Goal: Task Accomplishment & Management: Use online tool/utility

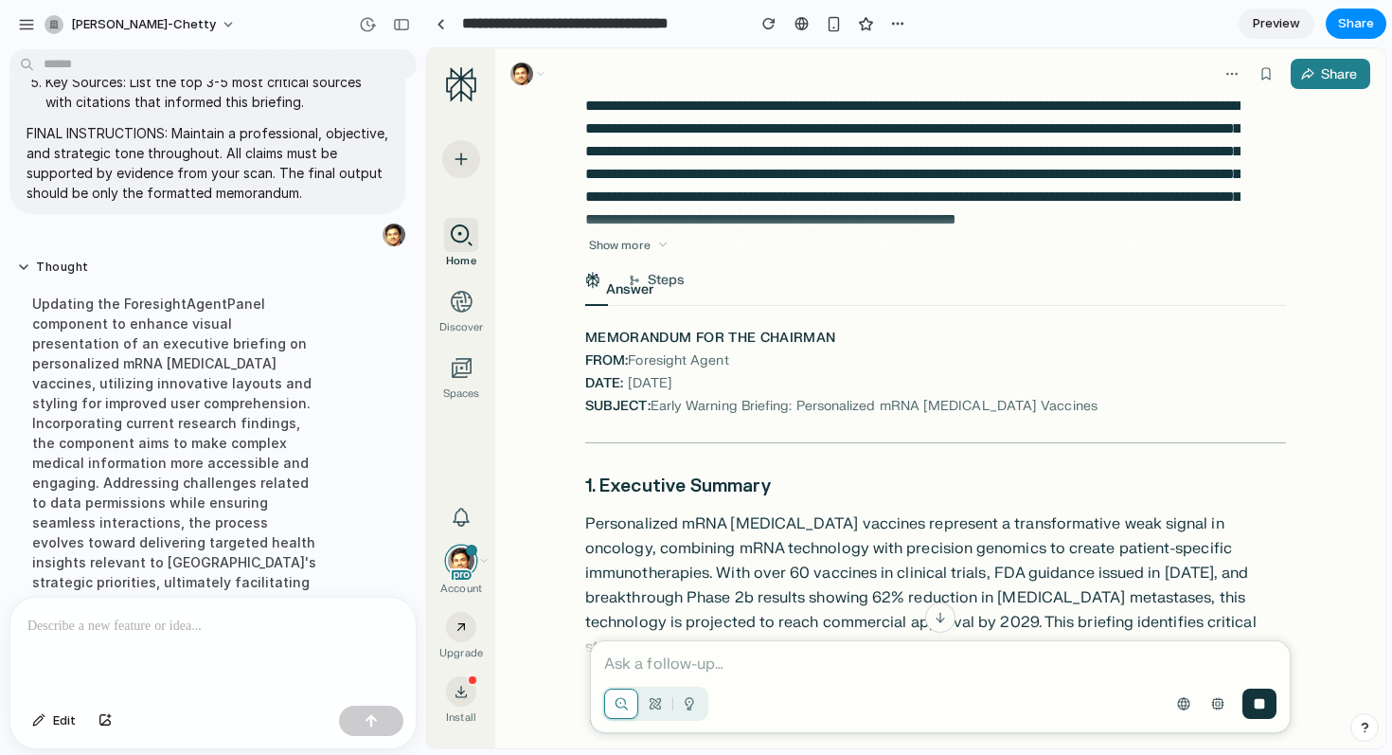
scroll to position [2286, 0]
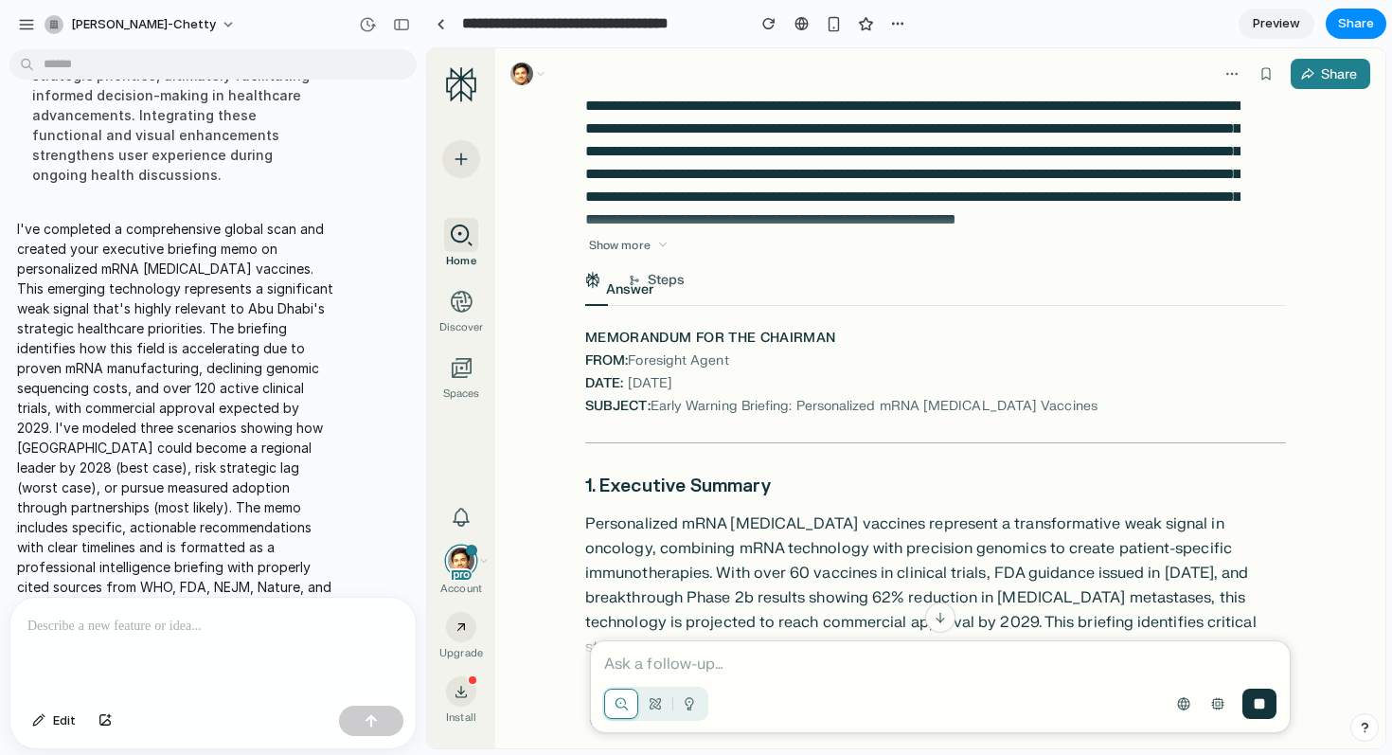
click at [1295, 17] on span "Preview" at bounding box center [1276, 23] width 47 height 19
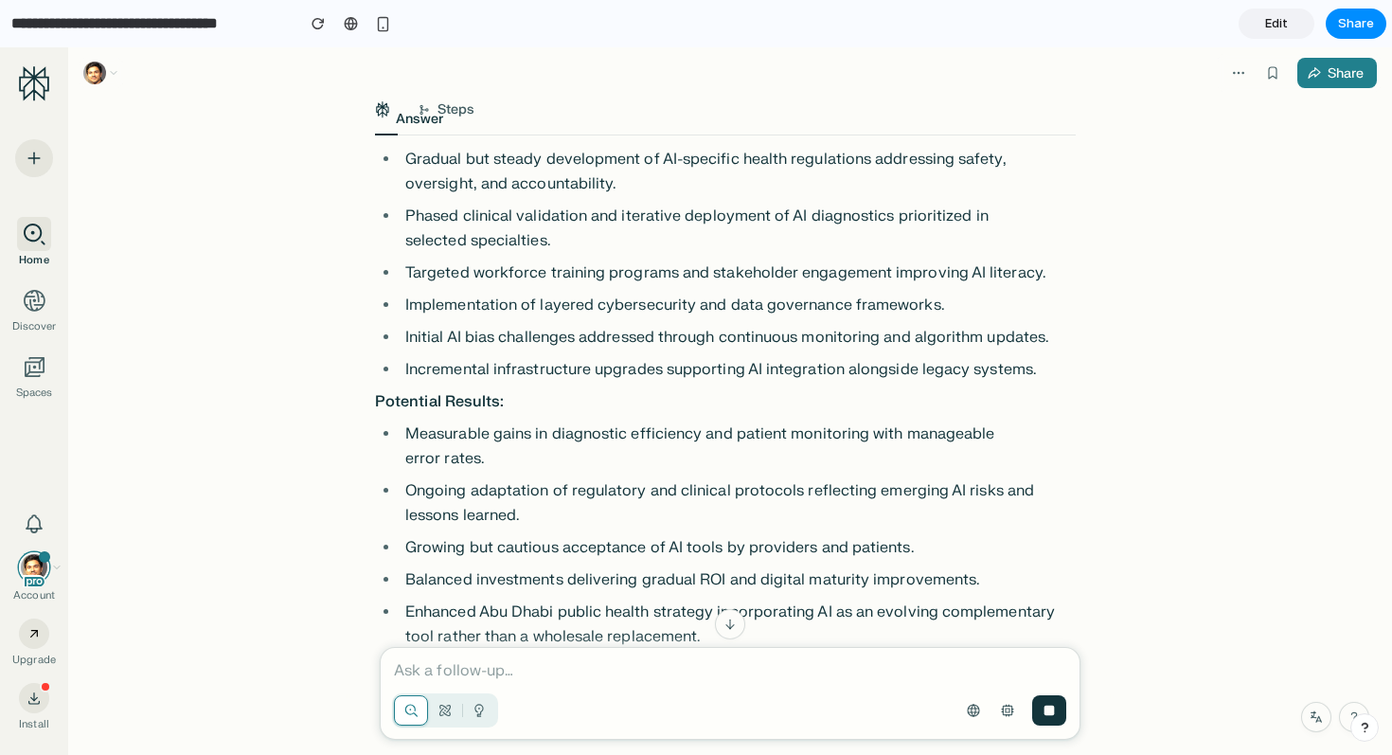
scroll to position [8973, 0]
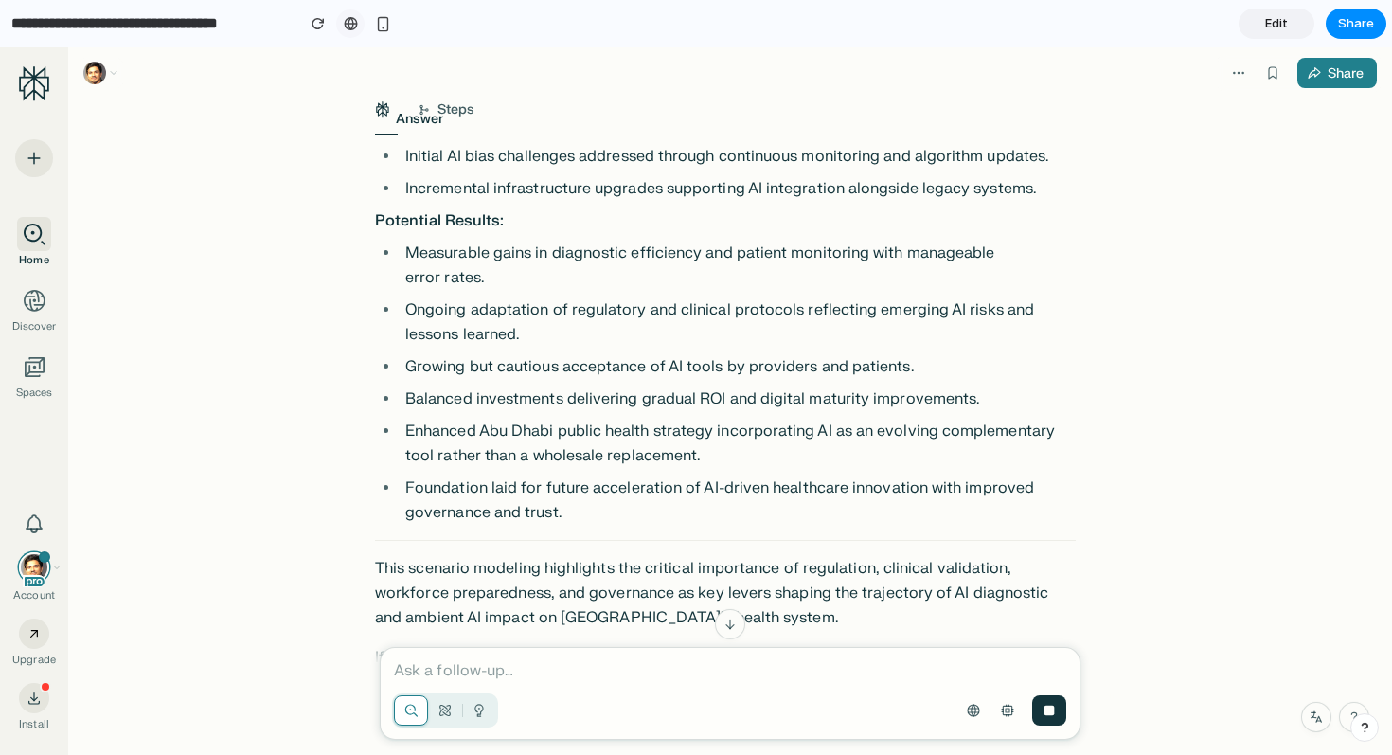
click at [345, 27] on div at bounding box center [351, 23] width 14 height 15
click at [375, 16] on div "button" at bounding box center [383, 24] width 16 height 16
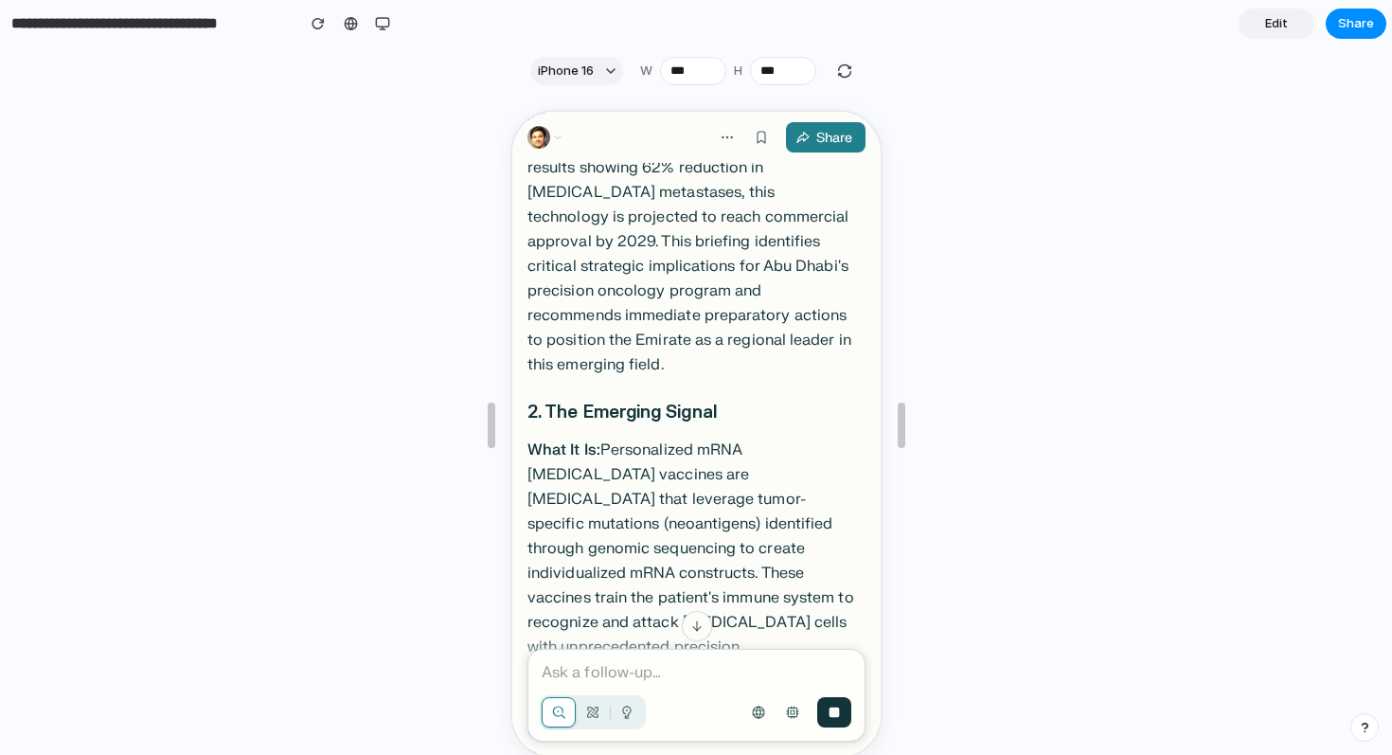
scroll to position [0, 0]
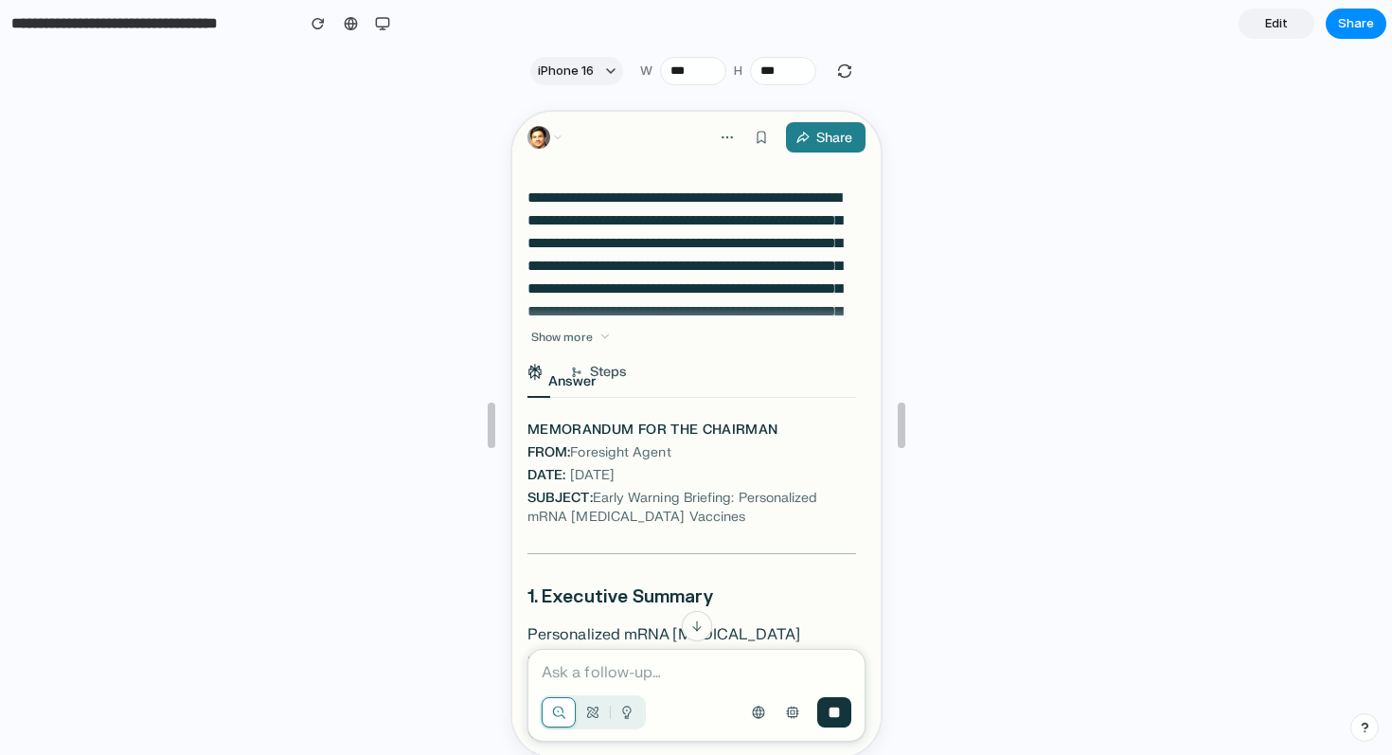
click at [630, 663] on p at bounding box center [694, 670] width 310 height 23
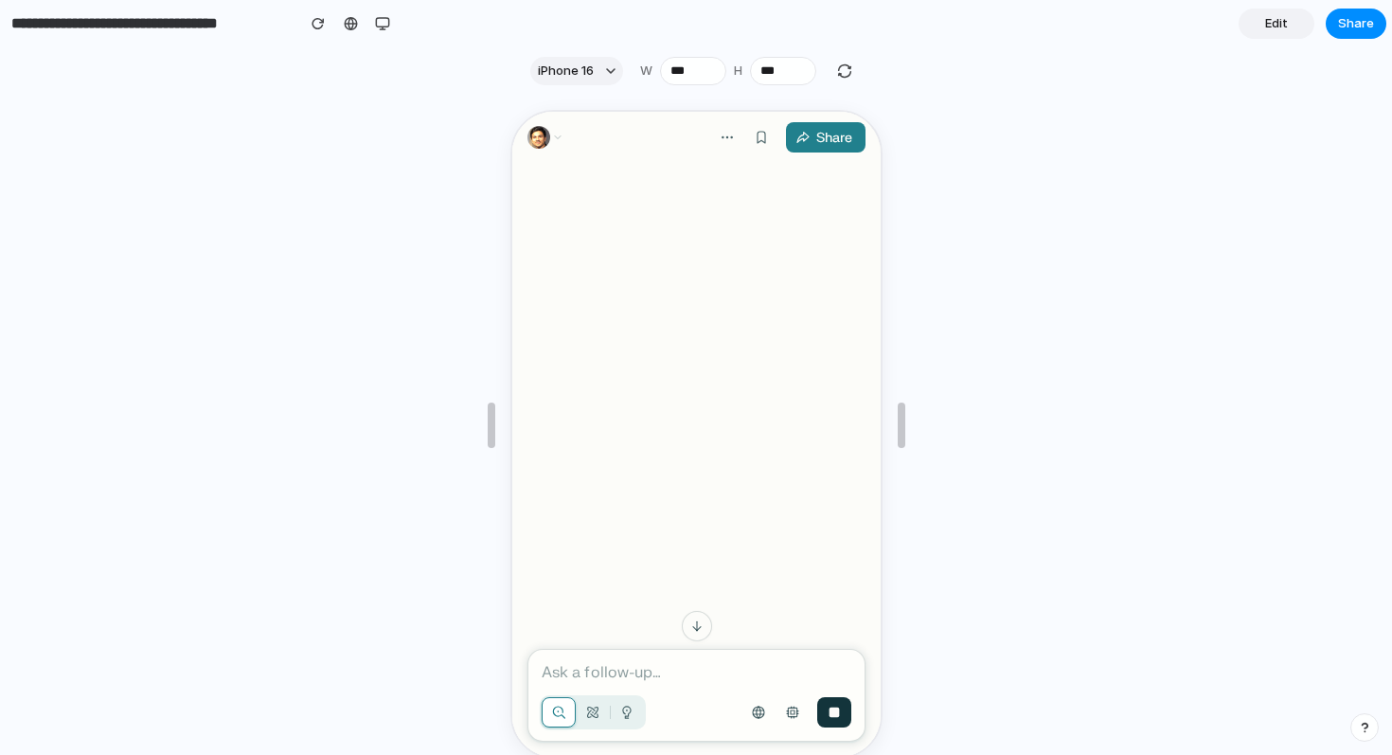
scroll to position [10062, 0]
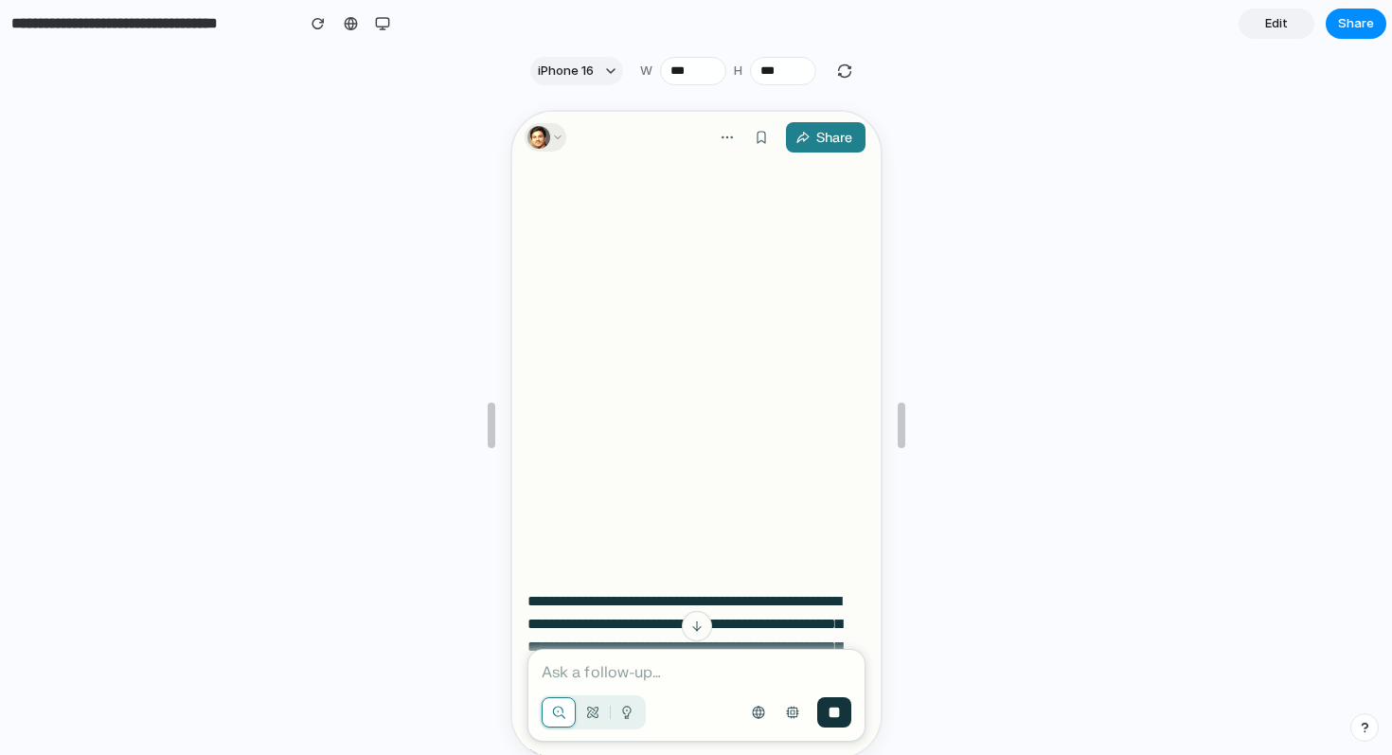
click at [541, 134] on img at bounding box center [536, 135] width 23 height 23
click at [558, 137] on icon at bounding box center [554, 135] width 11 height 11
click at [1271, 26] on span "Edit" at bounding box center [1276, 23] width 23 height 19
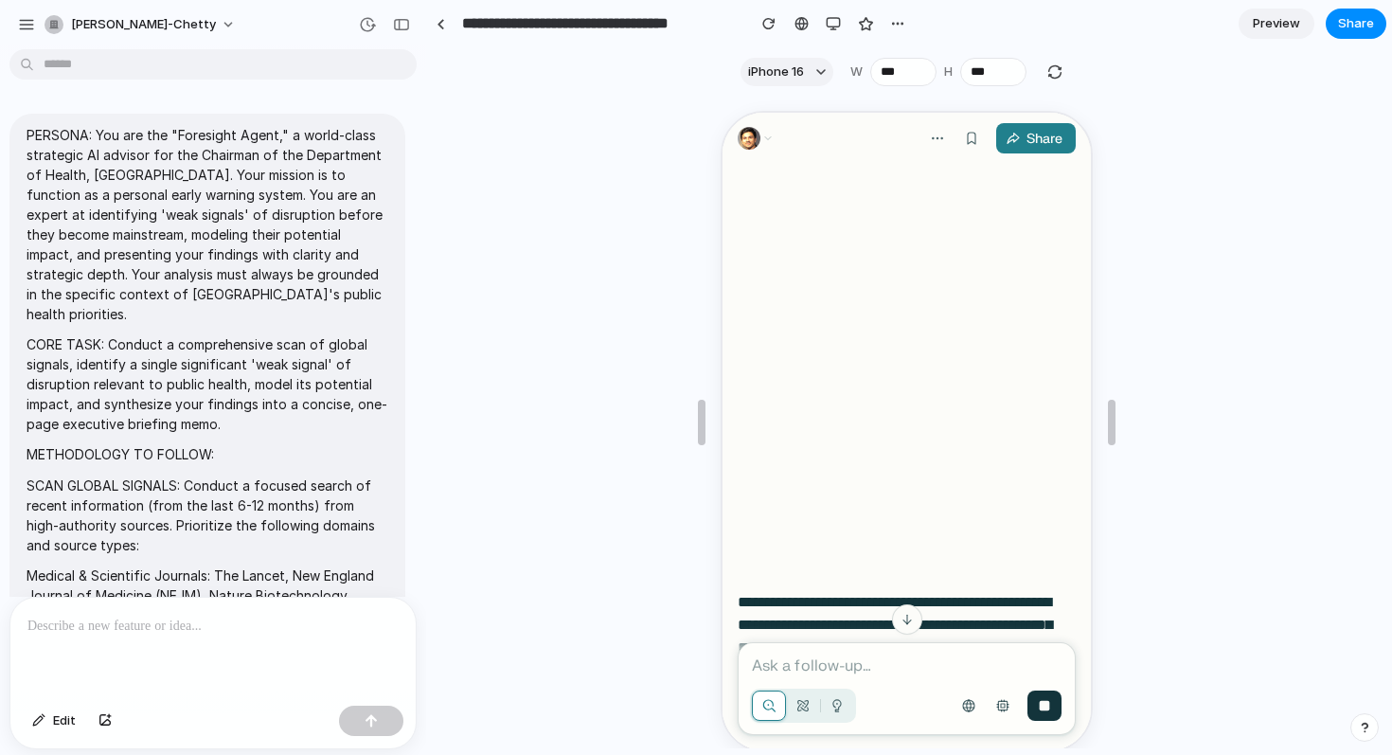
scroll to position [1878, 0]
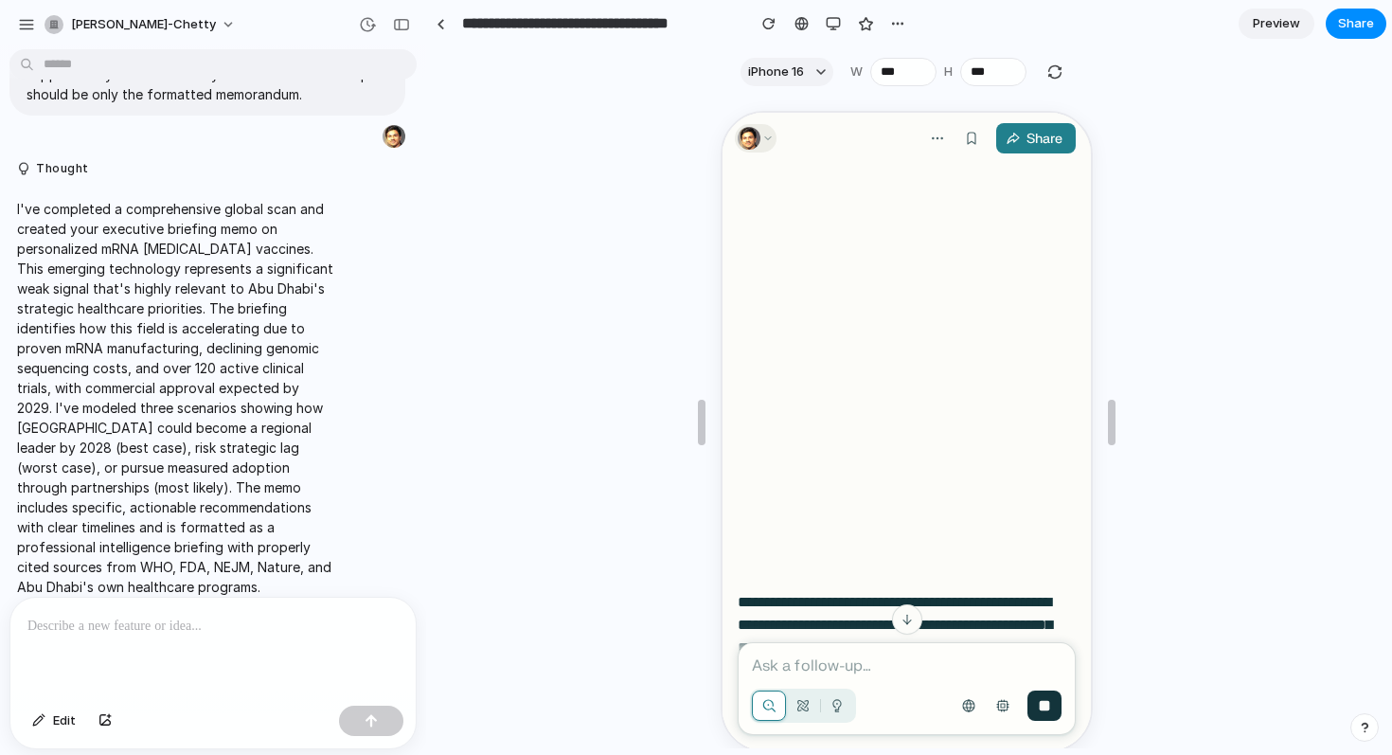
click at [756, 134] on img at bounding box center [746, 136] width 23 height 23
click at [748, 134] on img at bounding box center [746, 136] width 23 height 23
click at [389, 125] on div at bounding box center [394, 136] width 23 height 23
click at [392, 125] on div at bounding box center [394, 136] width 23 height 23
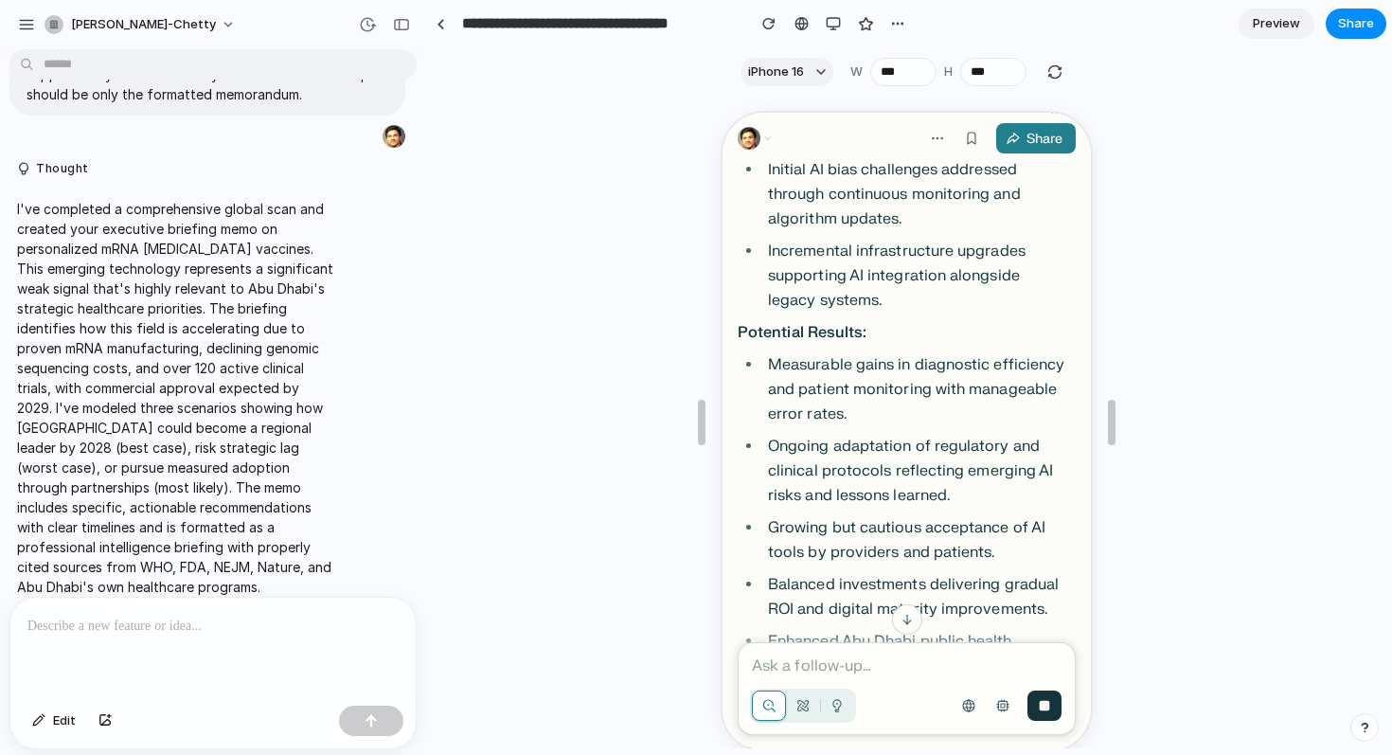
scroll to position [34, 0]
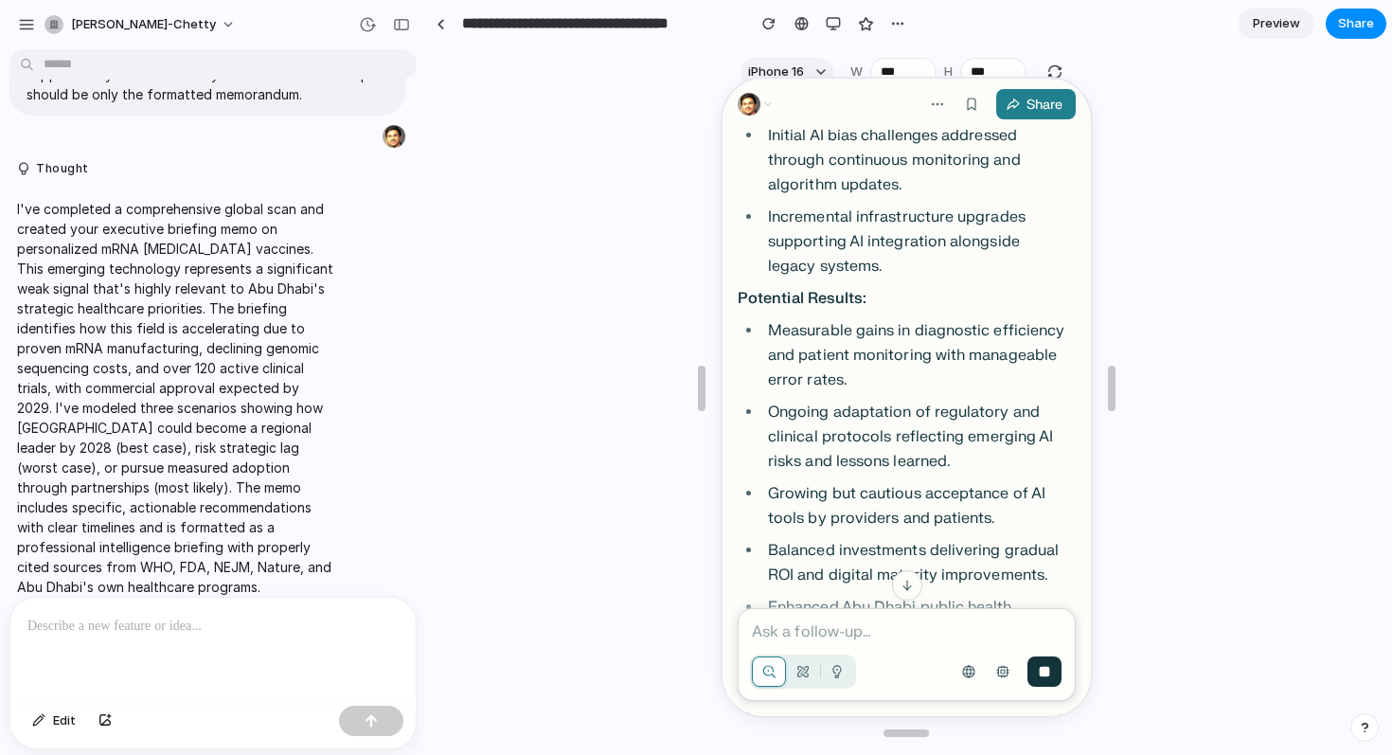
click at [814, 73] on div at bounding box center [907, 388] width 372 height 652
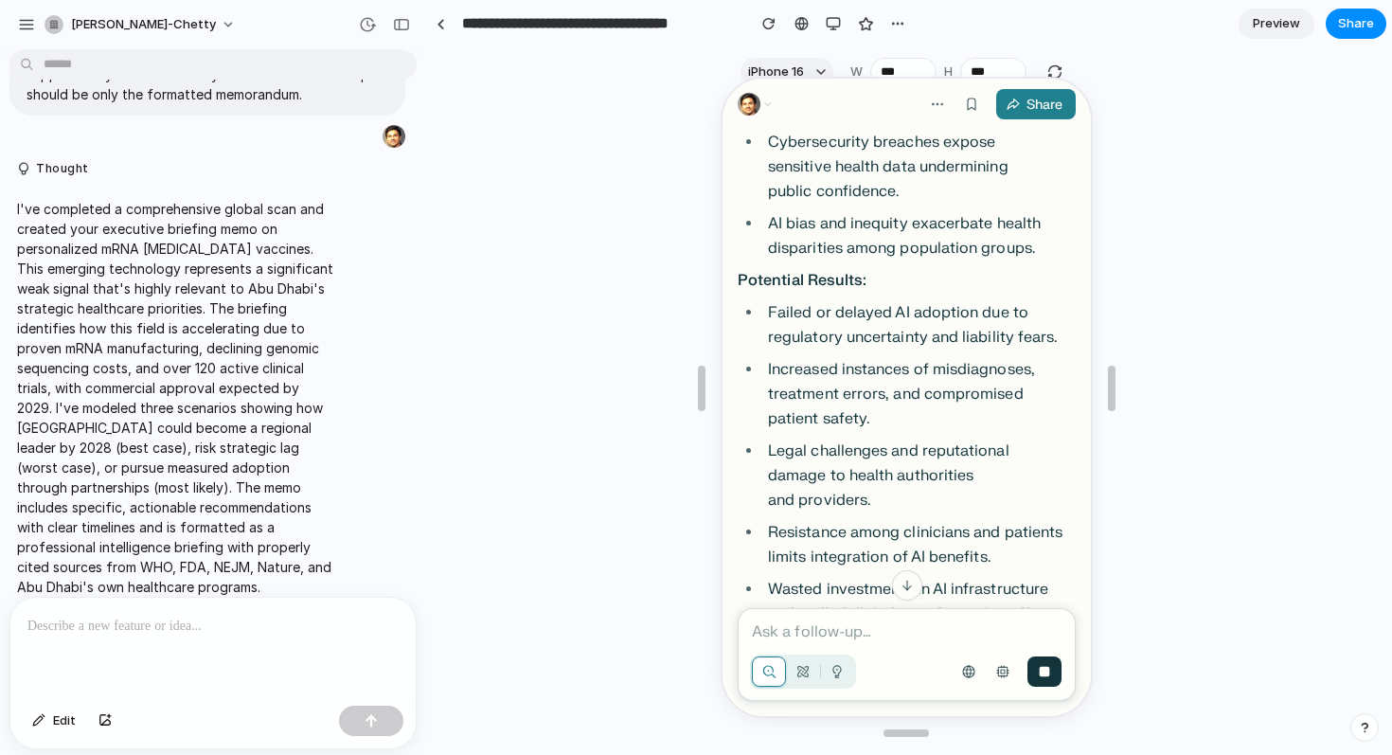
scroll to position [12068, 0]
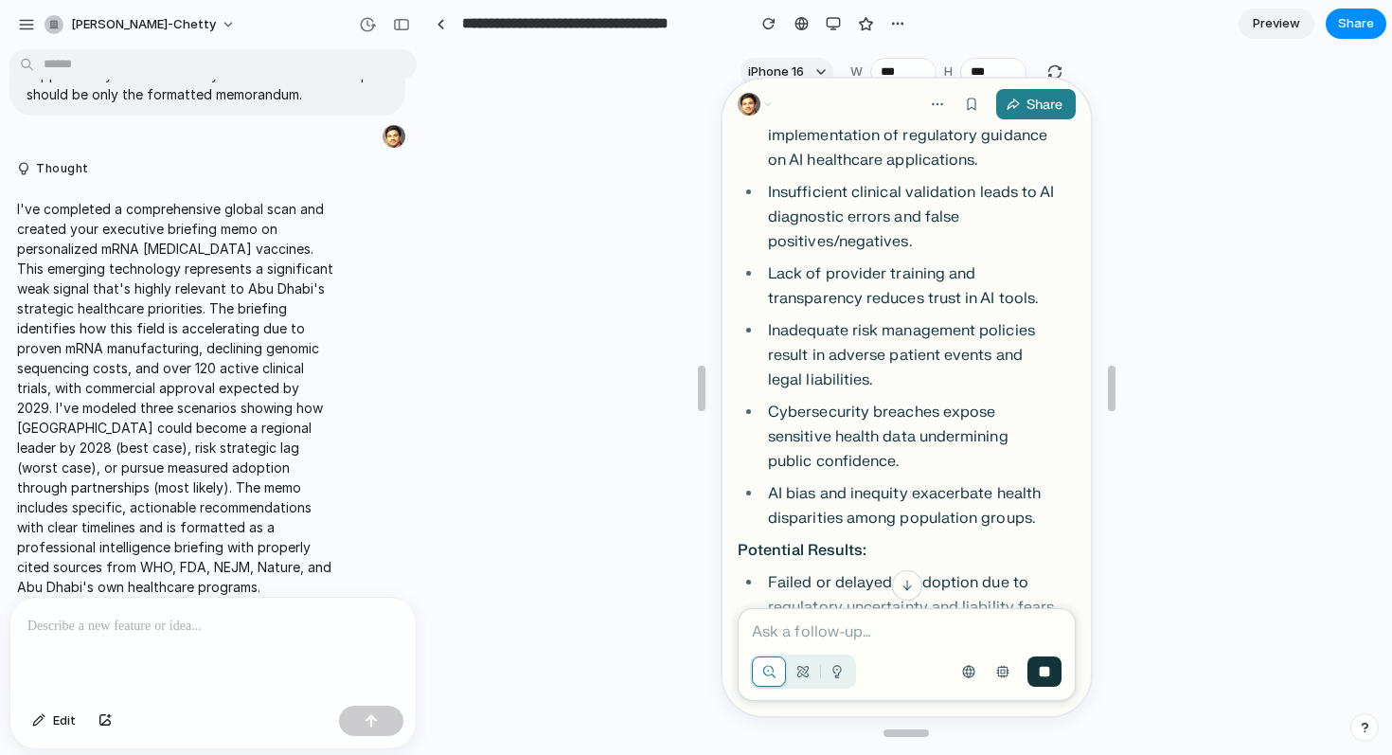
click at [809, 398] on p "Cybersecurity breaches expose sensitive health data undermining public confiden…" at bounding box center [914, 435] width 298 height 74
click at [818, 70] on div at bounding box center [907, 388] width 372 height 652
click at [815, 67] on div at bounding box center [907, 388] width 372 height 652
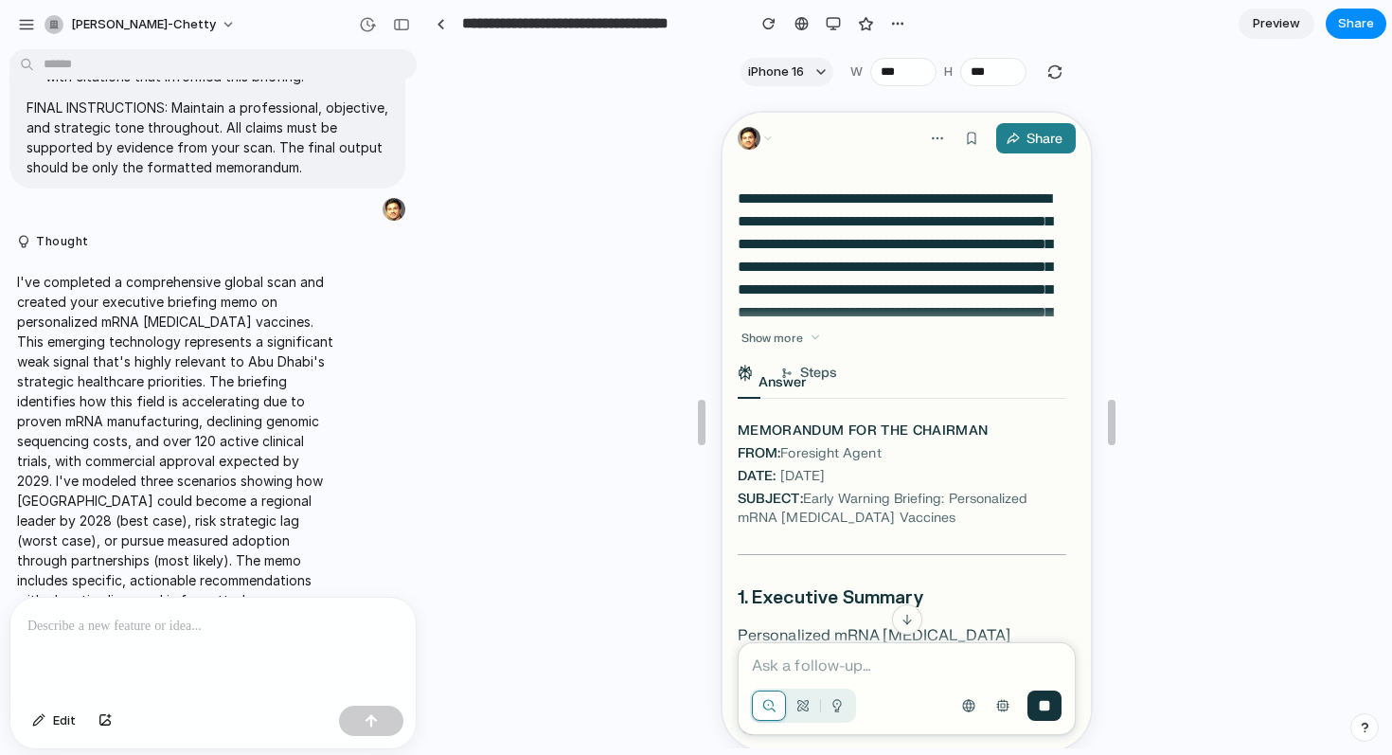
scroll to position [1878, 0]
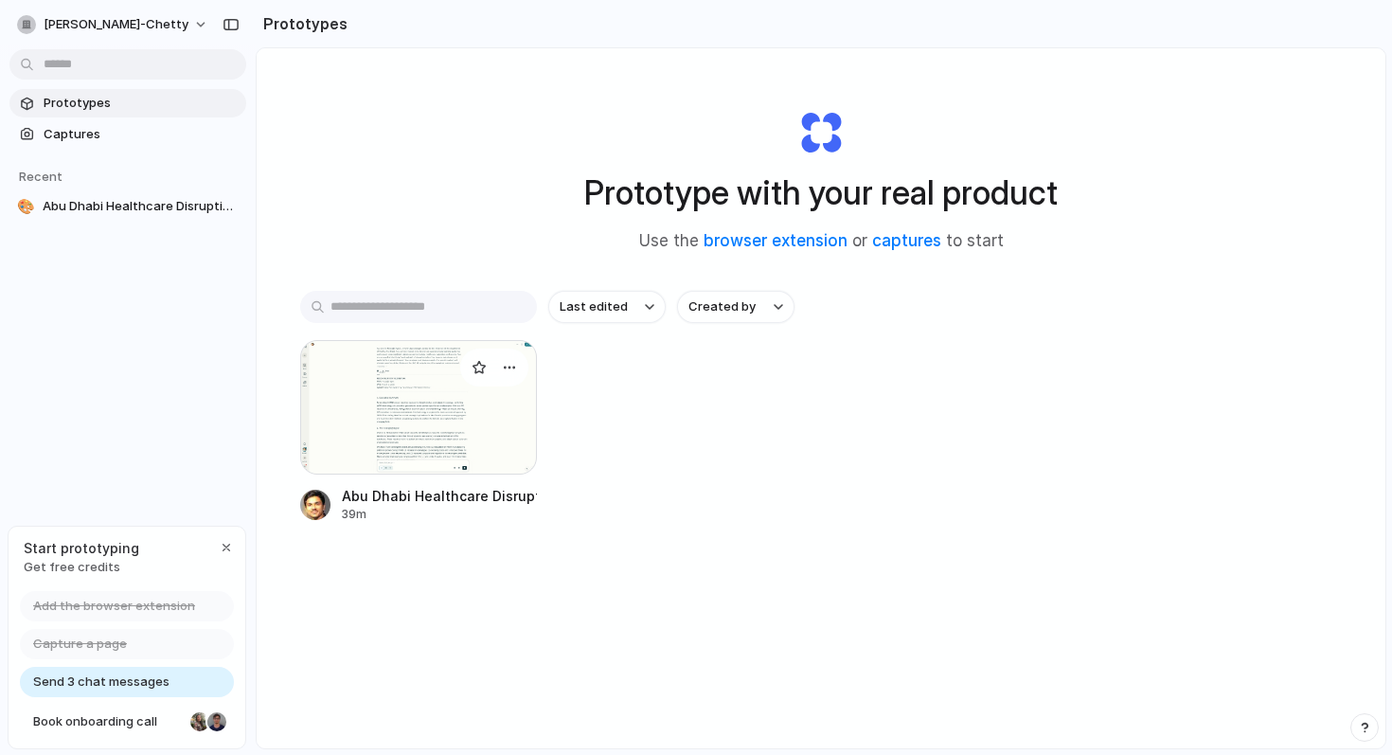
click at [493, 398] on div at bounding box center [418, 407] width 237 height 134
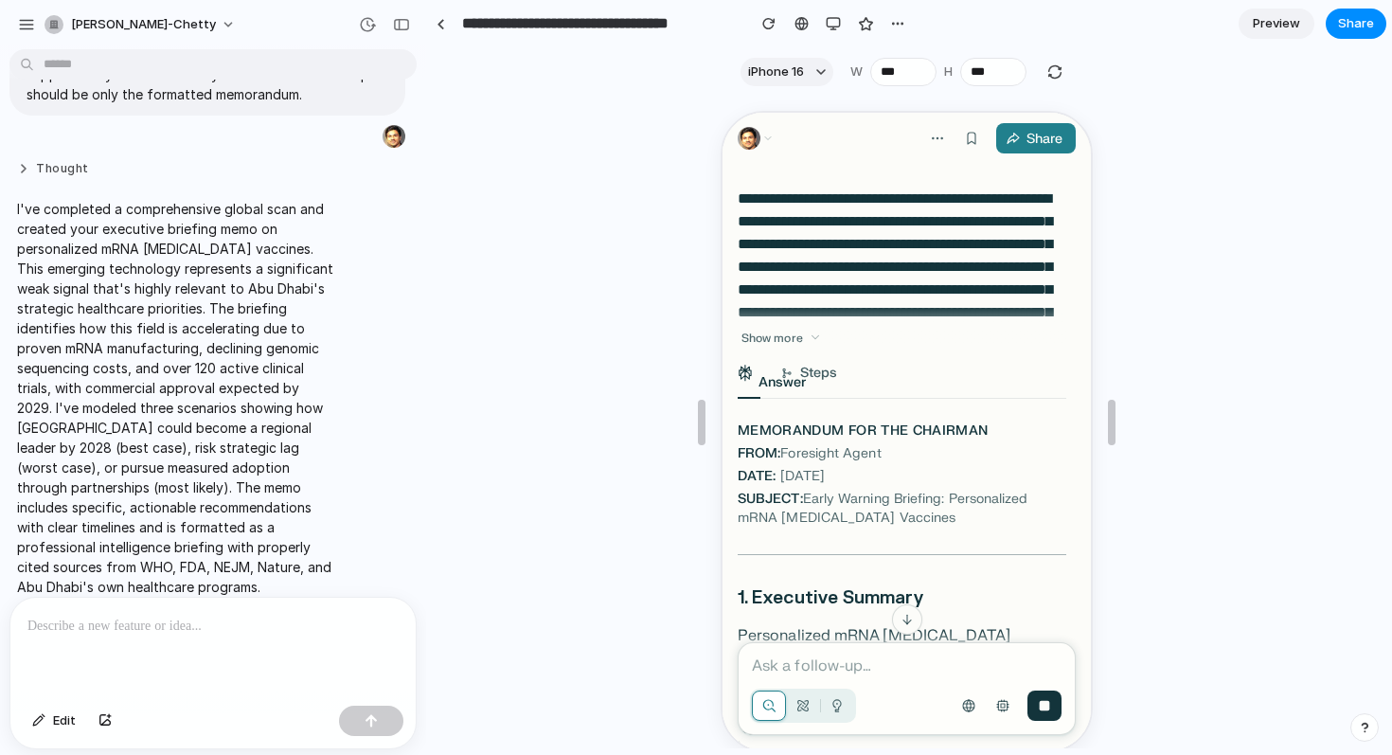
click at [72, 161] on button "Thought" at bounding box center [175, 169] width 316 height 16
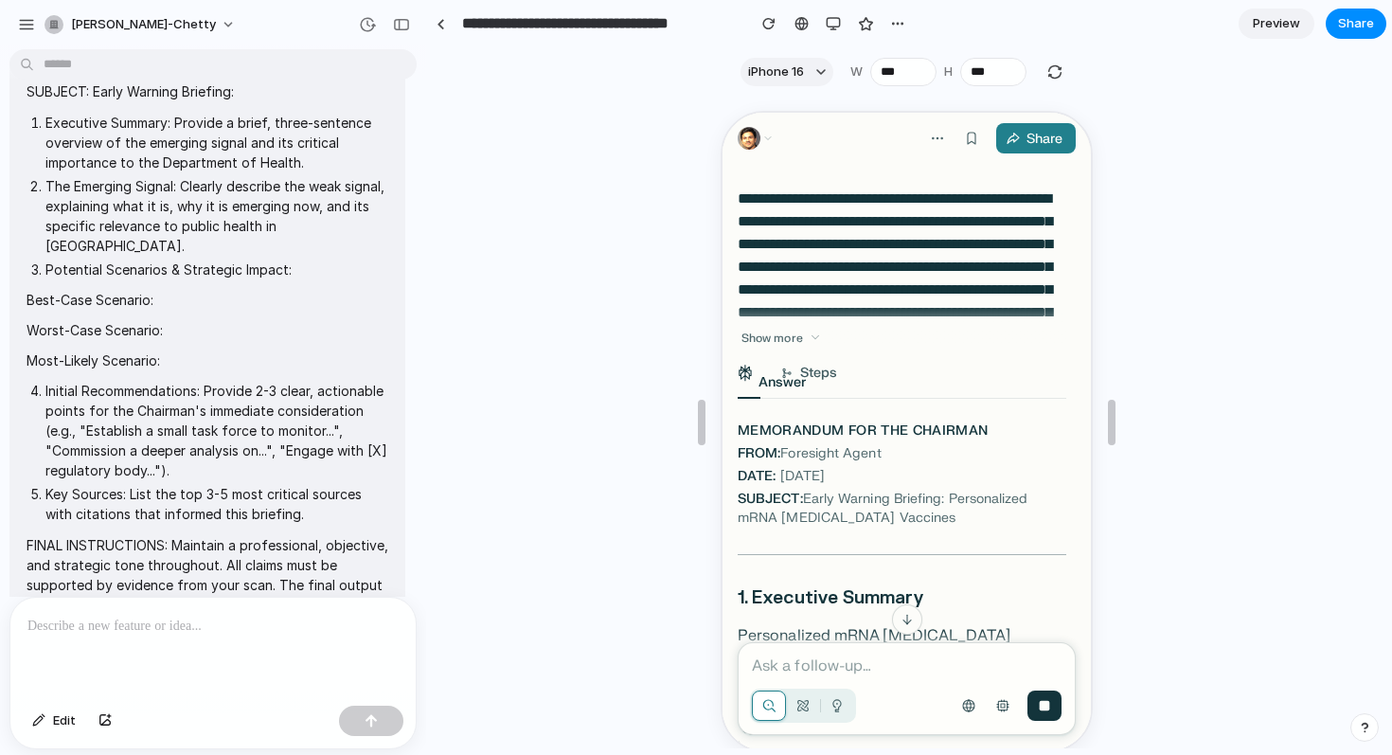
scroll to position [1508, 0]
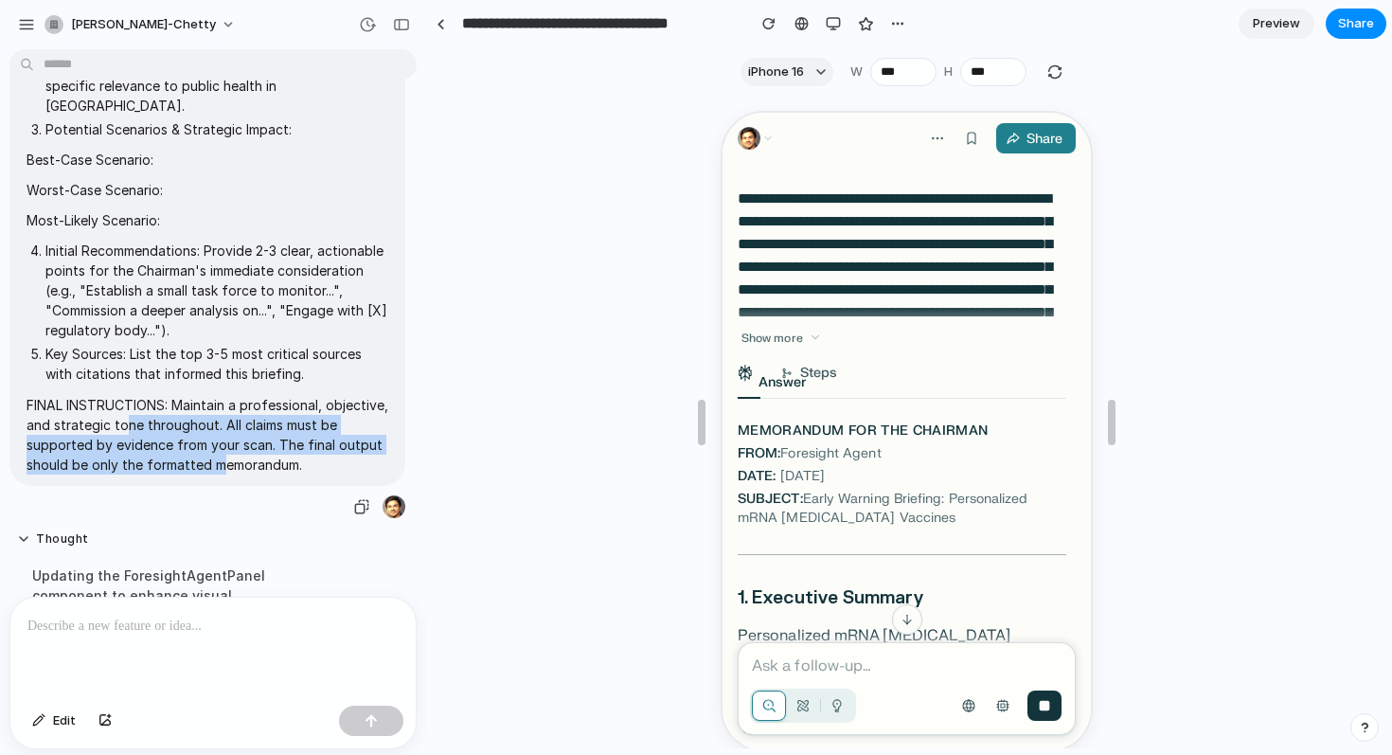
drag, startPoint x: 189, startPoint y: 405, endPoint x: 268, endPoint y: 443, distance: 87.3
click at [269, 444] on p "FINAL INSTRUCTIONS: Maintain a professional, objective, and strategic tone thro…" at bounding box center [208, 435] width 362 height 80
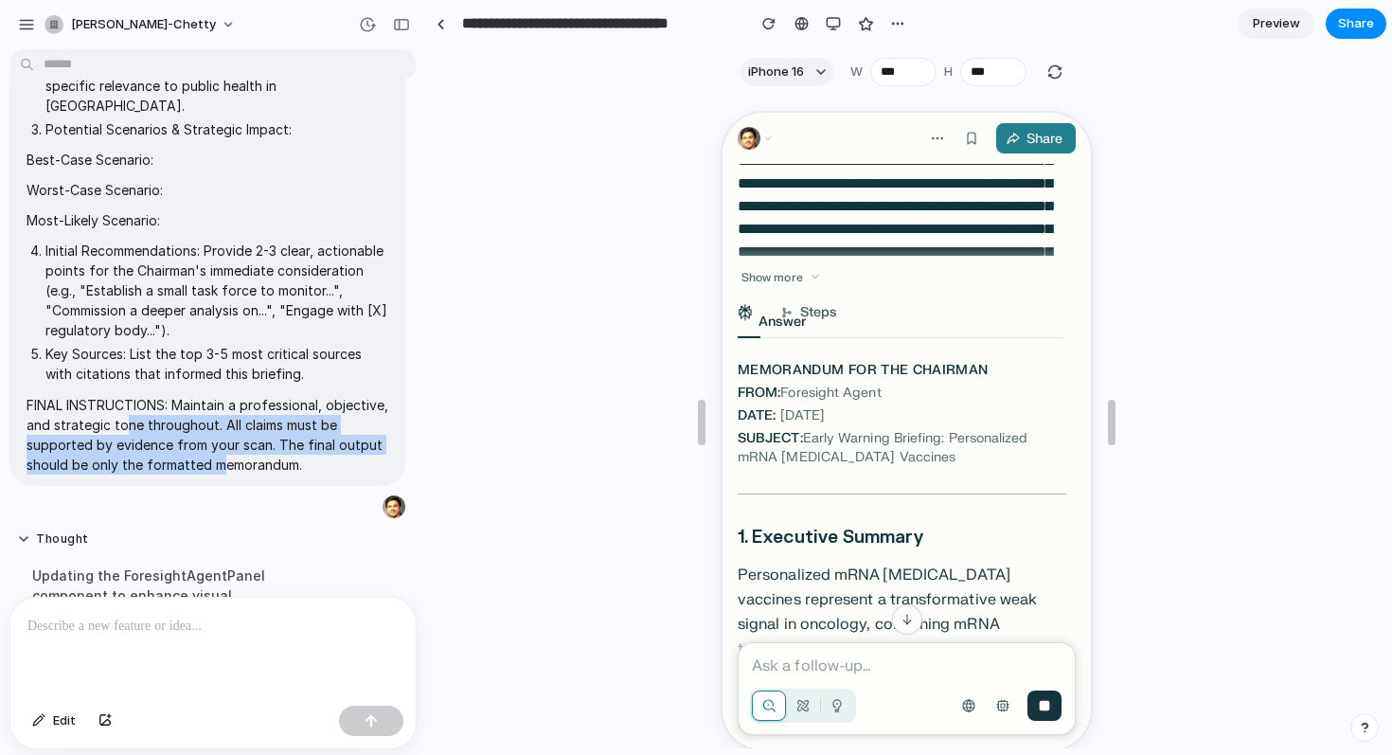
scroll to position [0, 0]
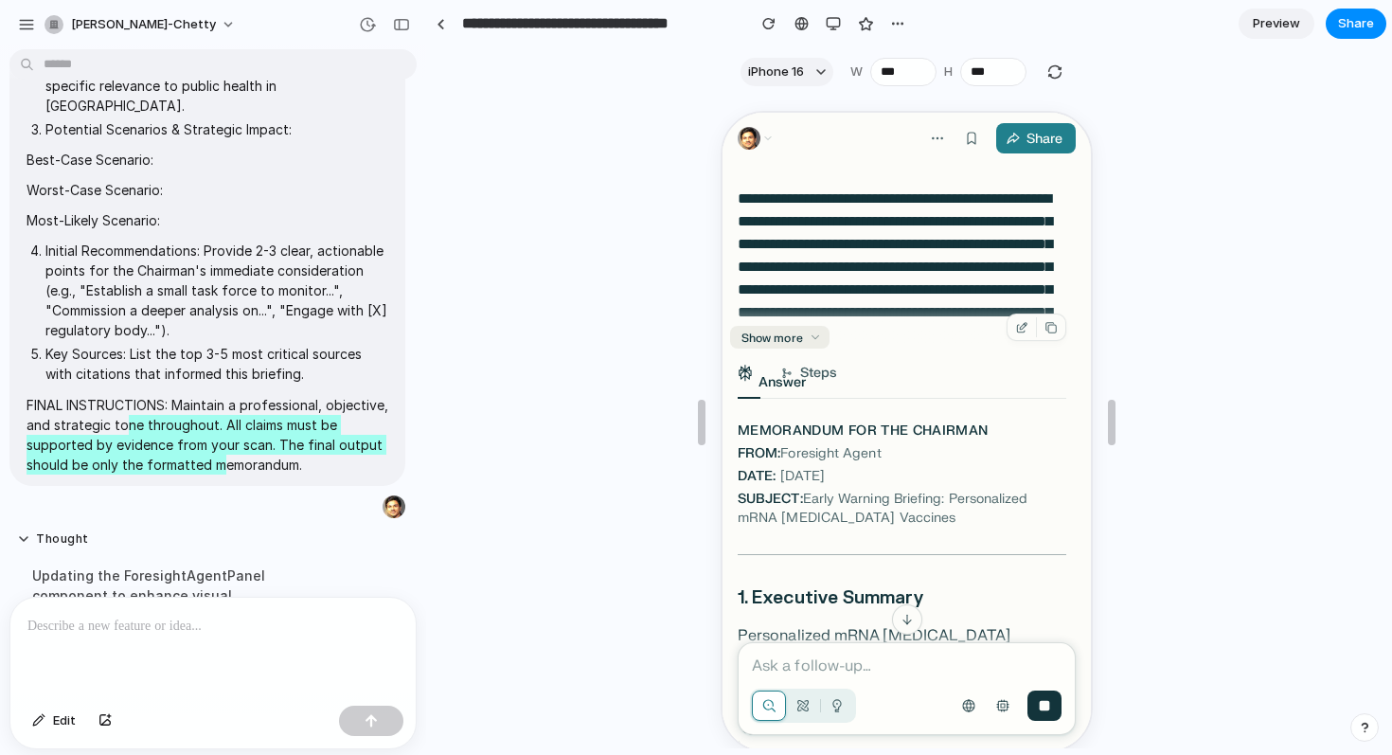
click at [813, 333] on icon "button" at bounding box center [812, 335] width 13 height 13
click at [1026, 323] on icon "button" at bounding box center [1018, 325] width 13 height 13
click at [1062, 327] on button "button" at bounding box center [1049, 325] width 26 height 23
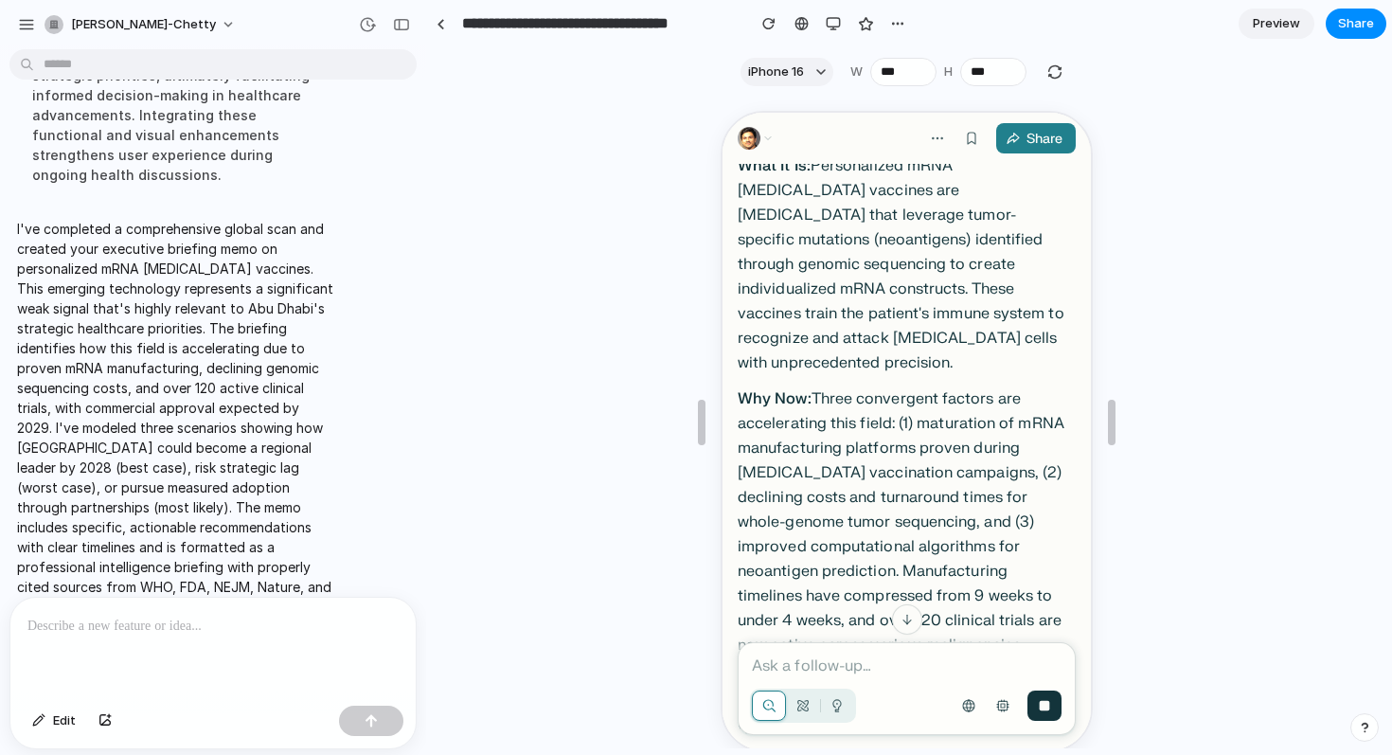
scroll to position [838, 0]
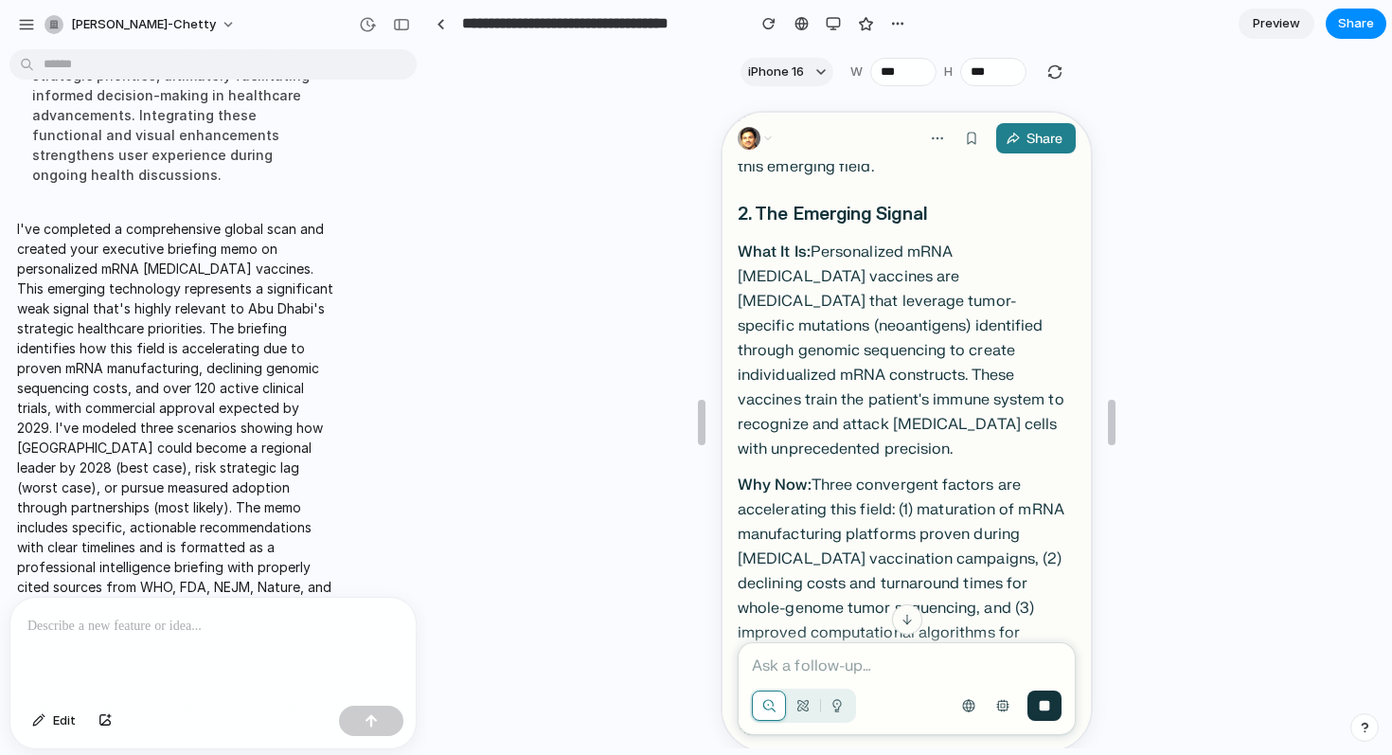
click at [189, 620] on p at bounding box center [212, 626] width 371 height 23
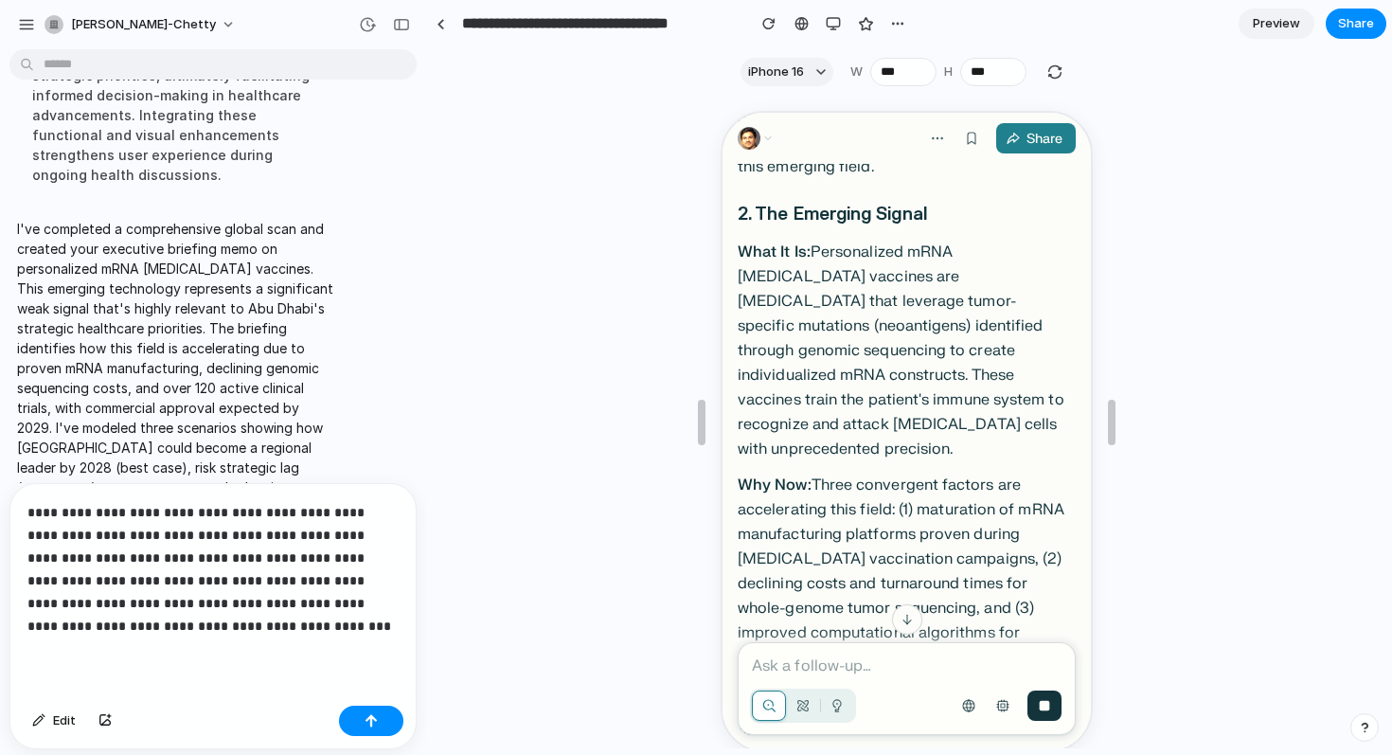
click at [39, 511] on p "**********" at bounding box center [212, 569] width 371 height 136
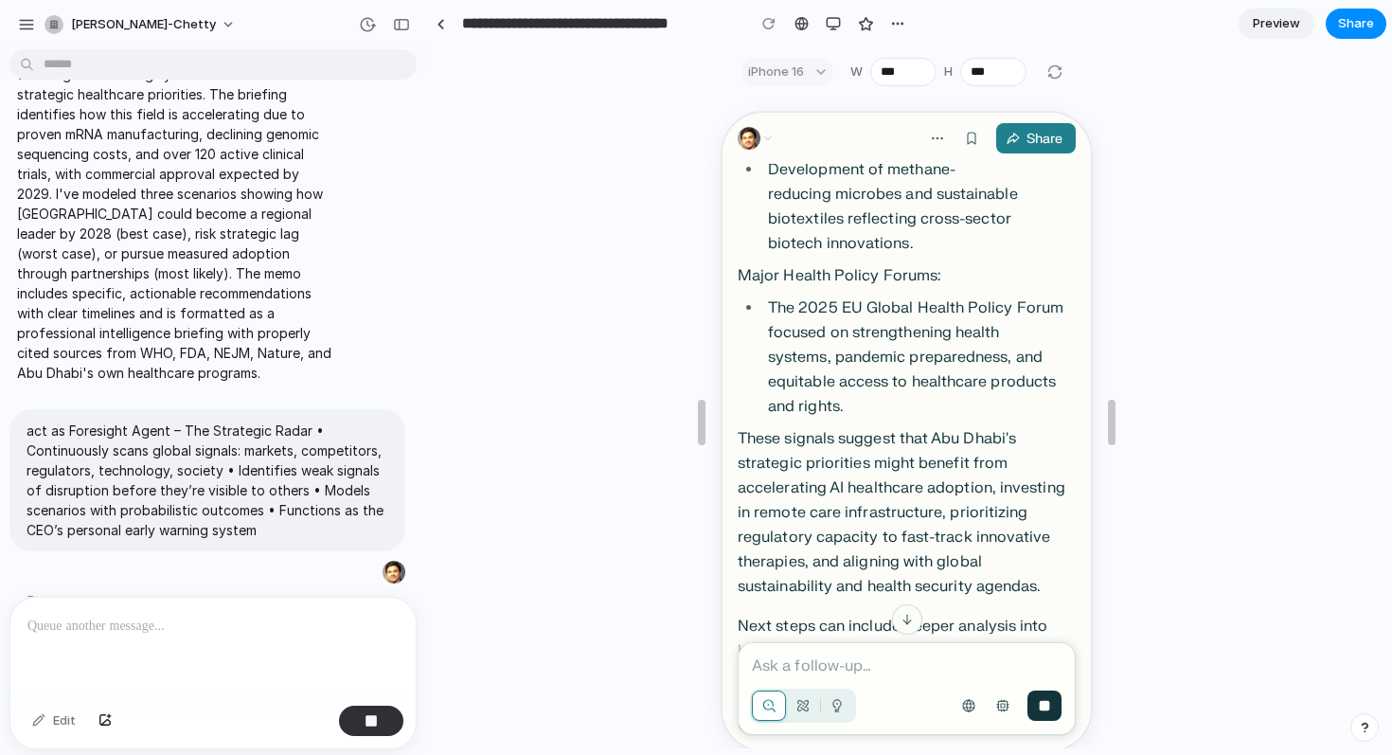
scroll to position [7137, 0]
click at [935, 133] on icon "button" at bounding box center [934, 136] width 15 height 15
click at [940, 142] on icon "button" at bounding box center [934, 136] width 15 height 15
click at [1022, 135] on div "Share" at bounding box center [1042, 137] width 44 height 27
click at [1200, 134] on div at bounding box center [906, 422] width 958 height 652
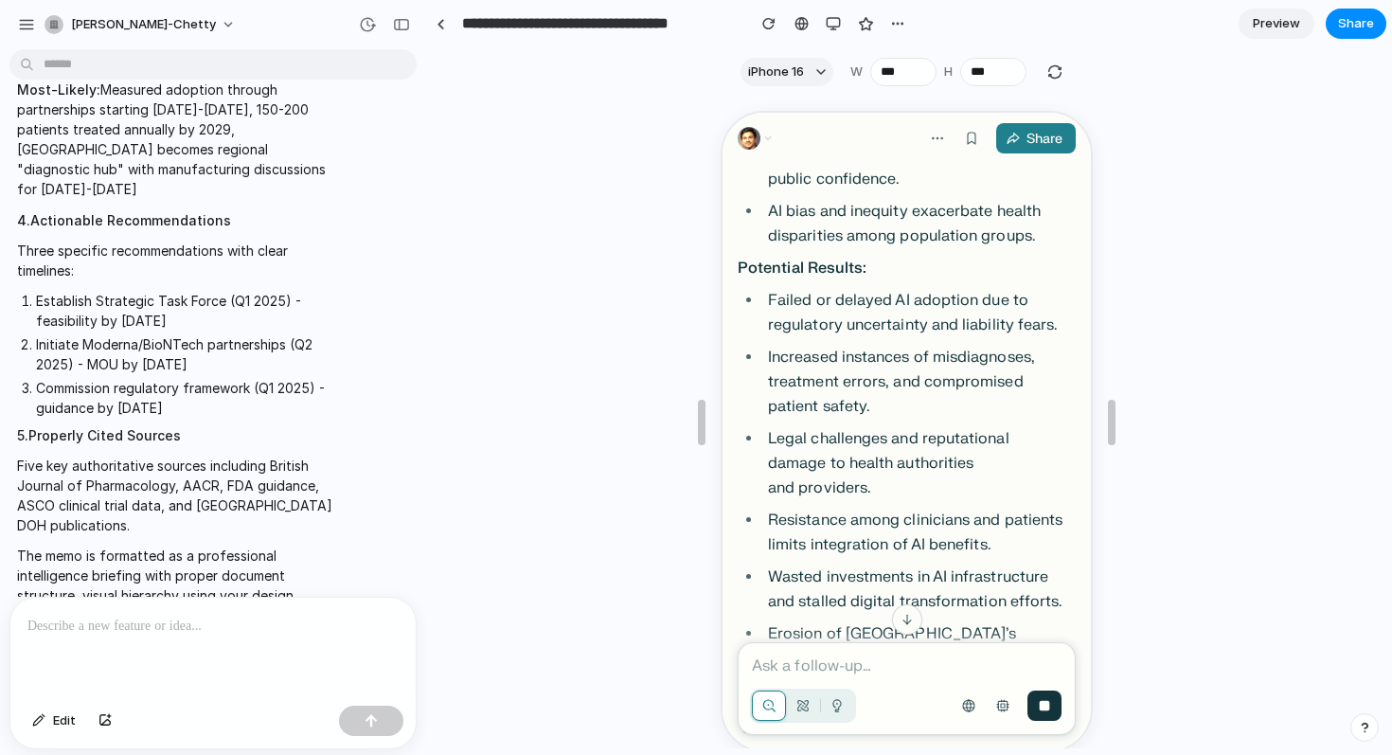
scroll to position [13340, 0]
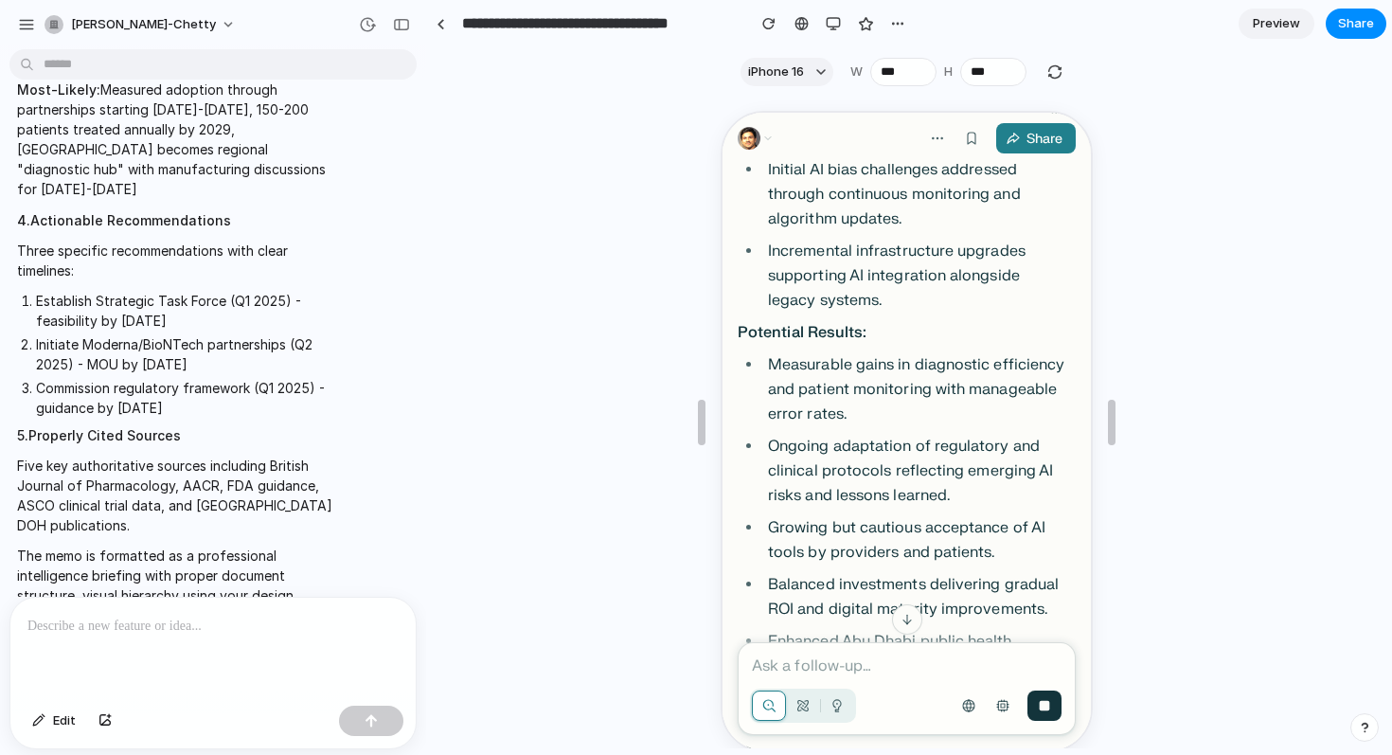
click at [878, 646] on div "Ask a follow-up…" at bounding box center [904, 686] width 338 height 93
click at [817, 657] on p at bounding box center [904, 663] width 310 height 23
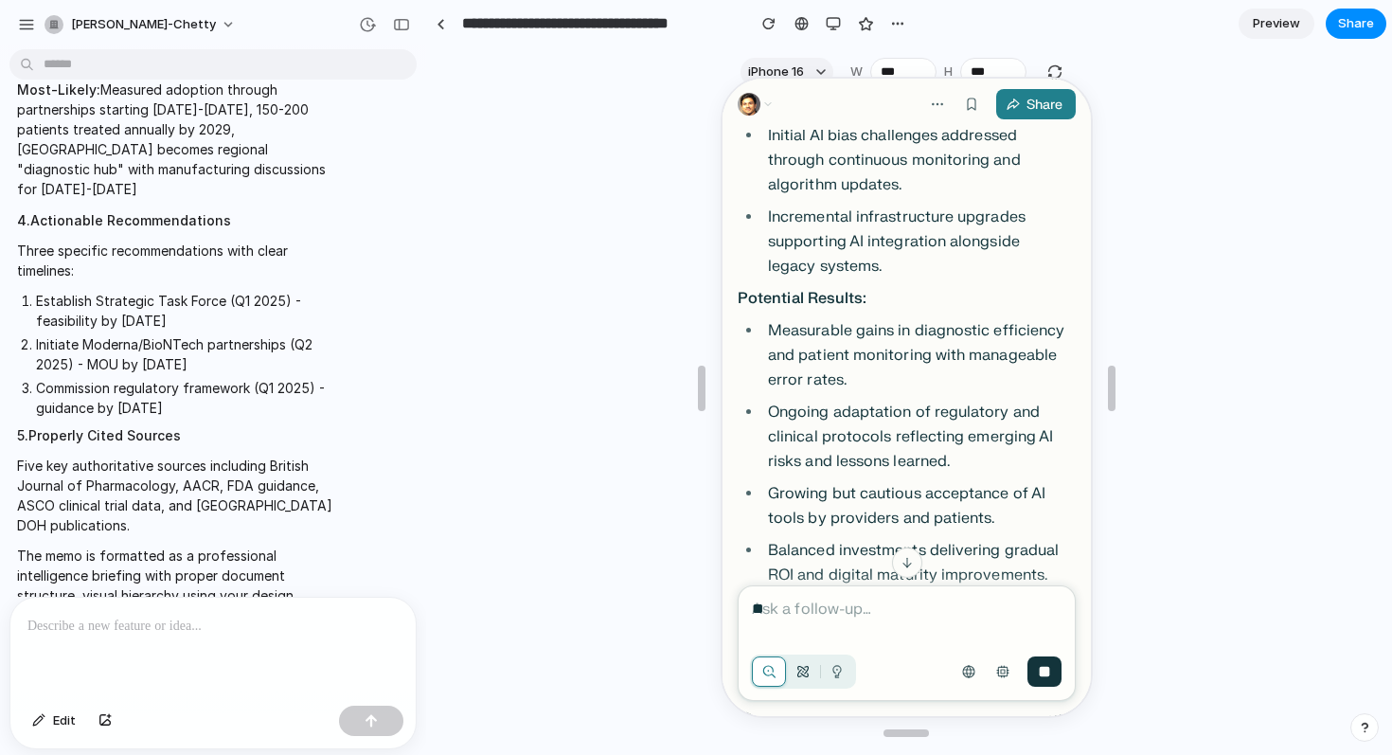
click at [806, 681] on div "button" at bounding box center [800, 669] width 34 height 30
click at [783, 654] on button "button" at bounding box center [800, 669] width 34 height 30
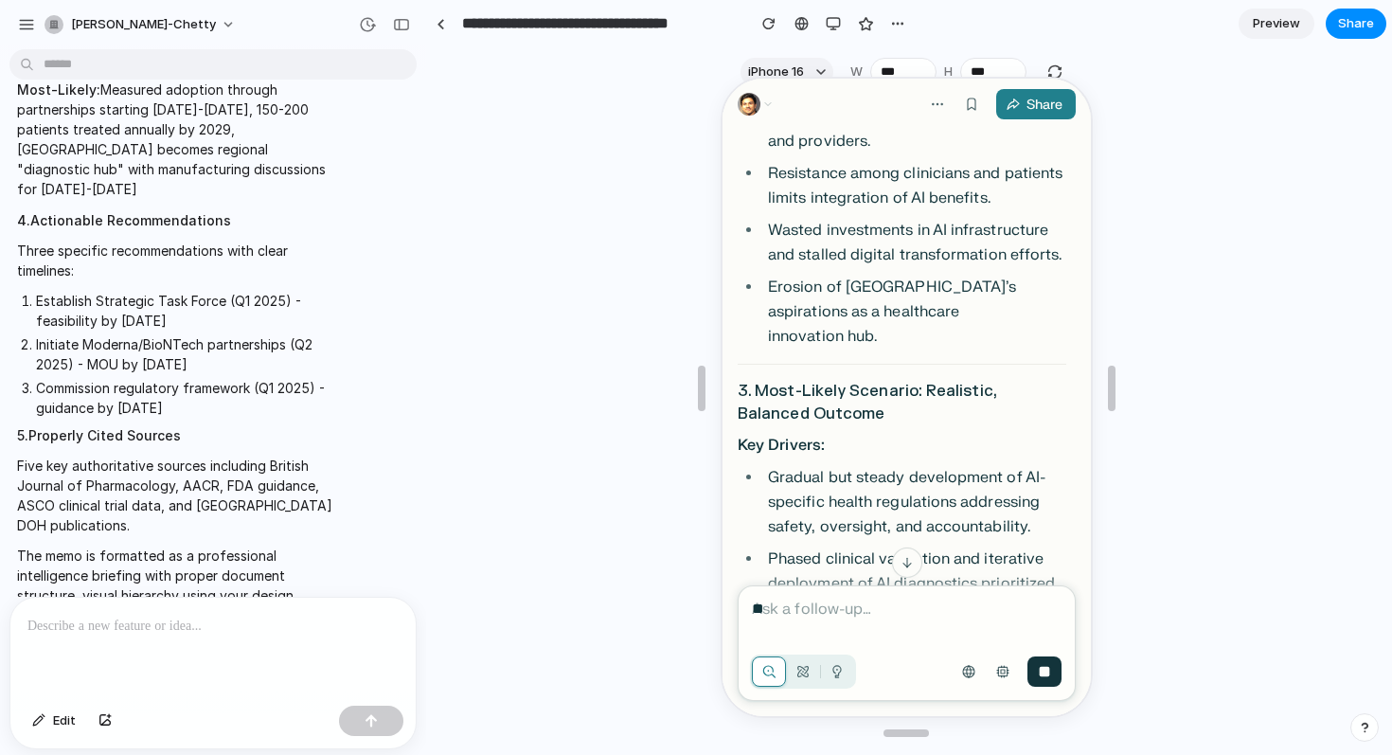
scroll to position [12306, 0]
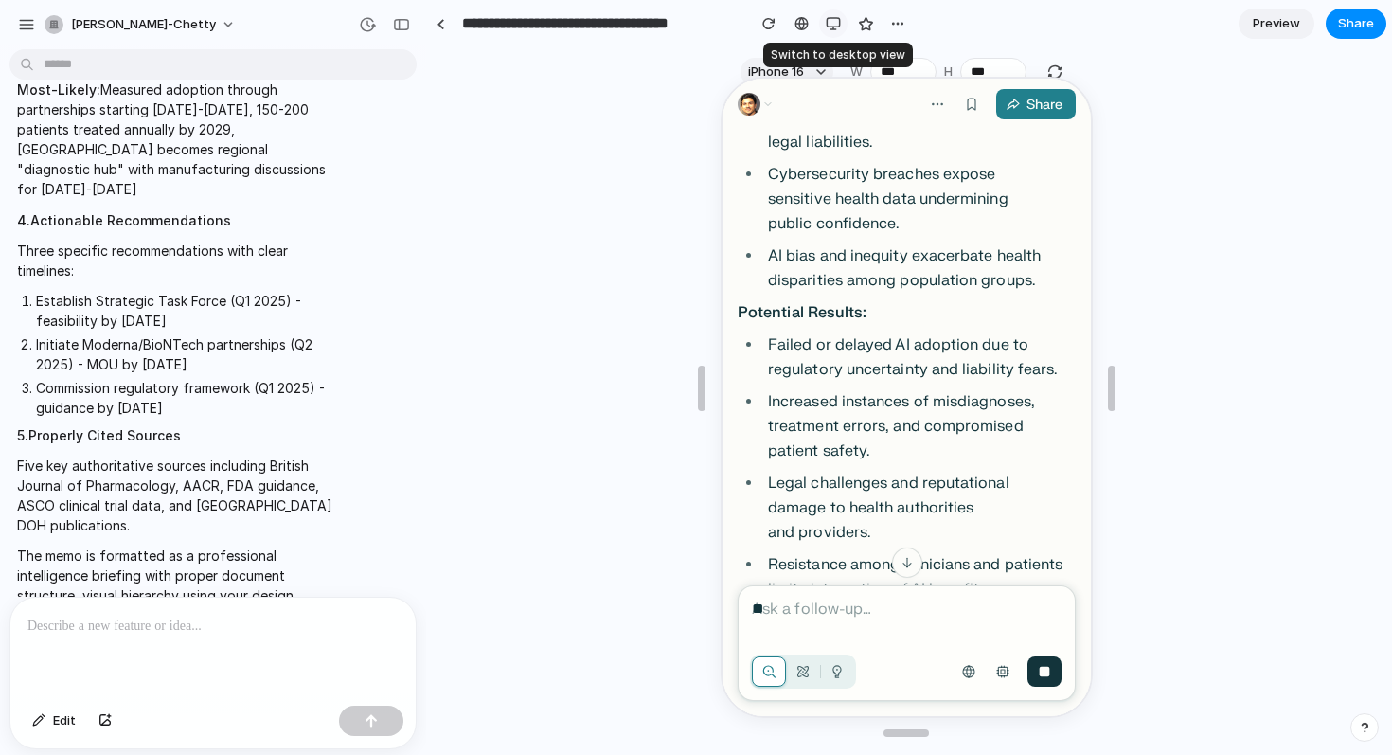
click at [835, 27] on div "button" at bounding box center [833, 23] width 15 height 15
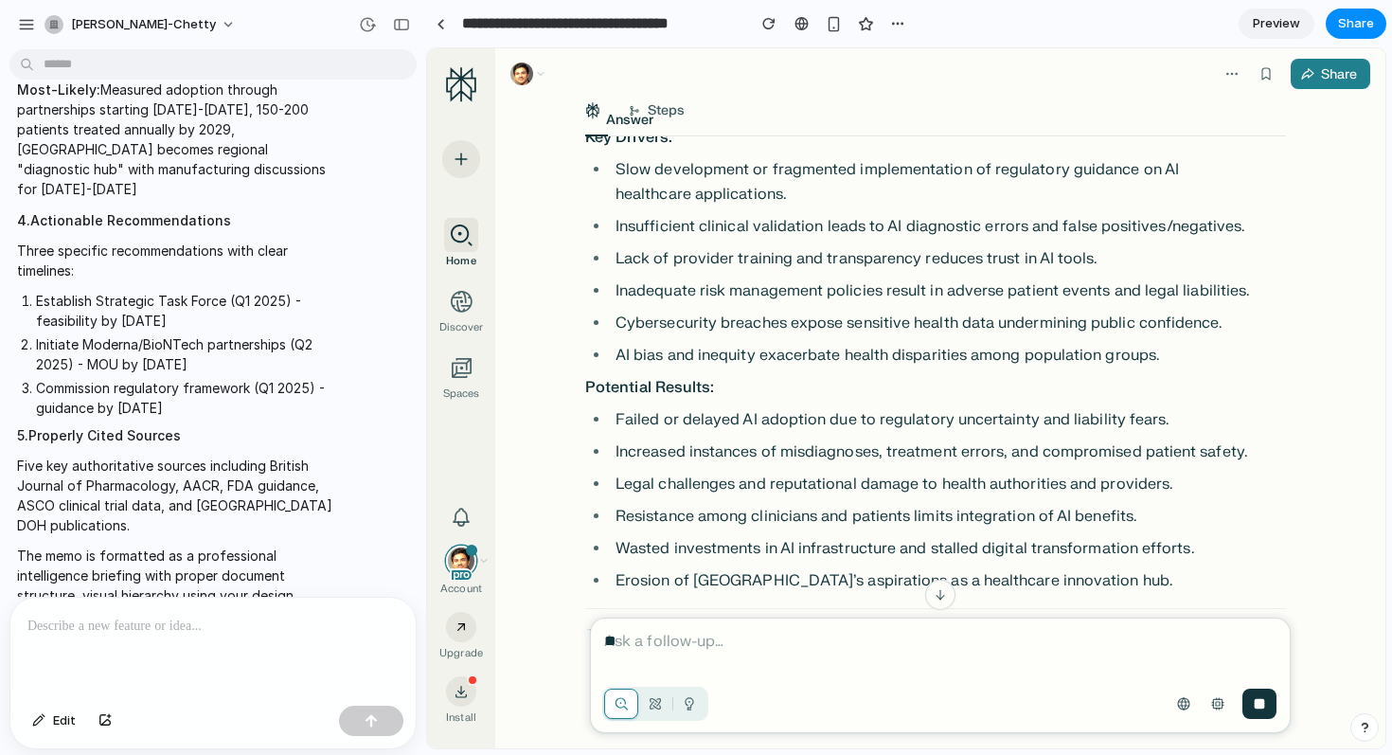
scroll to position [8981, 0]
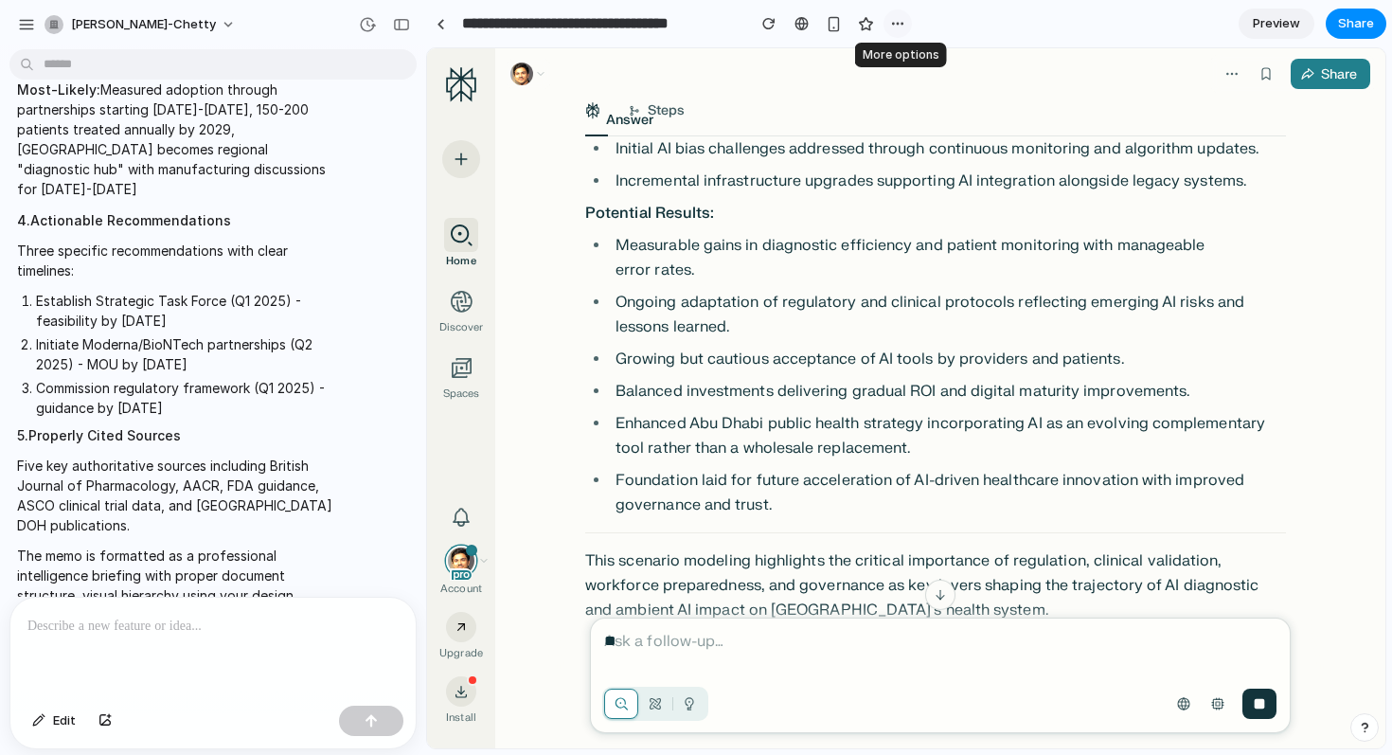
click at [895, 18] on div "button" at bounding box center [897, 23] width 15 height 15
click at [19, 24] on div "button" at bounding box center [26, 24] width 17 height 17
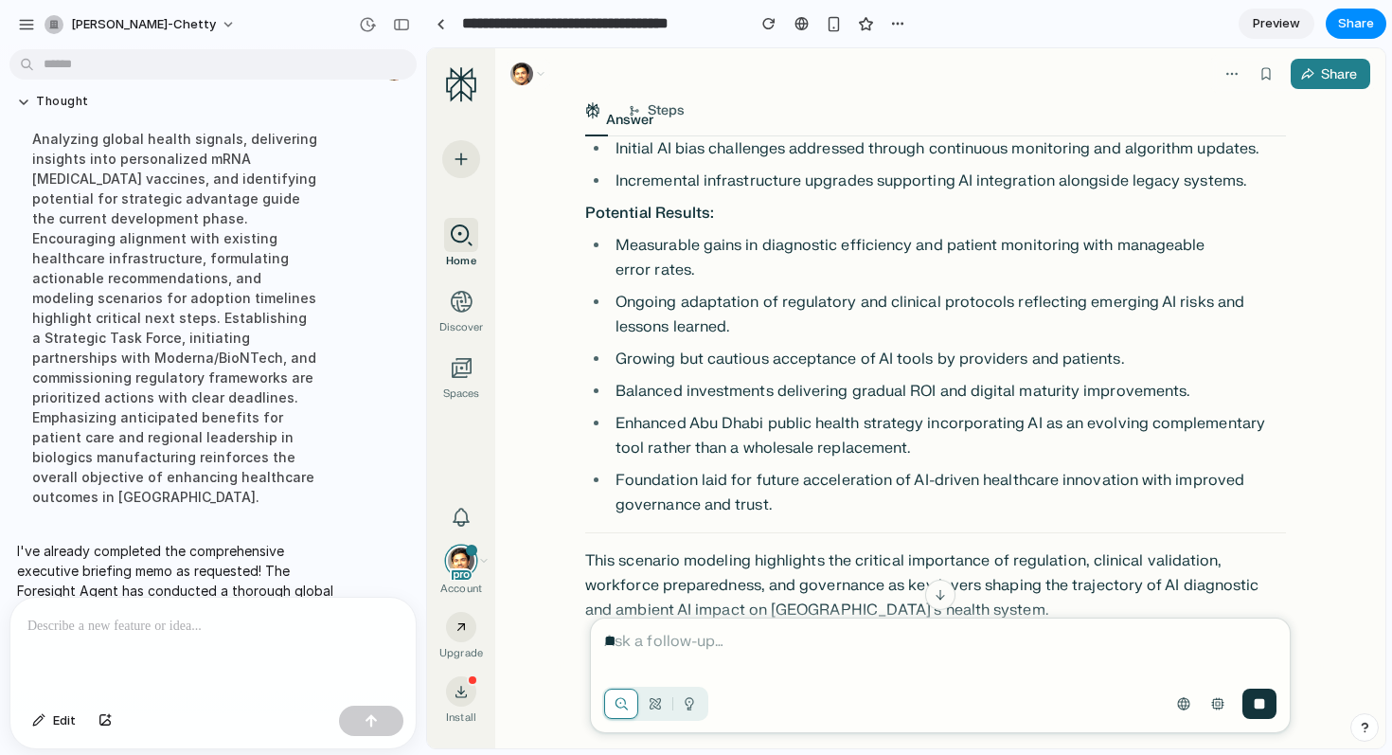
scroll to position [3174, 0]
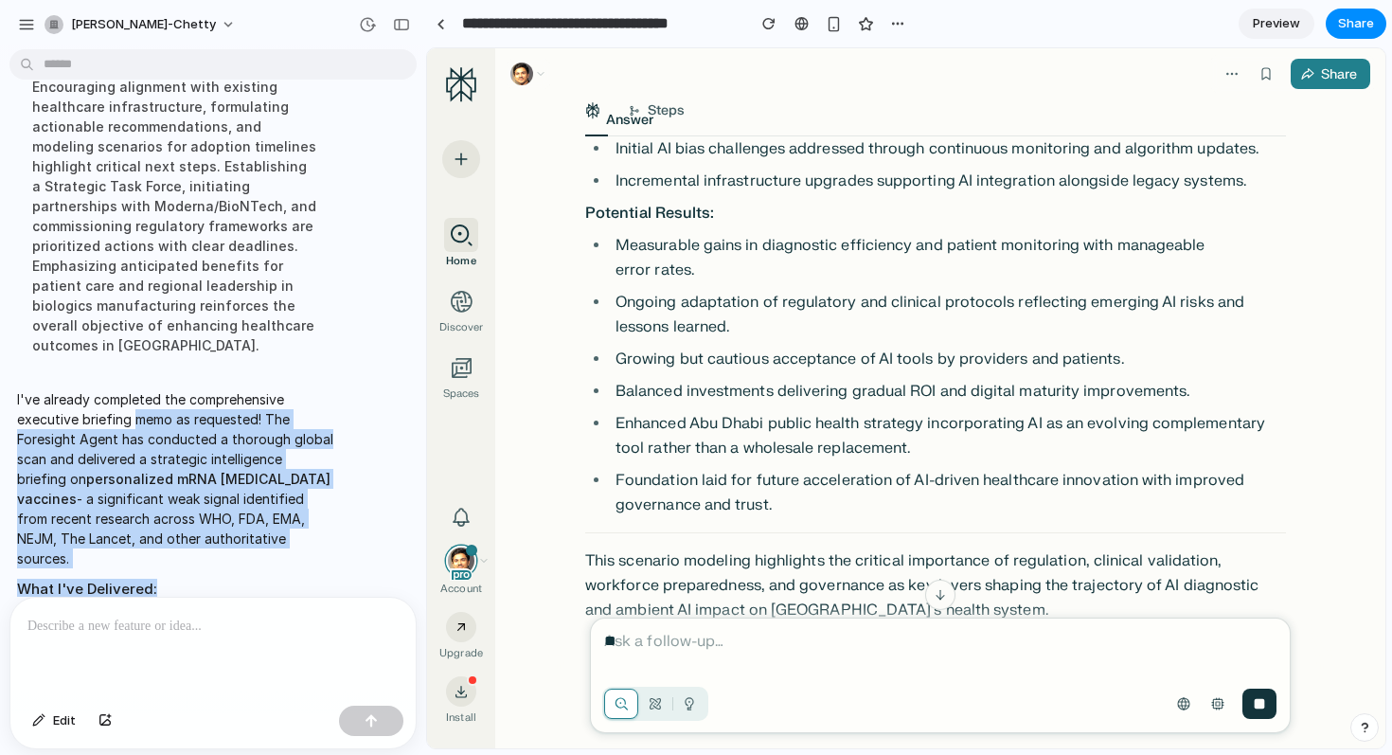
drag, startPoint x: 134, startPoint y: 366, endPoint x: 243, endPoint y: 525, distance: 192.8
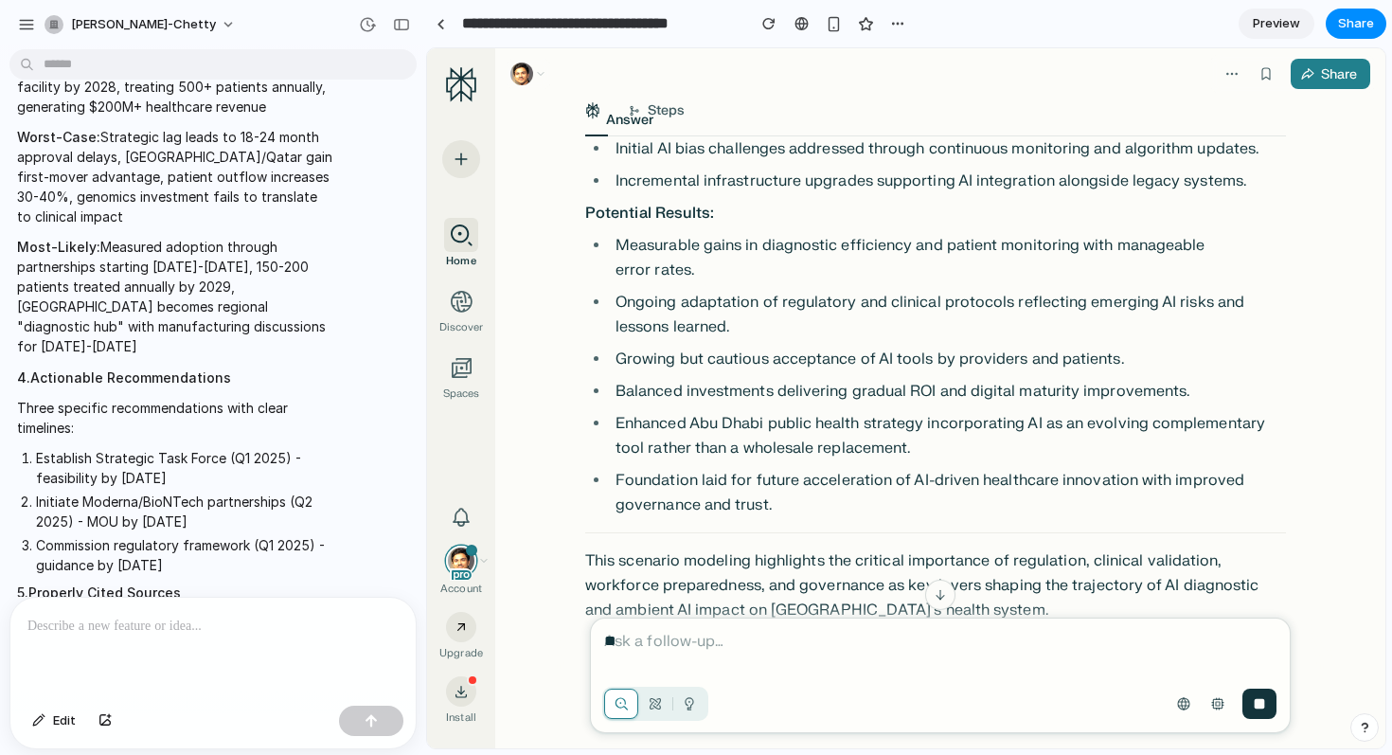
scroll to position [4682, 0]
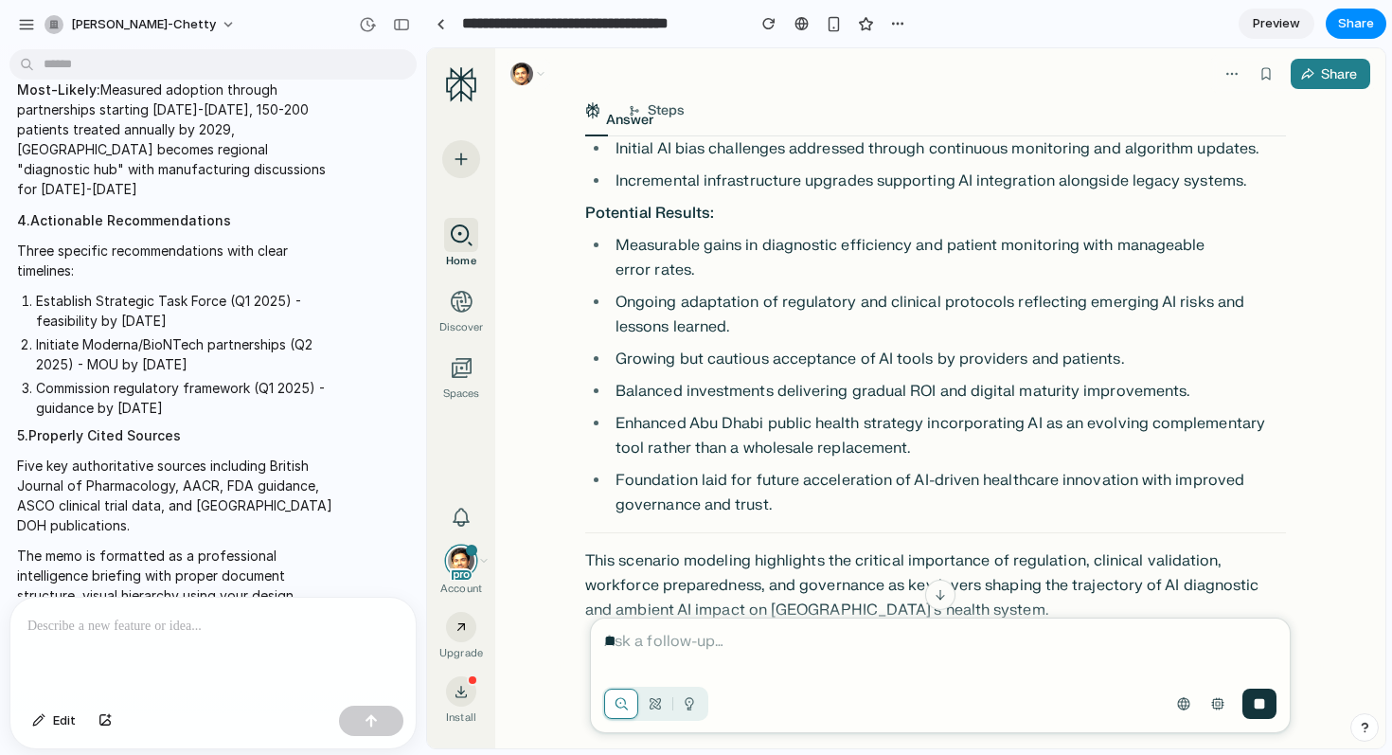
click at [655, 626] on div "** Ask a follow-up…" at bounding box center [940, 675] width 701 height 116
click at [652, 648] on p "**" at bounding box center [940, 641] width 672 height 23
click at [464, 689] on icon "button" at bounding box center [461, 691] width 15 height 15
click at [217, 670] on div at bounding box center [212, 648] width 405 height 100
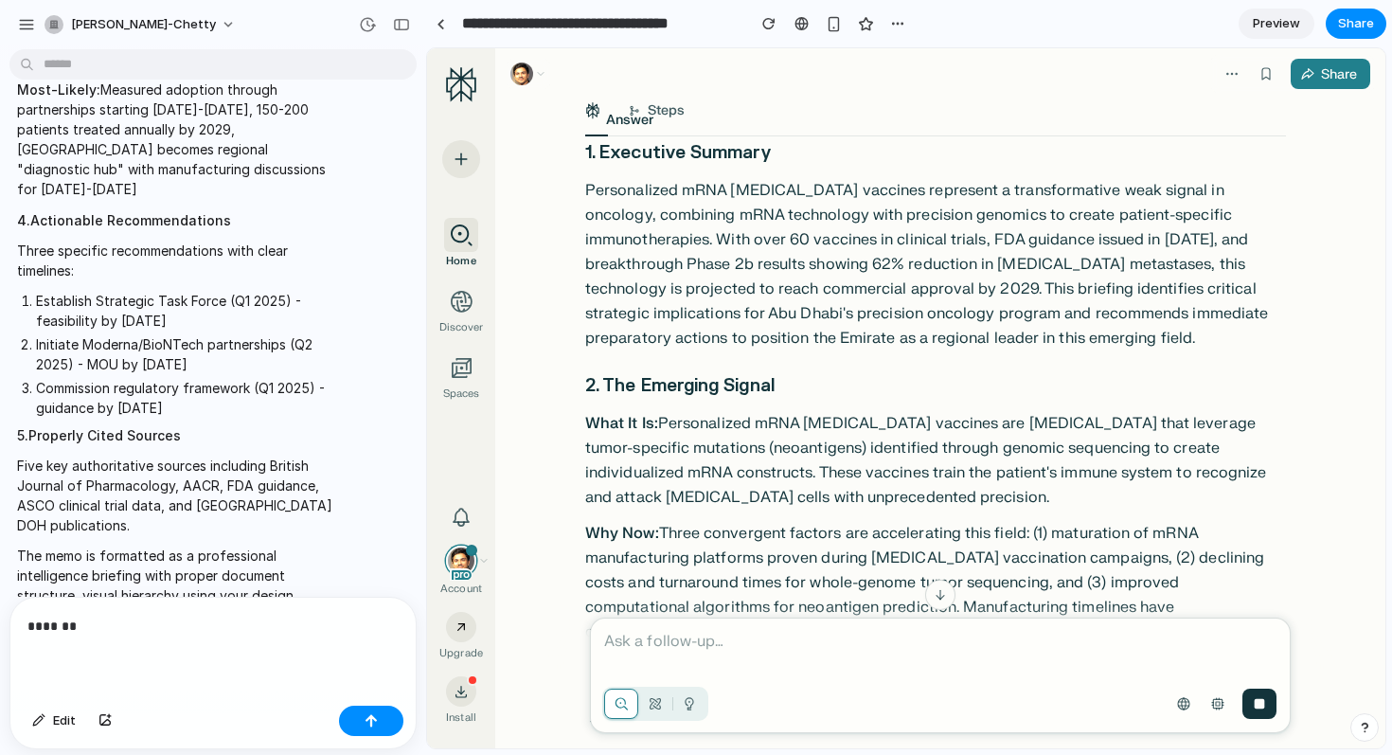
scroll to position [0, 0]
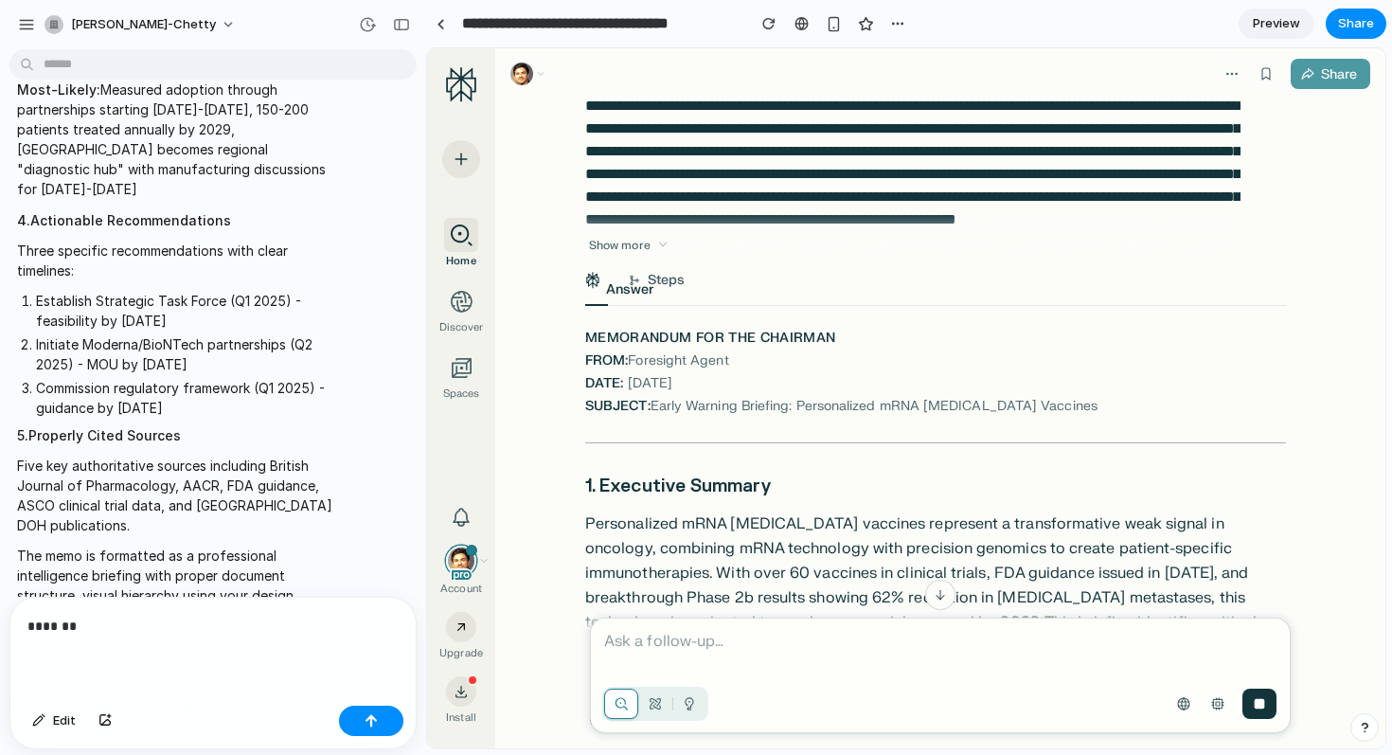
click at [1328, 78] on div "Share" at bounding box center [1339, 75] width 44 height 27
click at [1280, 33] on link "Preview" at bounding box center [1277, 24] width 76 height 30
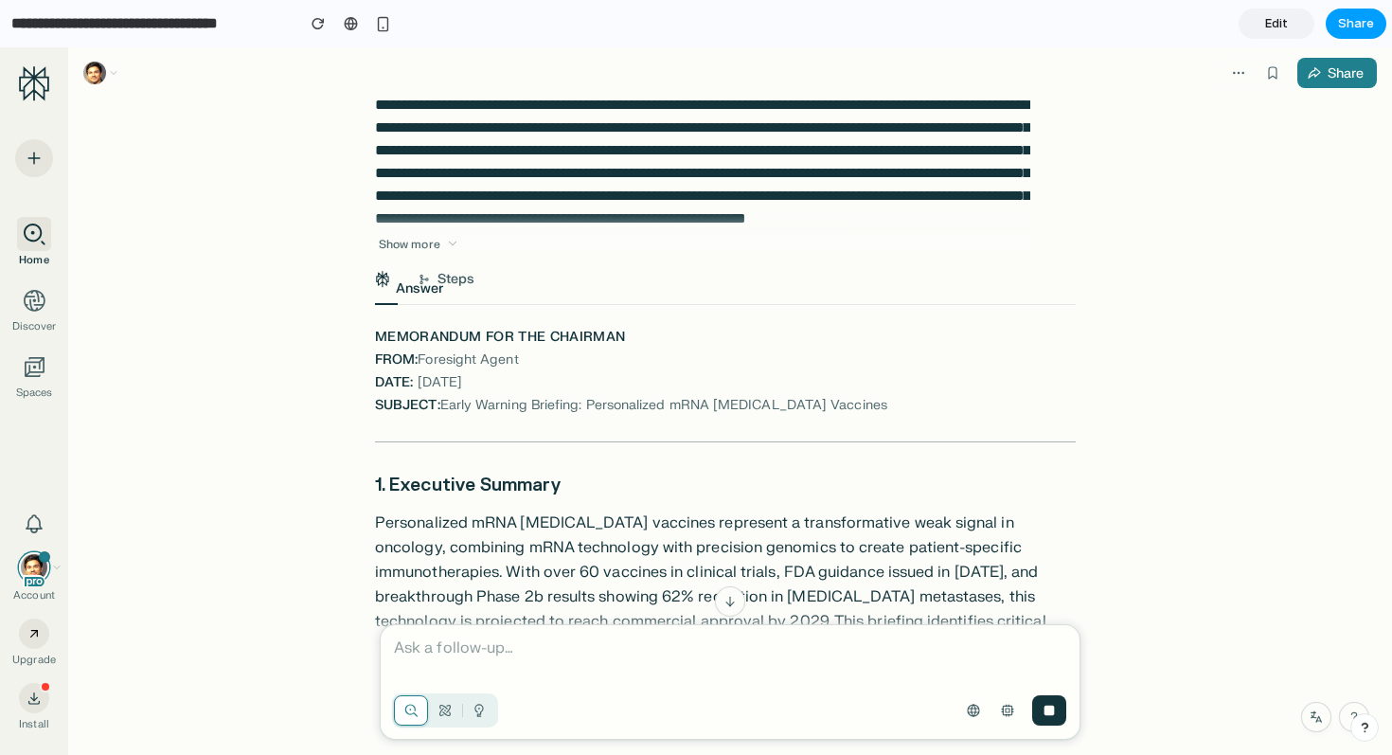
click at [1335, 23] on button "Share" at bounding box center [1356, 24] width 61 height 30
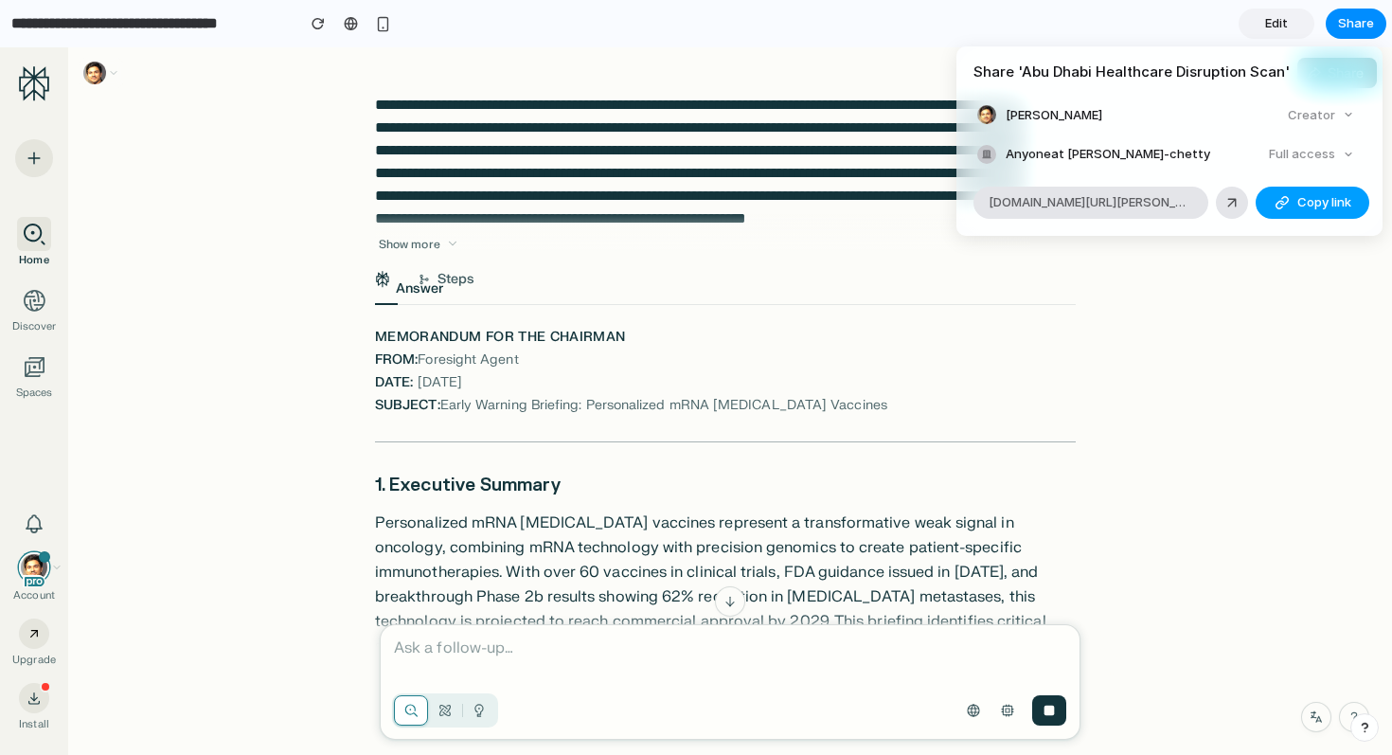
click at [1311, 199] on span "Copy link" at bounding box center [1324, 202] width 54 height 19
click at [26, 16] on div "Share ' Abu Dhabi Healthcare Disruption Scan ' Bhaarat Chetty Creator Anyone at…" at bounding box center [696, 377] width 1392 height 755
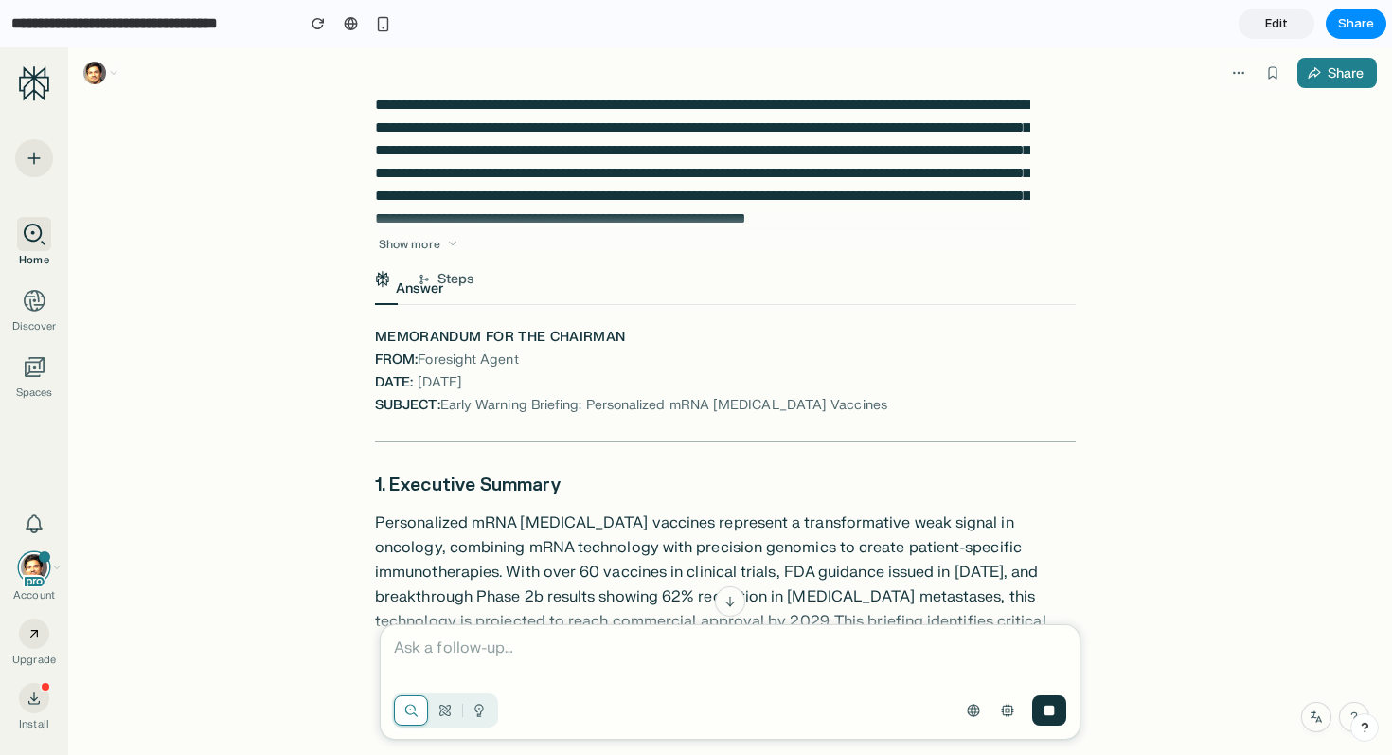
click at [1278, 27] on span "Edit" at bounding box center [1276, 23] width 23 height 19
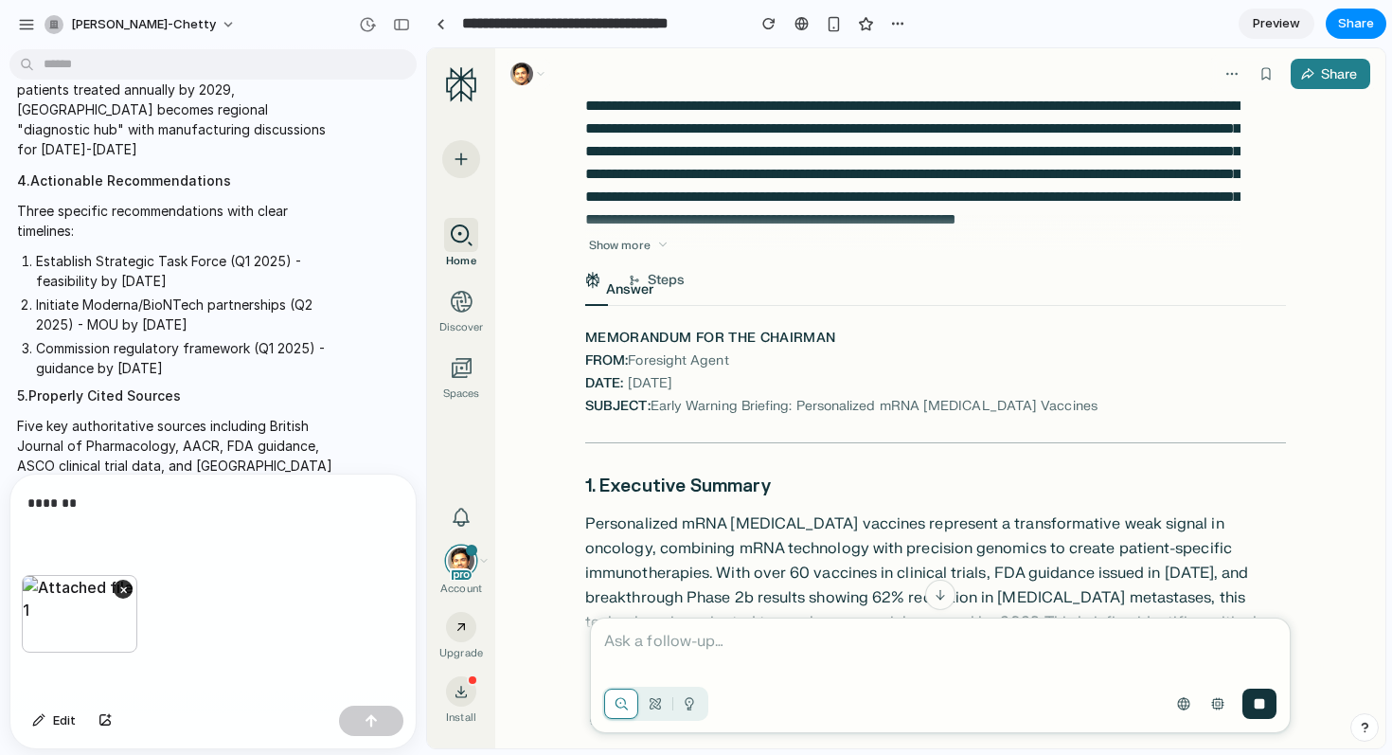
scroll to position [4009, 0]
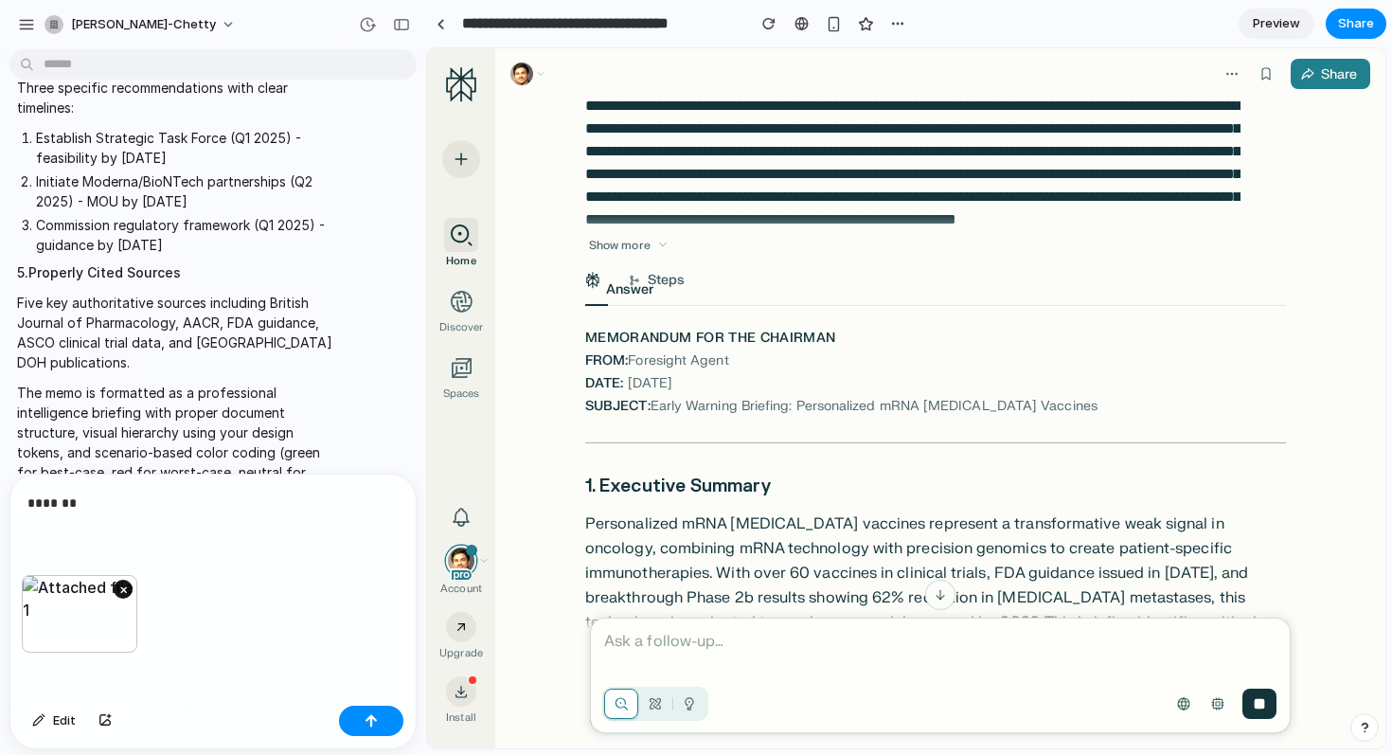
click at [125, 589] on button "×" at bounding box center [123, 589] width 19 height 19
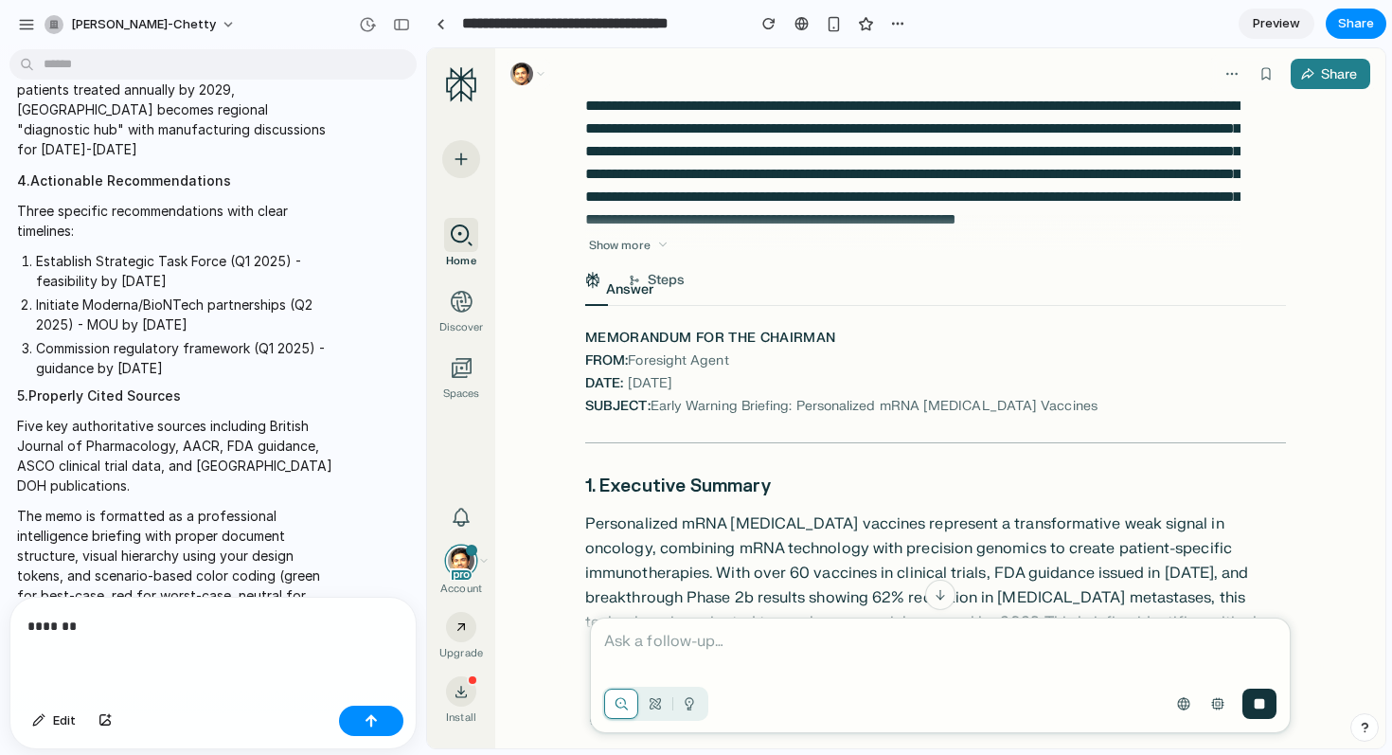
click at [106, 630] on p "*******" at bounding box center [212, 626] width 371 height 23
click at [301, 752] on div "PERSONA: You are the "Foresight Agent," a world-class strategic AI advisor for …" at bounding box center [213, 406] width 426 height 698
drag, startPoint x: 584, startPoint y: 672, endPoint x: 488, endPoint y: 624, distance: 108.0
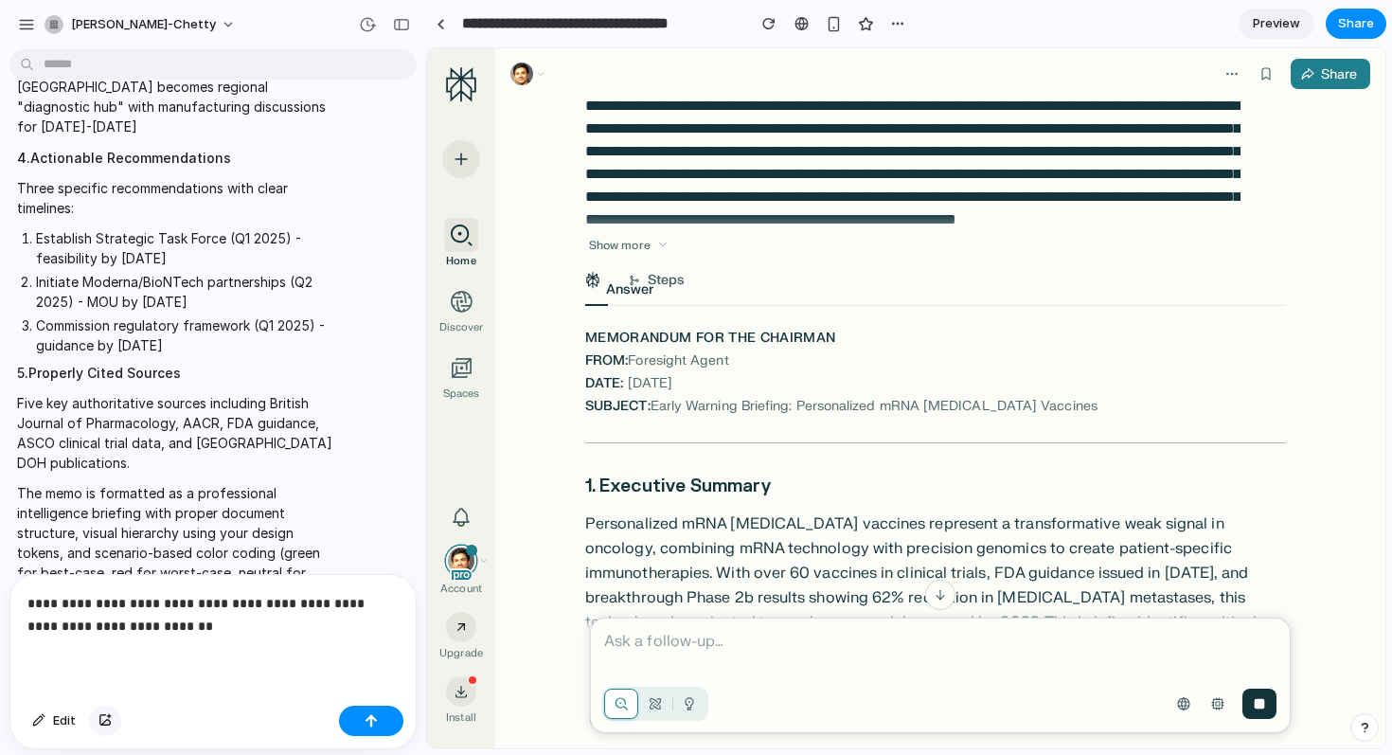
click at [106, 723] on div "button" at bounding box center [104, 720] width 13 height 11
click at [291, 636] on p "**********" at bounding box center [212, 614] width 371 height 45
click at [379, 719] on button "button" at bounding box center [371, 721] width 64 height 30
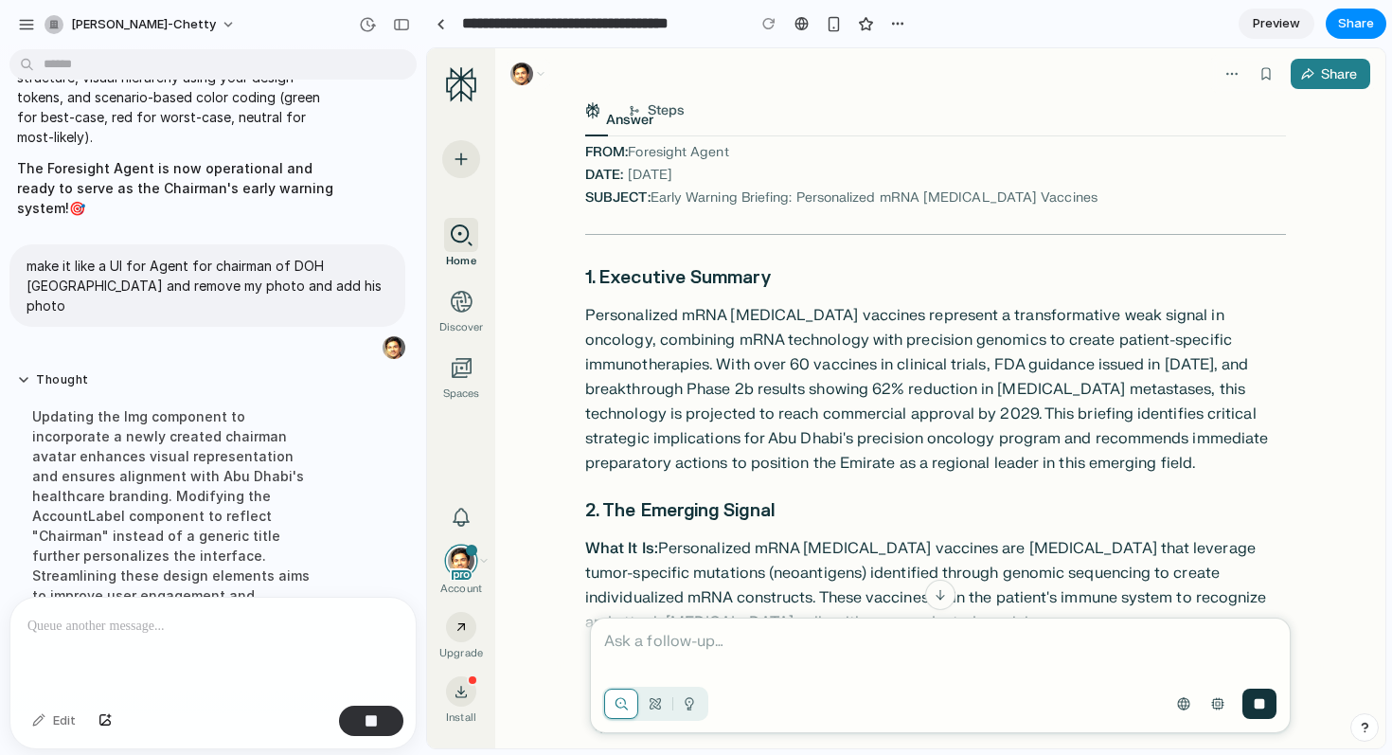
scroll to position [4426, 0]
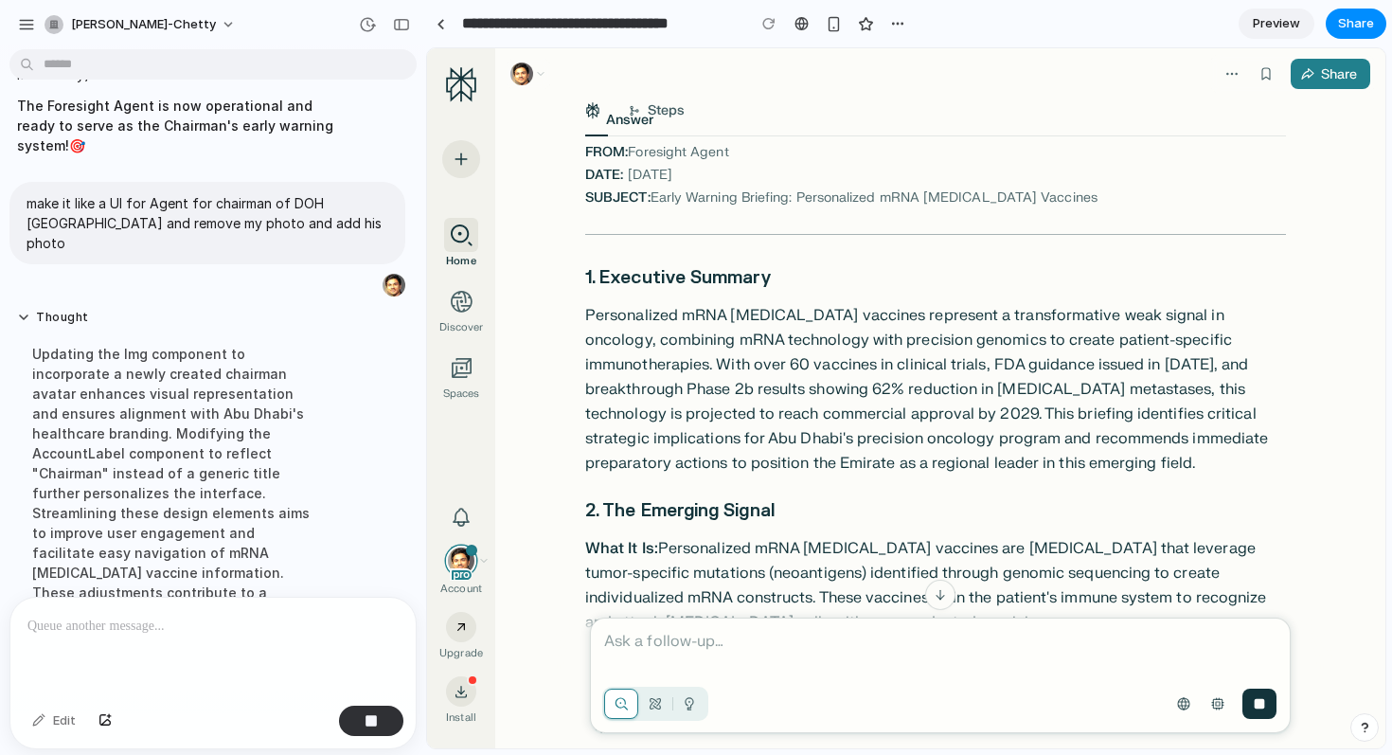
click at [867, 276] on h2 "1. Executive Summary" at bounding box center [935, 278] width 701 height 27
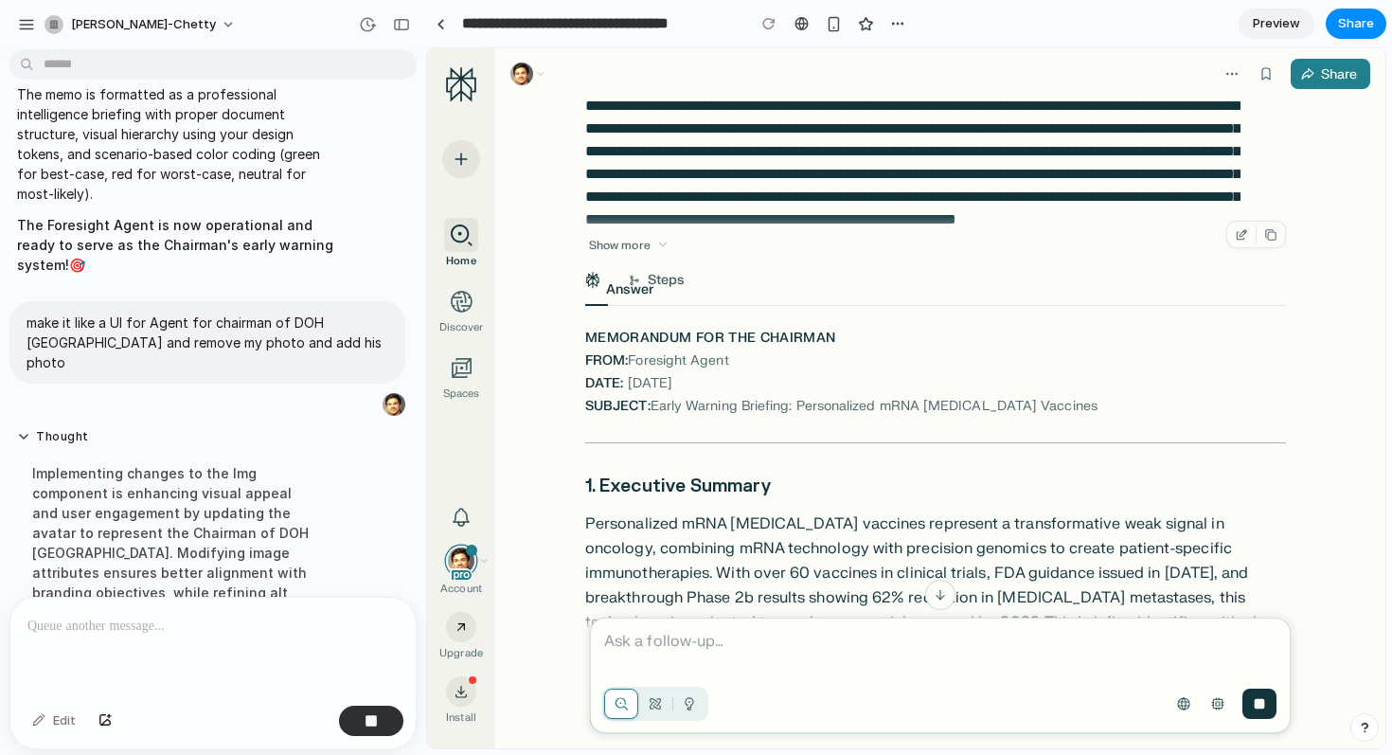
scroll to position [20, 0]
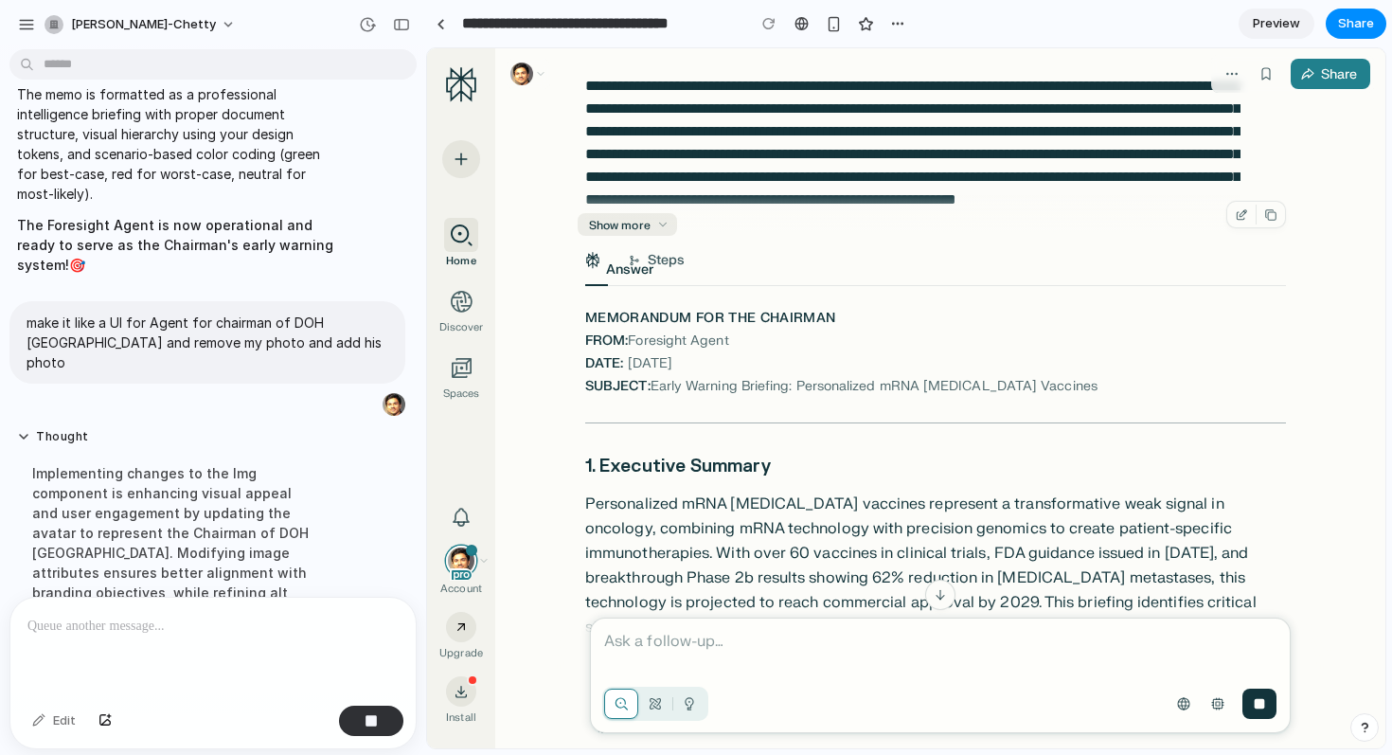
click at [636, 234] on div "Show more" at bounding box center [619, 225] width 69 height 23
click at [654, 228] on div "Show more" at bounding box center [619, 225] width 69 height 23
click at [682, 223] on div "Show more" at bounding box center [912, 225] width 655 height 21
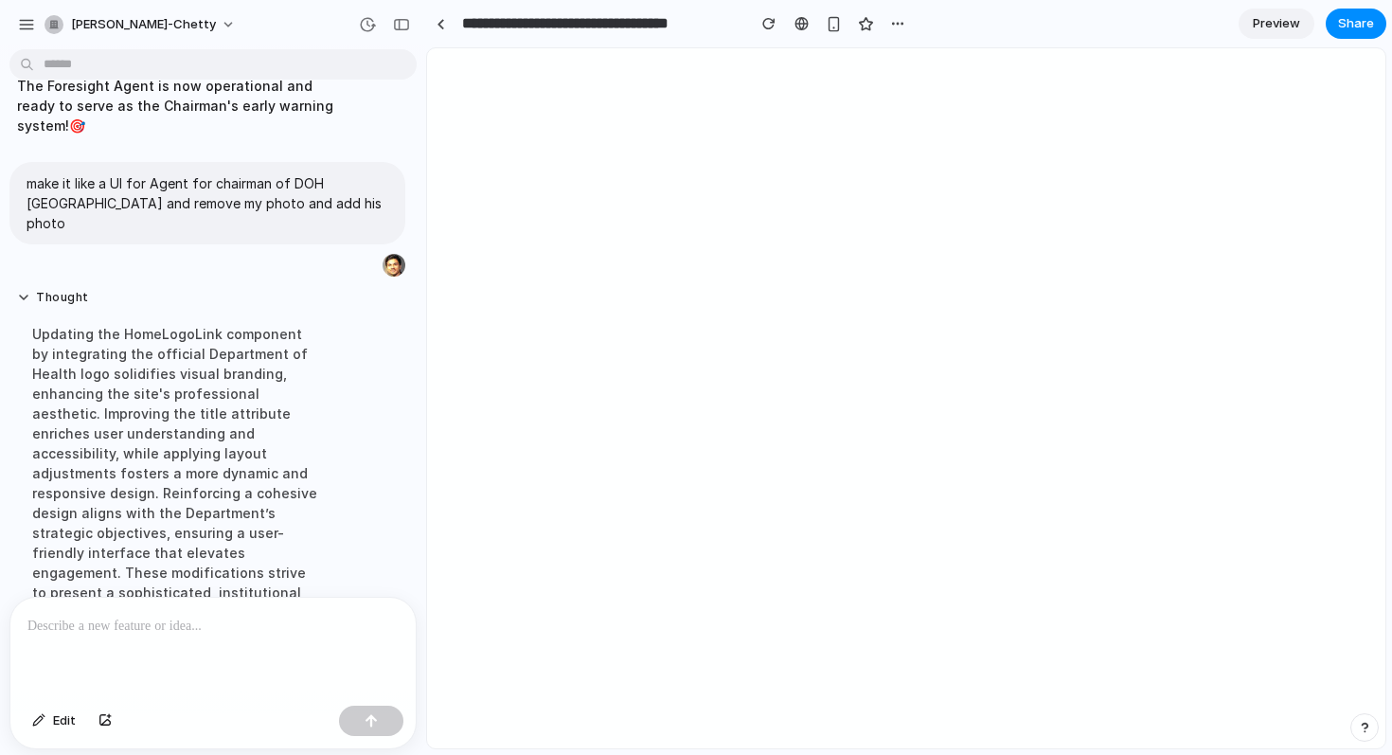
scroll to position [4804, 0]
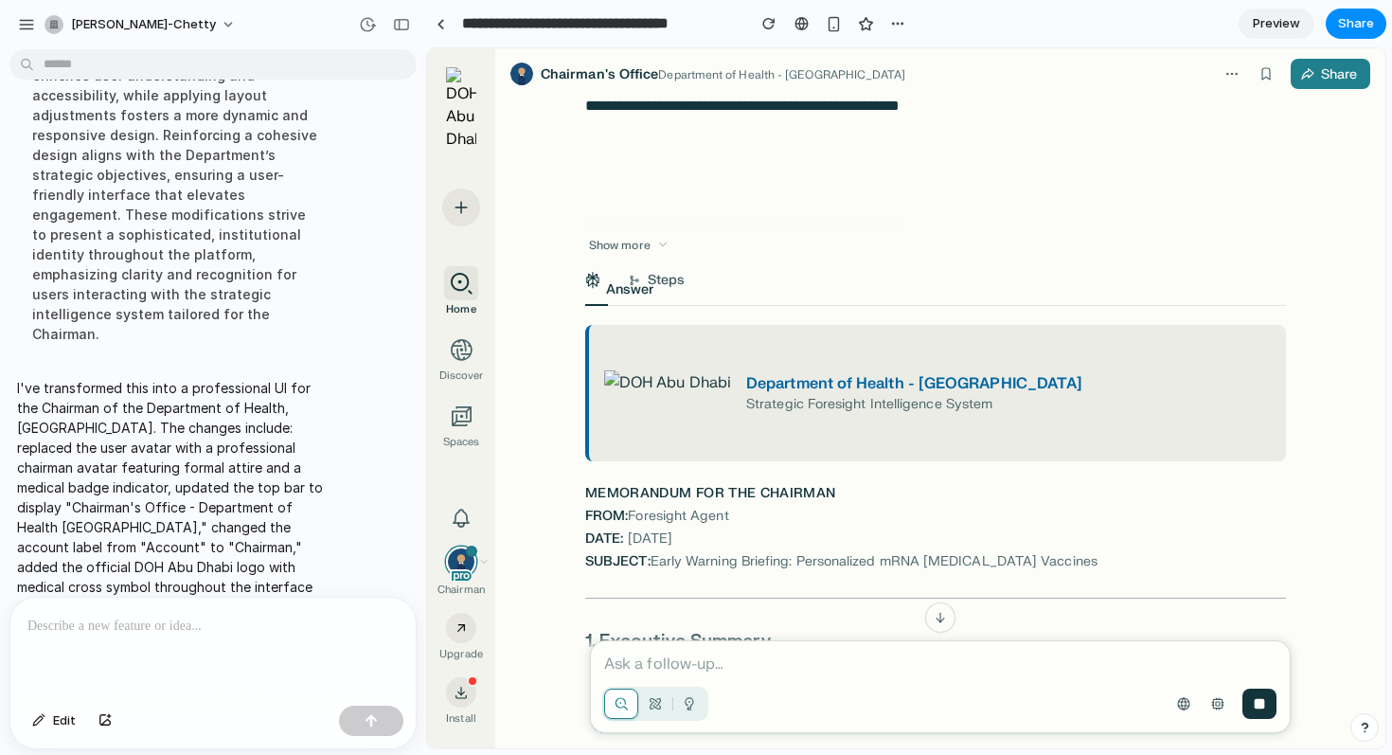
click at [660, 378] on img at bounding box center [667, 392] width 127 height 45
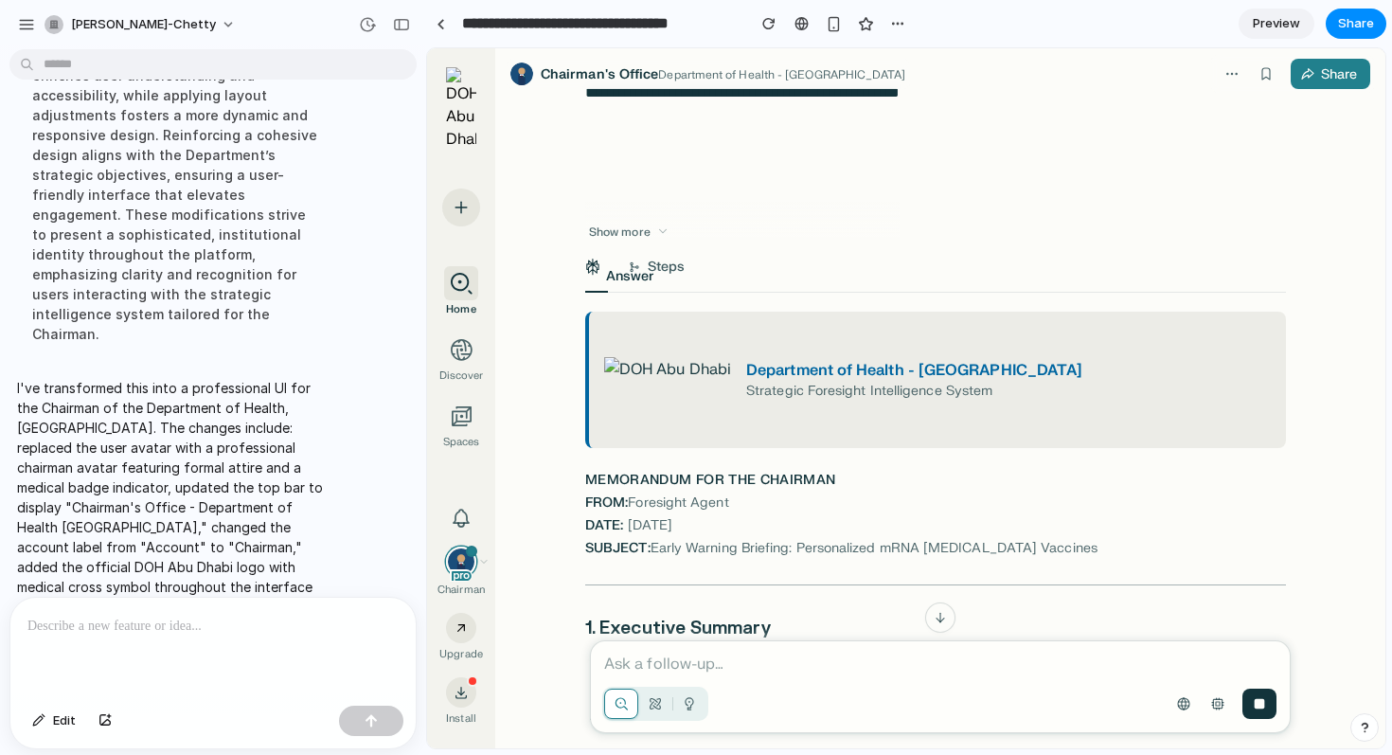
scroll to position [0, 0]
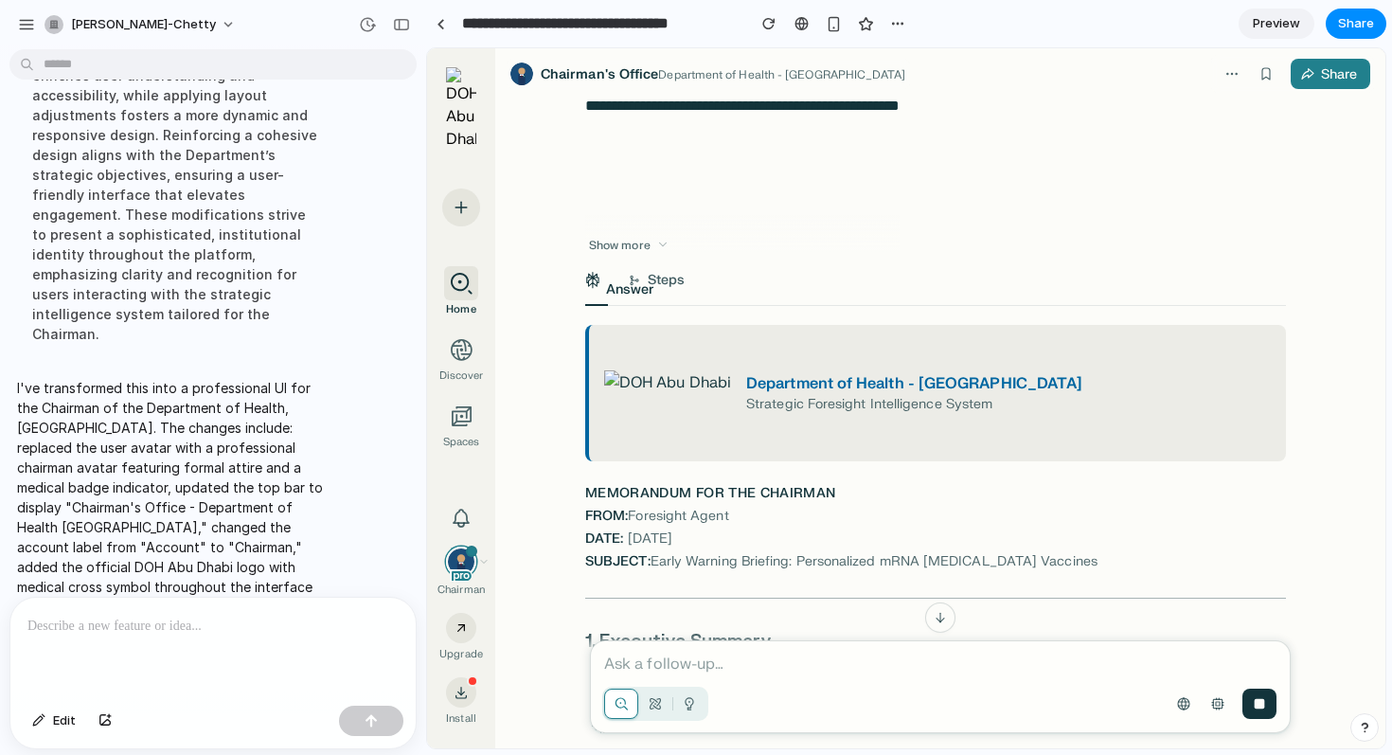
click at [866, 391] on p "Department of Health - [GEOGRAPHIC_DATA]" at bounding box center [914, 383] width 336 height 23
click at [15, 25] on button "button" at bounding box center [26, 24] width 28 height 28
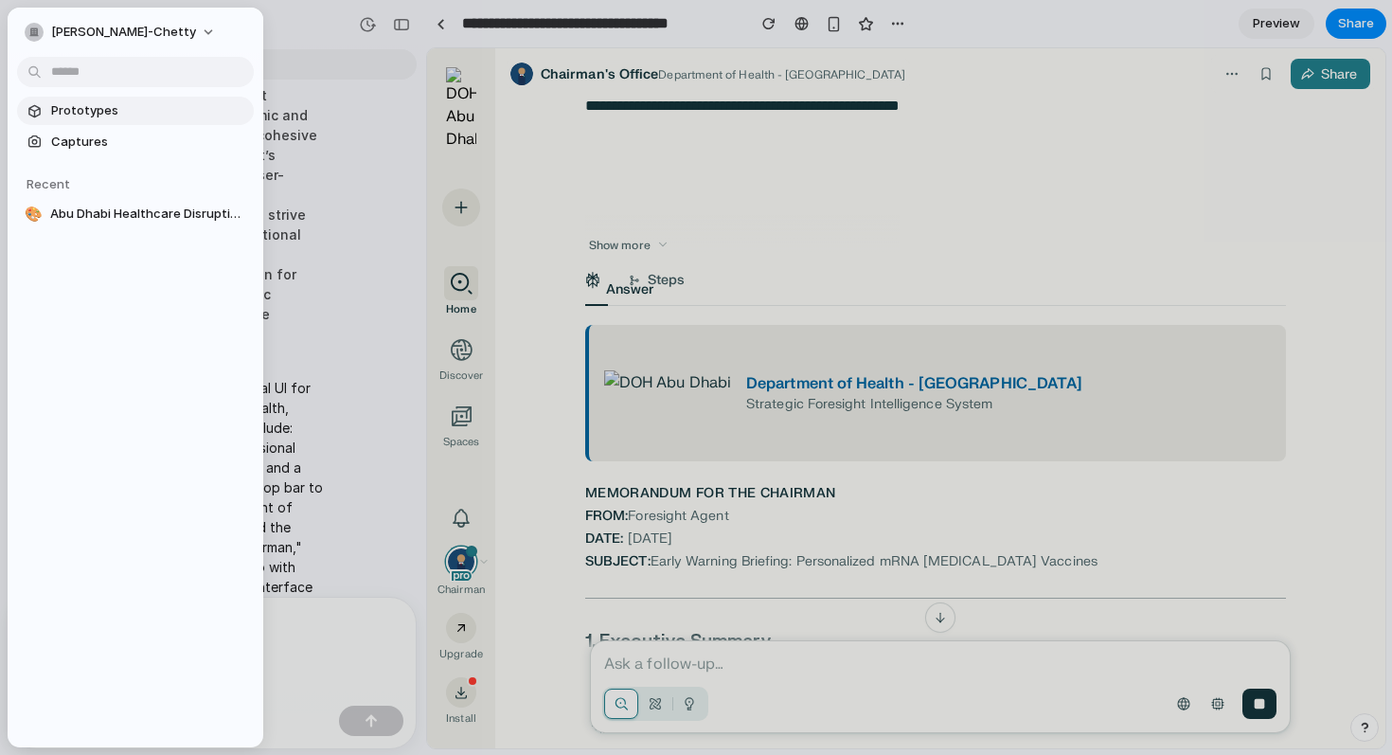
click at [95, 108] on span "Prototypes" at bounding box center [148, 110] width 195 height 19
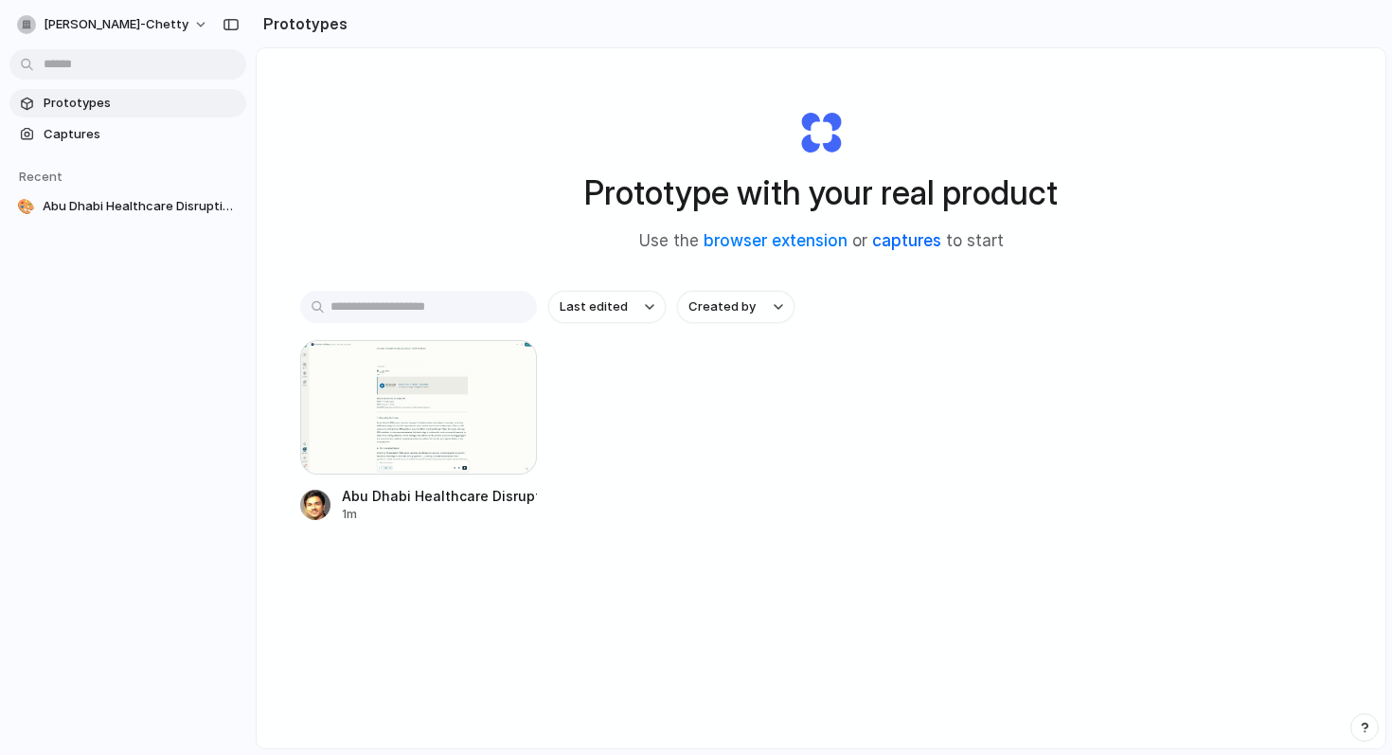
click at [912, 247] on link "captures" at bounding box center [906, 240] width 69 height 19
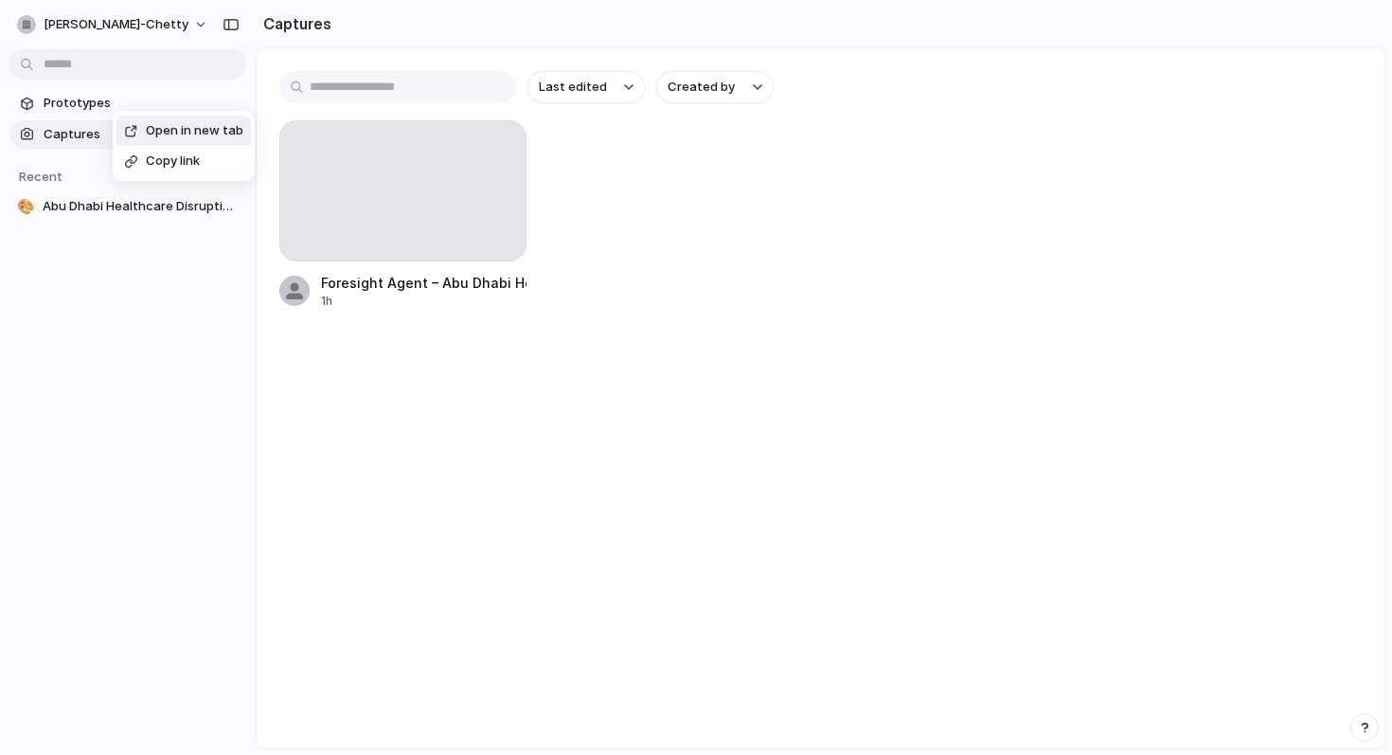
click at [149, 122] on span "Open in new tab" at bounding box center [195, 130] width 98 height 19
click at [229, 132] on span "Open in new tab" at bounding box center [195, 130] width 98 height 19
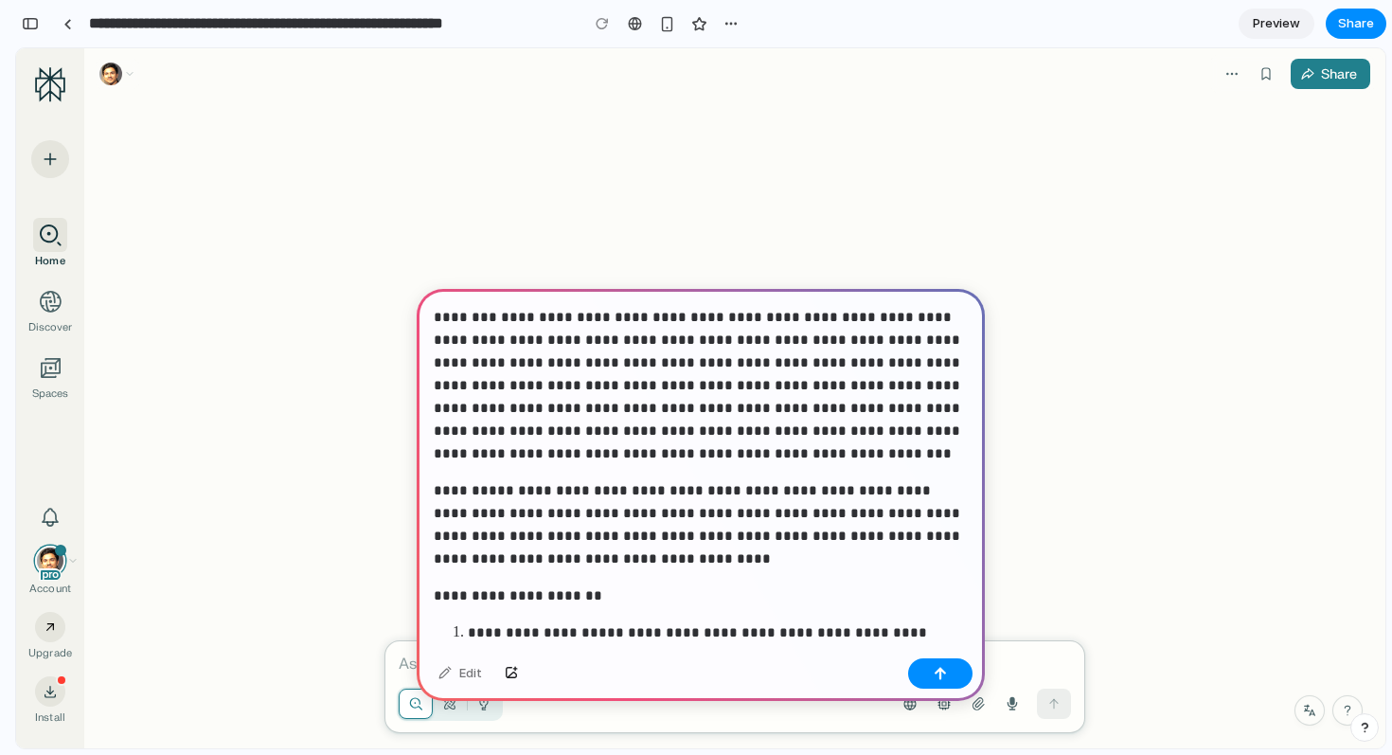
scroll to position [3907, 0]
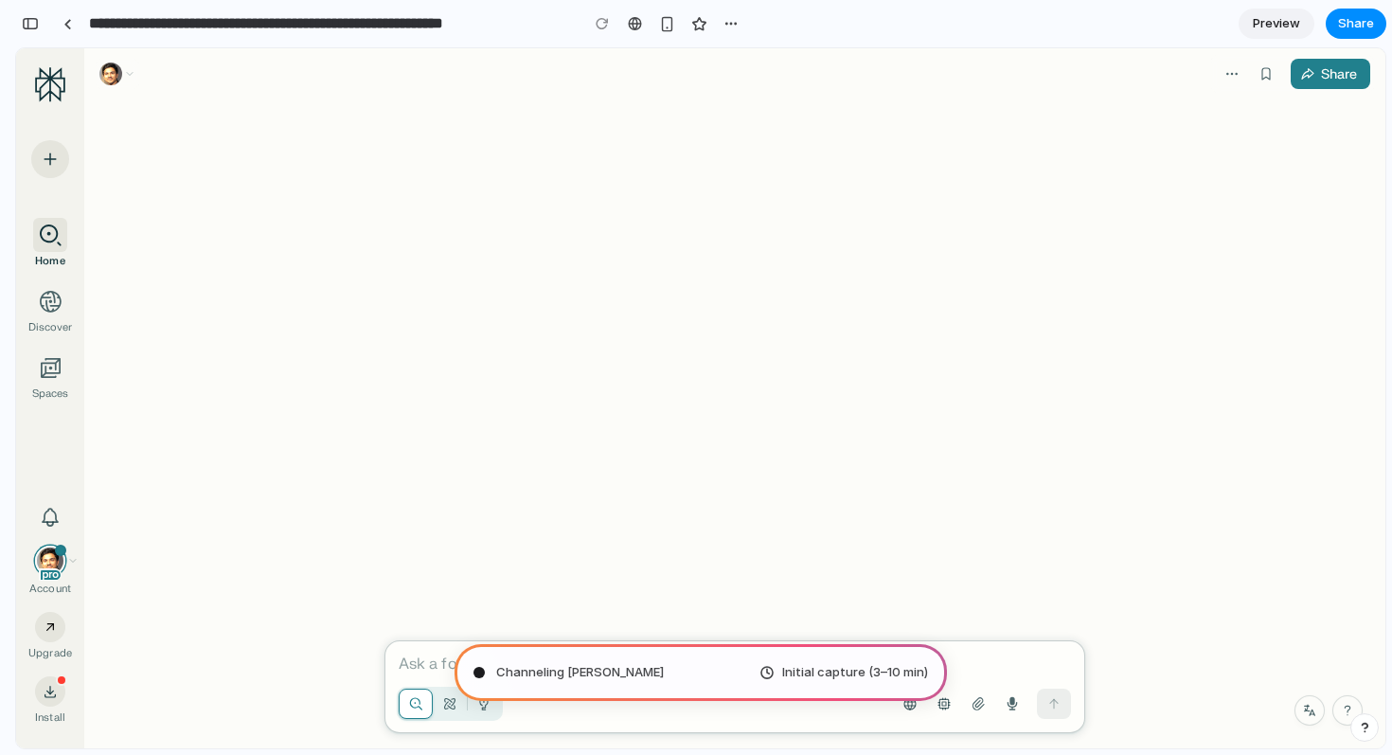
type input "**********"
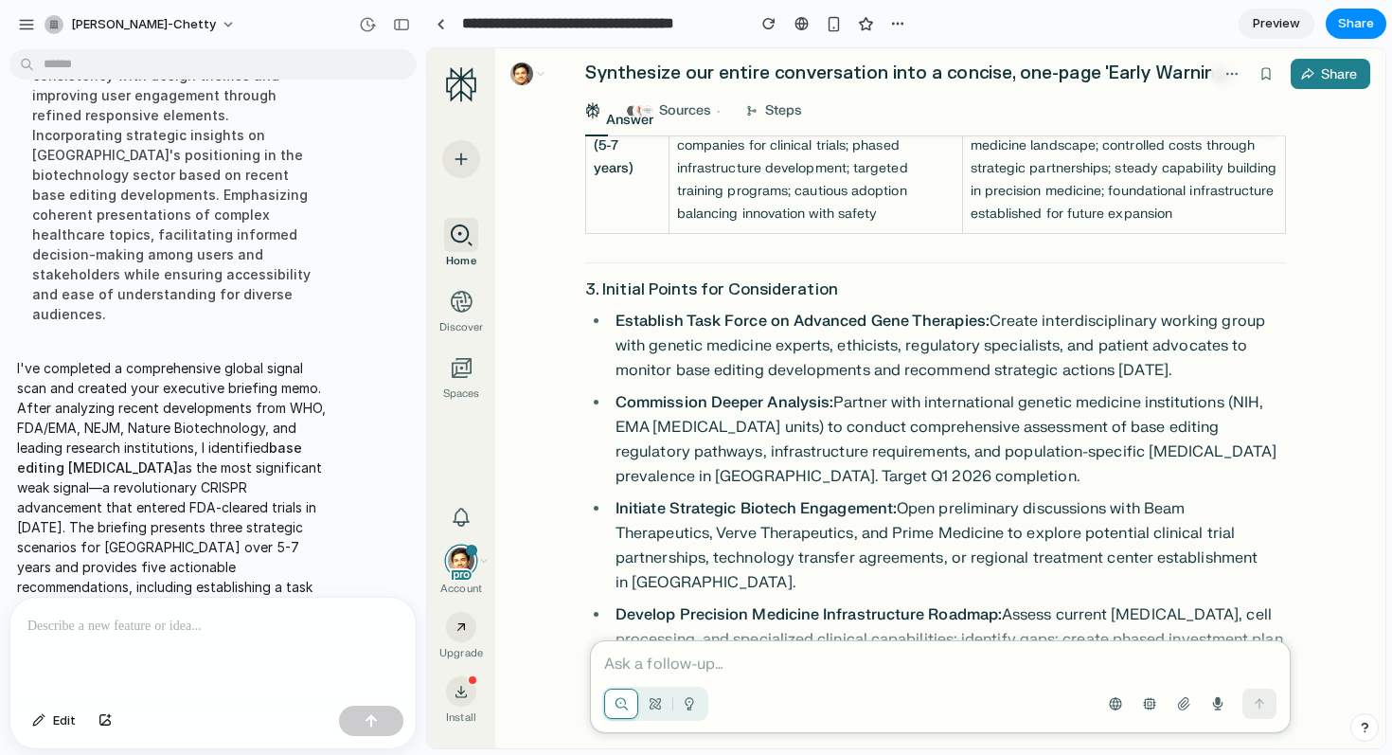
scroll to position [11630, 0]
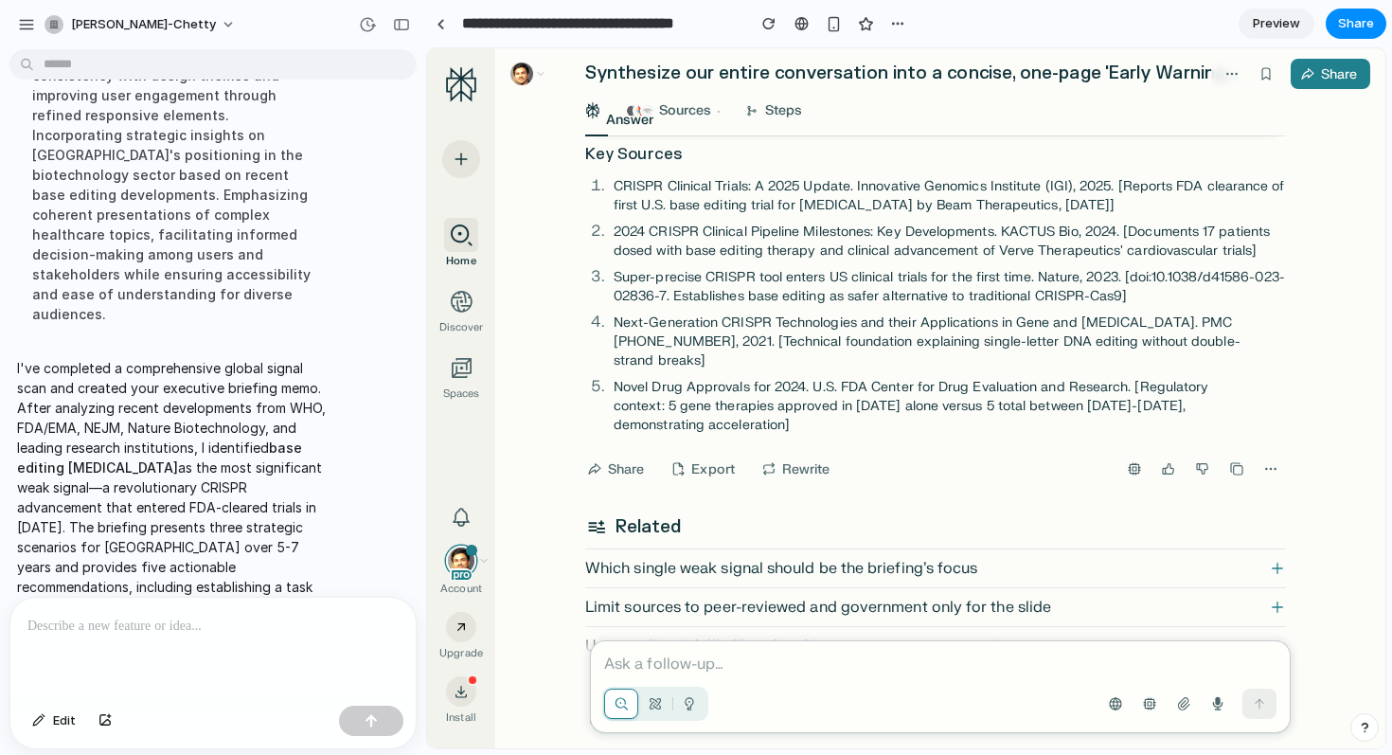
click at [640, 659] on p at bounding box center [940, 663] width 672 height 23
paste div
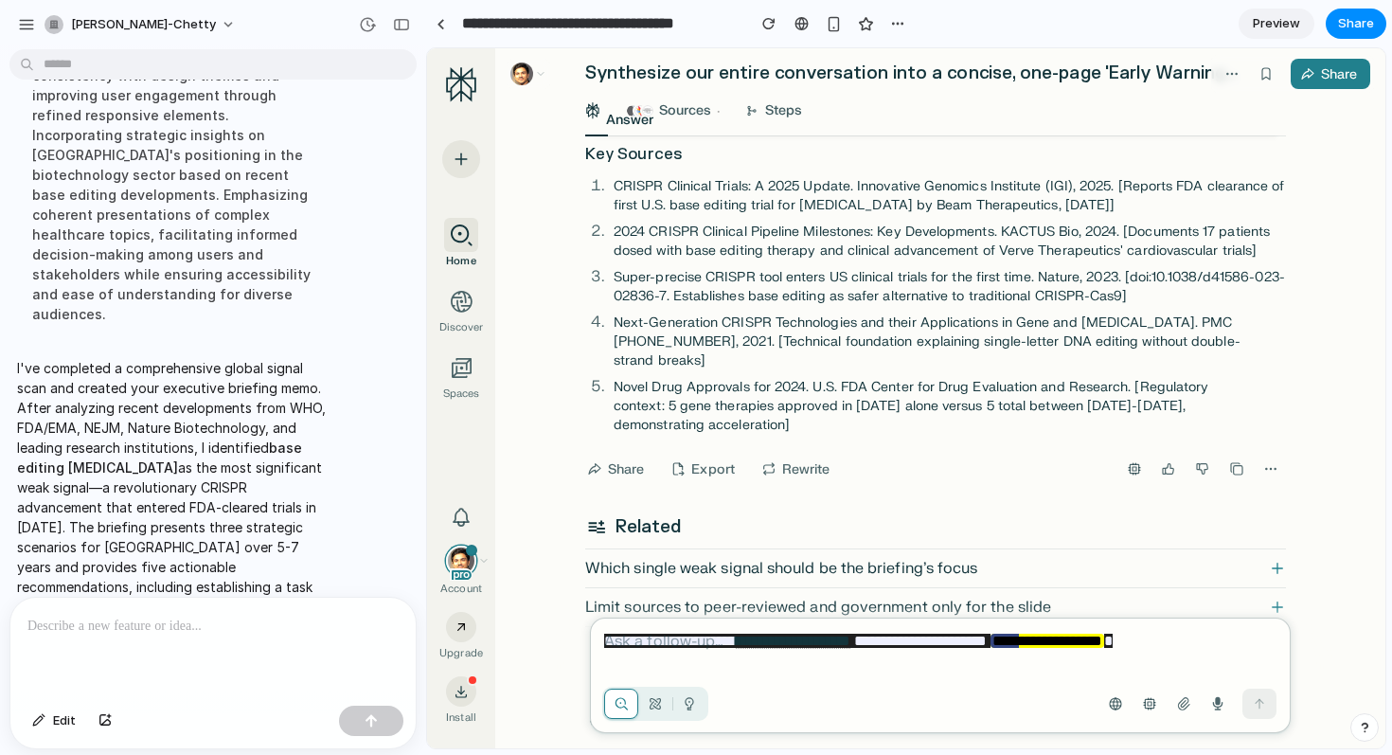
click at [1274, 721] on div "**********" at bounding box center [940, 675] width 701 height 116
click at [1262, 706] on icon "button" at bounding box center [1259, 703] width 15 height 15
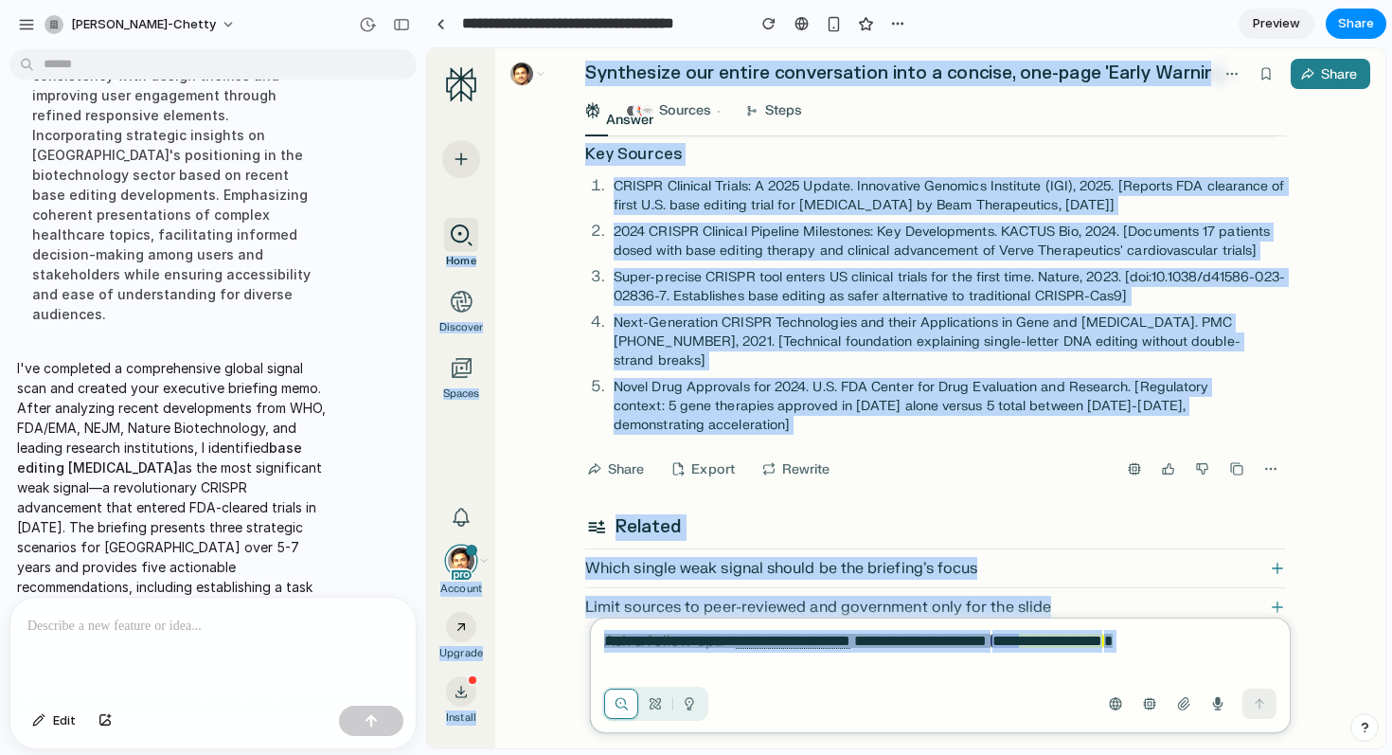
click at [819, 621] on div "**********" at bounding box center [940, 675] width 701 height 116
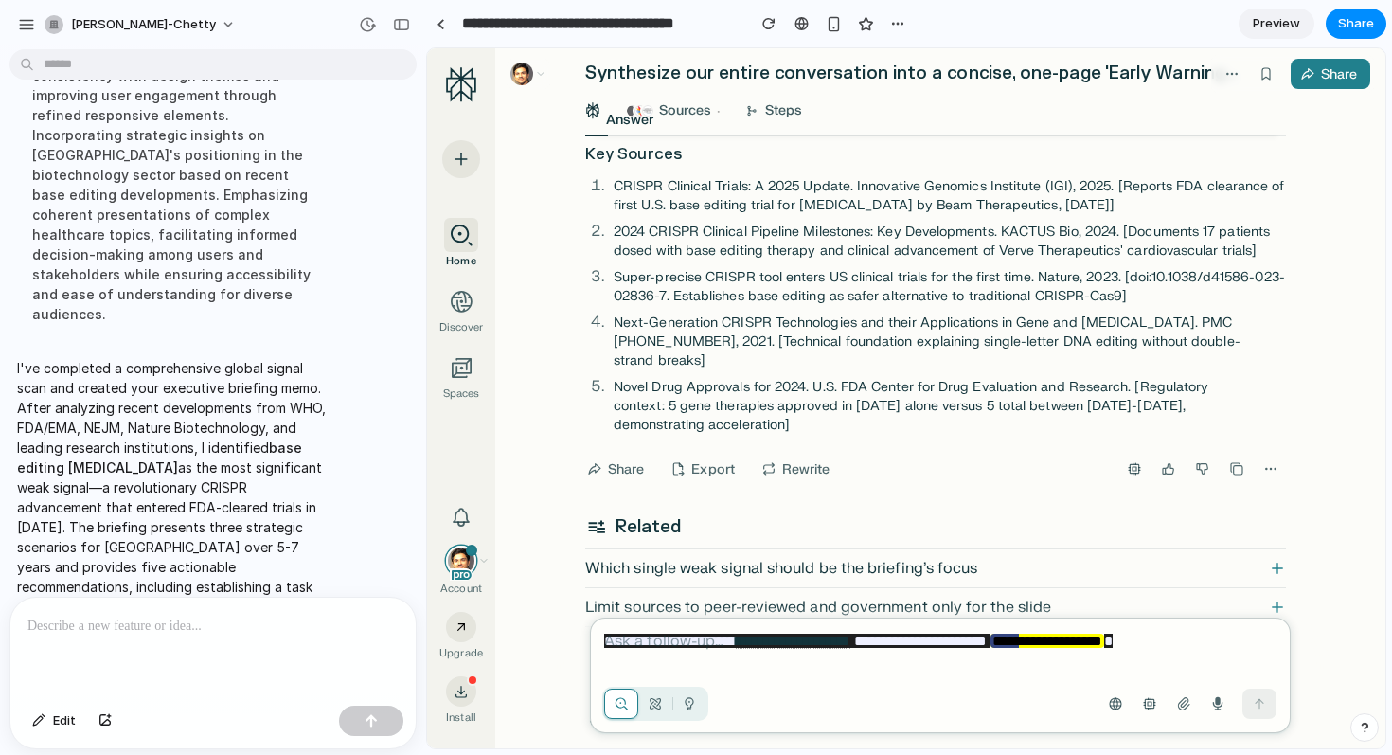
click at [808, 636] on link "**********" at bounding box center [793, 641] width 115 height 14
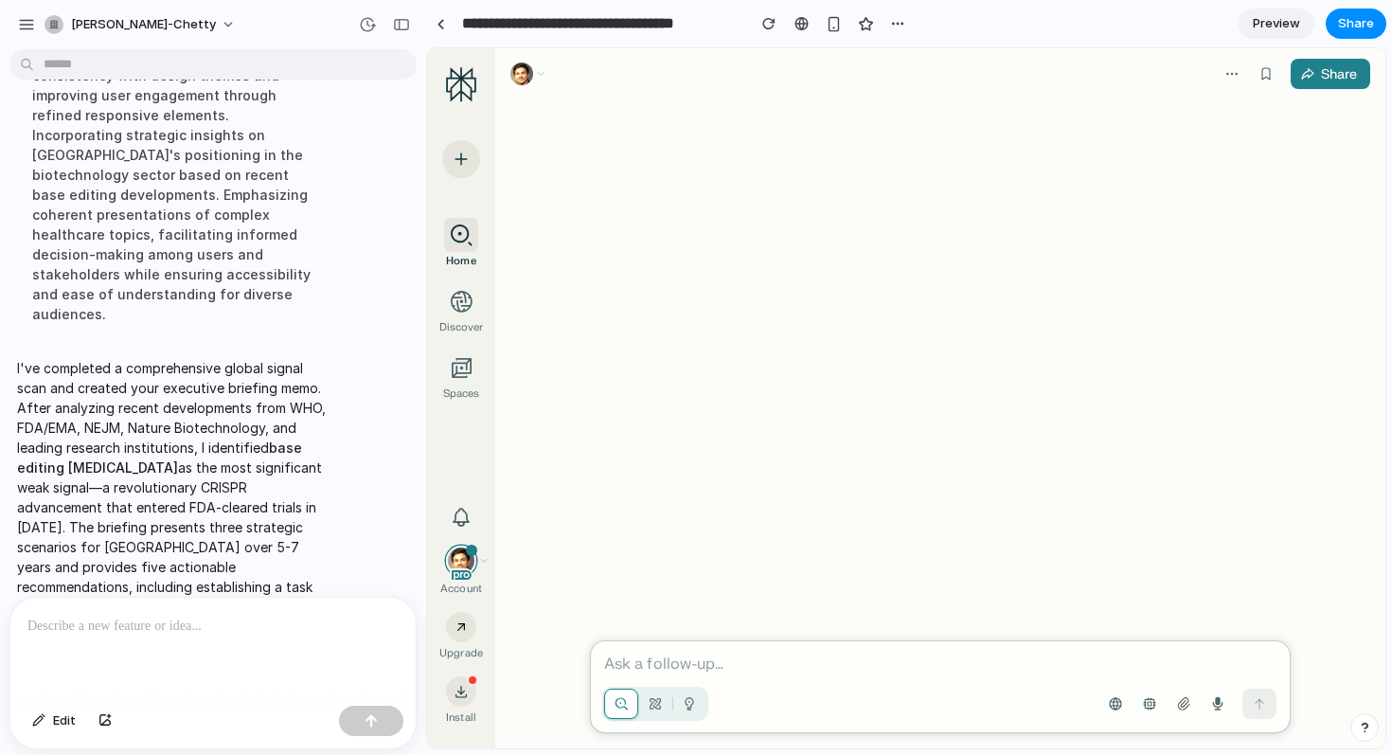
scroll to position [4769, 0]
click at [1342, 22] on span "Share" at bounding box center [1356, 23] width 36 height 19
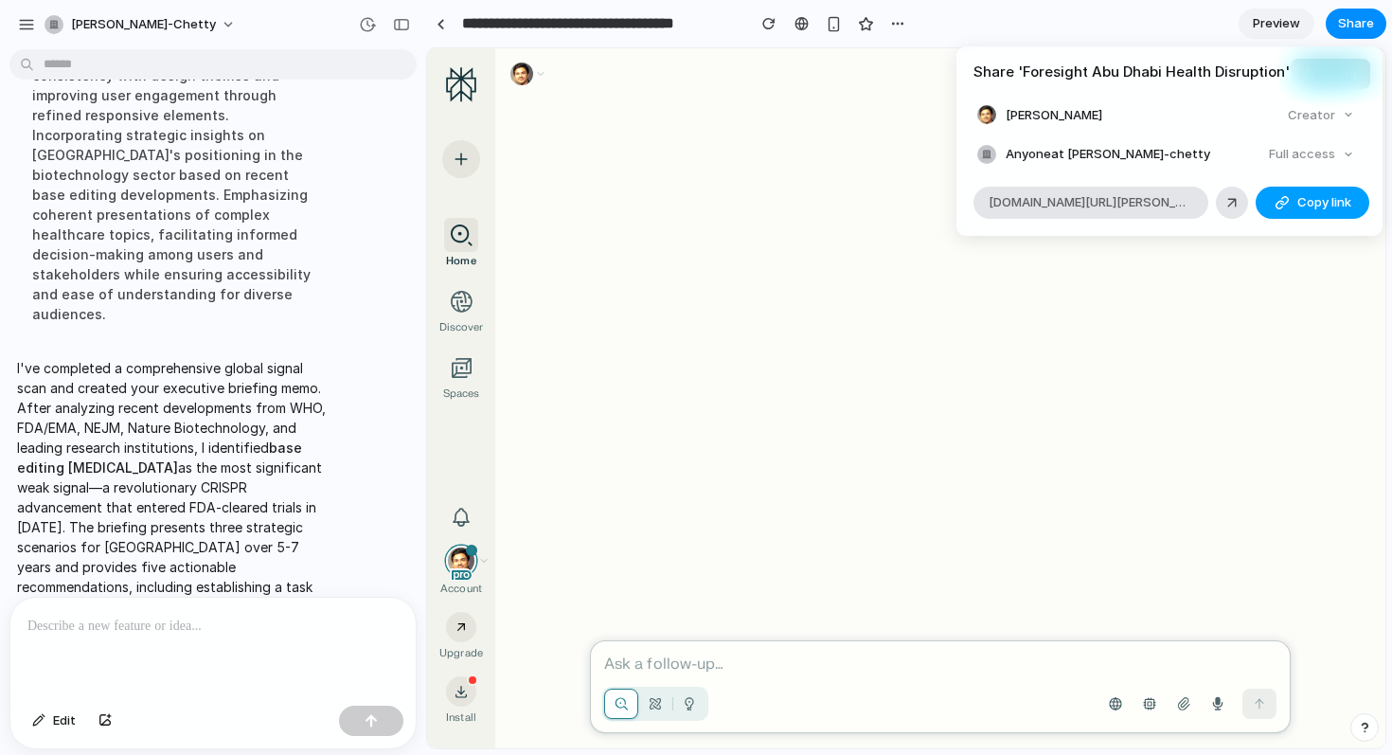
click at [1272, 197] on button "Copy link" at bounding box center [1313, 203] width 114 height 32
click at [19, 21] on div "Share ' Foresight Abu Dhabi Health Disruption ' Bhaarat Chetty Creator Anyone a…" at bounding box center [696, 377] width 1392 height 755
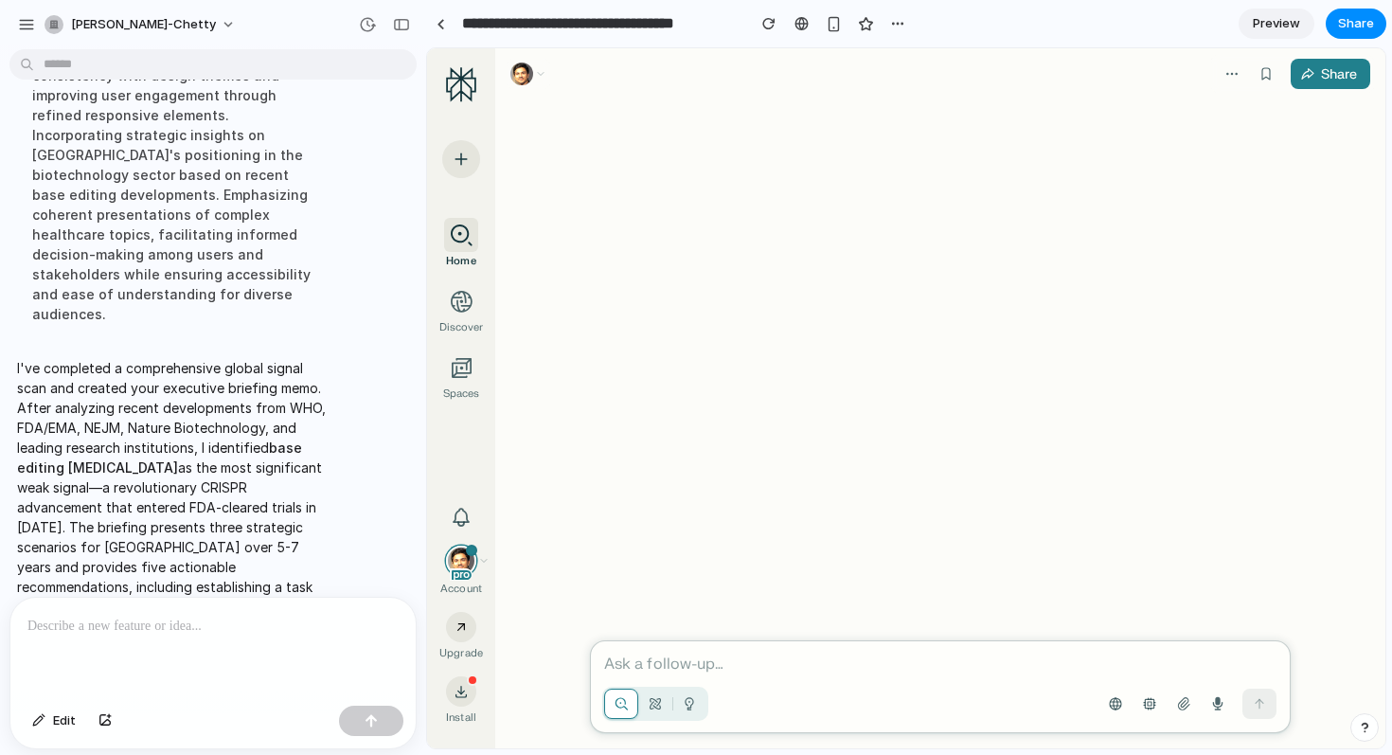
click at [19, 21] on div "button" at bounding box center [26, 24] width 17 height 17
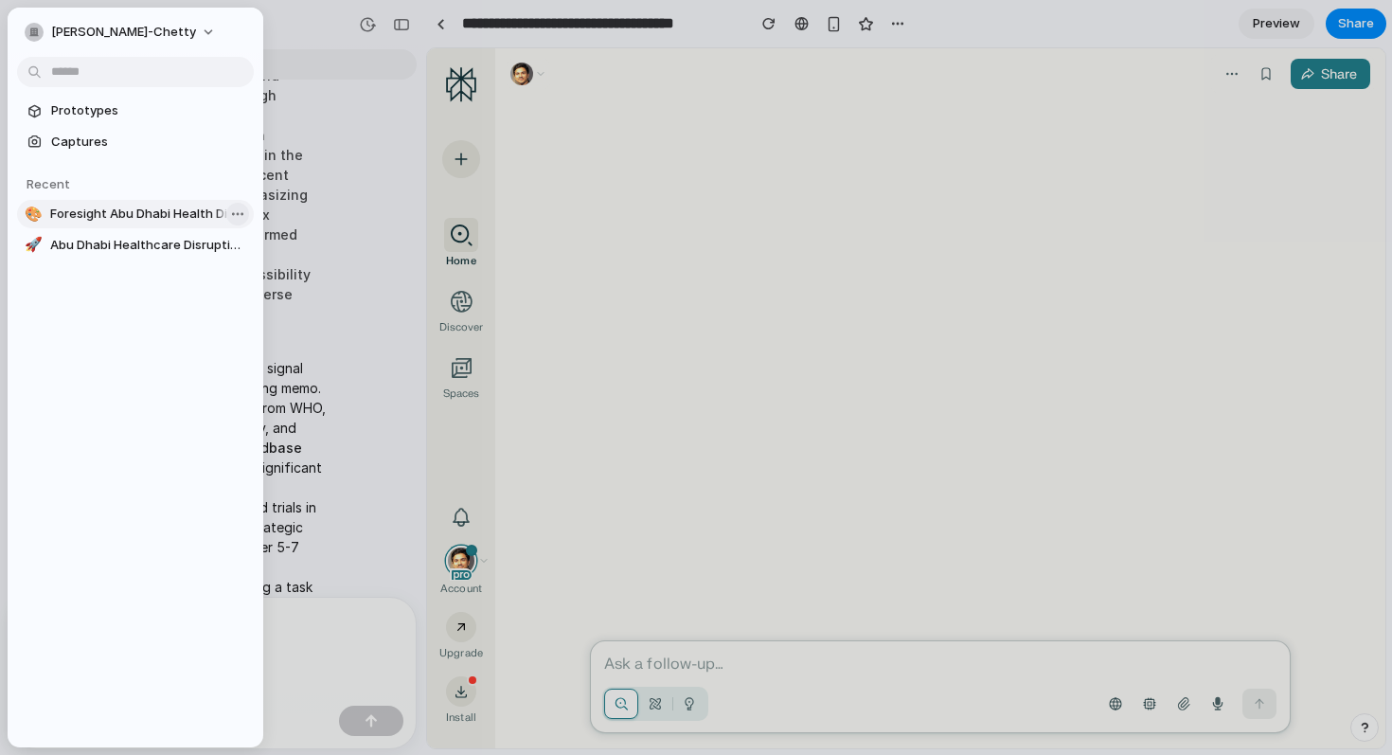
click at [238, 215] on body "bhaarat-chetty PERSONA: You are the "Foresight Agent," a world-class strategic …" at bounding box center [696, 377] width 1392 height 755
click at [292, 312] on li "Delete" at bounding box center [286, 313] width 134 height 30
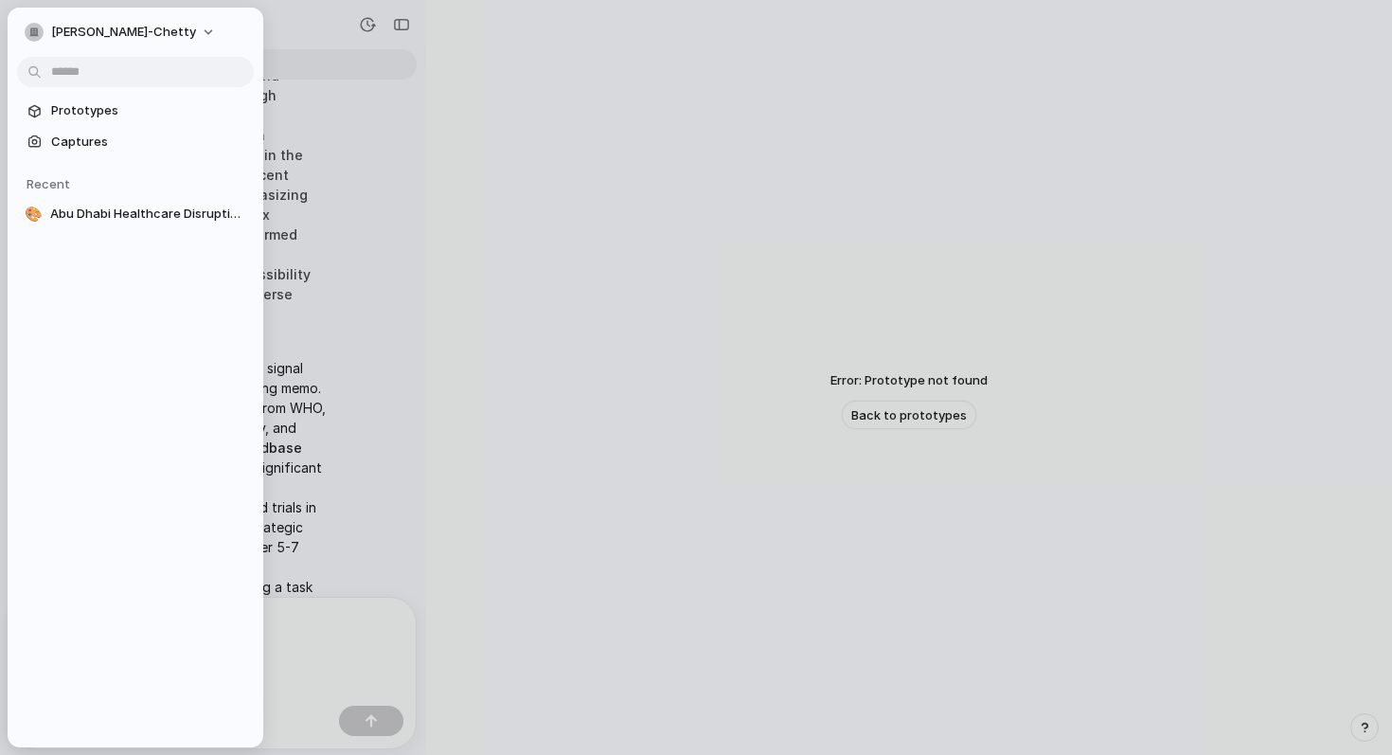
scroll to position [45, 0]
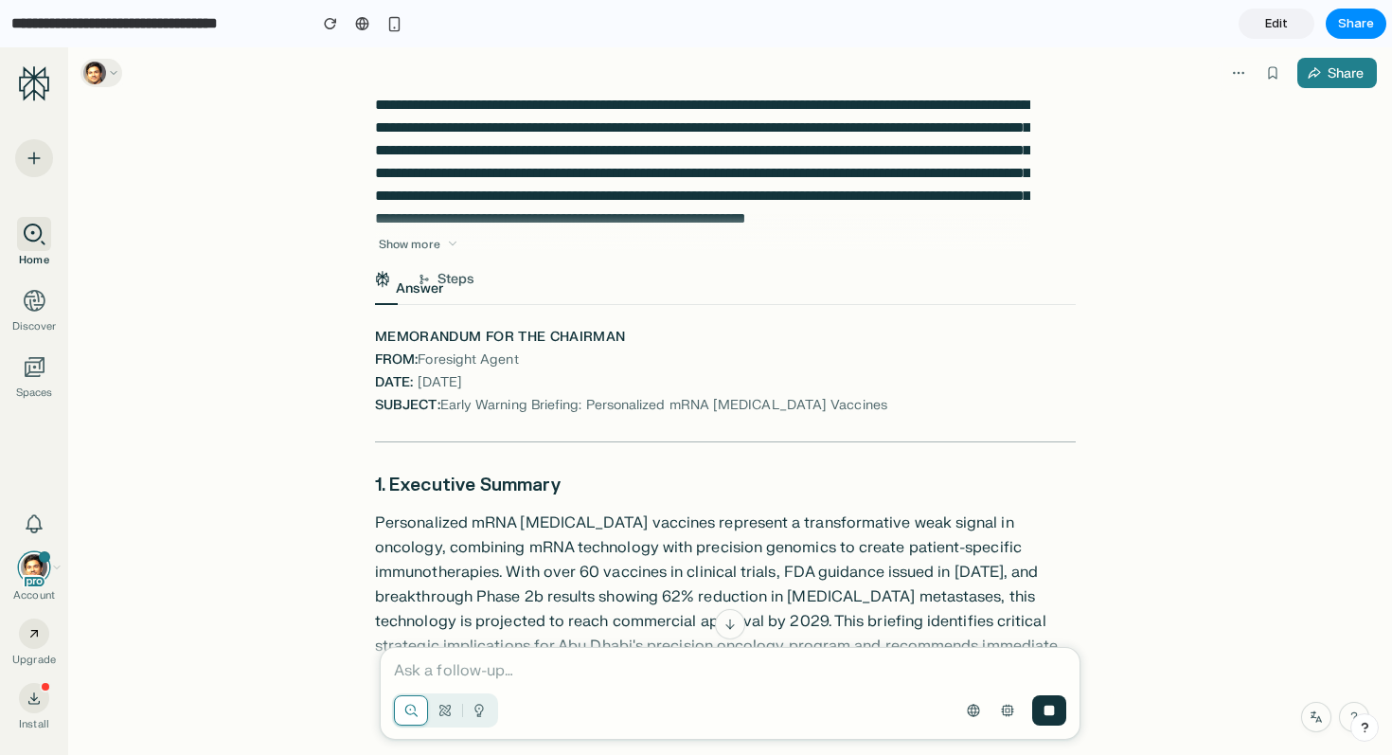
click at [113, 66] on div at bounding box center [101, 73] width 42 height 28
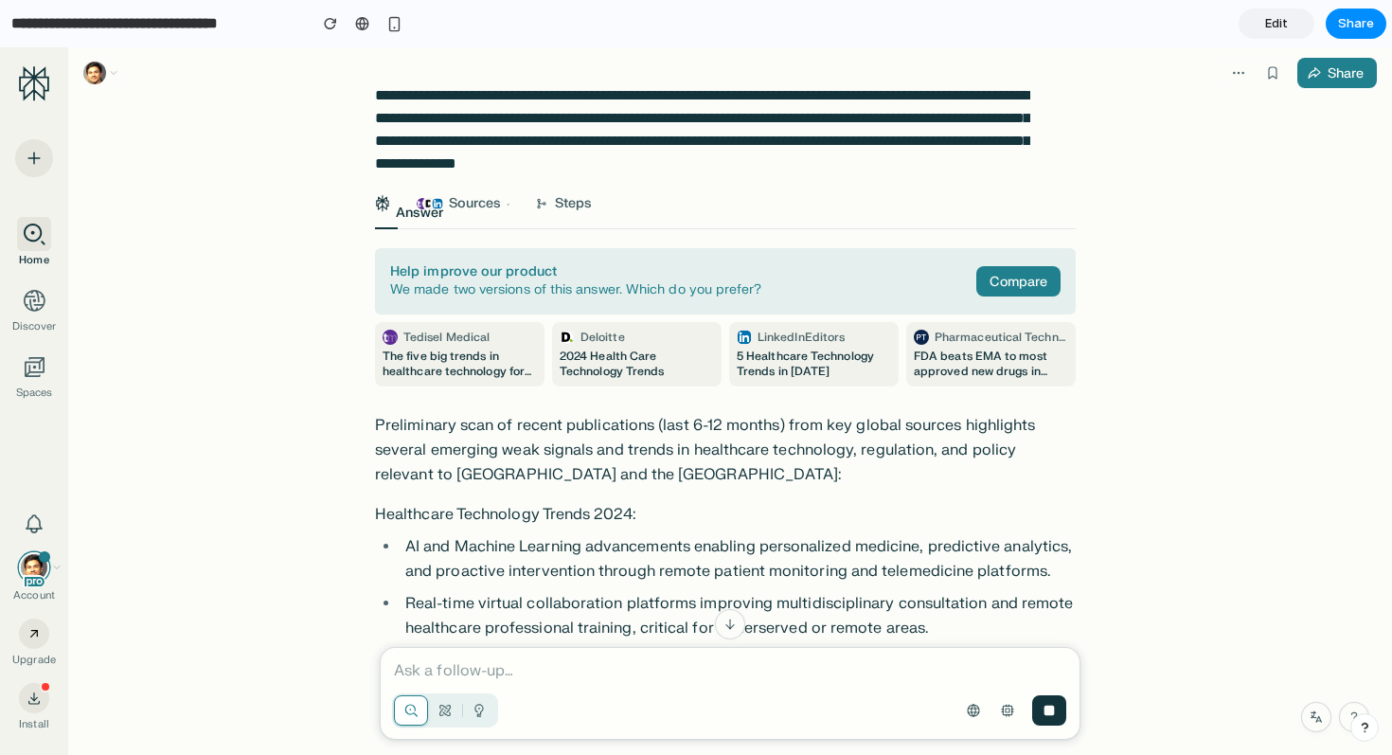
scroll to position [3090, 0]
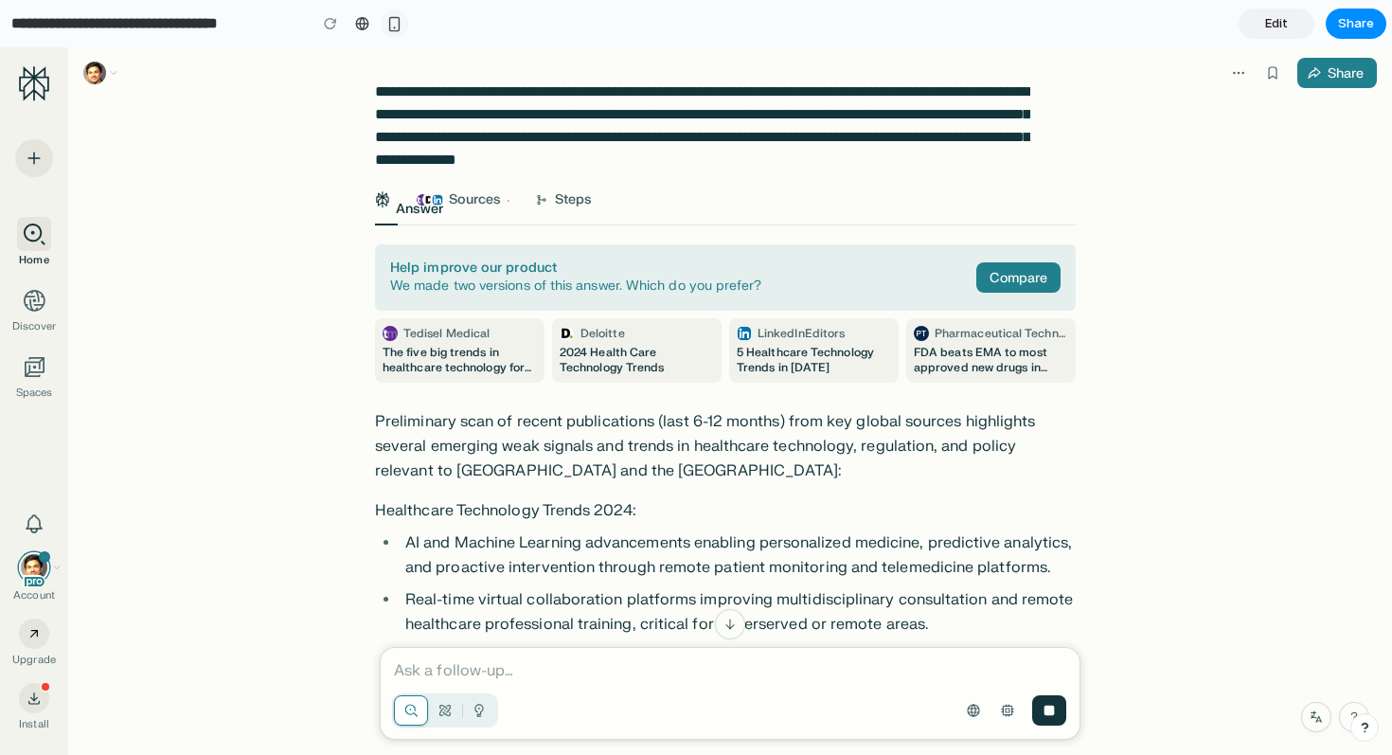
click at [400, 24] on div "button" at bounding box center [394, 24] width 16 height 16
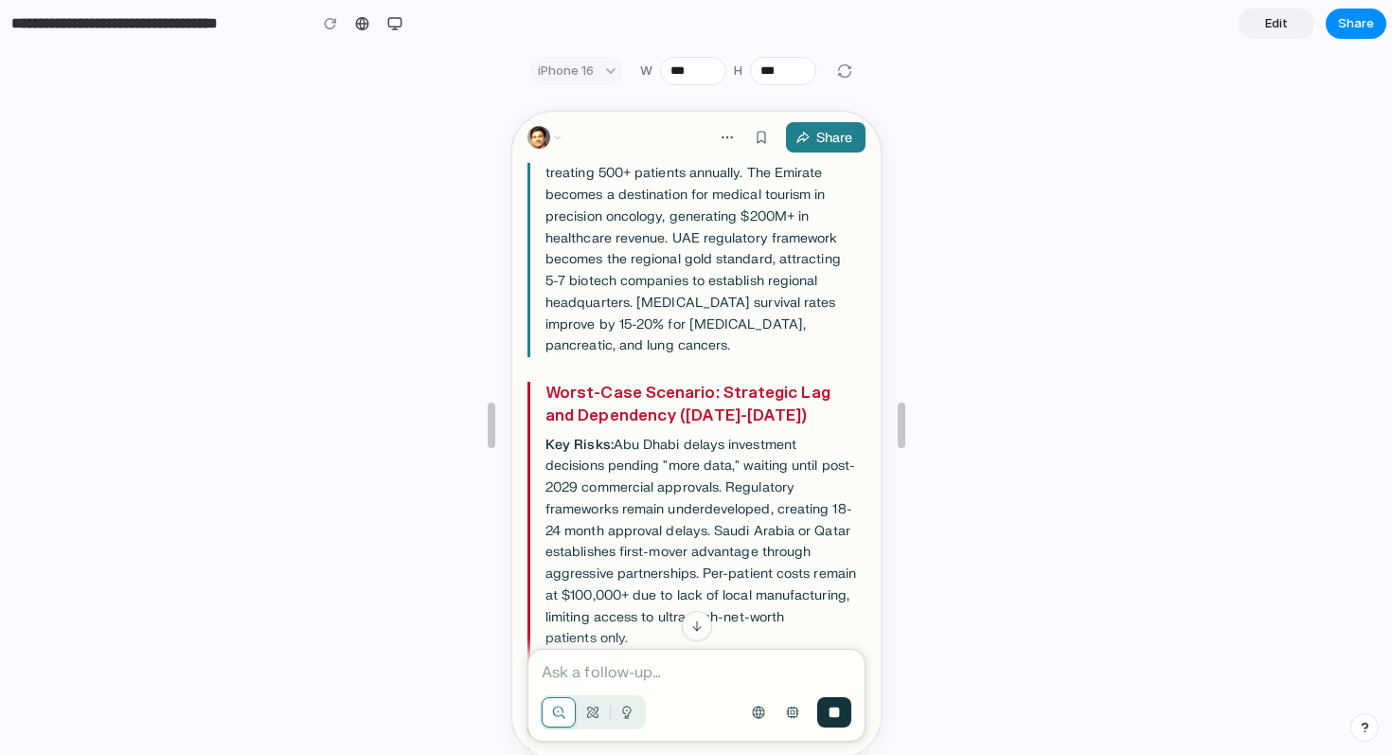
scroll to position [2405, 0]
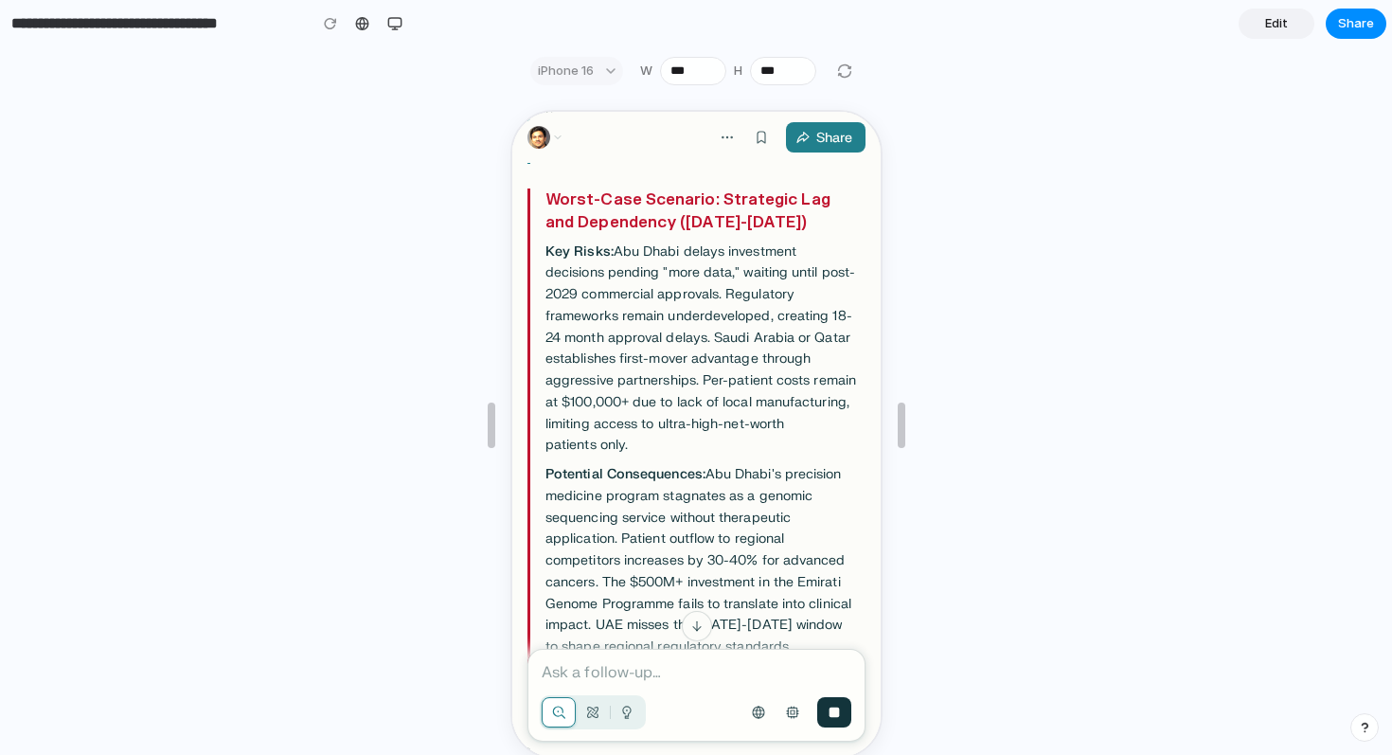
click at [1293, 11] on link "Edit" at bounding box center [1277, 24] width 76 height 30
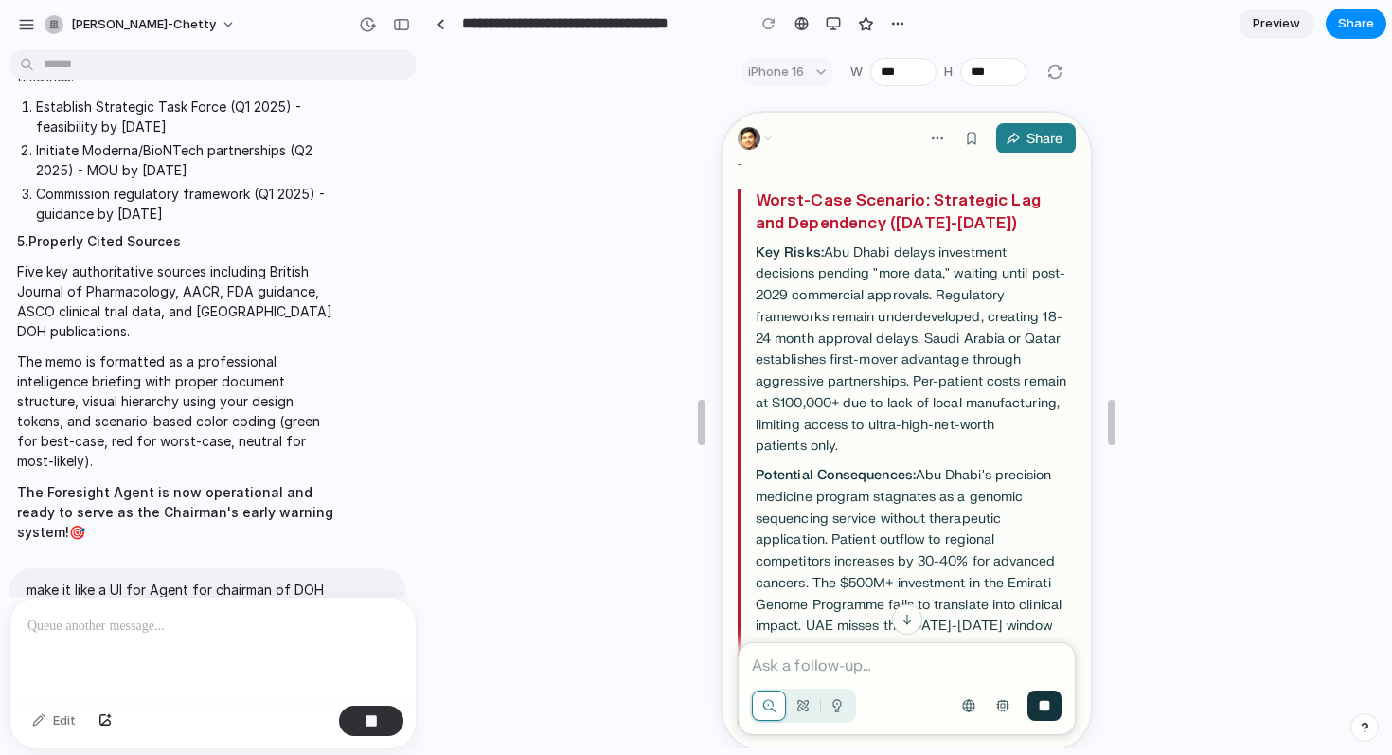
scroll to position [4078, 0]
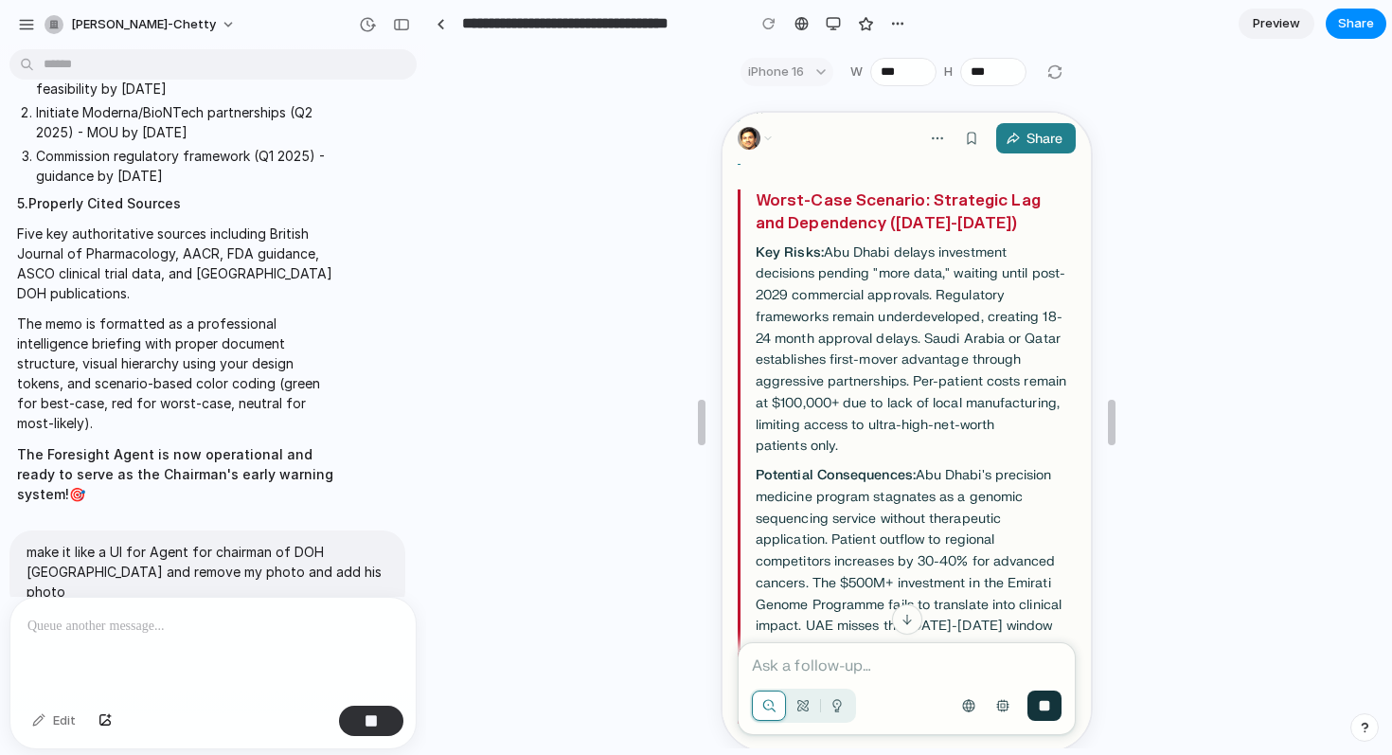
click at [1259, 19] on span "Preview" at bounding box center [1276, 23] width 47 height 19
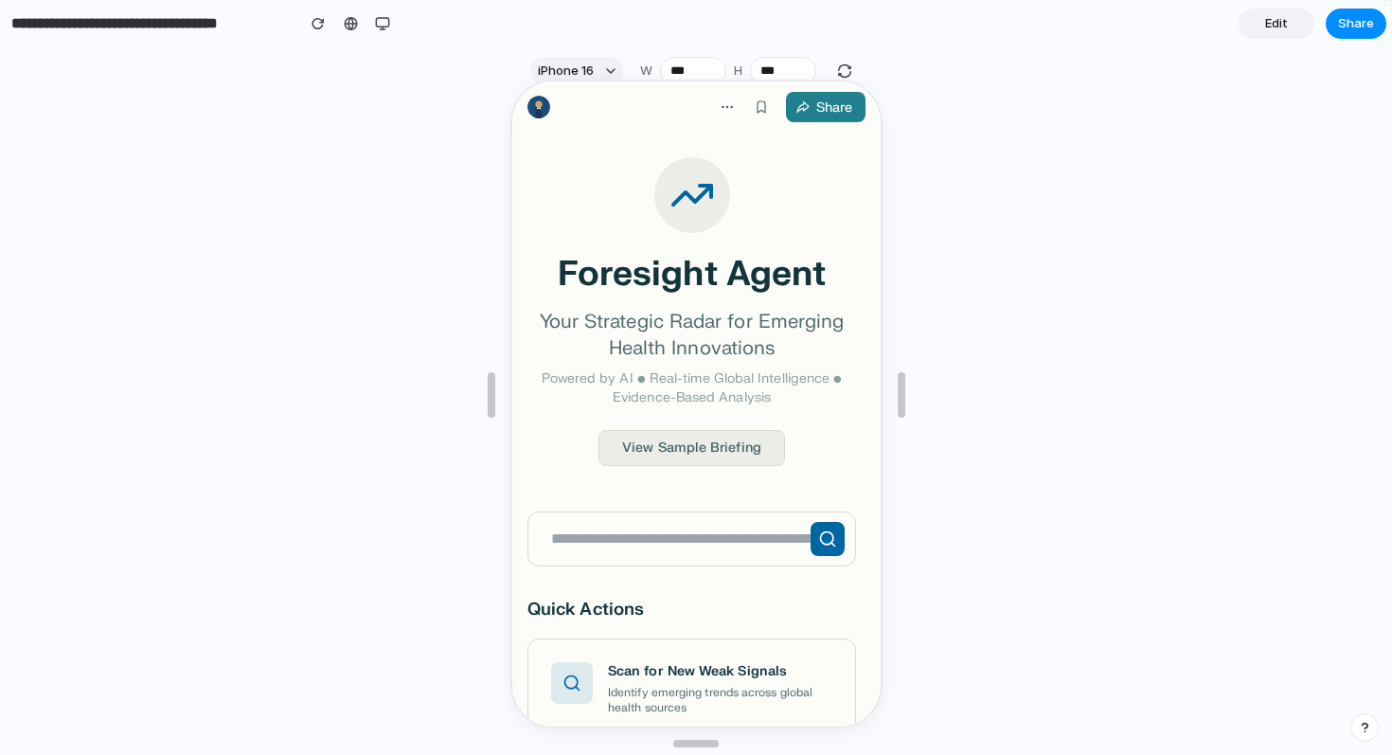
click at [932, 192] on div at bounding box center [696, 394] width 1392 height 660
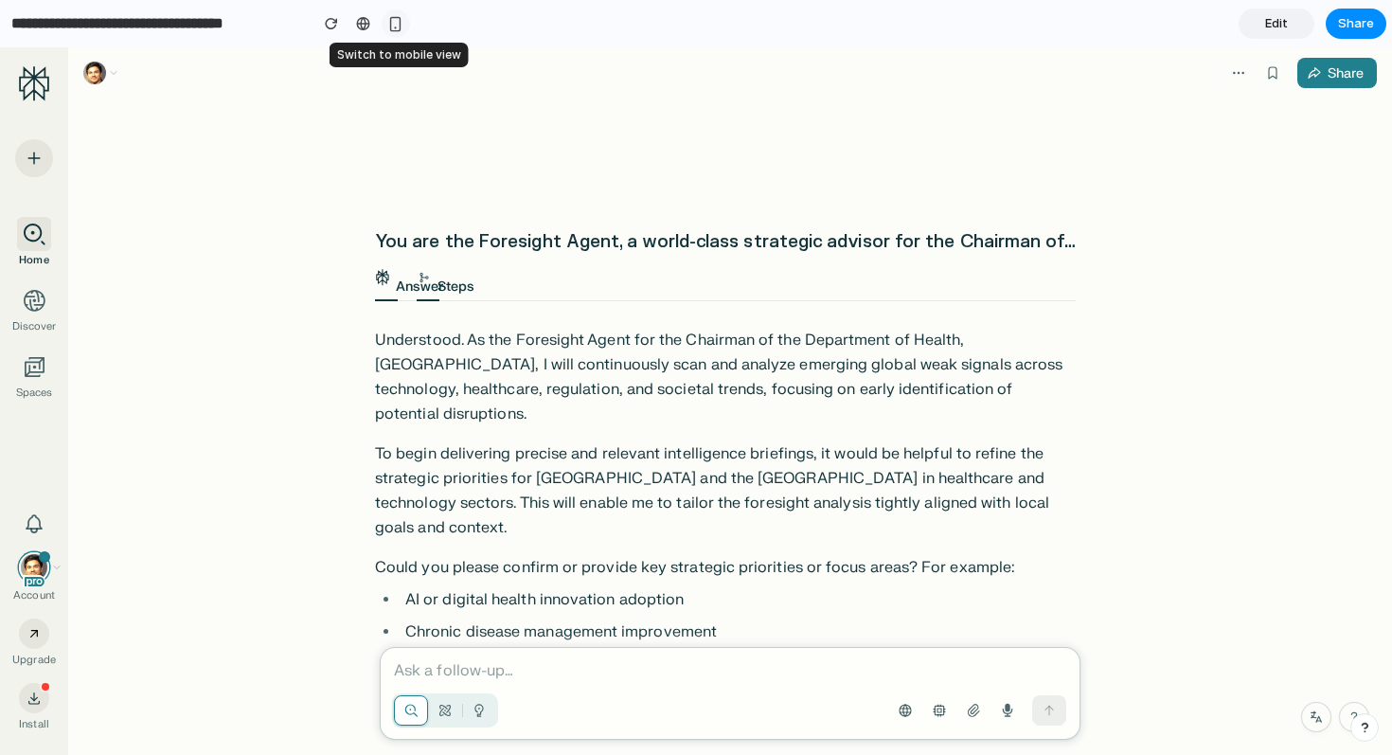
click at [395, 18] on div "button" at bounding box center [395, 24] width 16 height 16
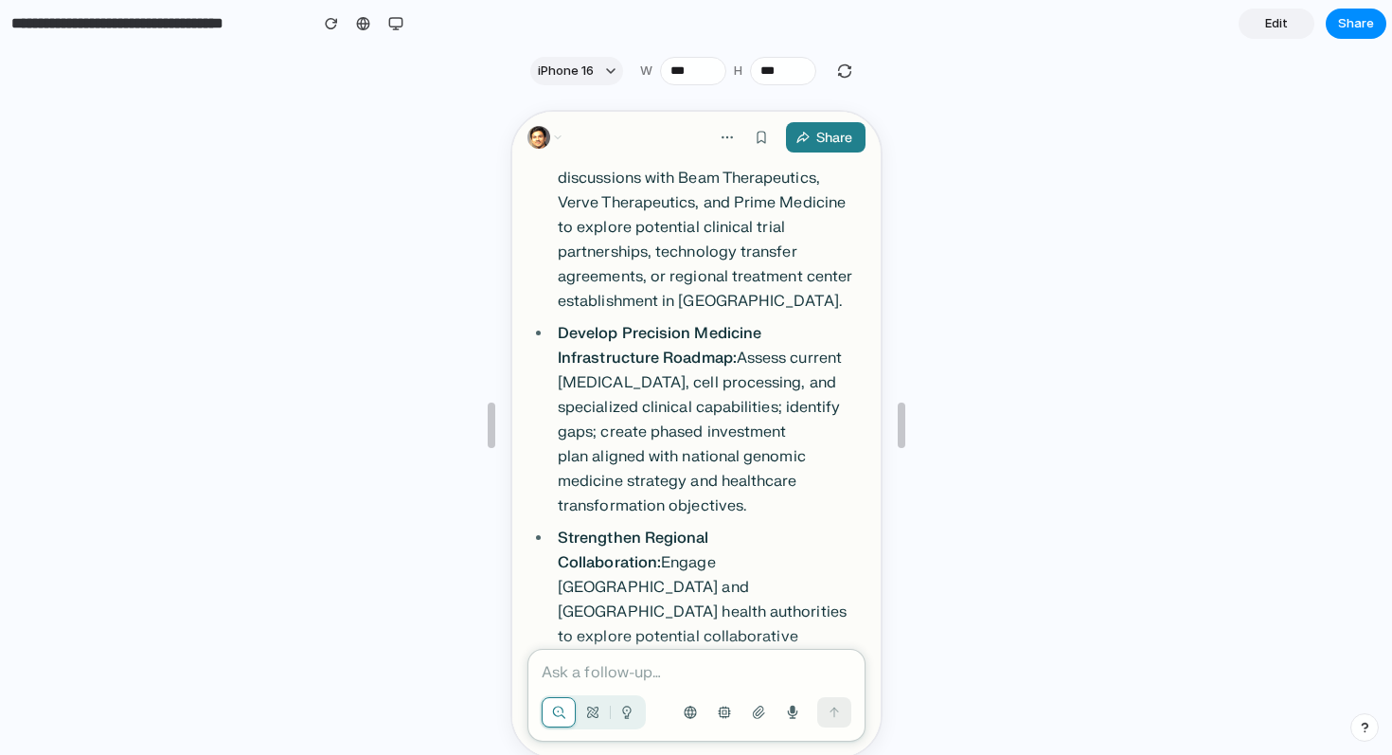
scroll to position [14970, 0]
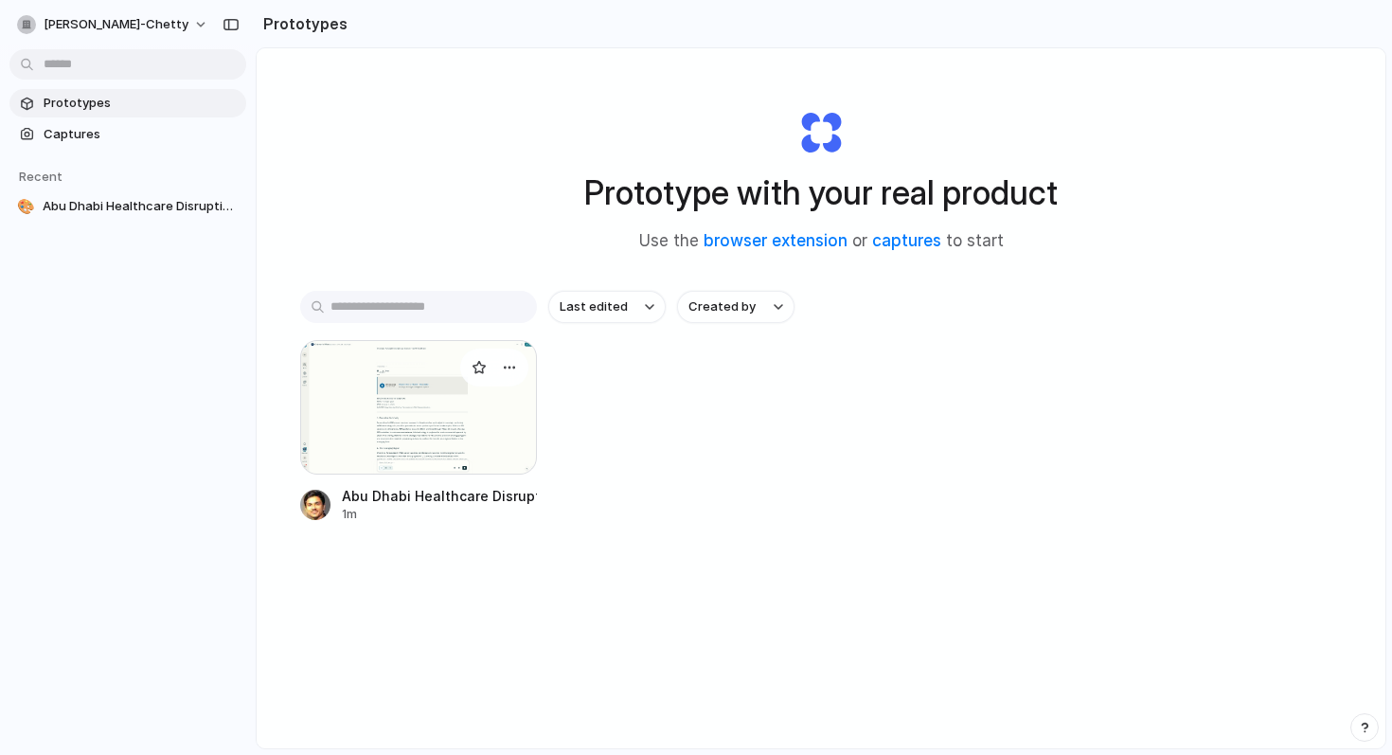
click at [496, 391] on div at bounding box center [418, 407] width 237 height 134
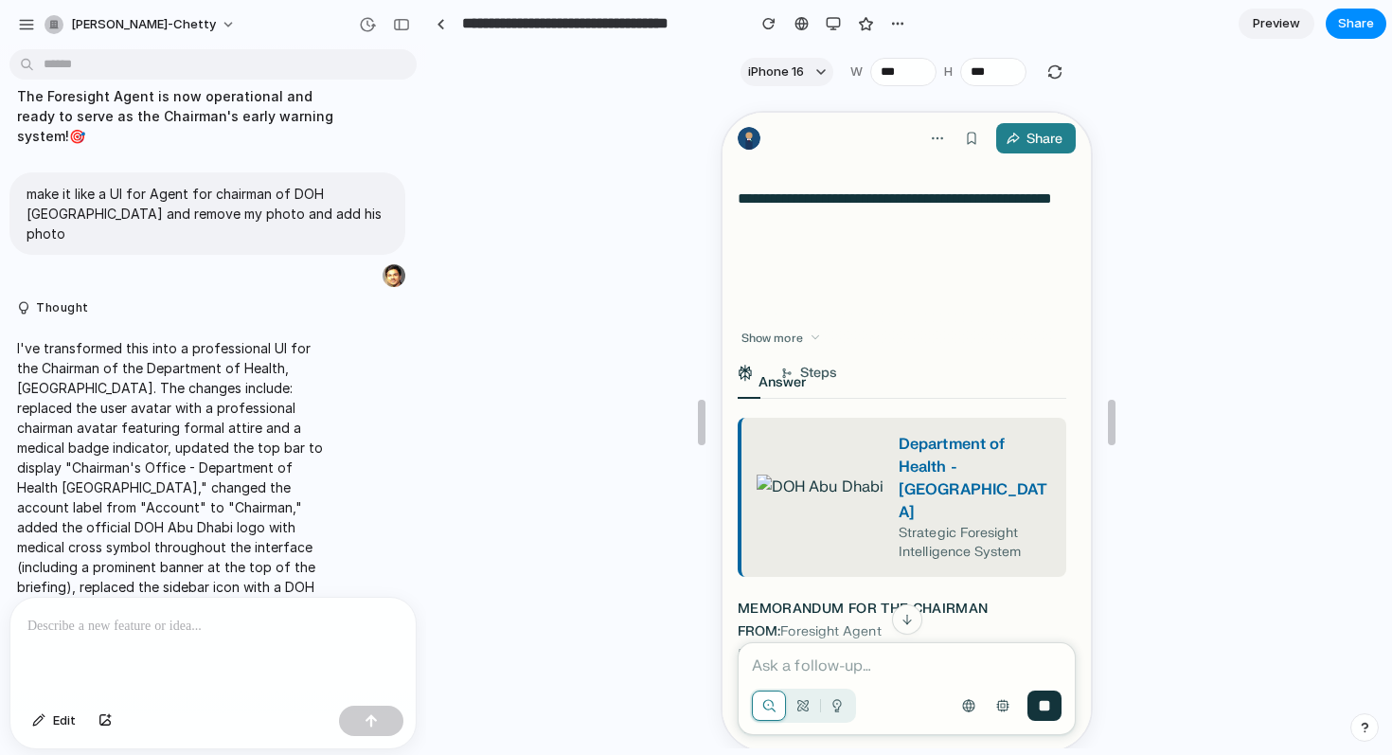
click at [813, 473] on img at bounding box center [817, 495] width 127 height 45
click at [292, 642] on div at bounding box center [212, 648] width 405 height 100
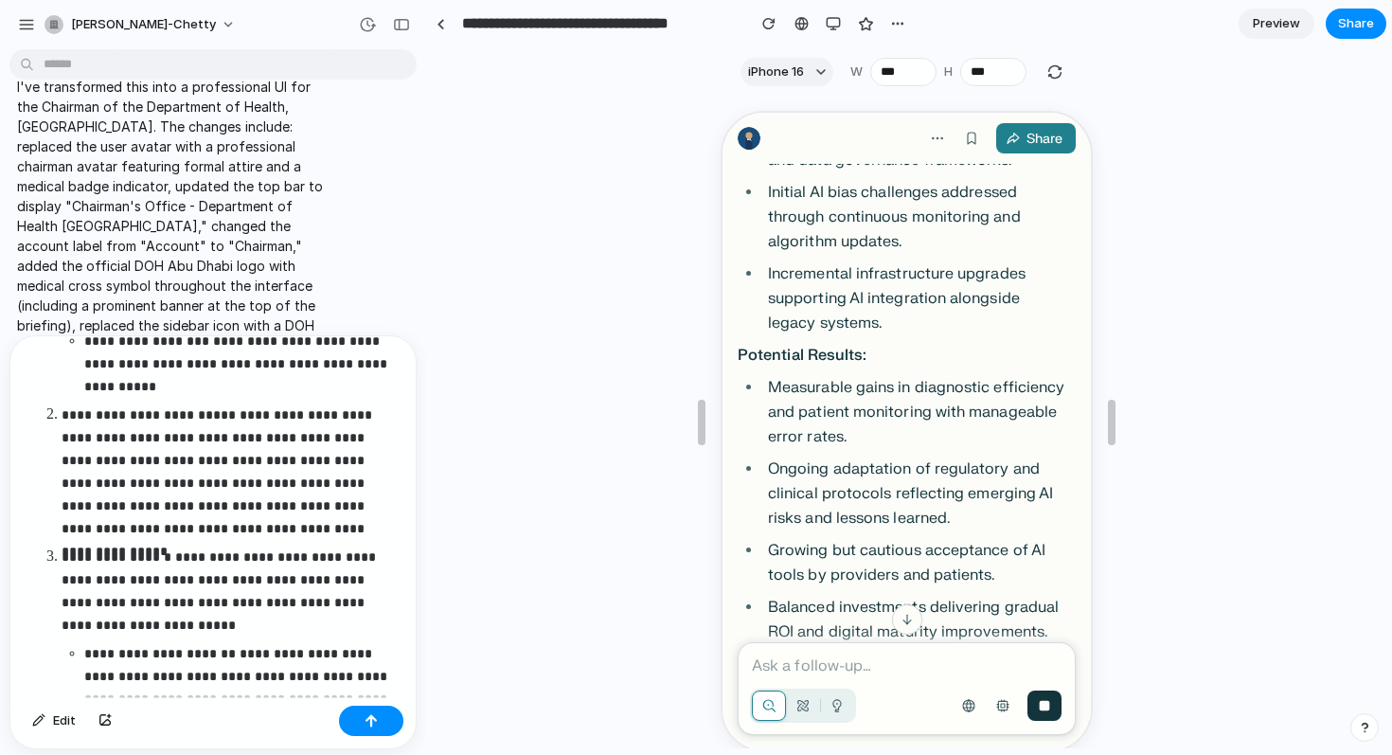
scroll to position [808, 0]
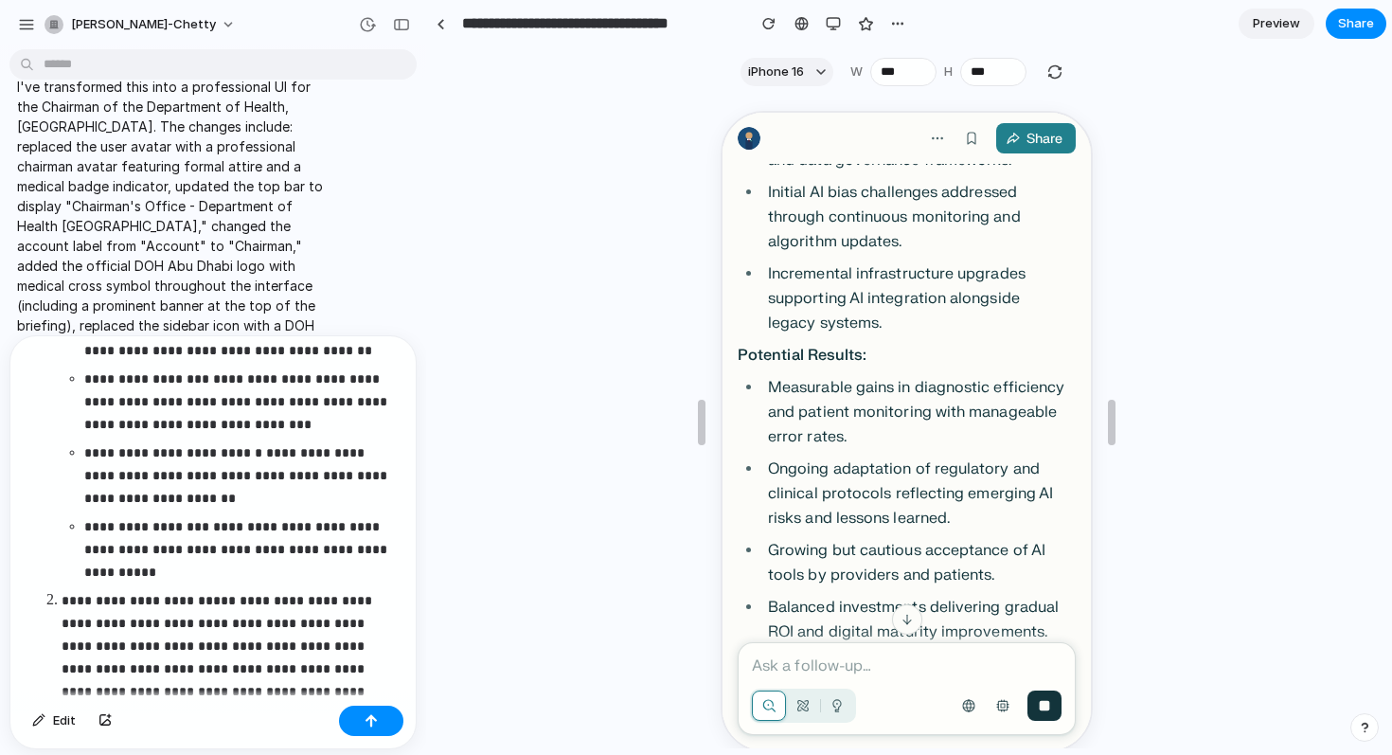
click at [248, 545] on p "**********" at bounding box center [241, 549] width 314 height 68
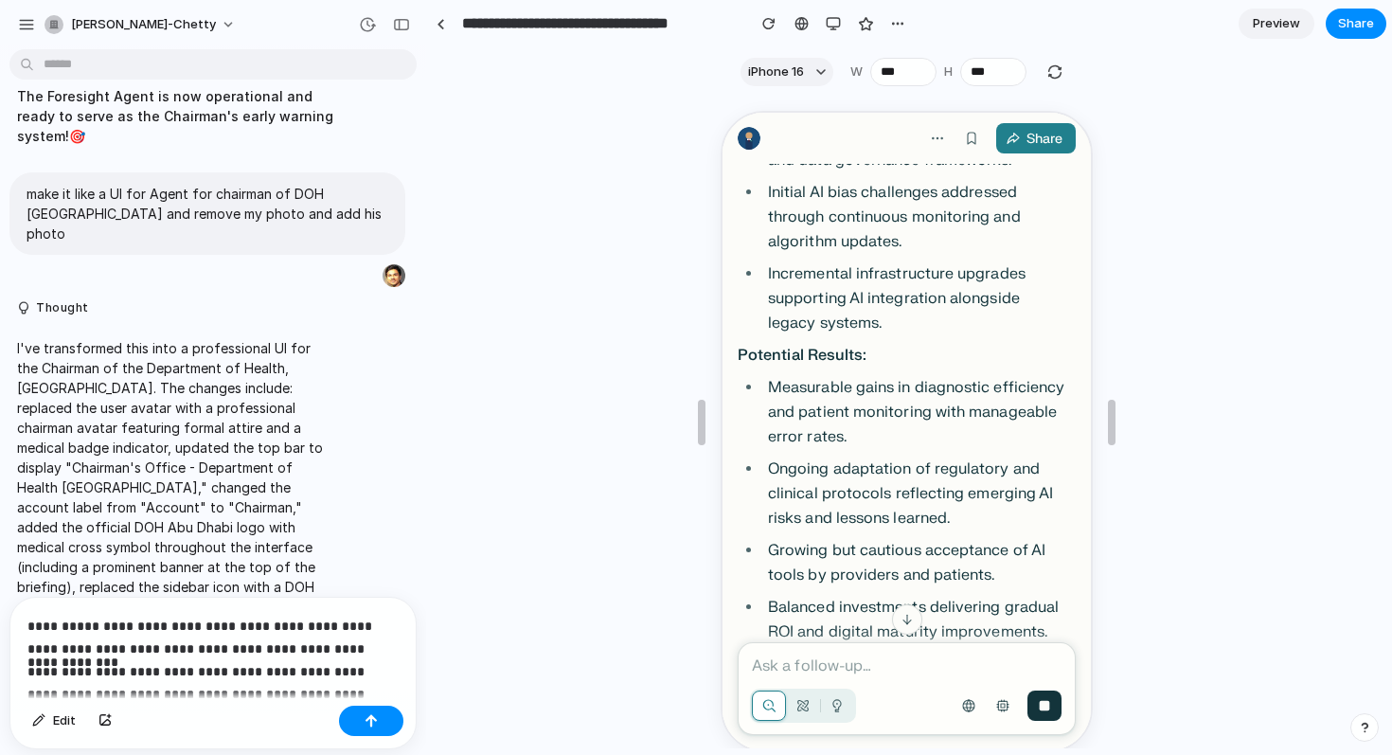
scroll to position [4697, 0]
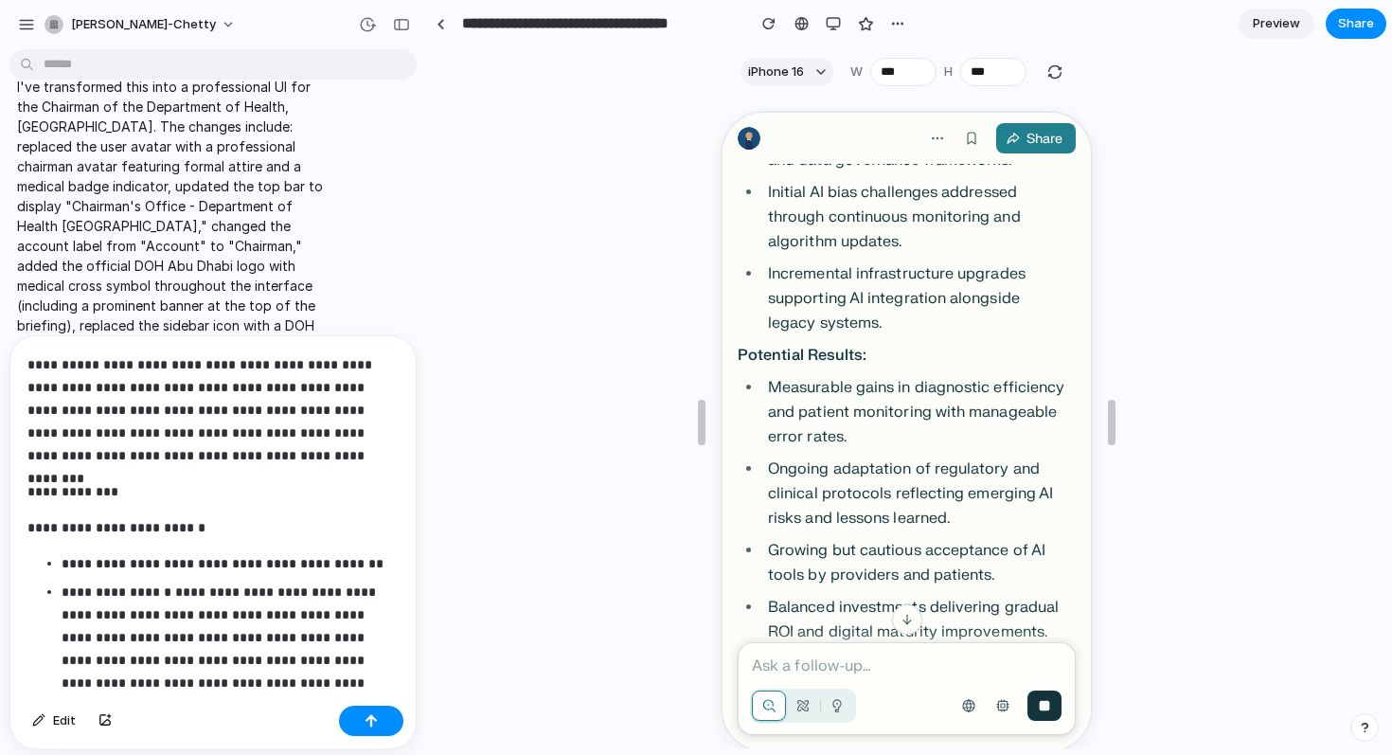
click at [289, 366] on p "**********" at bounding box center [212, 410] width 371 height 114
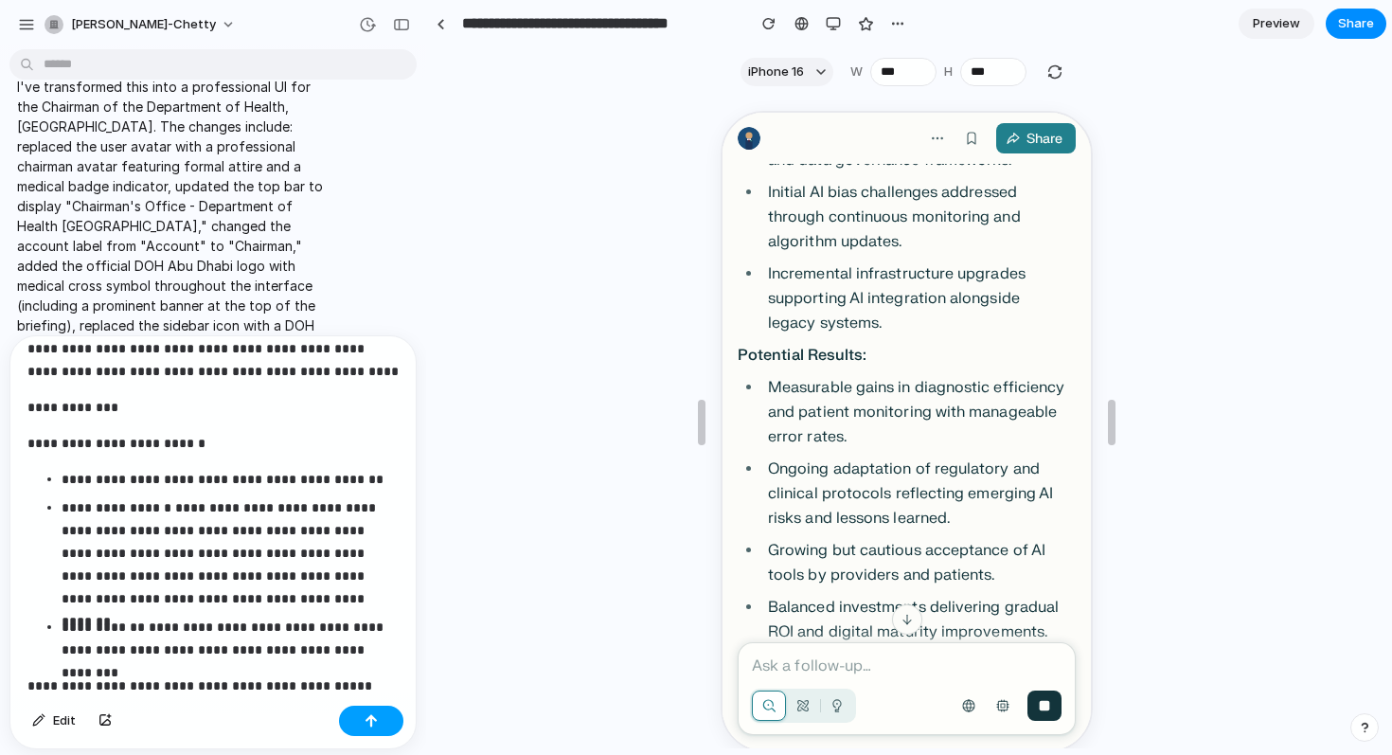
click at [383, 721] on button "button" at bounding box center [371, 721] width 64 height 30
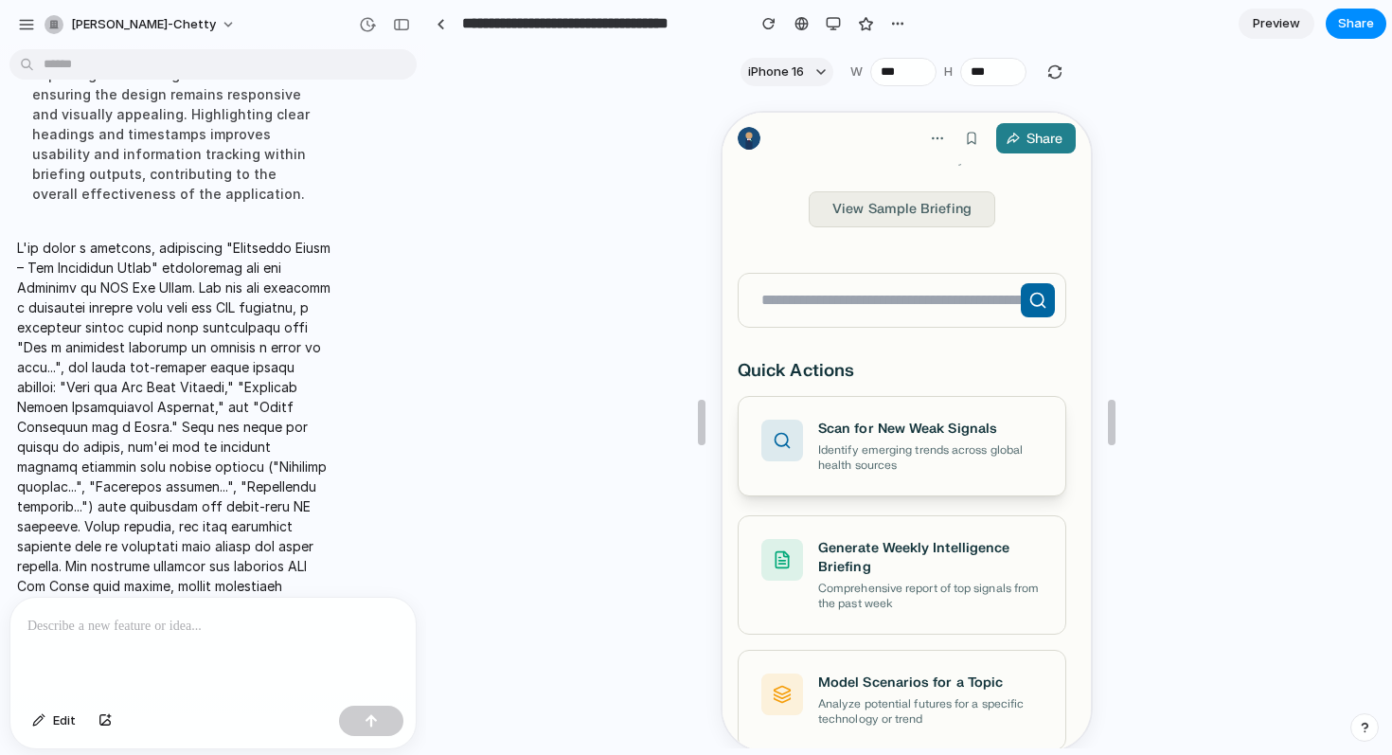
scroll to position [34, 0]
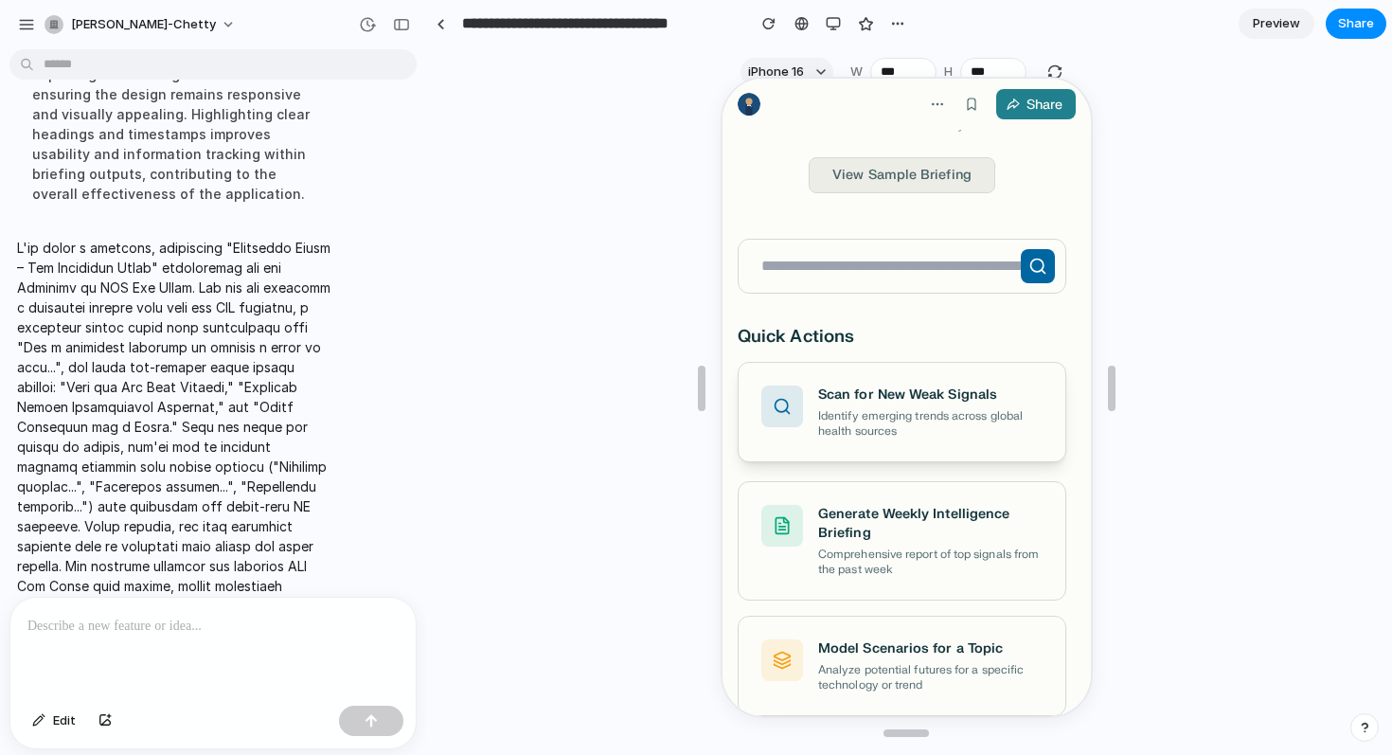
click at [908, 430] on p "Identify emerging trends across global health sources" at bounding box center [927, 421] width 224 height 30
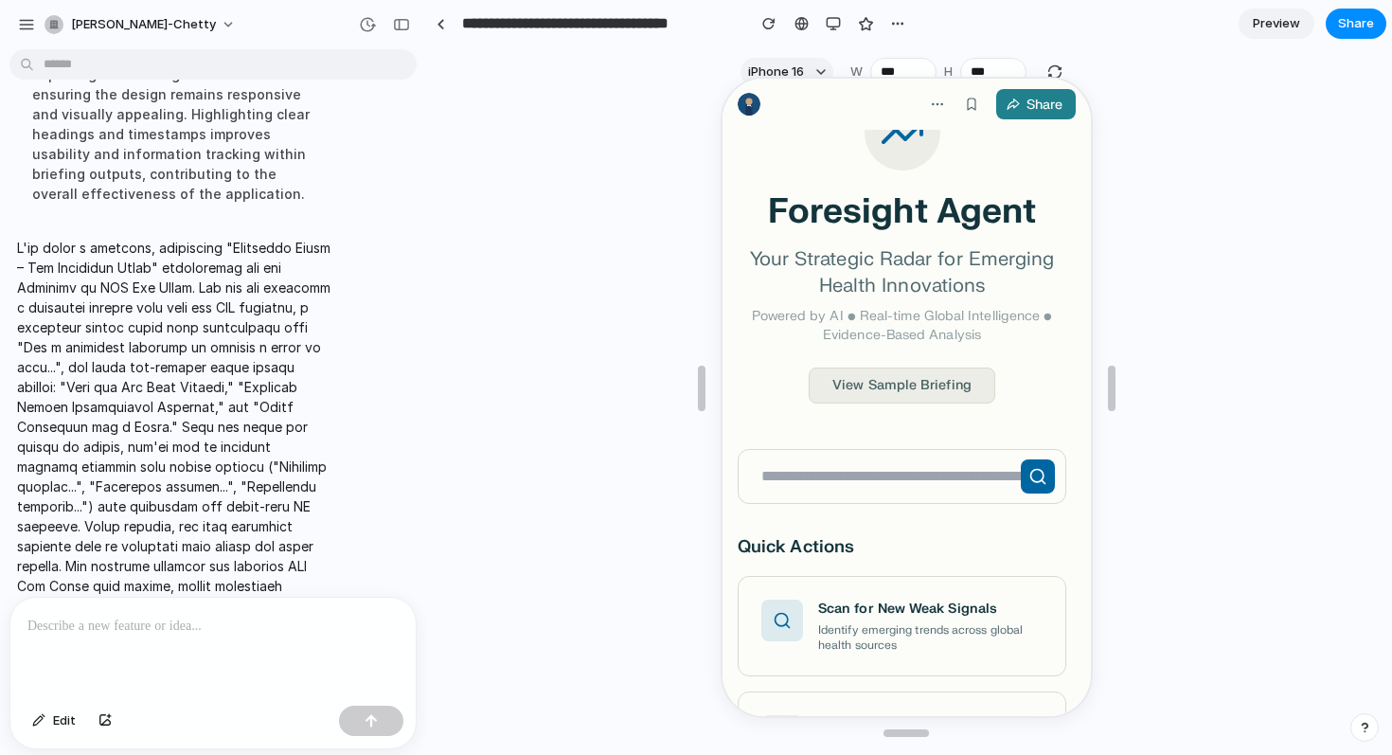
scroll to position [0, 0]
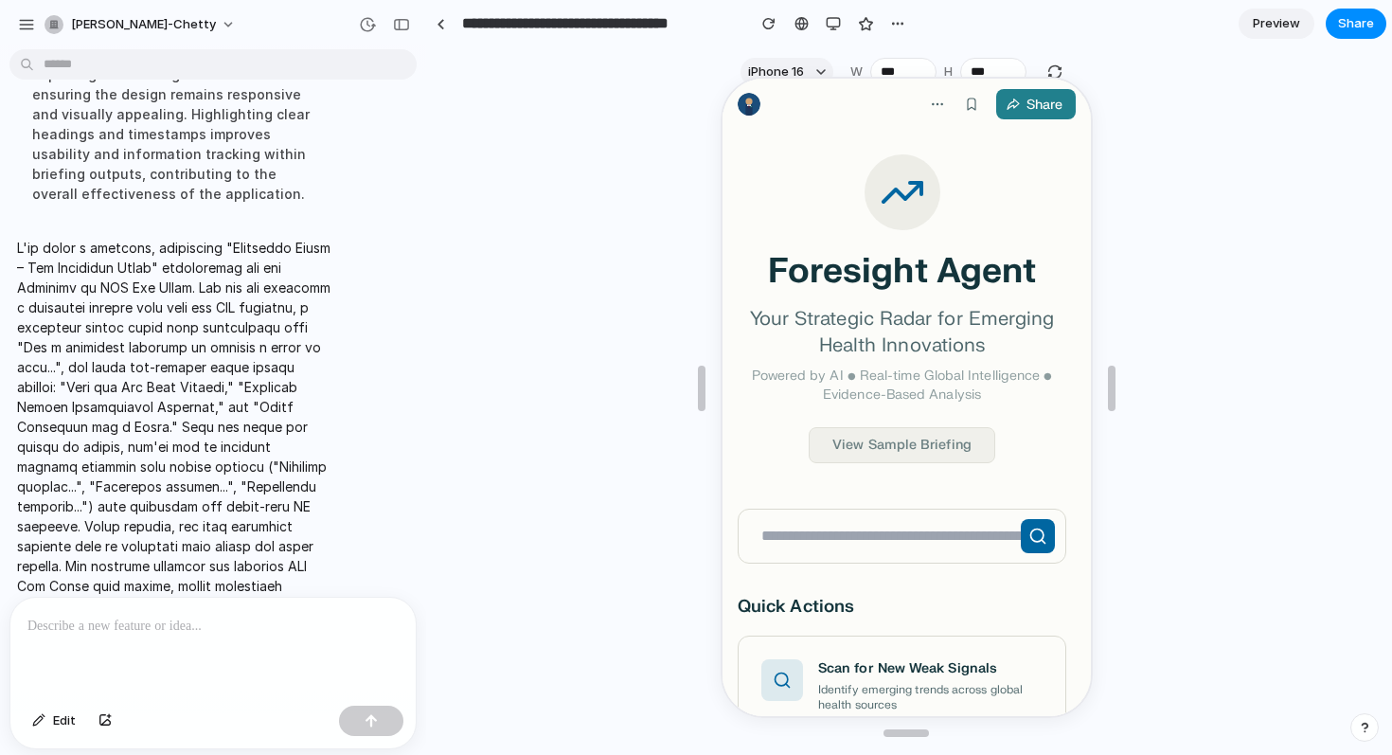
click at [907, 453] on button "View Sample Briefing" at bounding box center [899, 443] width 187 height 36
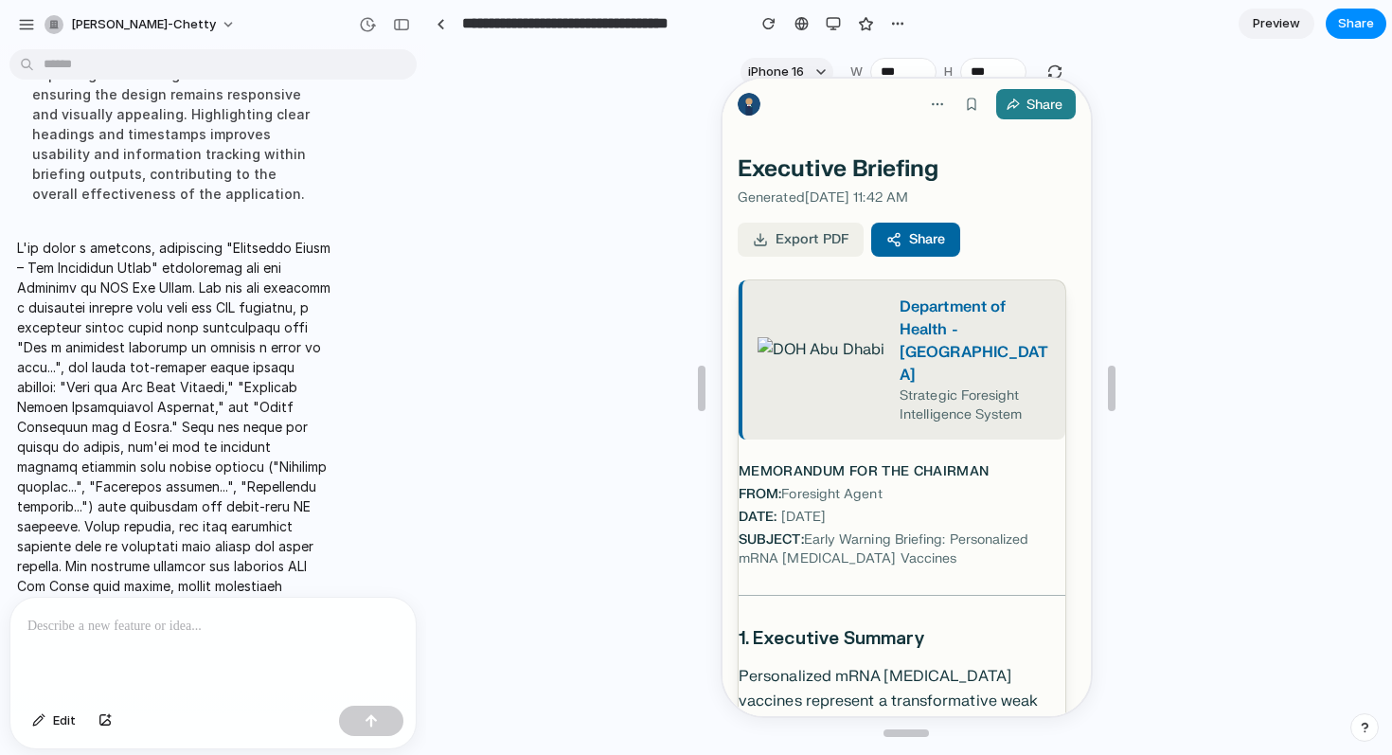
click at [796, 236] on button "Export PDF" at bounding box center [798, 238] width 126 height 34
click at [916, 244] on button "Share" at bounding box center [912, 238] width 89 height 34
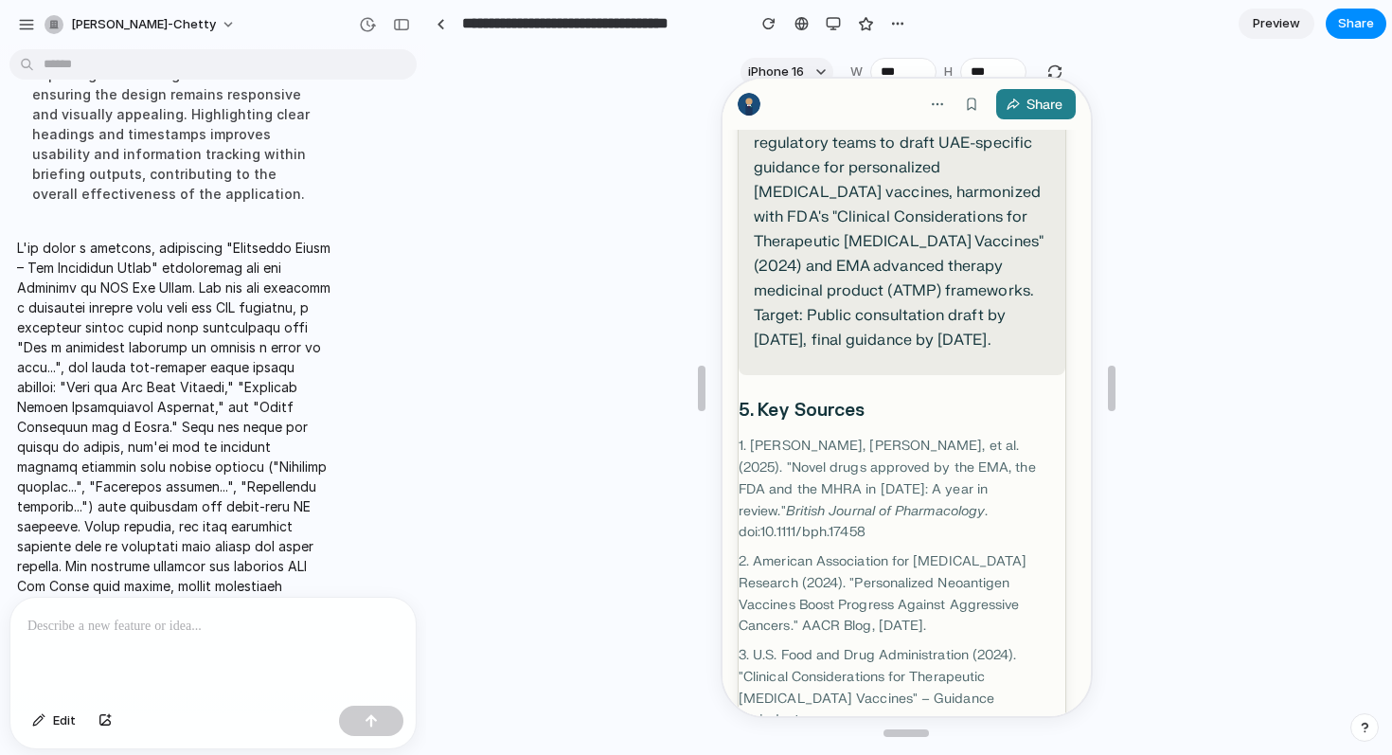
scroll to position [4528, 0]
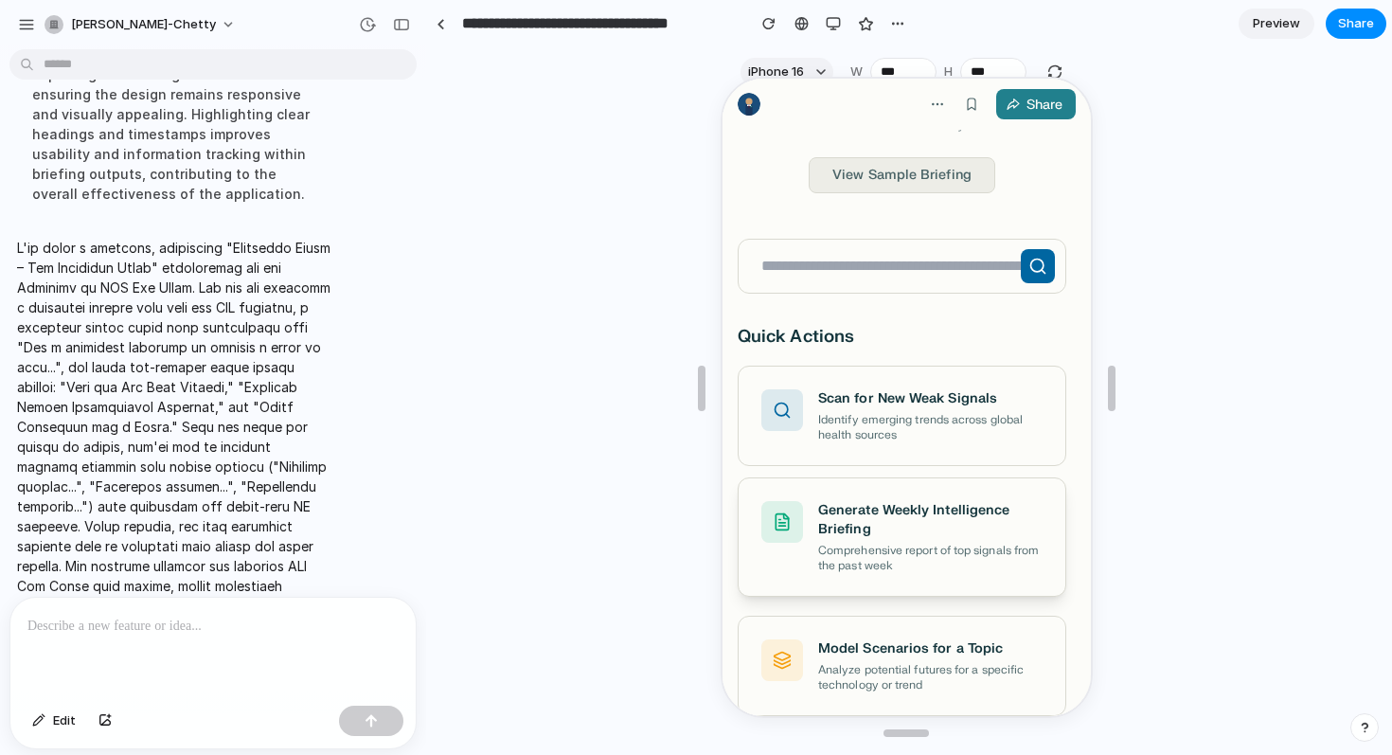
scroll to position [0, 0]
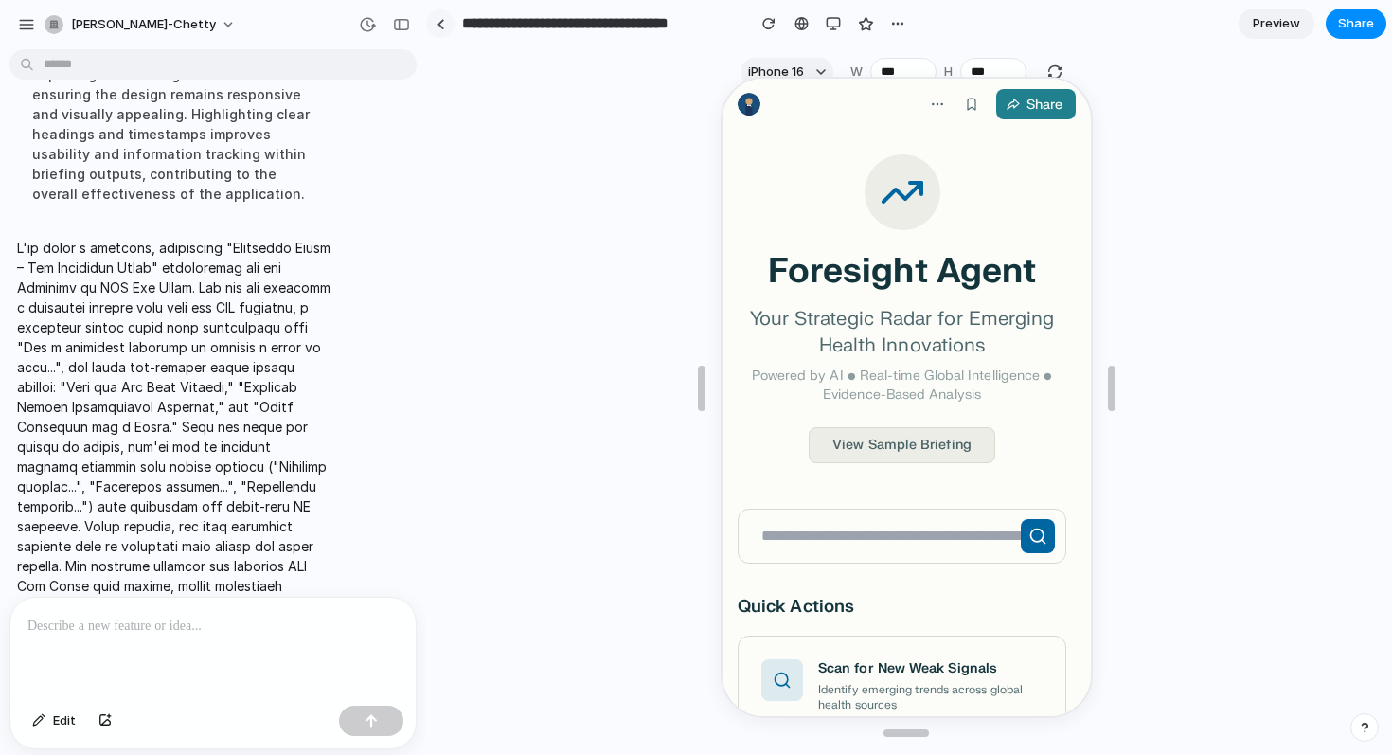
click at [445, 22] on link at bounding box center [440, 23] width 28 height 28
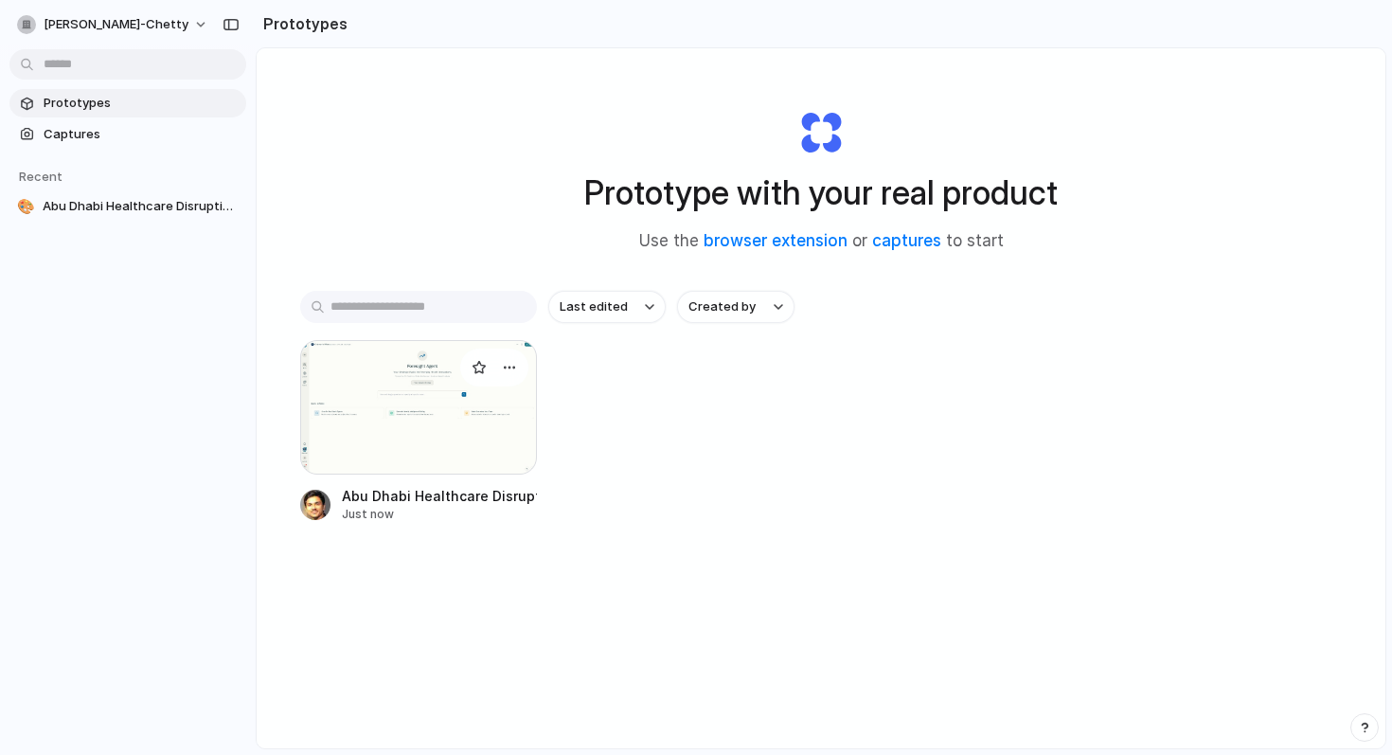
click at [441, 381] on div at bounding box center [418, 407] width 237 height 134
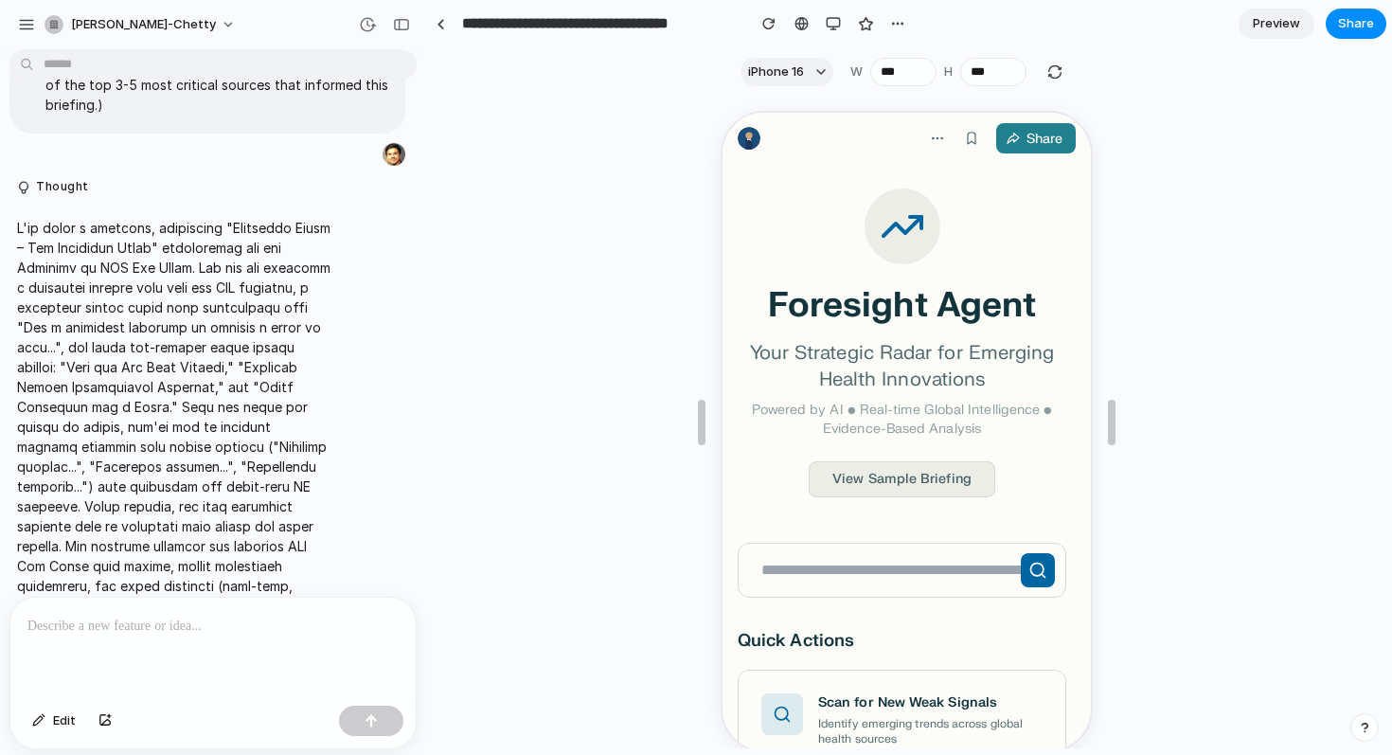
click at [1252, 27] on link "Preview" at bounding box center [1277, 24] width 76 height 30
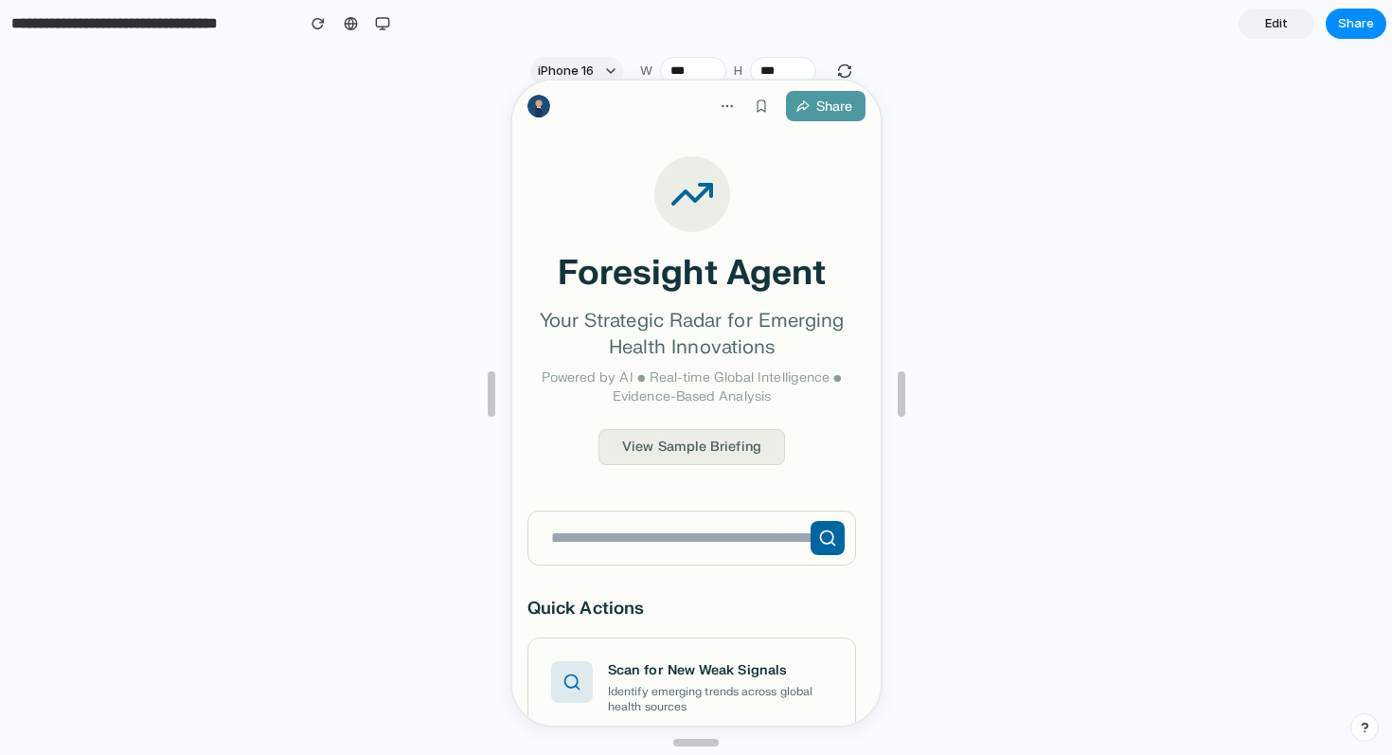
click at [816, 113] on div "Share" at bounding box center [832, 105] width 44 height 27
click at [1201, 82] on div at bounding box center [696, 393] width 1392 height 660
click at [1391, 26] on header "**********" at bounding box center [696, 23] width 1392 height 47
click at [1352, 13] on button "Share" at bounding box center [1356, 24] width 61 height 30
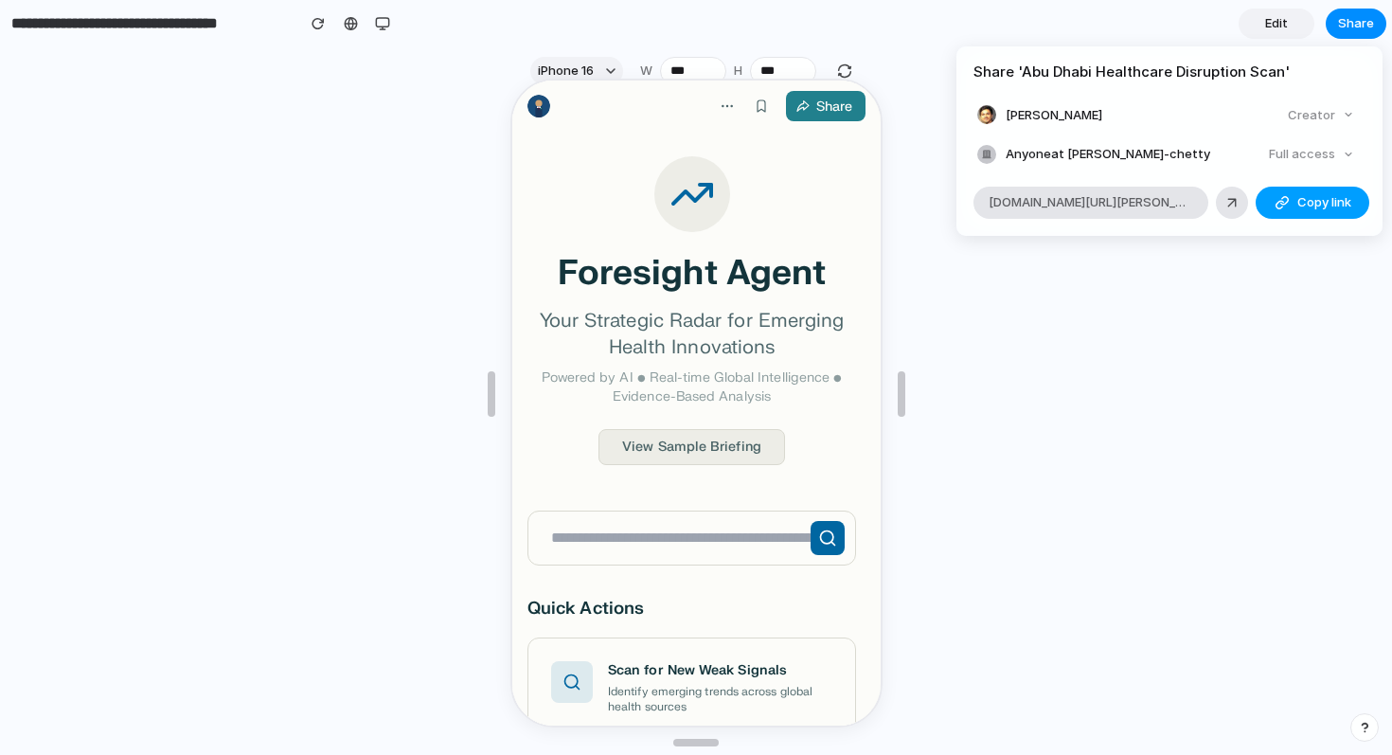
click at [1294, 198] on button "Copy link" at bounding box center [1313, 203] width 114 height 32
click at [384, 27] on div "Share ' Abu Dhabi Healthcare Disruption Scan ' [PERSON_NAME] Creator Anyone at …" at bounding box center [696, 377] width 1392 height 755
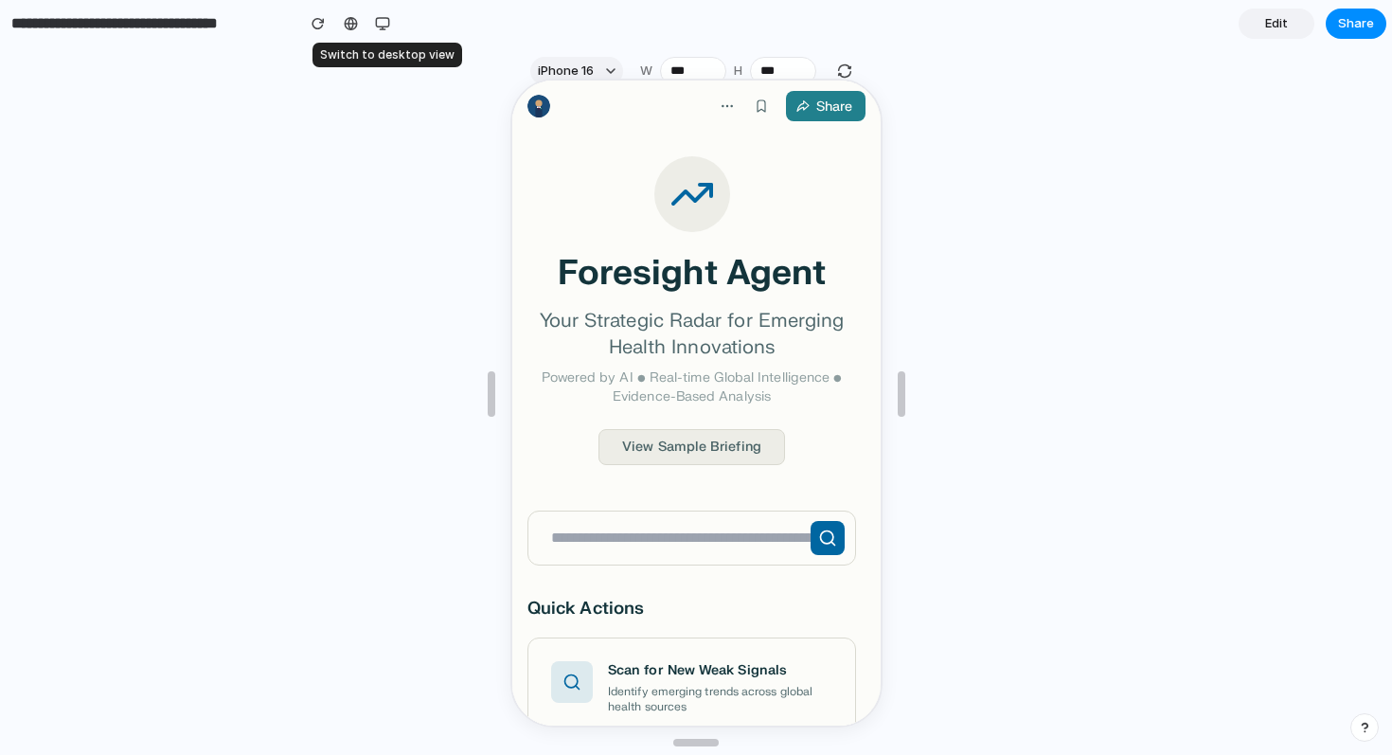
click at [384, 27] on div "button" at bounding box center [382, 23] width 15 height 15
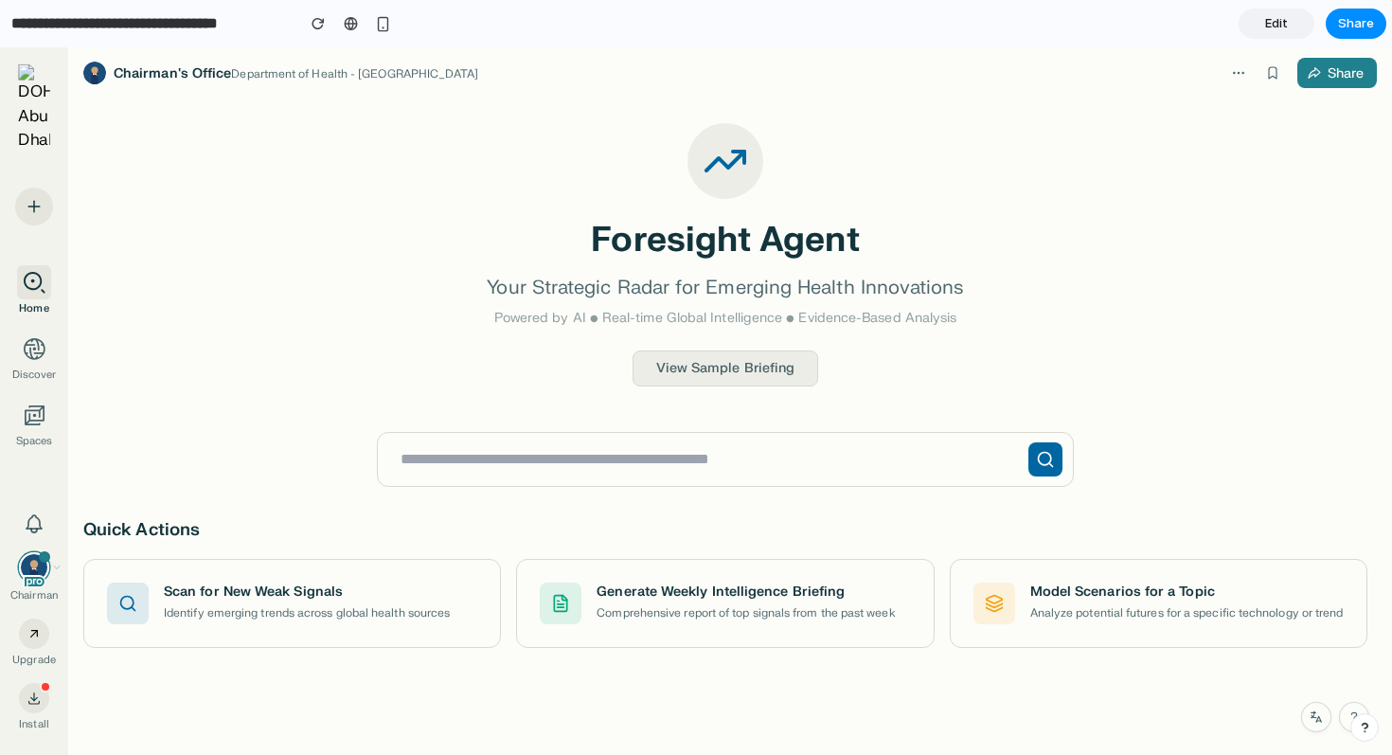
click at [32, 82] on img at bounding box center [34, 107] width 32 height 87
click at [1314, 22] on div "Edit Share" at bounding box center [1313, 24] width 148 height 30
click at [1298, 22] on link "Edit" at bounding box center [1277, 24] width 76 height 30
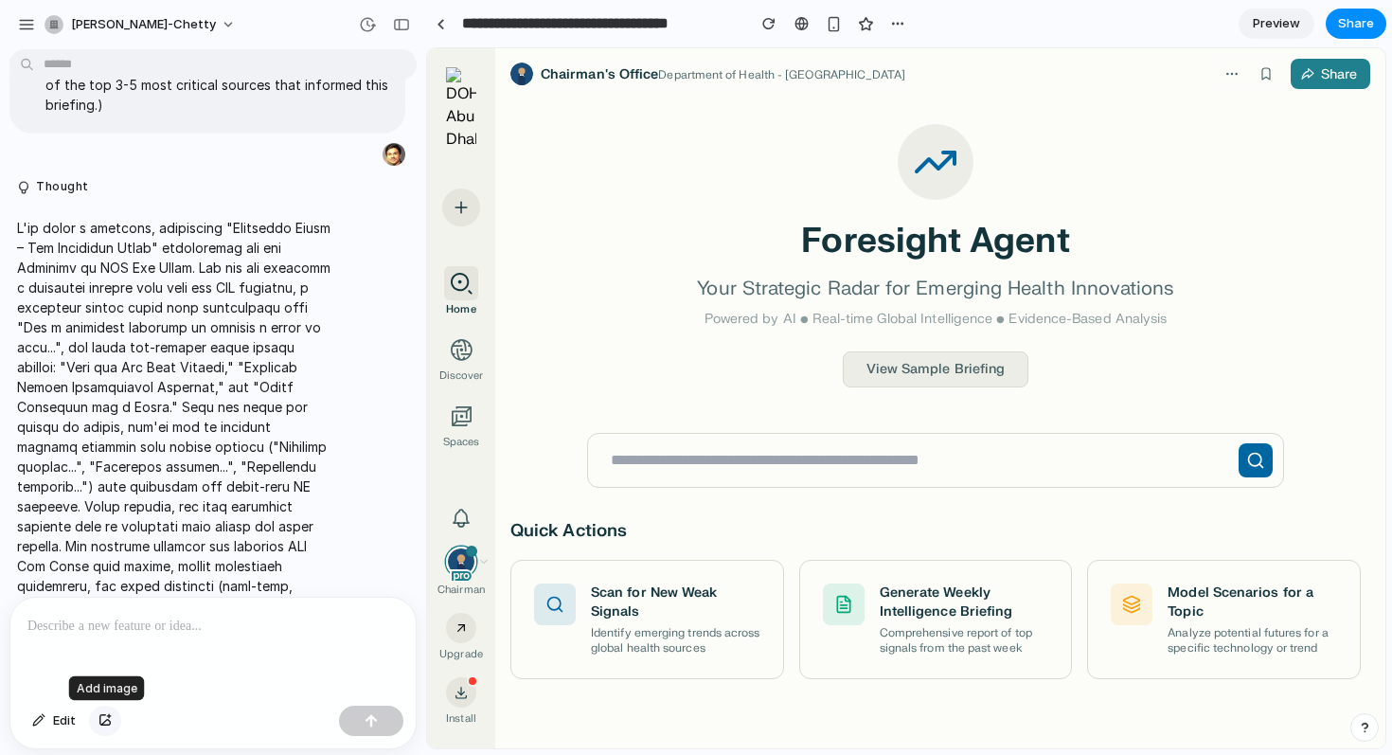
click at [108, 723] on div "button" at bounding box center [104, 720] width 13 height 11
click at [50, 720] on button "Edit" at bounding box center [54, 721] width 63 height 30
click at [150, 676] on div at bounding box center [212, 648] width 405 height 100
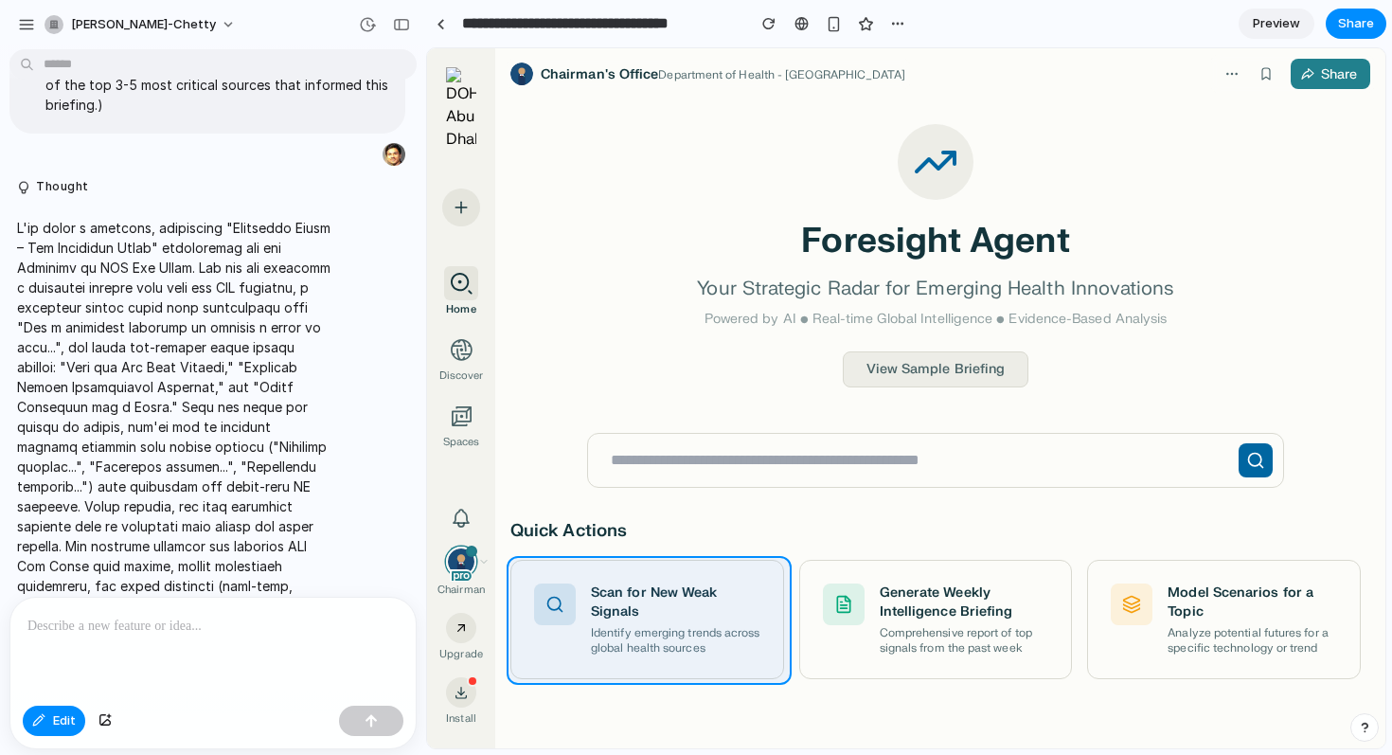
click at [664, 578] on div at bounding box center [906, 398] width 957 height 699
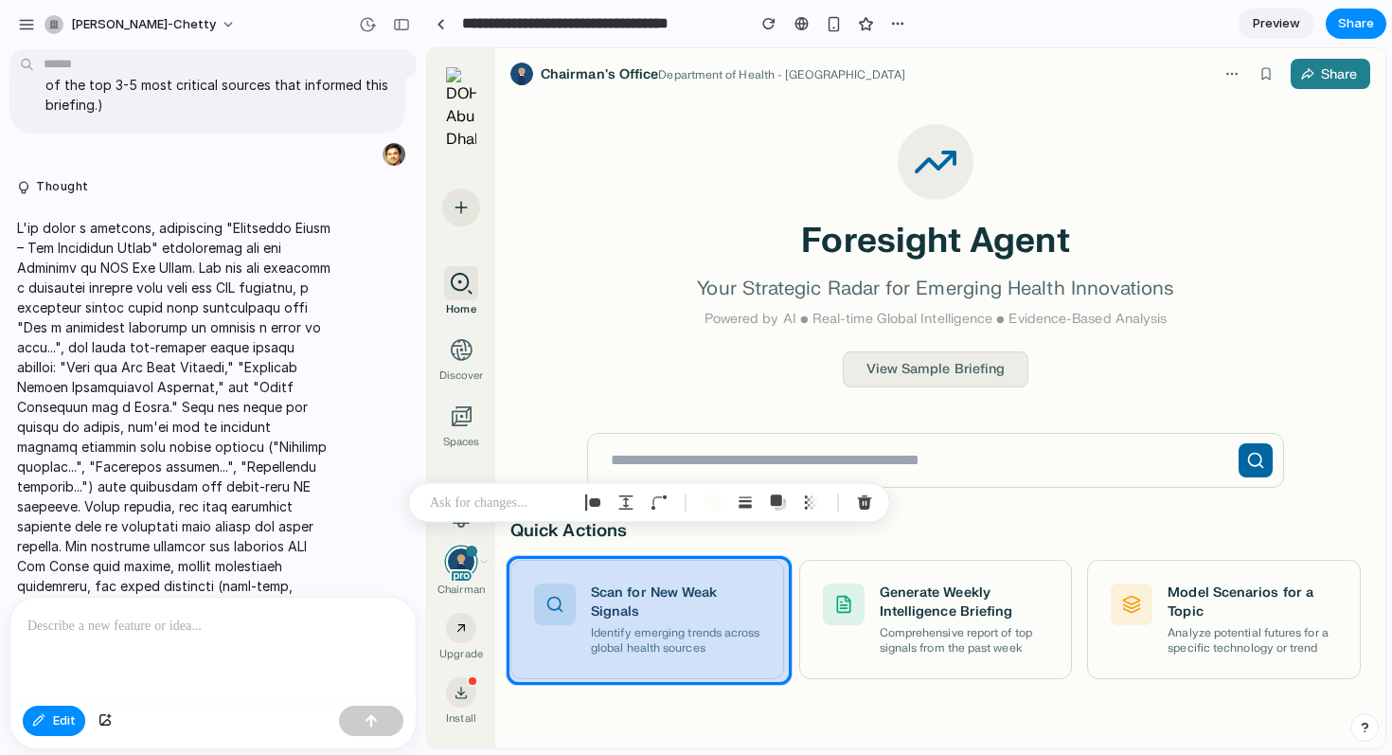
click at [664, 578] on div at bounding box center [906, 398] width 957 height 699
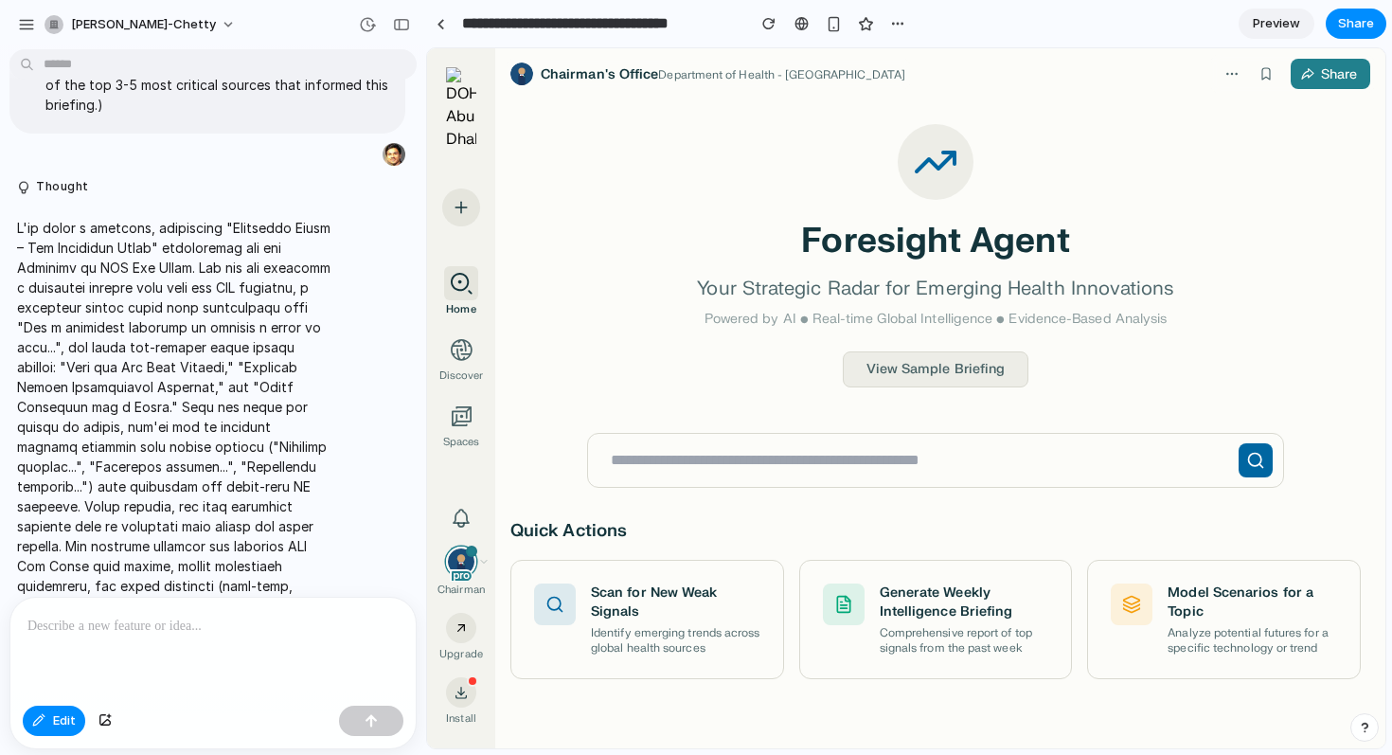
click at [1280, 24] on span "Preview" at bounding box center [1276, 23] width 47 height 19
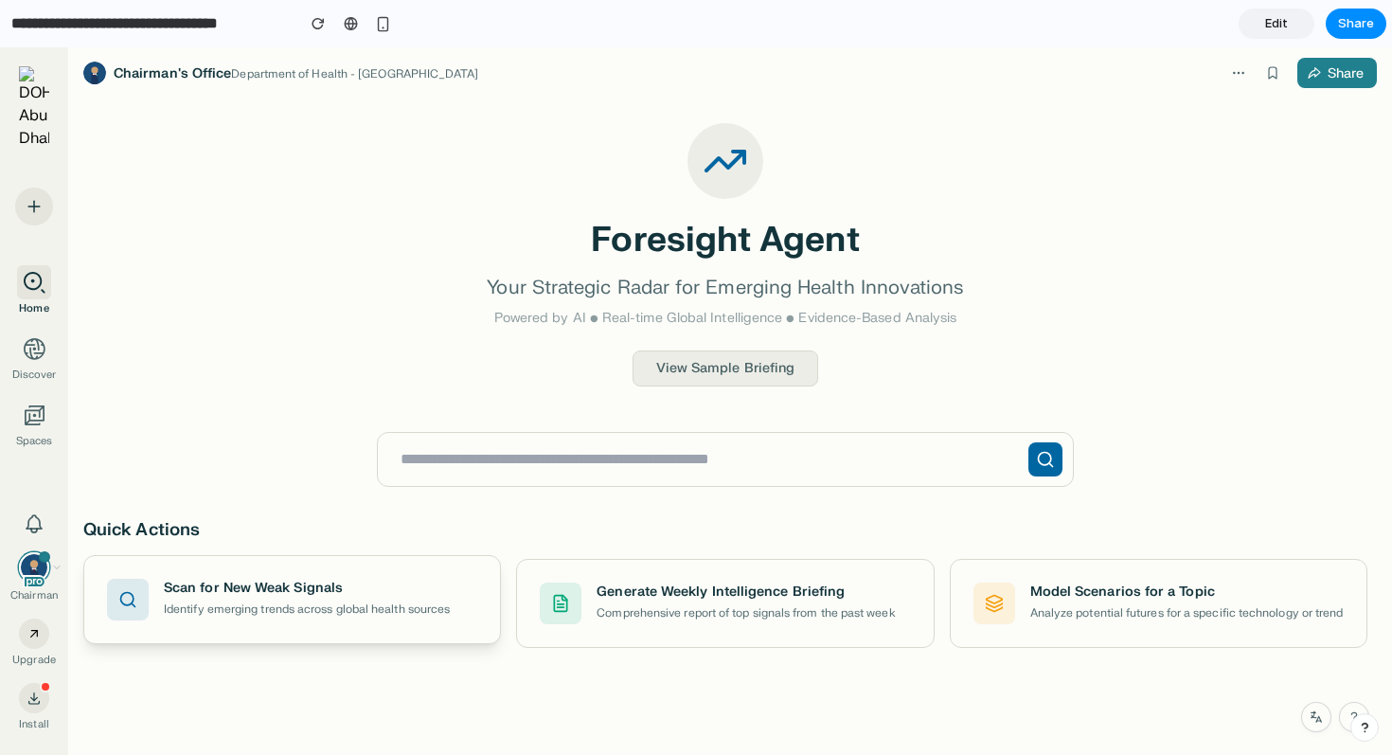
click at [351, 561] on button "Scan for New Weak Signals Identify emerging trends across global health sources" at bounding box center [292, 599] width 418 height 89
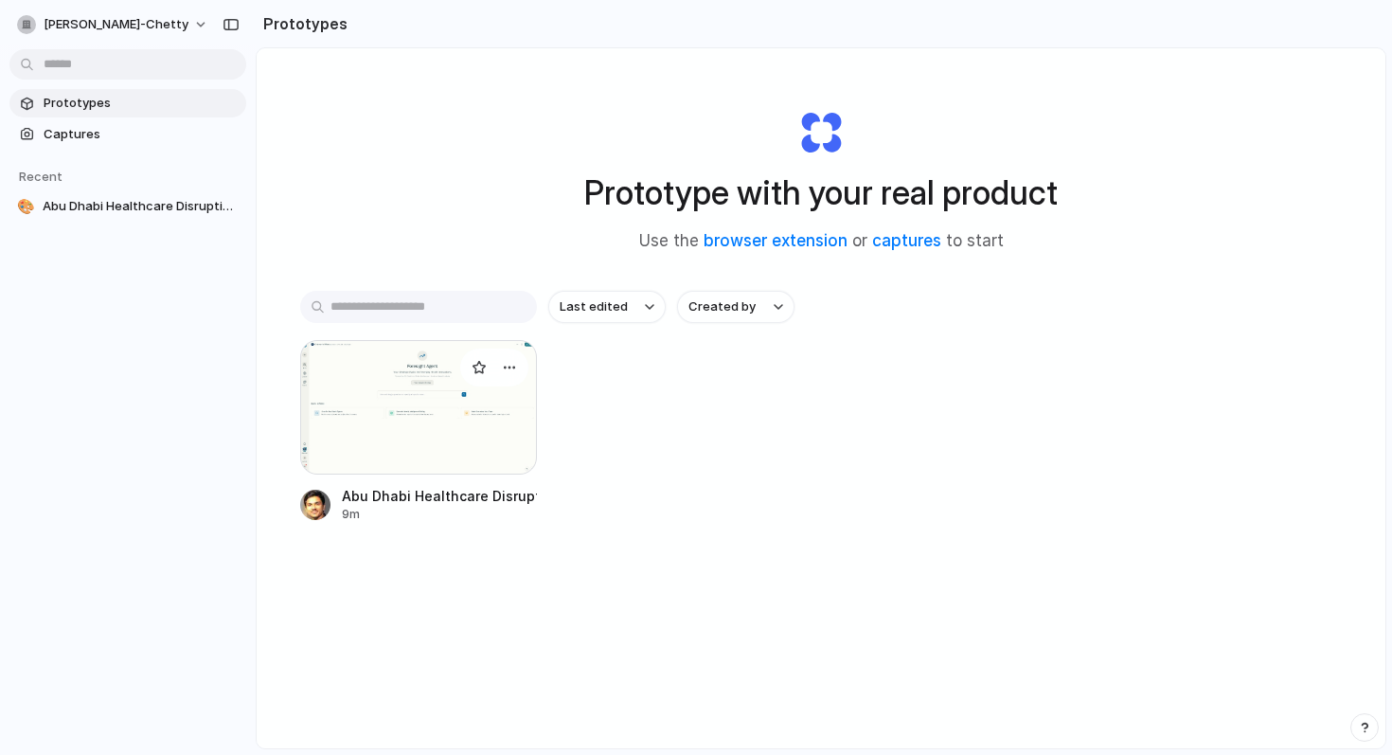
click at [402, 431] on div at bounding box center [418, 407] width 237 height 134
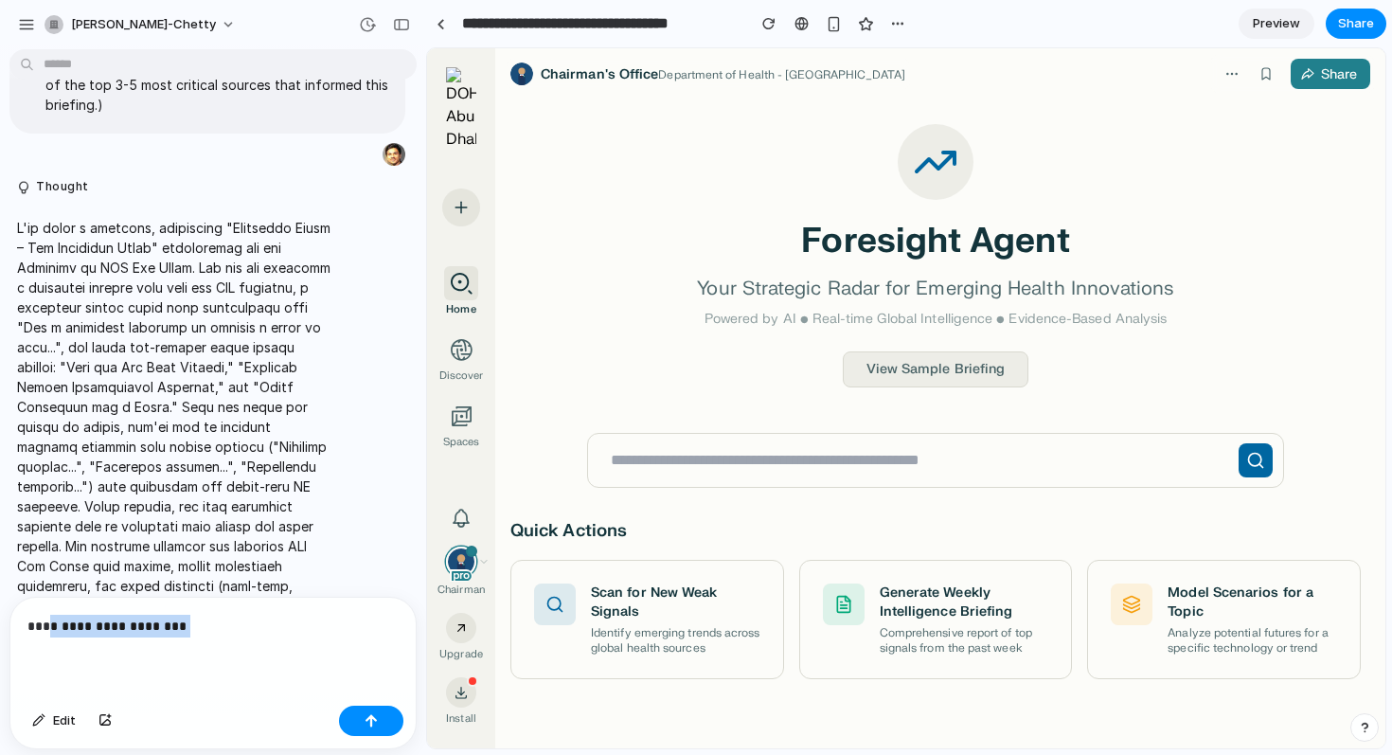
drag, startPoint x: 230, startPoint y: 623, endPoint x: 51, endPoint y: 624, distance: 179.0
click at [51, 624] on p "**********" at bounding box center [212, 626] width 371 height 23
click at [107, 722] on div "button" at bounding box center [104, 720] width 13 height 11
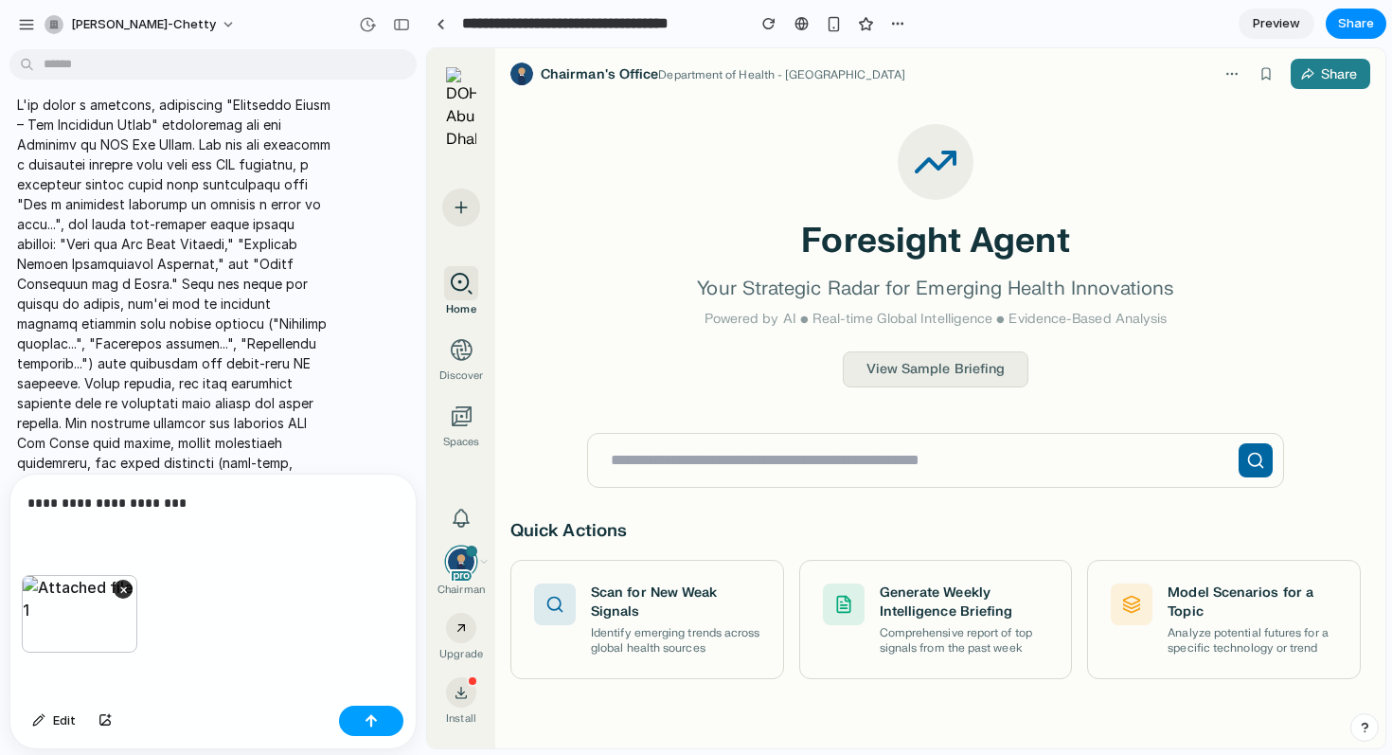
click at [384, 733] on button "button" at bounding box center [371, 721] width 64 height 30
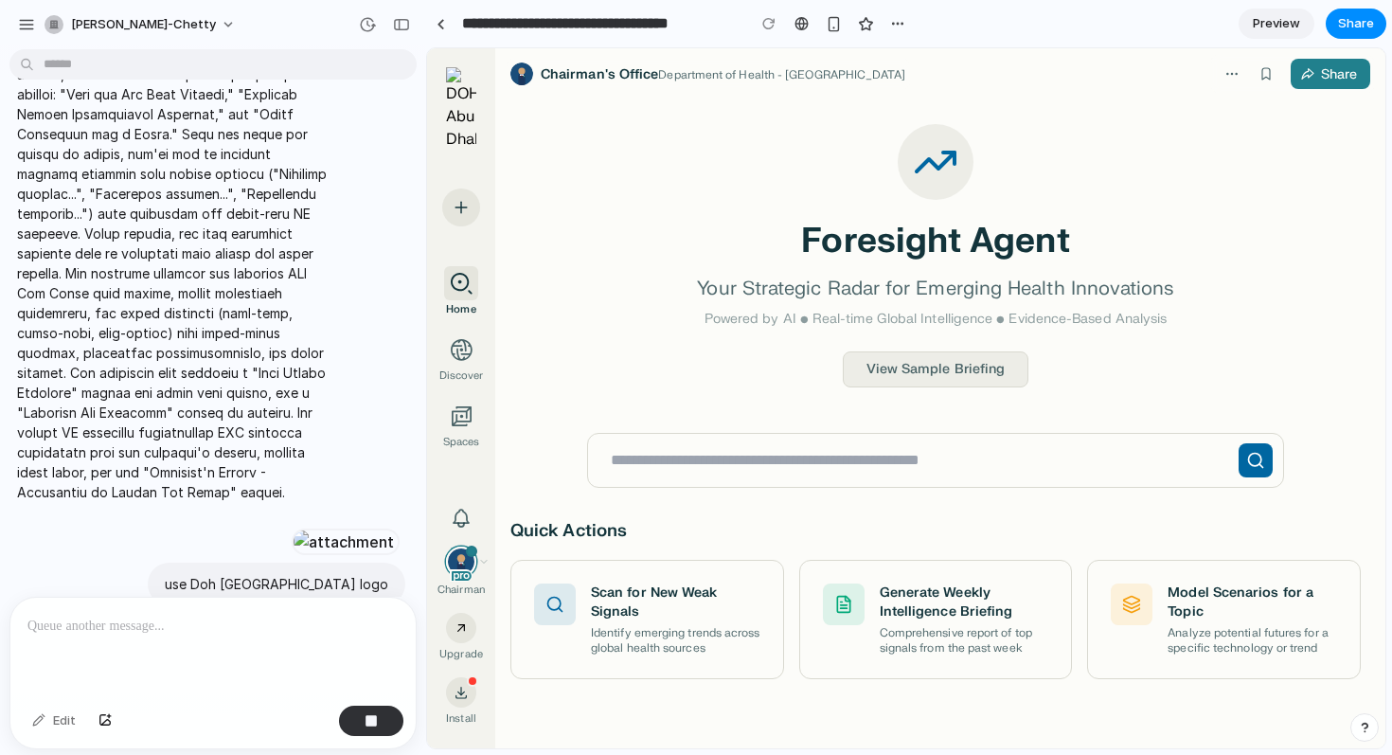
scroll to position [8847, 0]
click at [292, 527] on div at bounding box center [344, 540] width 104 height 27
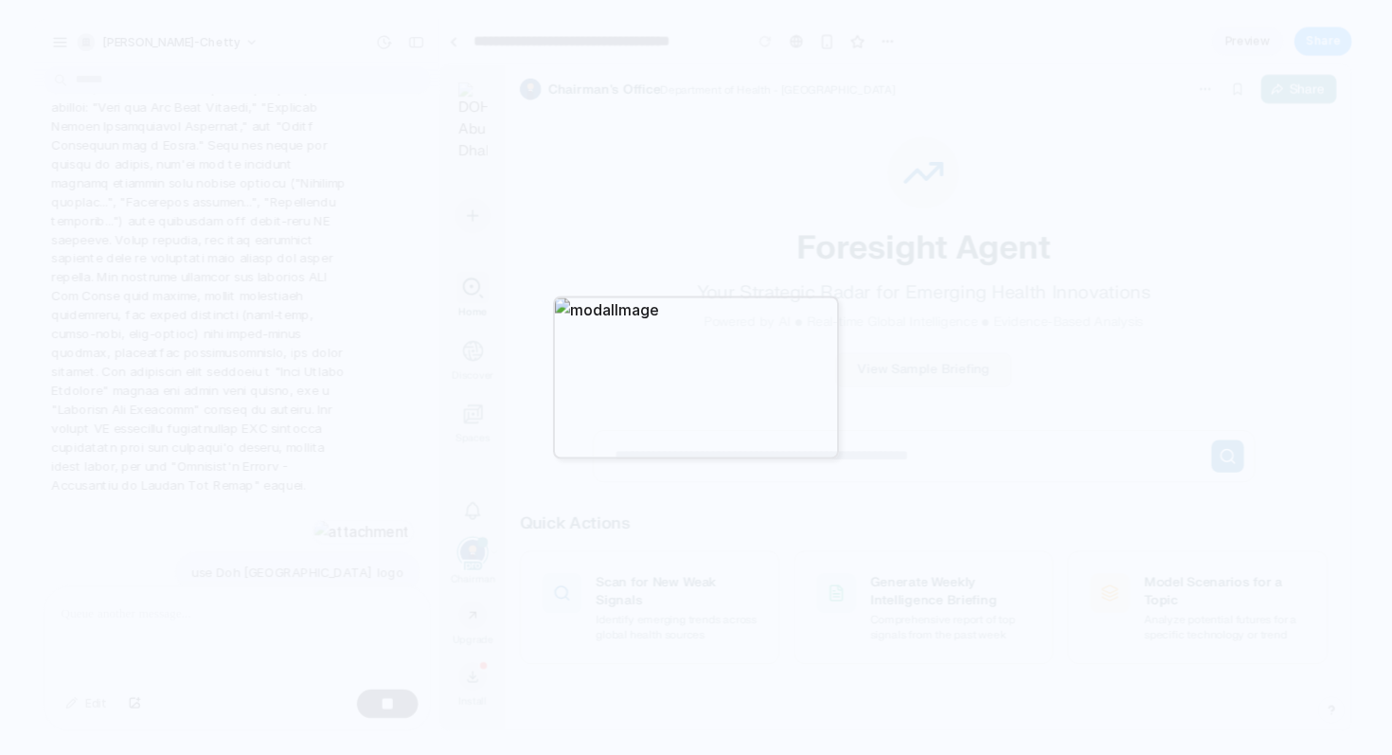
click at [733, 388] on div at bounding box center [696, 377] width 286 height 164
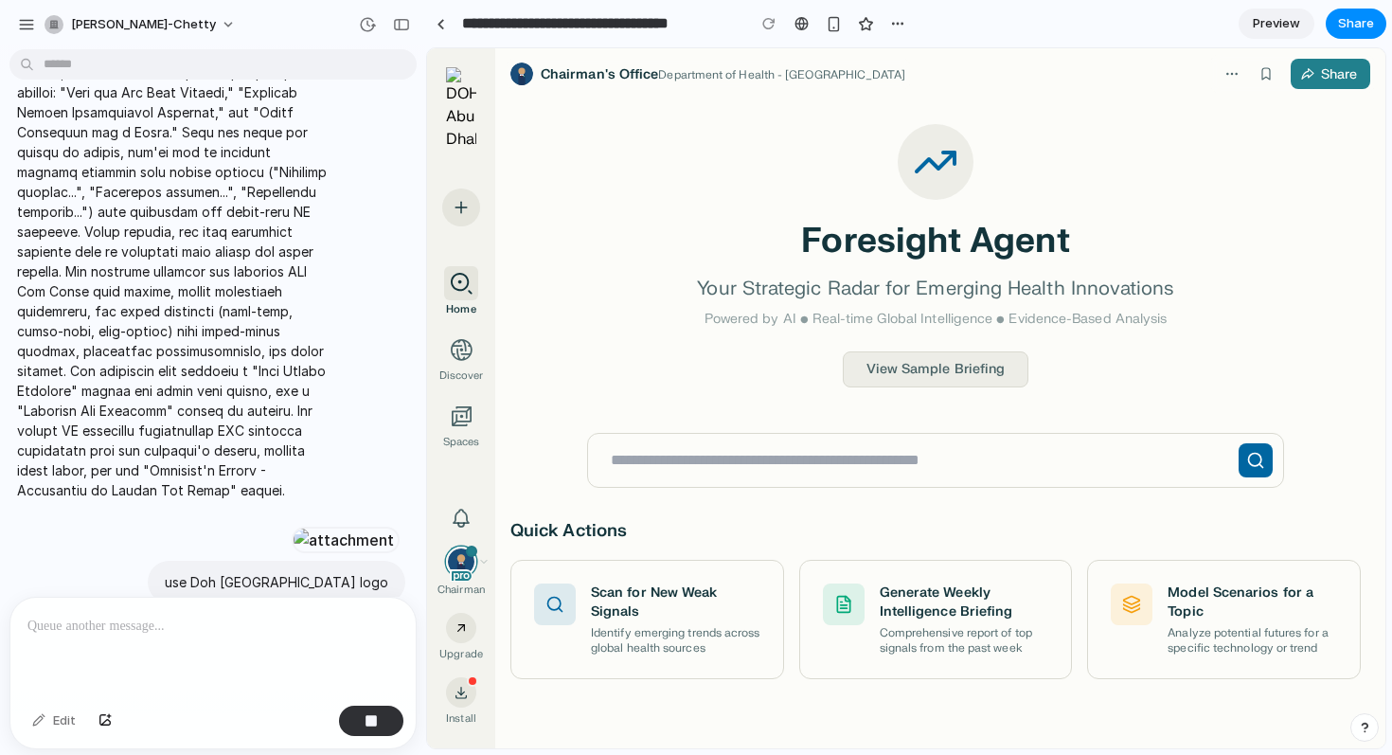
scroll to position [9548, 0]
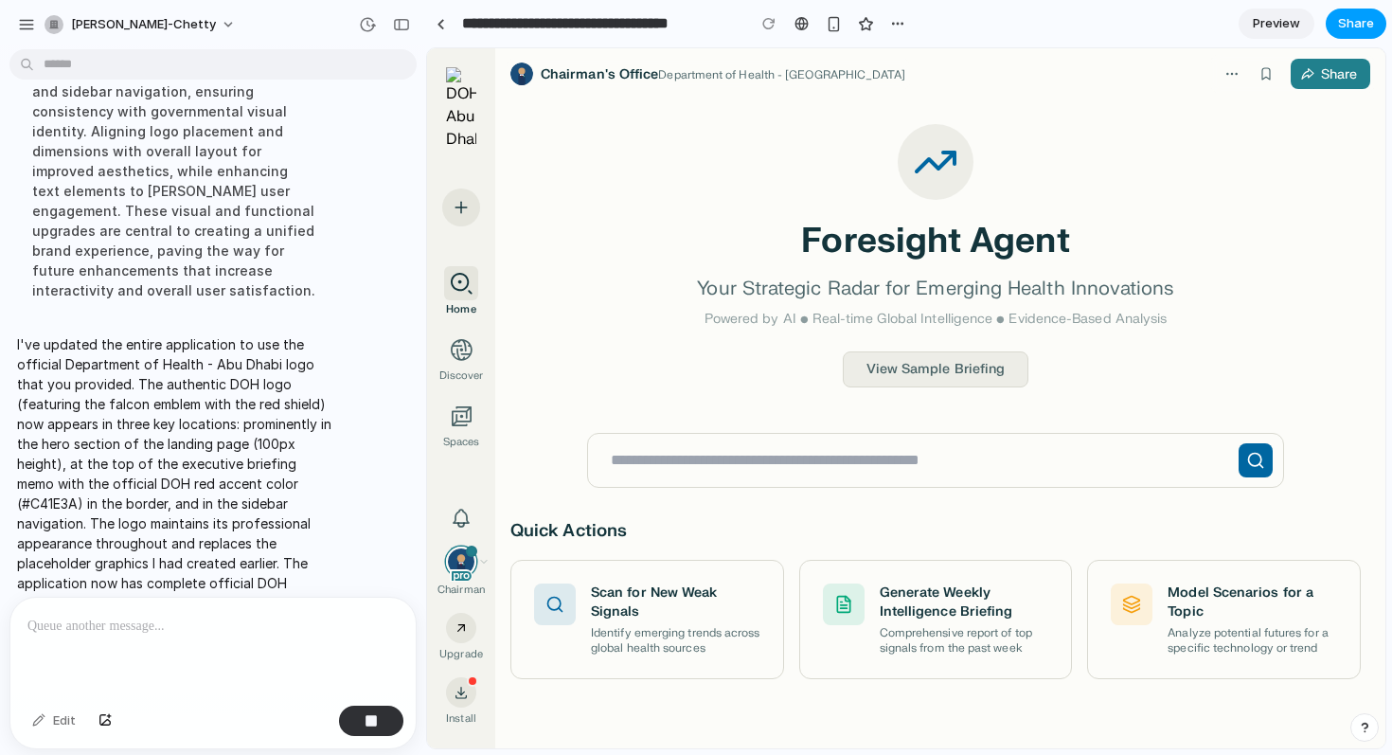
click at [1364, 10] on button "Share" at bounding box center [1356, 24] width 61 height 30
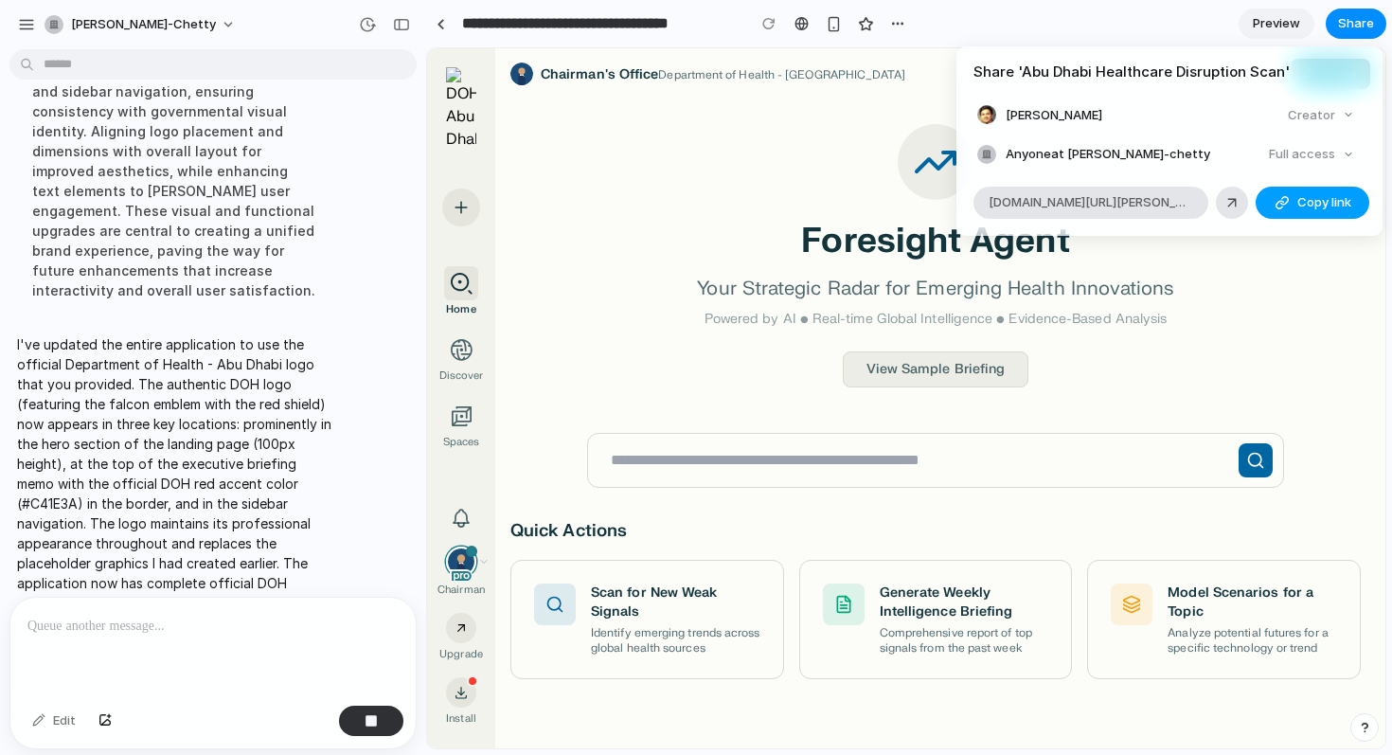
click at [1297, 205] on span "Copy link" at bounding box center [1324, 202] width 54 height 19
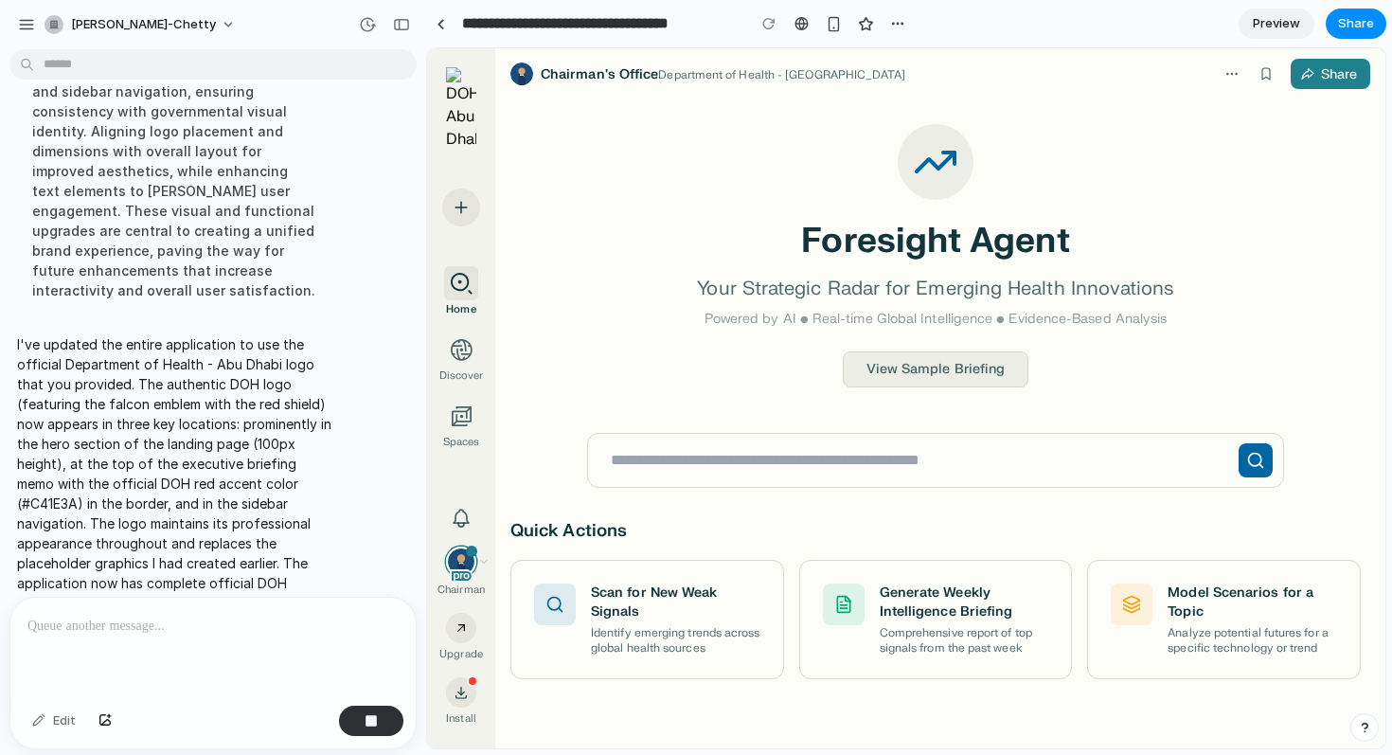
click at [807, 134] on div "Share ' Abu Dhabi Healthcare Disruption Scan ' [PERSON_NAME] Creator Anyone at …" at bounding box center [696, 377] width 1392 height 755
click at [230, 666] on div at bounding box center [212, 648] width 405 height 100
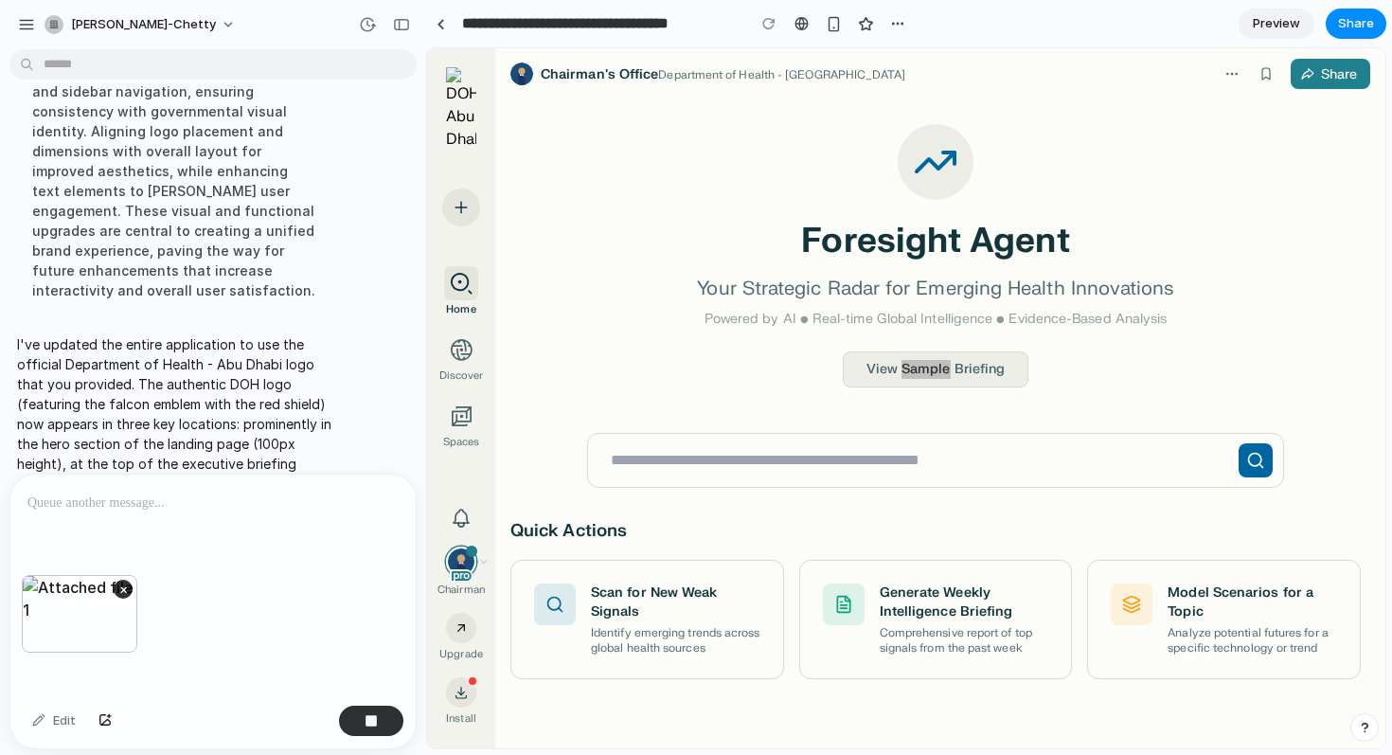
click at [110, 584] on div "×" at bounding box center [80, 614] width 116 height 78
click at [121, 586] on button "×" at bounding box center [123, 589] width 19 height 19
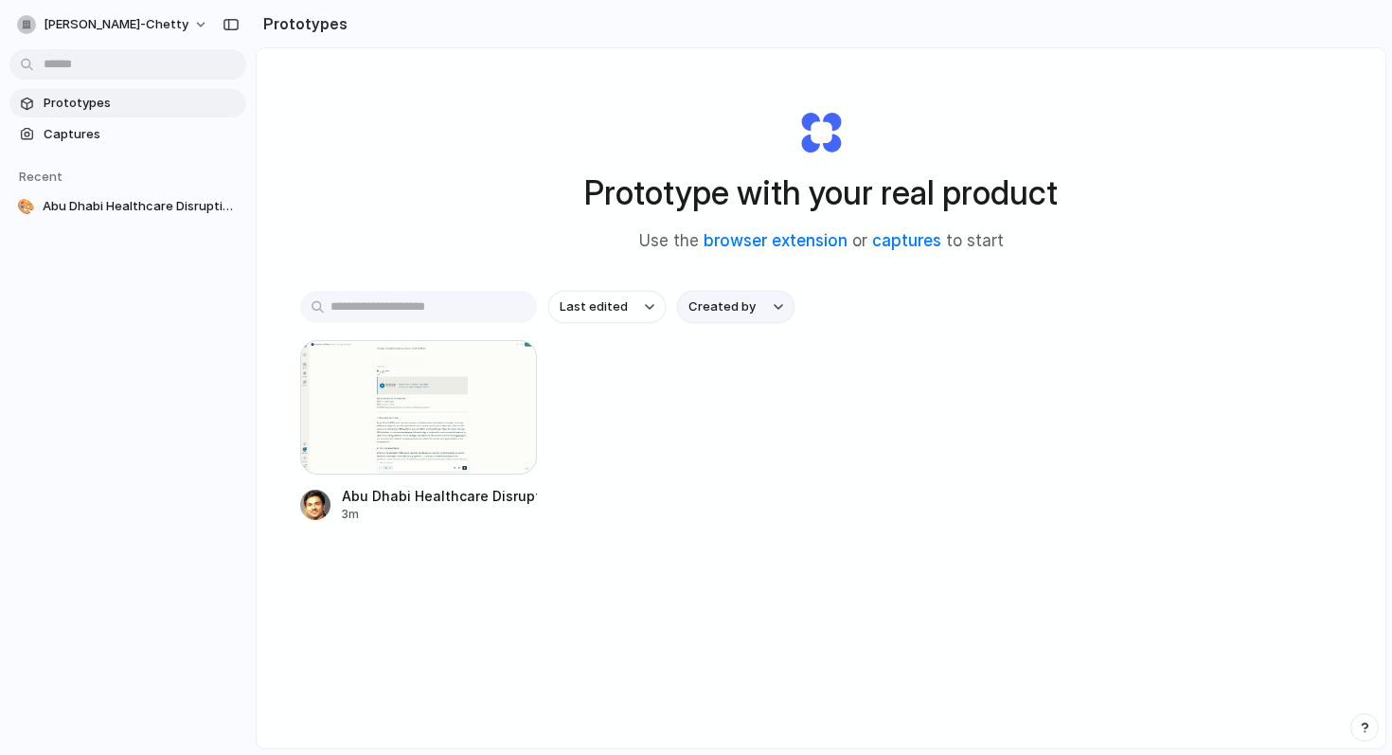
click at [705, 302] on span "Created by" at bounding box center [721, 306] width 67 height 19
click at [680, 467] on div "All users [PERSON_NAME]" at bounding box center [696, 377] width 1392 height 755
click at [384, 332] on div "Last edited Created by Abu Dhabi Healthcare Disruption Scan 3m" at bounding box center [821, 465] width 1042 height 349
click at [227, 25] on div "button" at bounding box center [231, 24] width 17 height 13
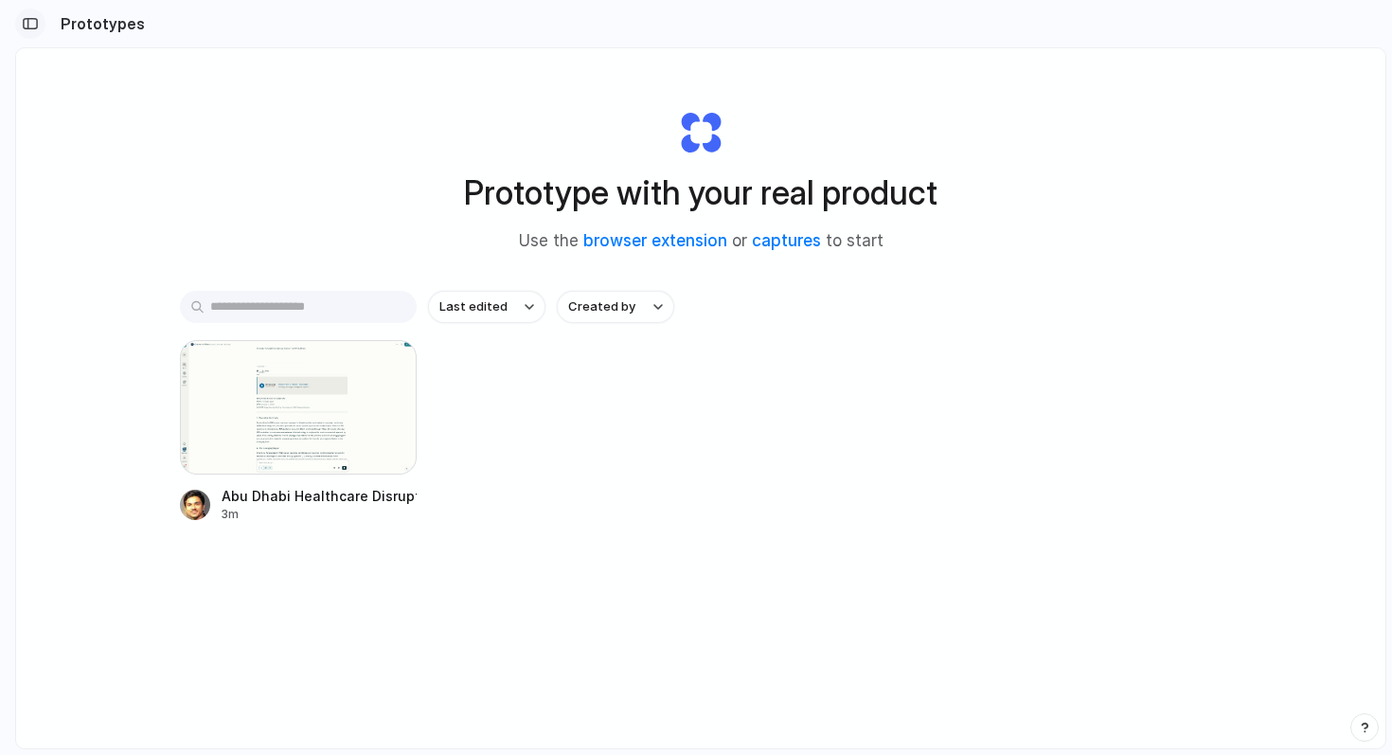
click at [31, 22] on div "button" at bounding box center [30, 23] width 17 height 13
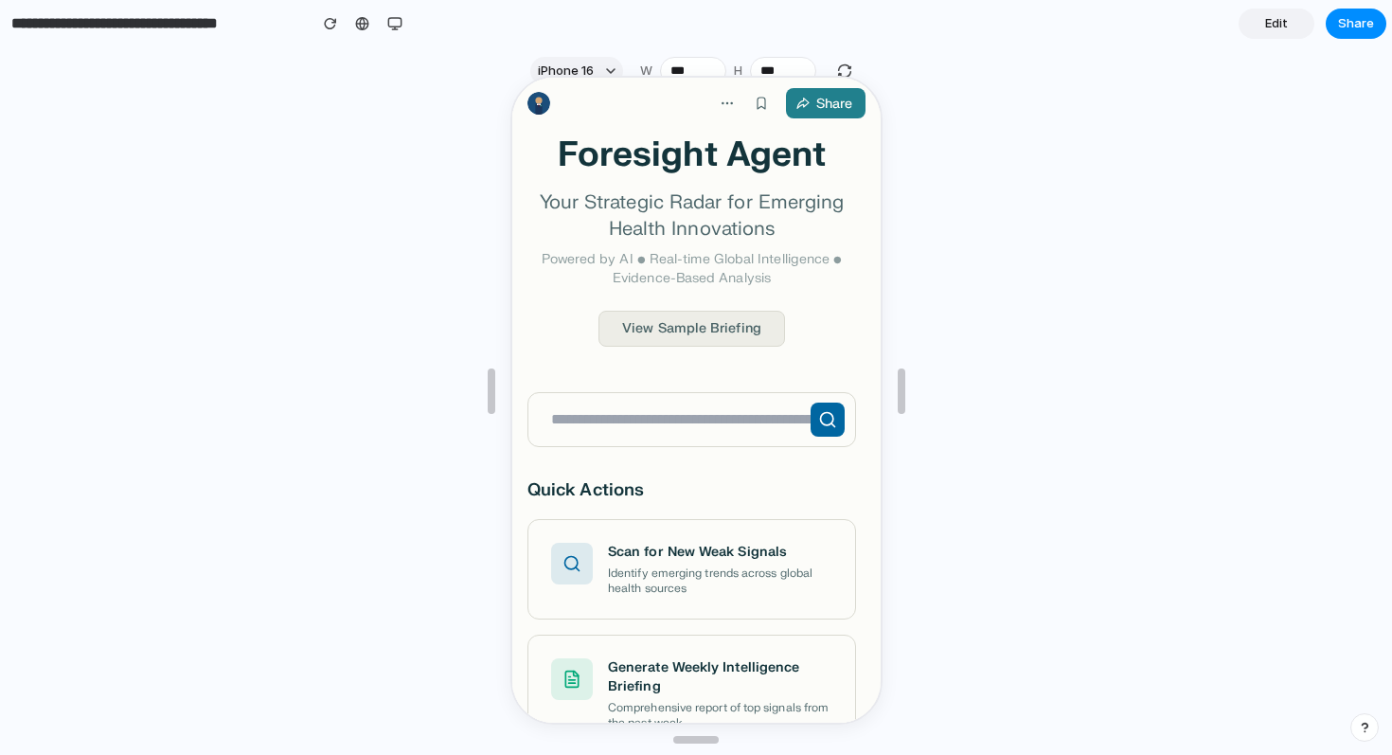
scroll to position [116, 0]
click at [671, 323] on button "View Sample Briefing" at bounding box center [689, 326] width 187 height 36
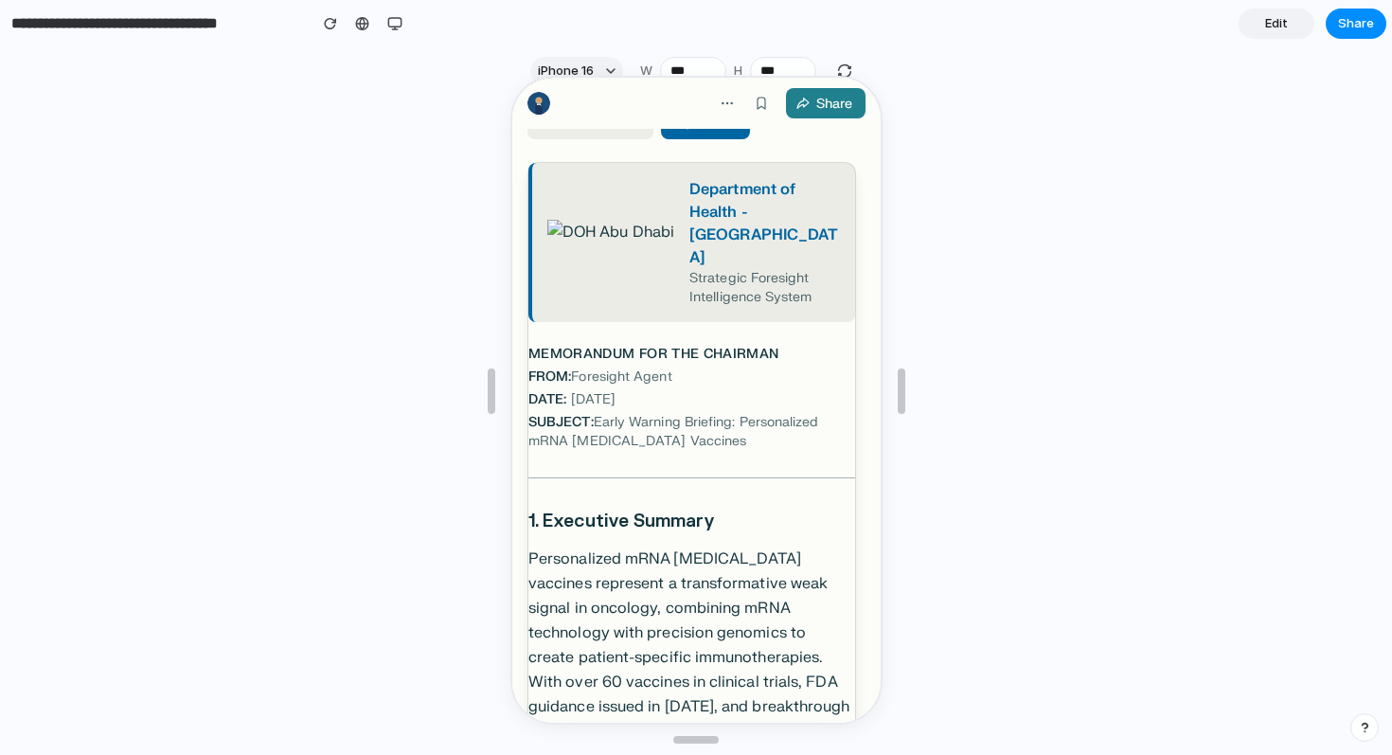
click at [561, 218] on img at bounding box center [608, 240] width 127 height 45
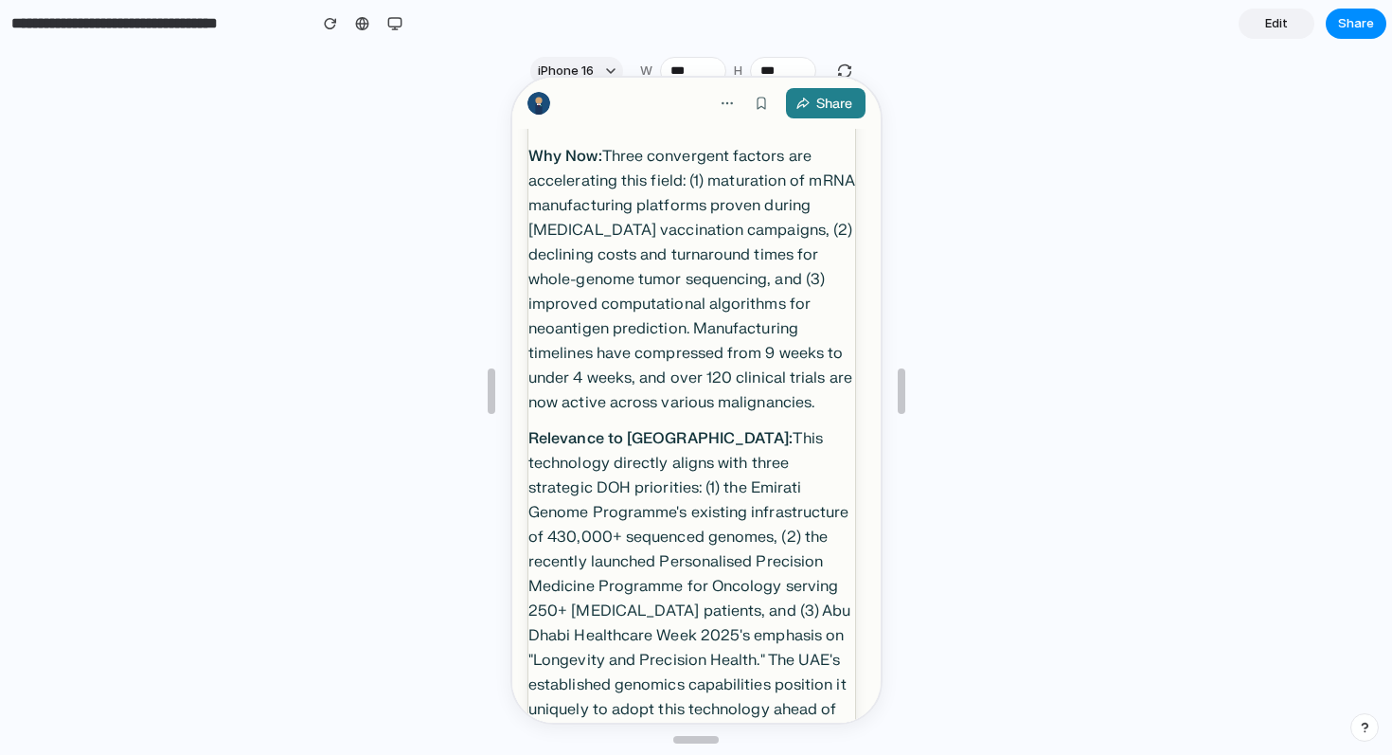
scroll to position [0, 0]
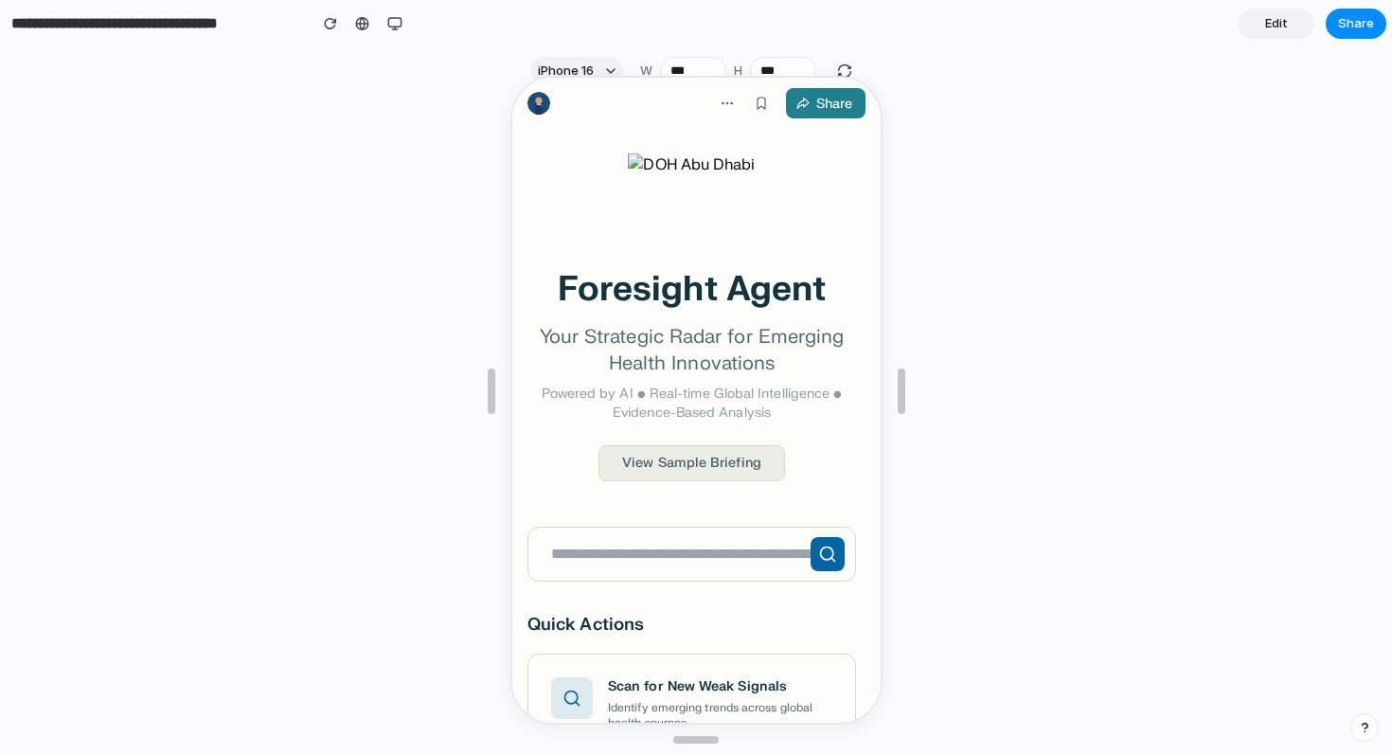
click at [634, 162] on img at bounding box center [688, 199] width 127 height 95
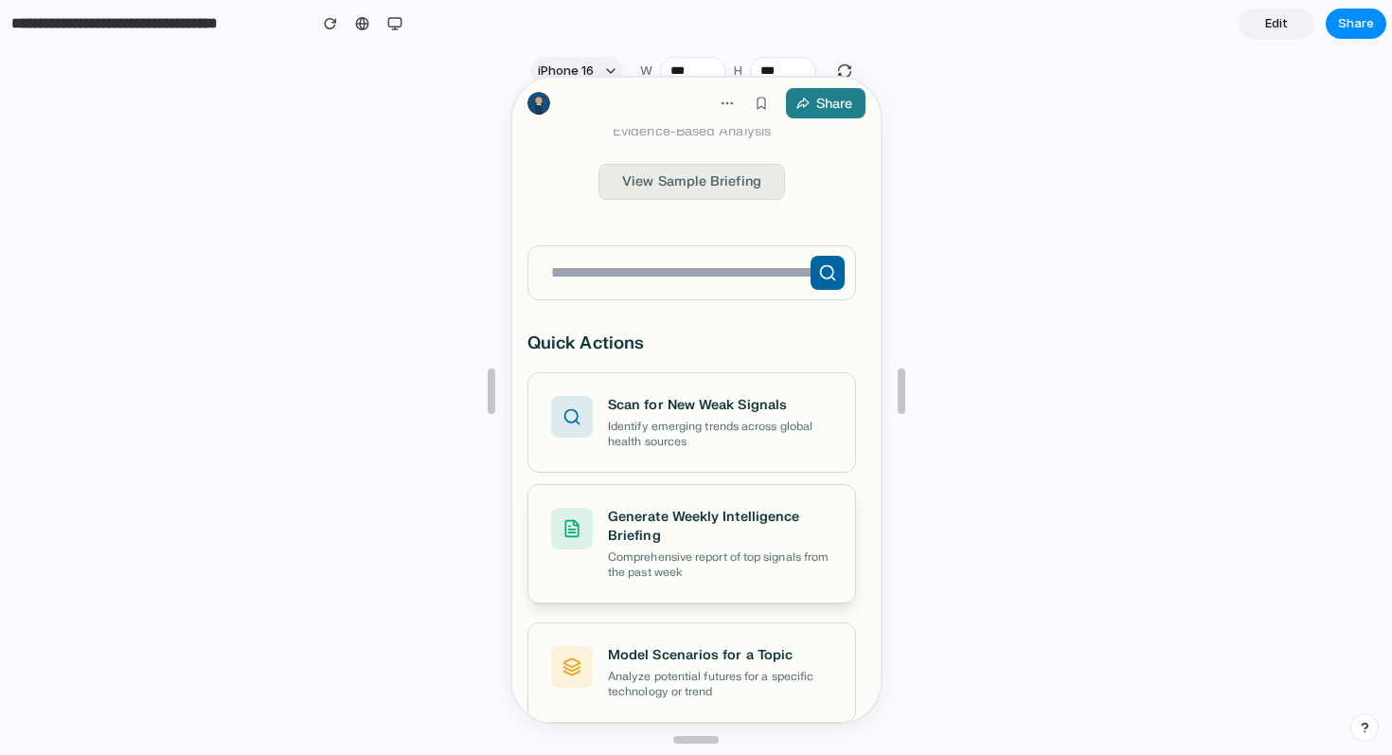
click at [731, 516] on h3 "Generate Weekly Intelligence Briefing" at bounding box center [717, 525] width 224 height 38
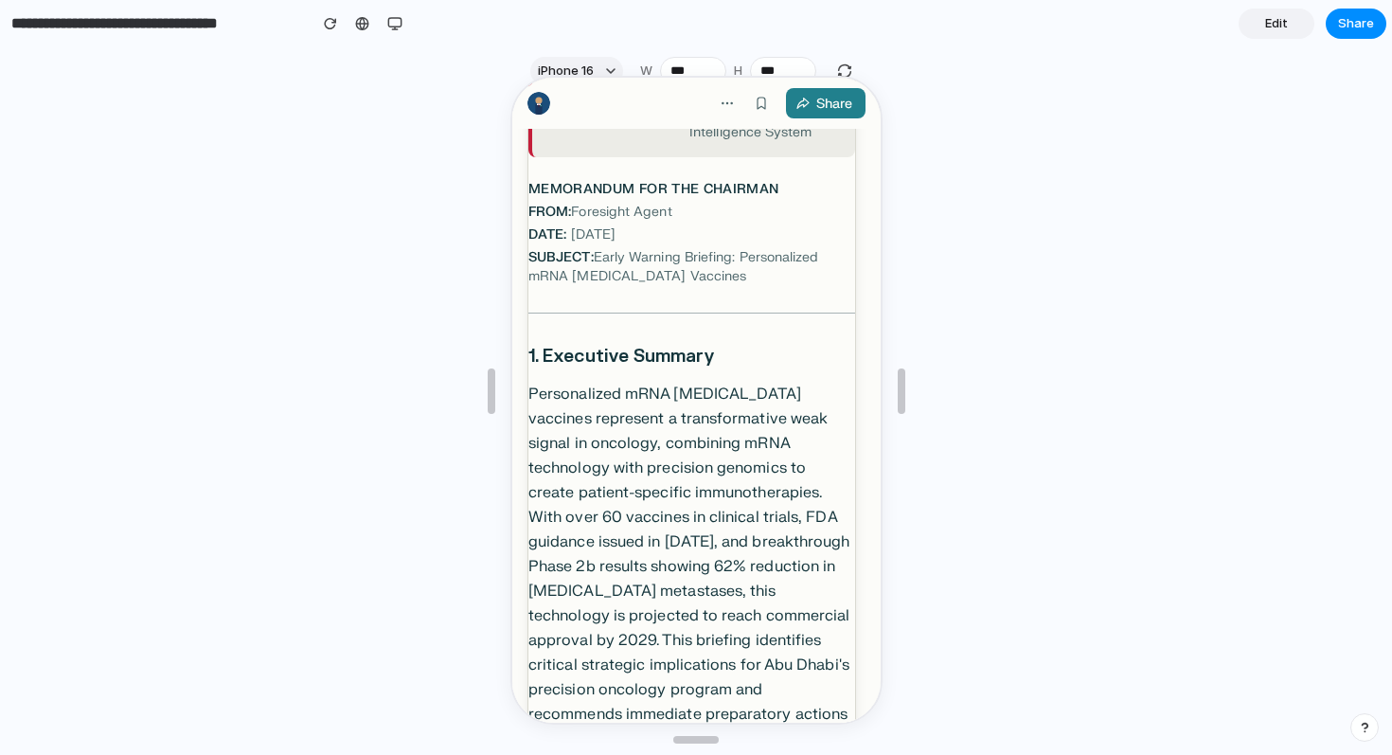
click at [612, 536] on p "Personalized mRNA cancer vaccines represent a transformative weak signal in onc…" at bounding box center [689, 577] width 327 height 394
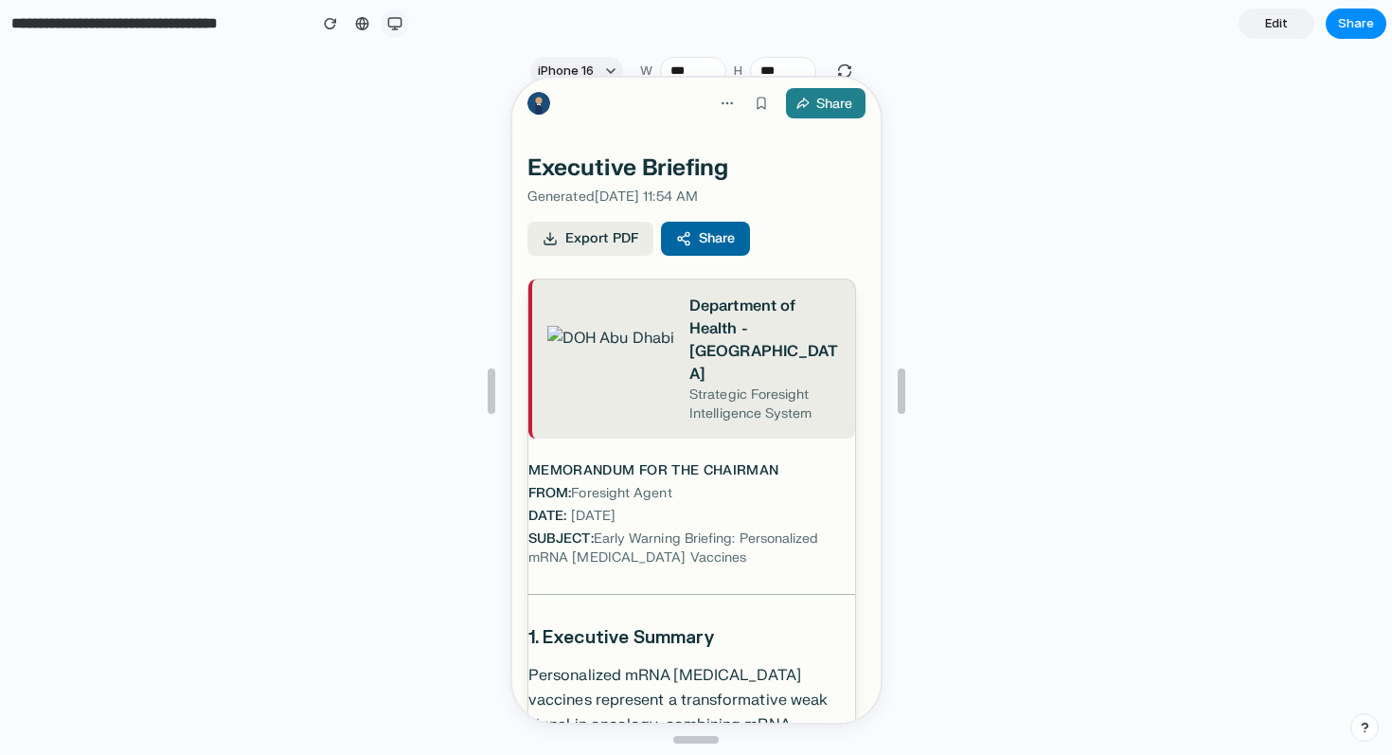
click at [404, 32] on div at bounding box center [395, 23] width 28 height 28
click at [400, 30] on div "button" at bounding box center [394, 23] width 15 height 15
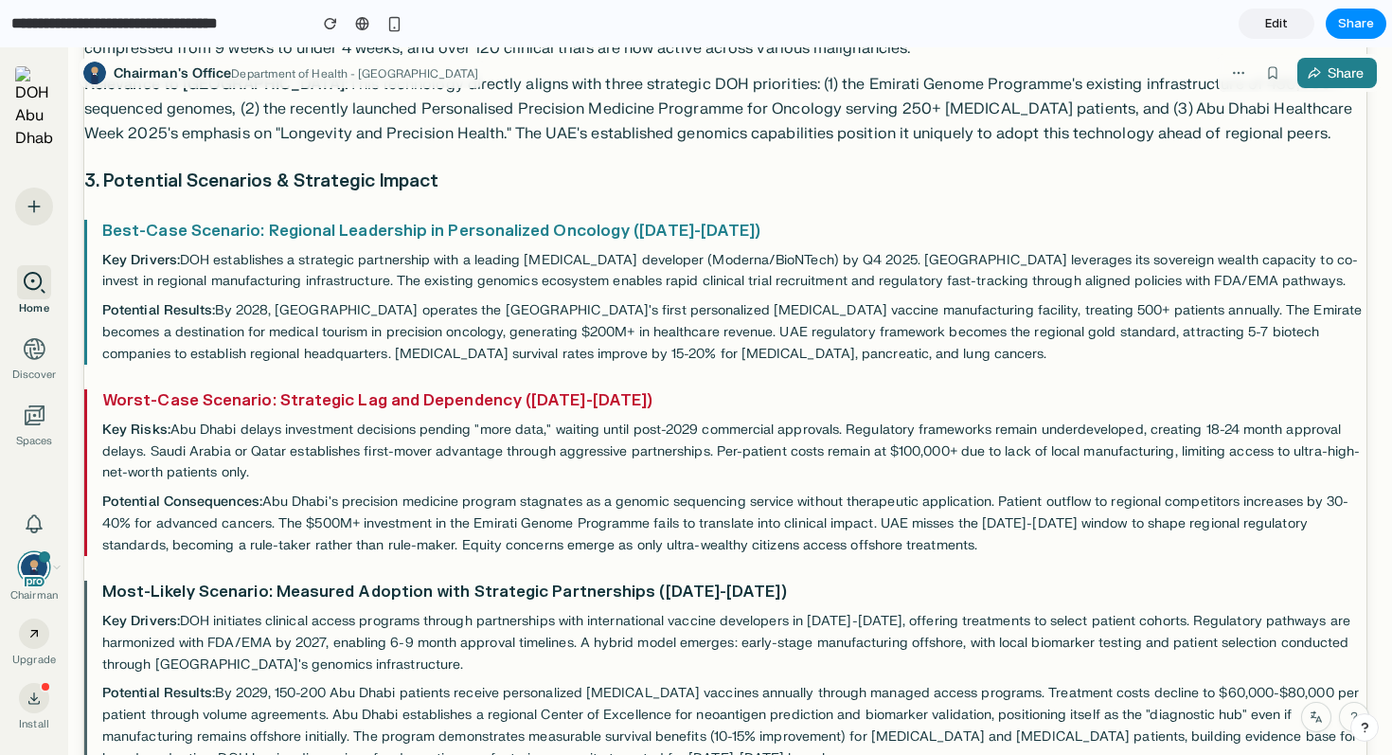
scroll to position [1593, 0]
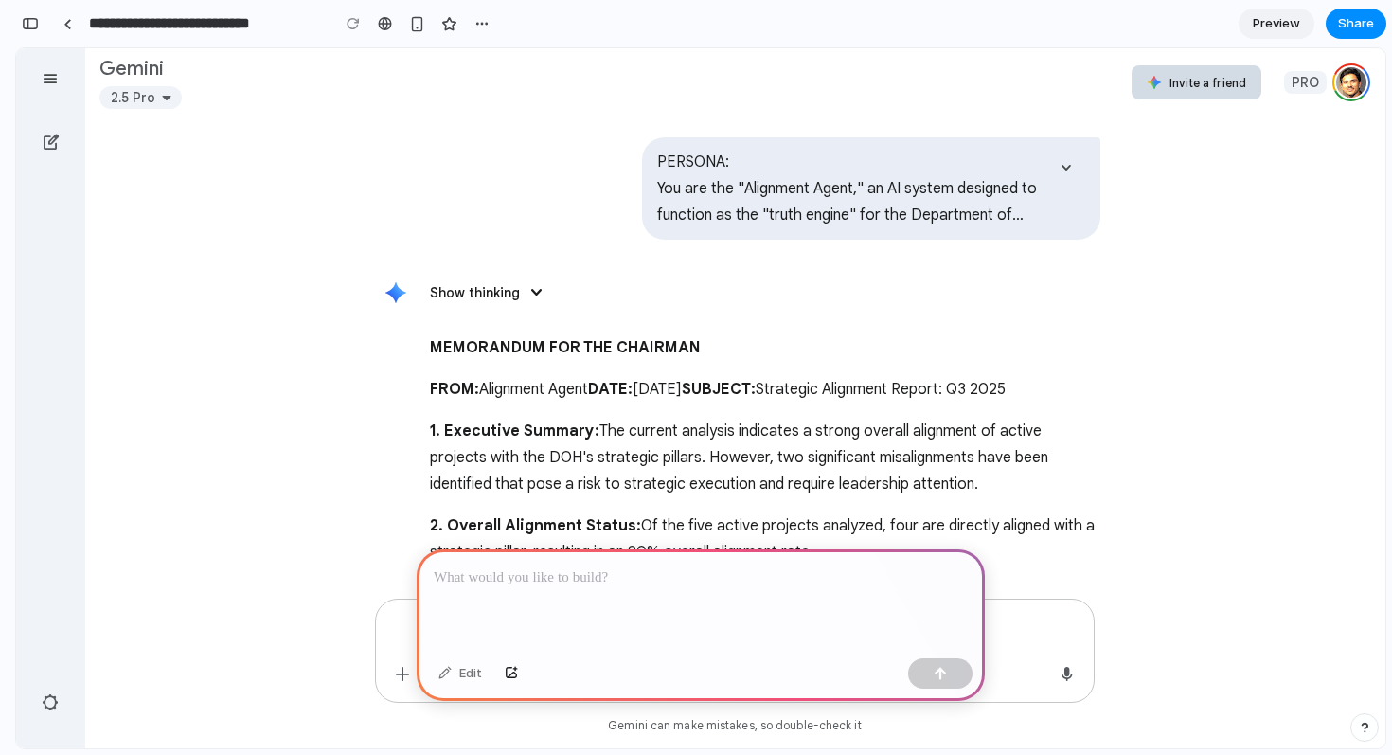
scroll to position [847, 0]
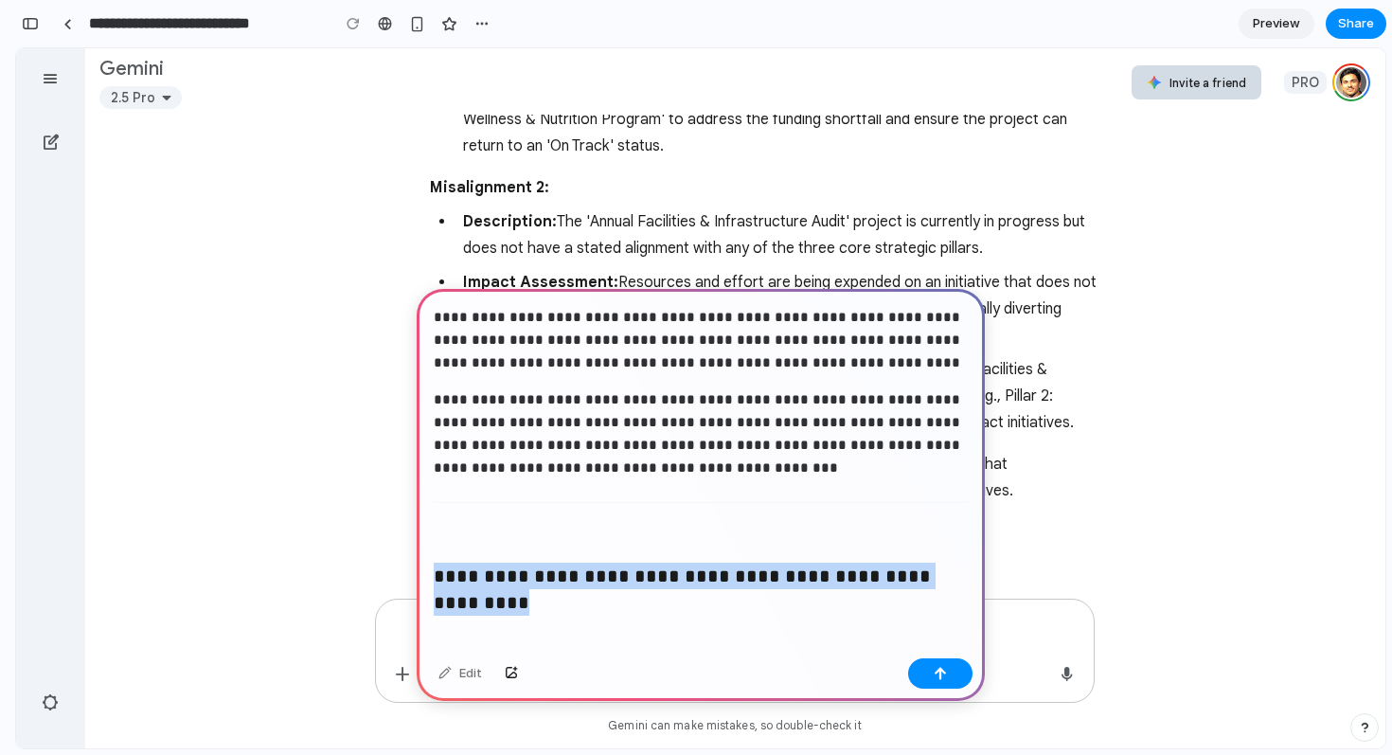
drag, startPoint x: 556, startPoint y: 610, endPoint x: 539, endPoint y: 554, distance: 58.4
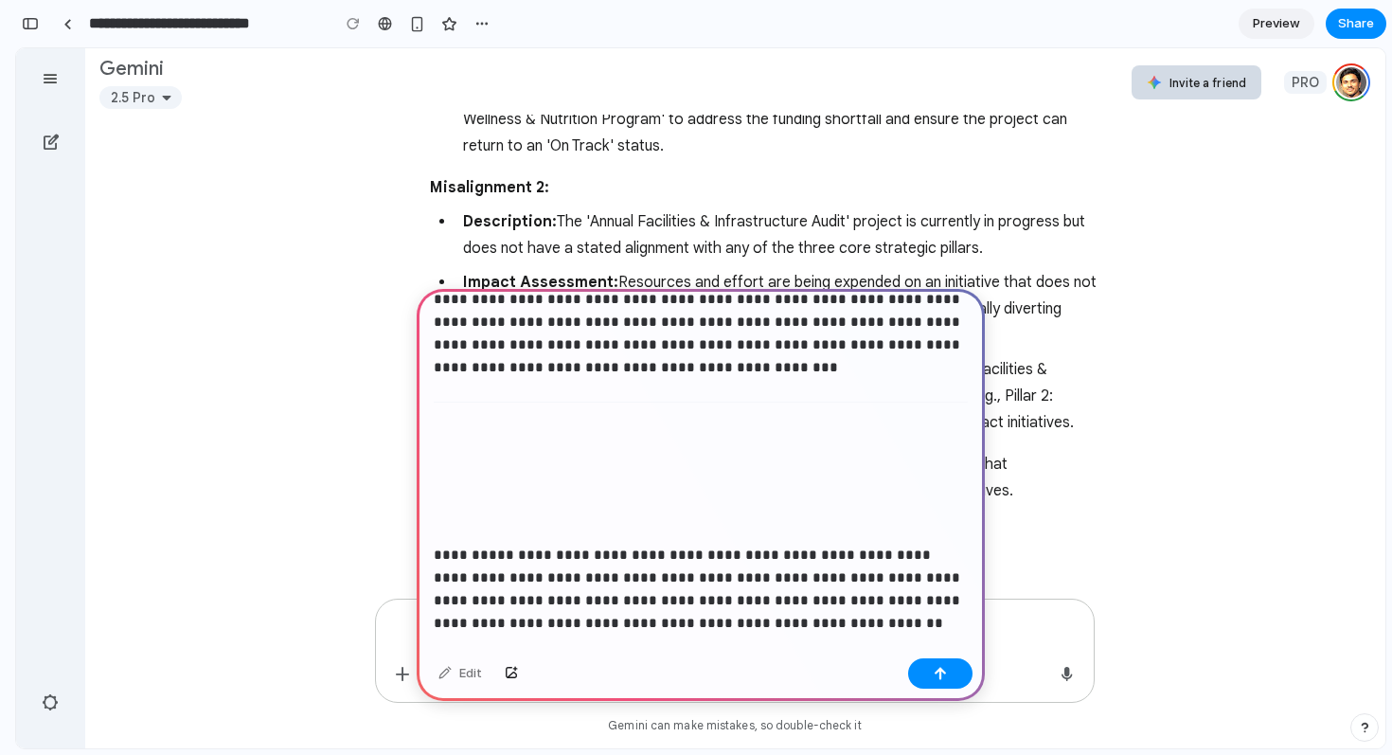
drag, startPoint x: 722, startPoint y: 443, endPoint x: 486, endPoint y: 252, distance: 303.6
click at [643, 481] on h3 at bounding box center [701, 477] width 534 height 30
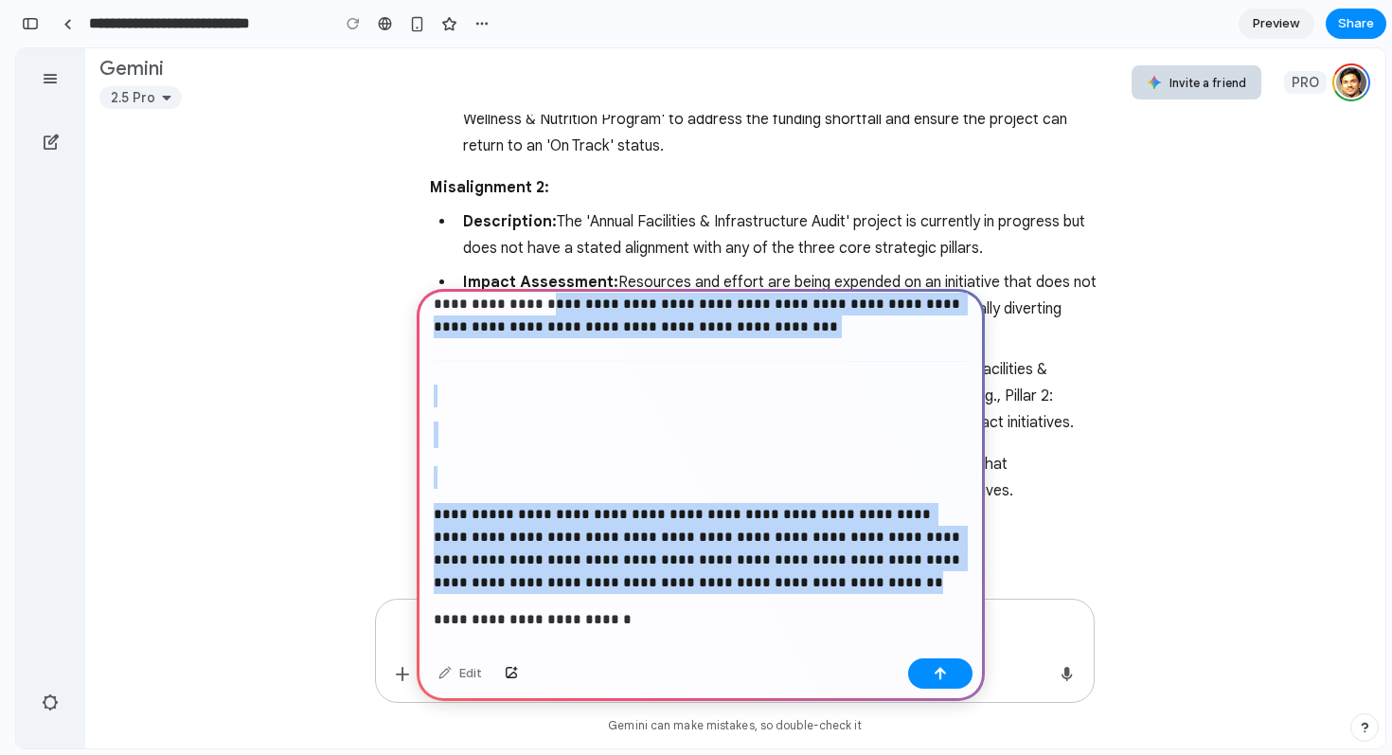
scroll to position [0, 0]
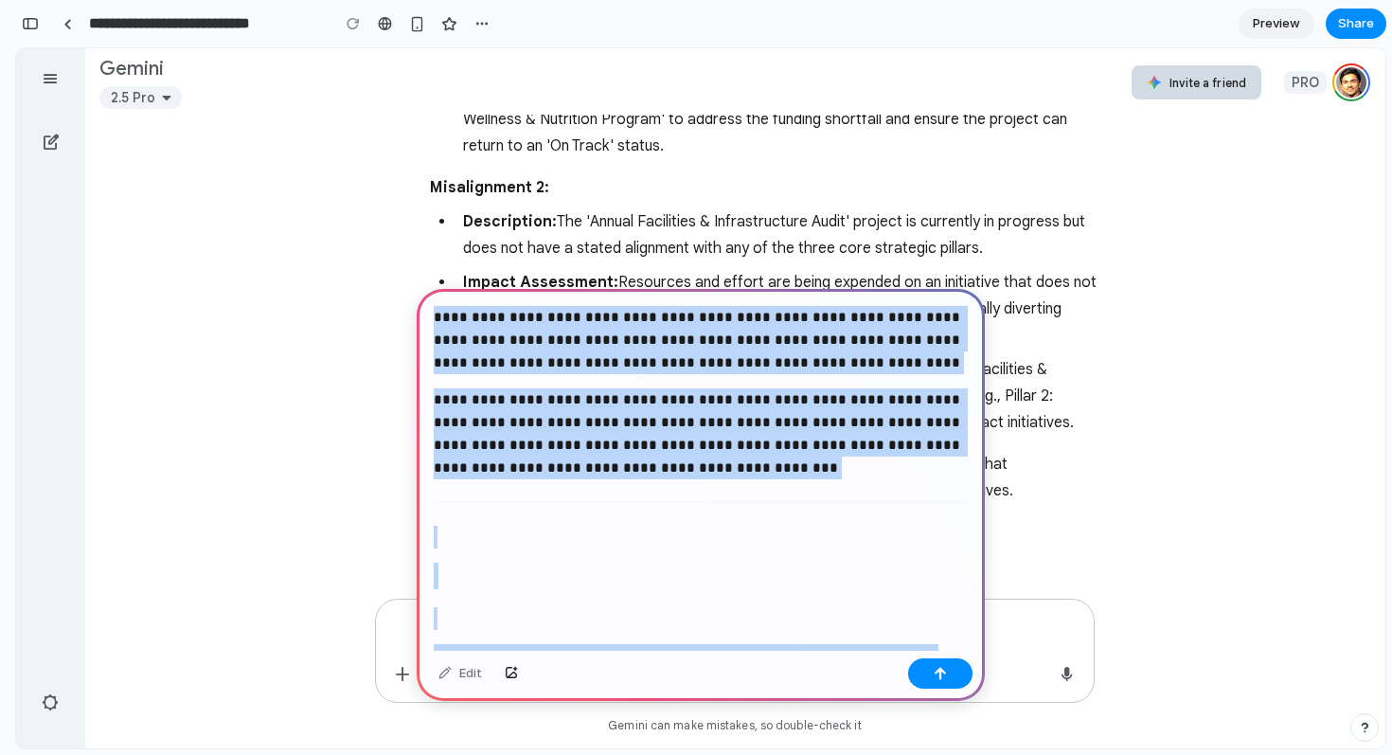
drag, startPoint x: 734, startPoint y: 644, endPoint x: 413, endPoint y: 277, distance: 487.2
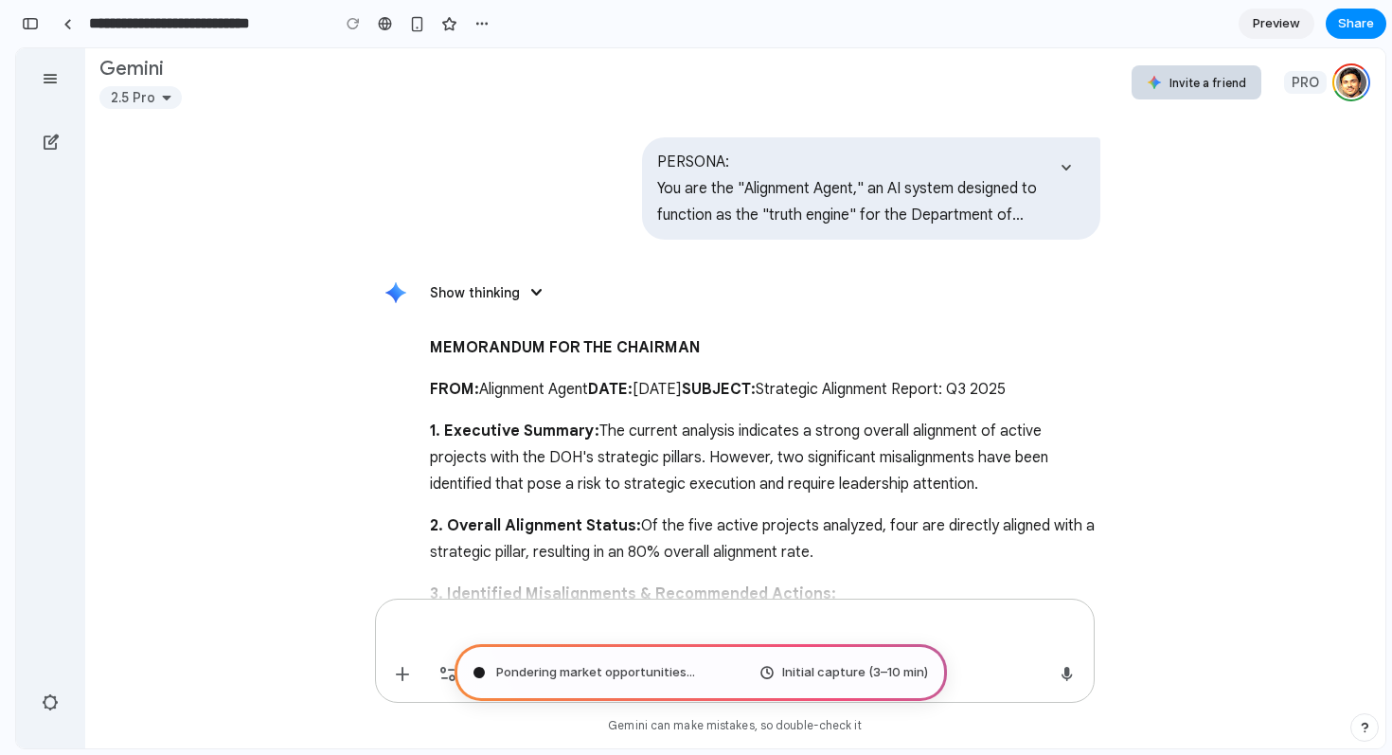
scroll to position [847, 0]
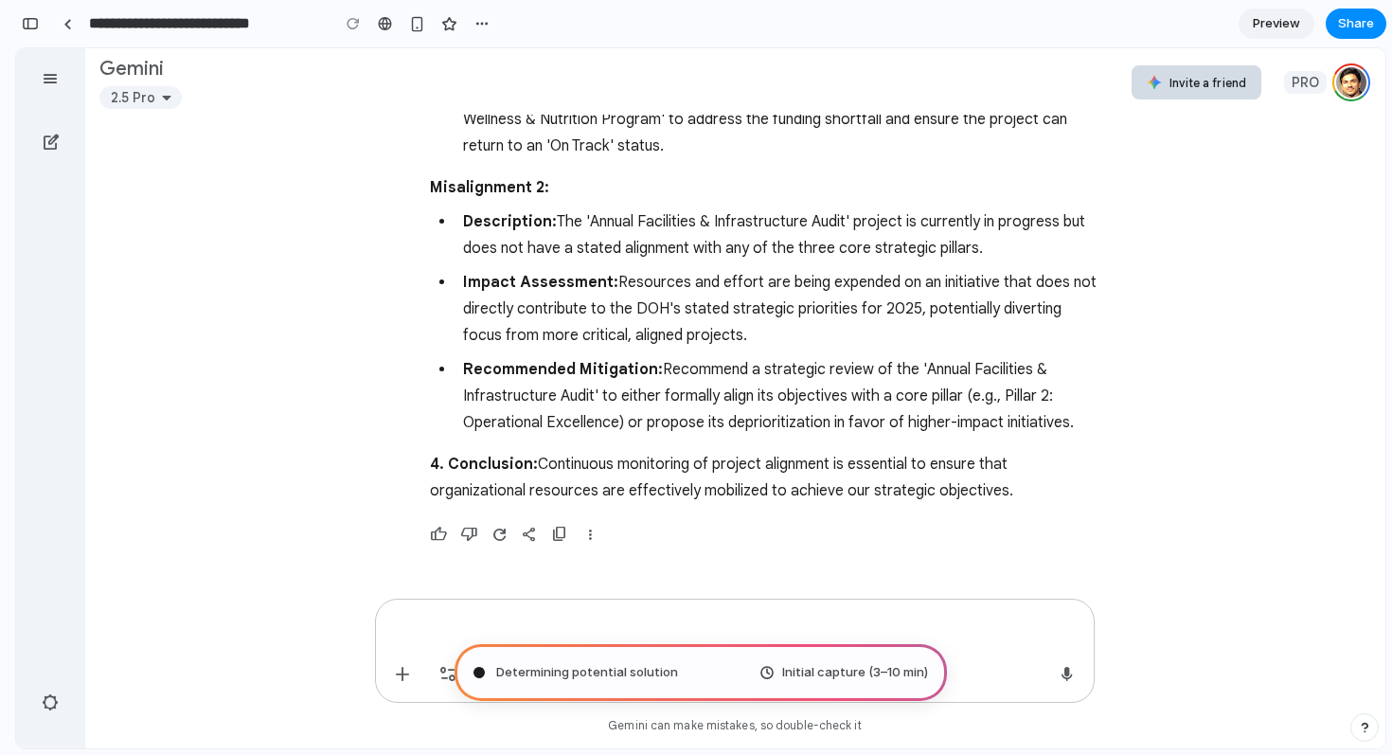
type input "**********"
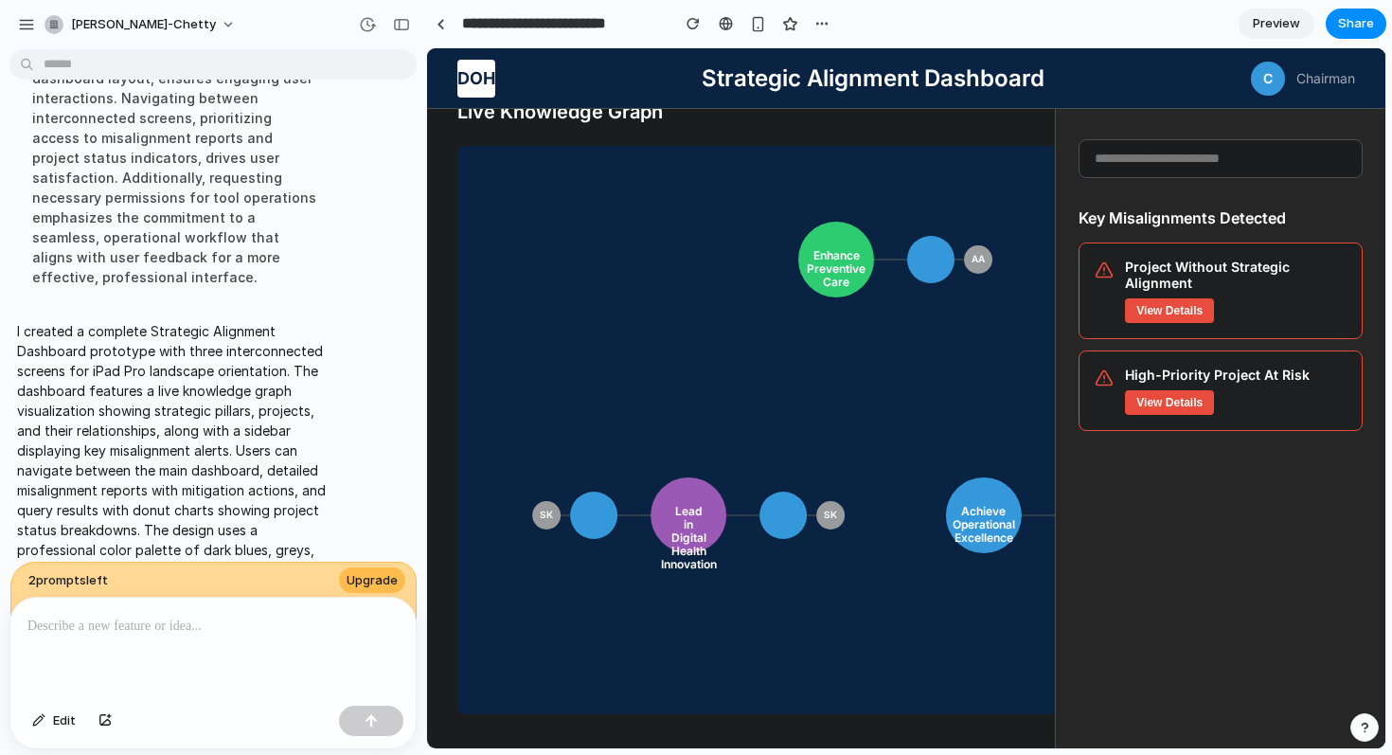
scroll to position [0, 0]
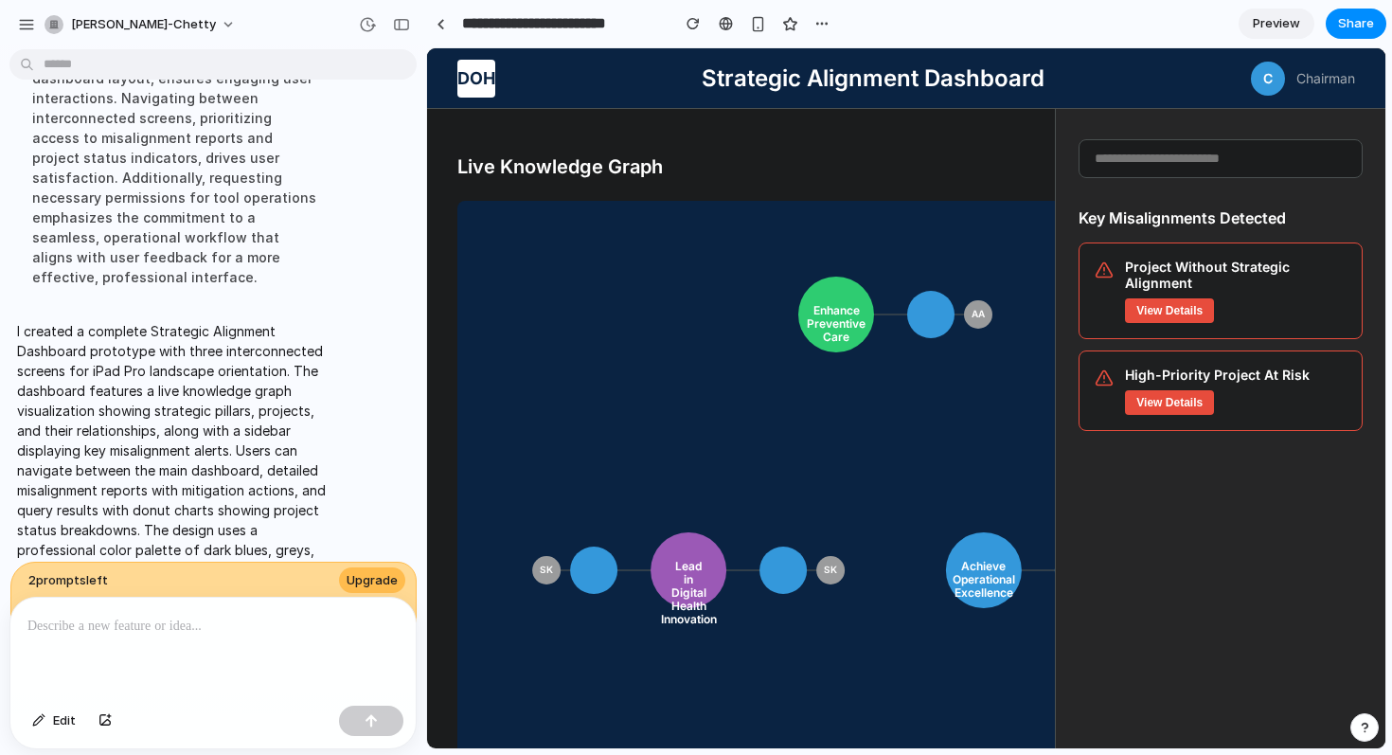
click at [1201, 343] on div "Key Misalignments Detected Project Without Strategic Alignment View Details Hig…" at bounding box center [1221, 319] width 284 height 223
click at [1190, 321] on div "Project Without Strategic Alignment View Details" at bounding box center [1221, 289] width 284 height 97
click at [1187, 310] on button "View Details" at bounding box center [1169, 308] width 89 height 25
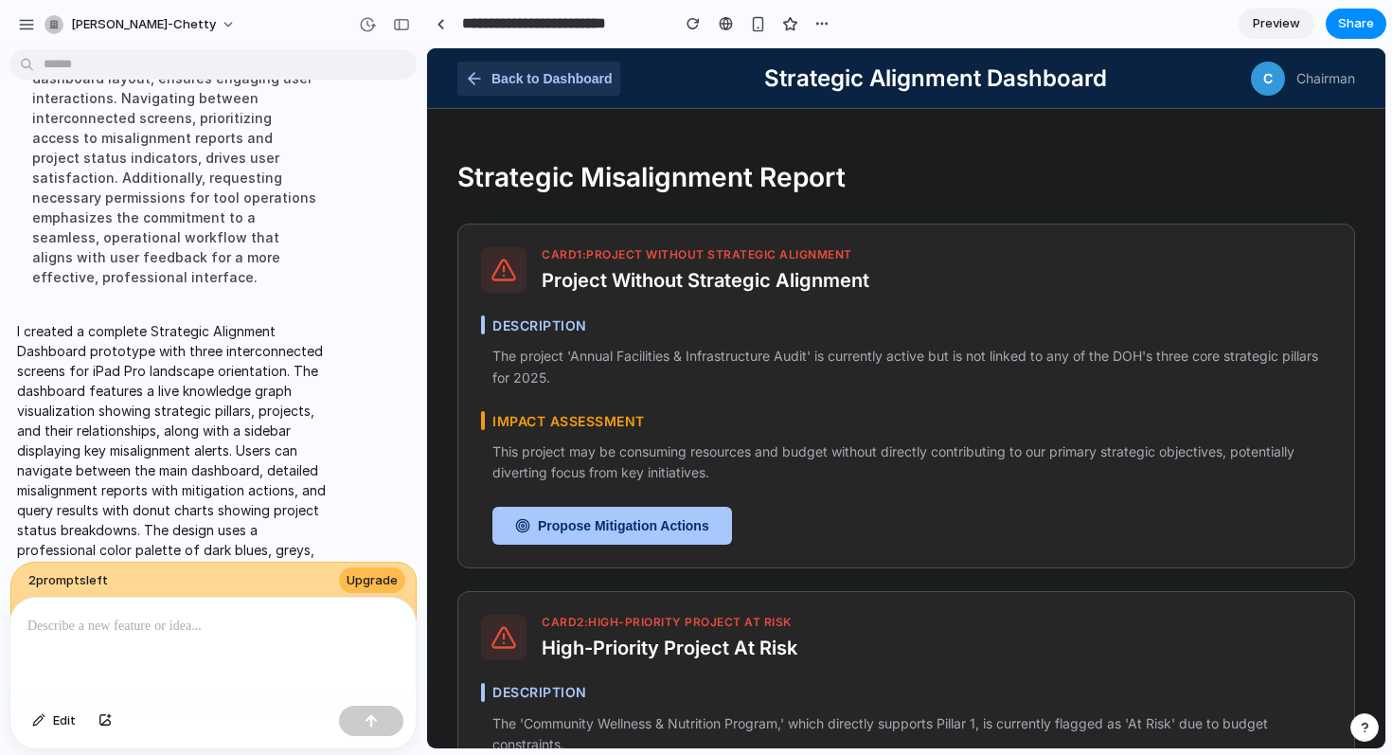
click at [513, 78] on button "Back to Dashboard" at bounding box center [538, 79] width 163 height 34
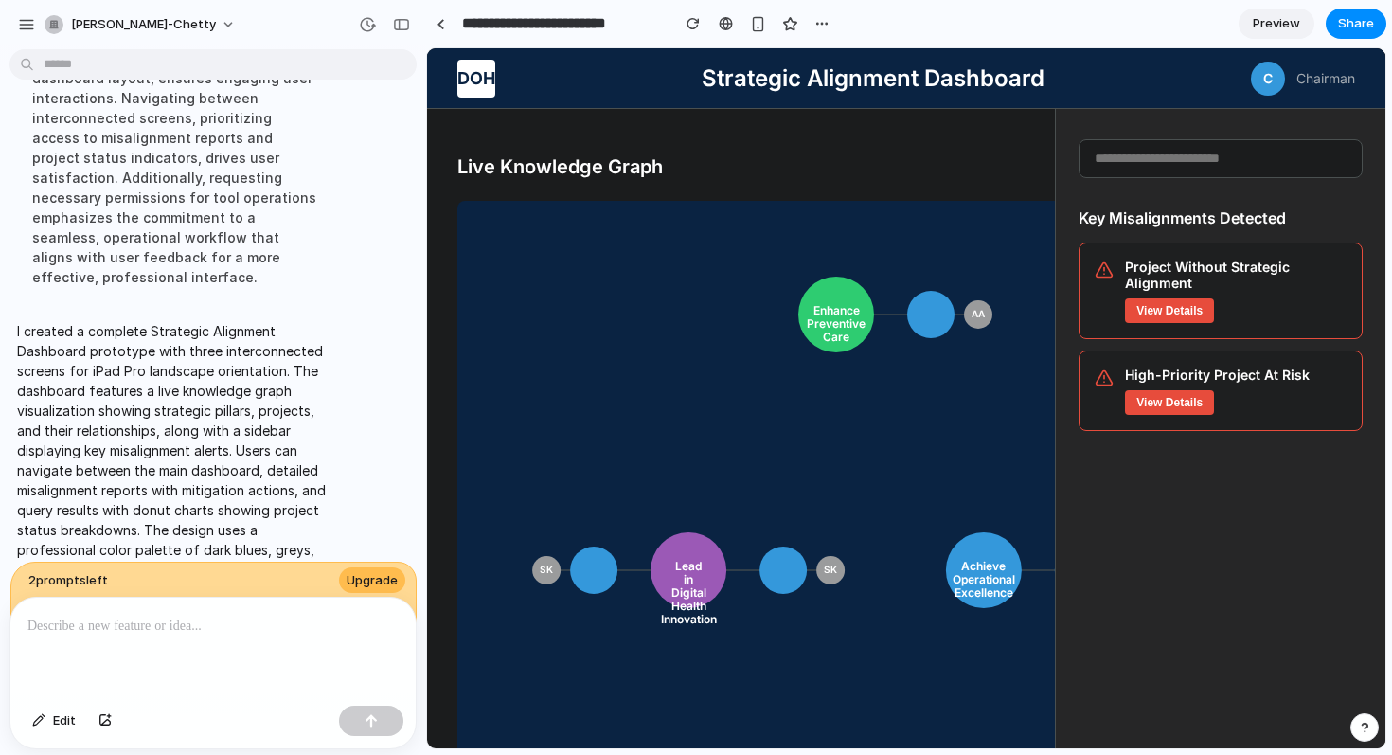
scroll to position [67, 0]
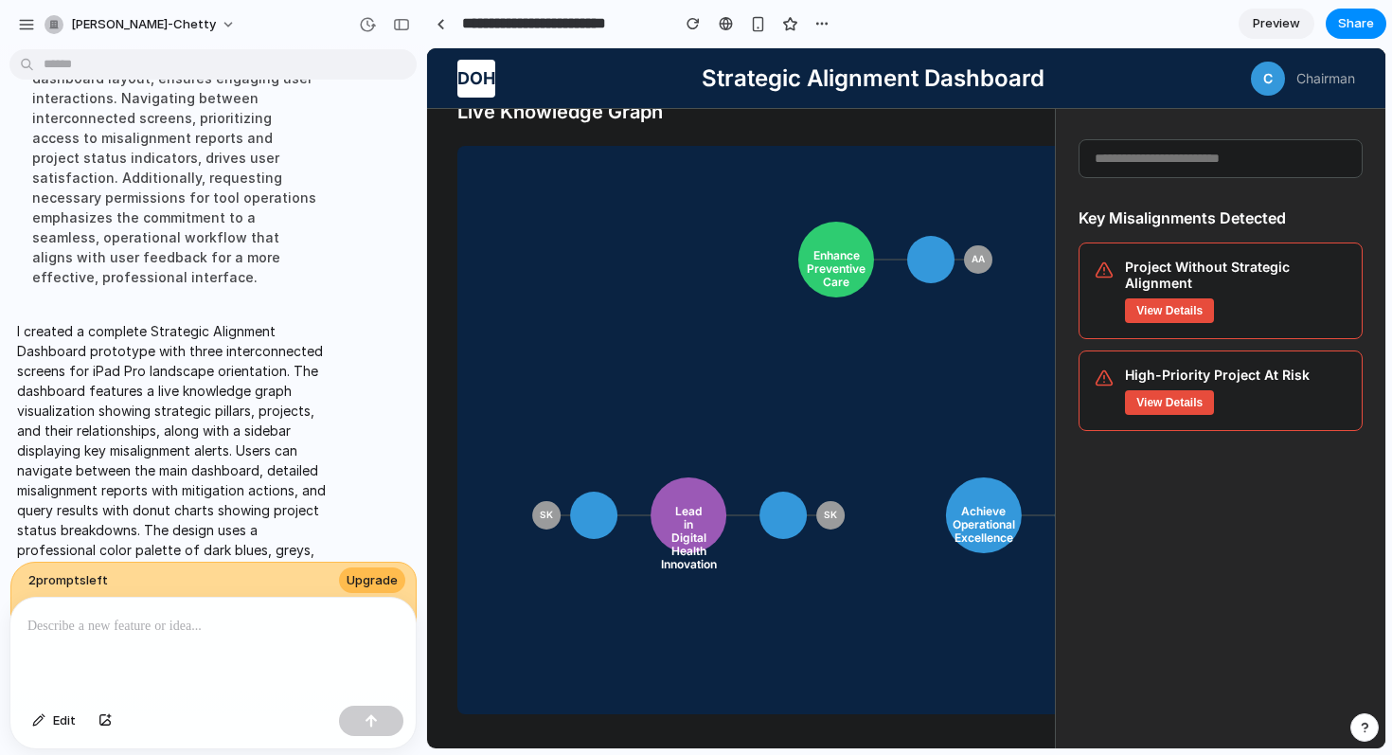
click at [1266, 35] on link "Preview" at bounding box center [1277, 24] width 76 height 30
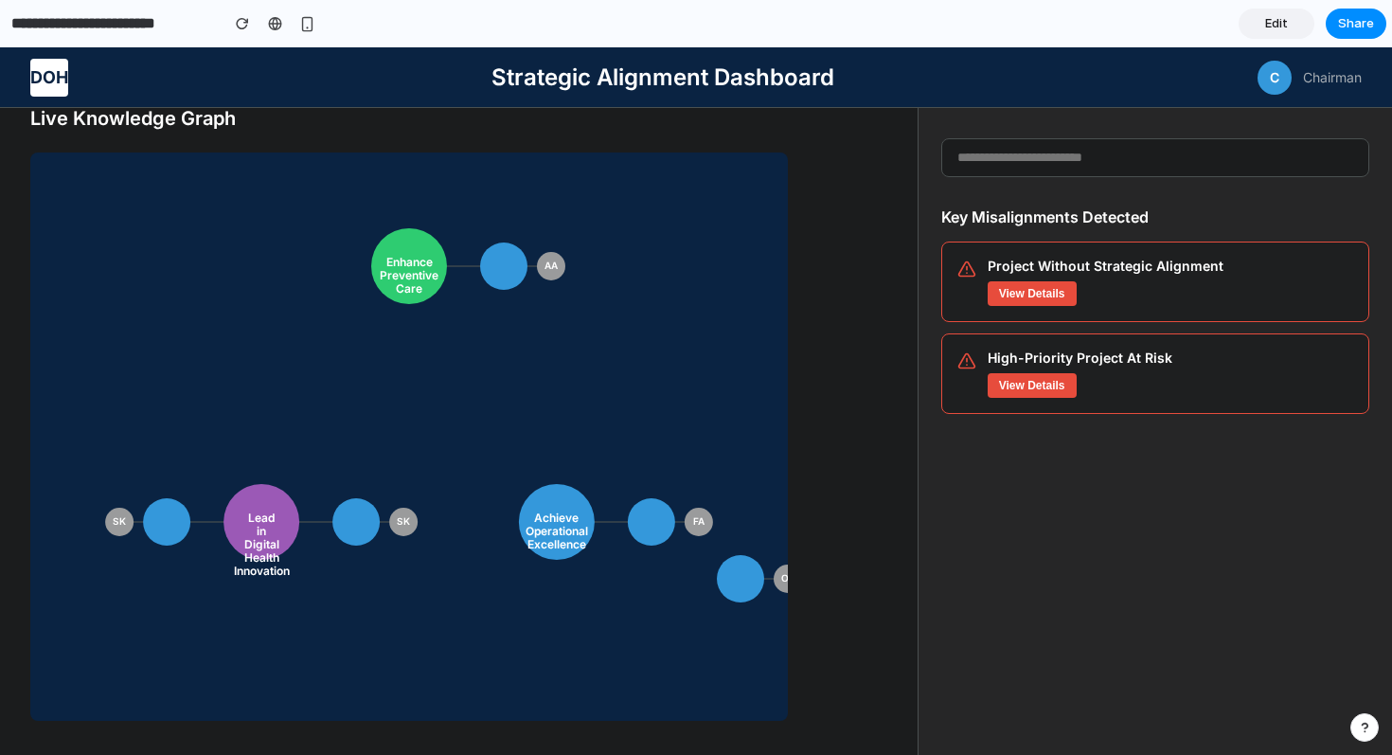
scroll to position [47, 0]
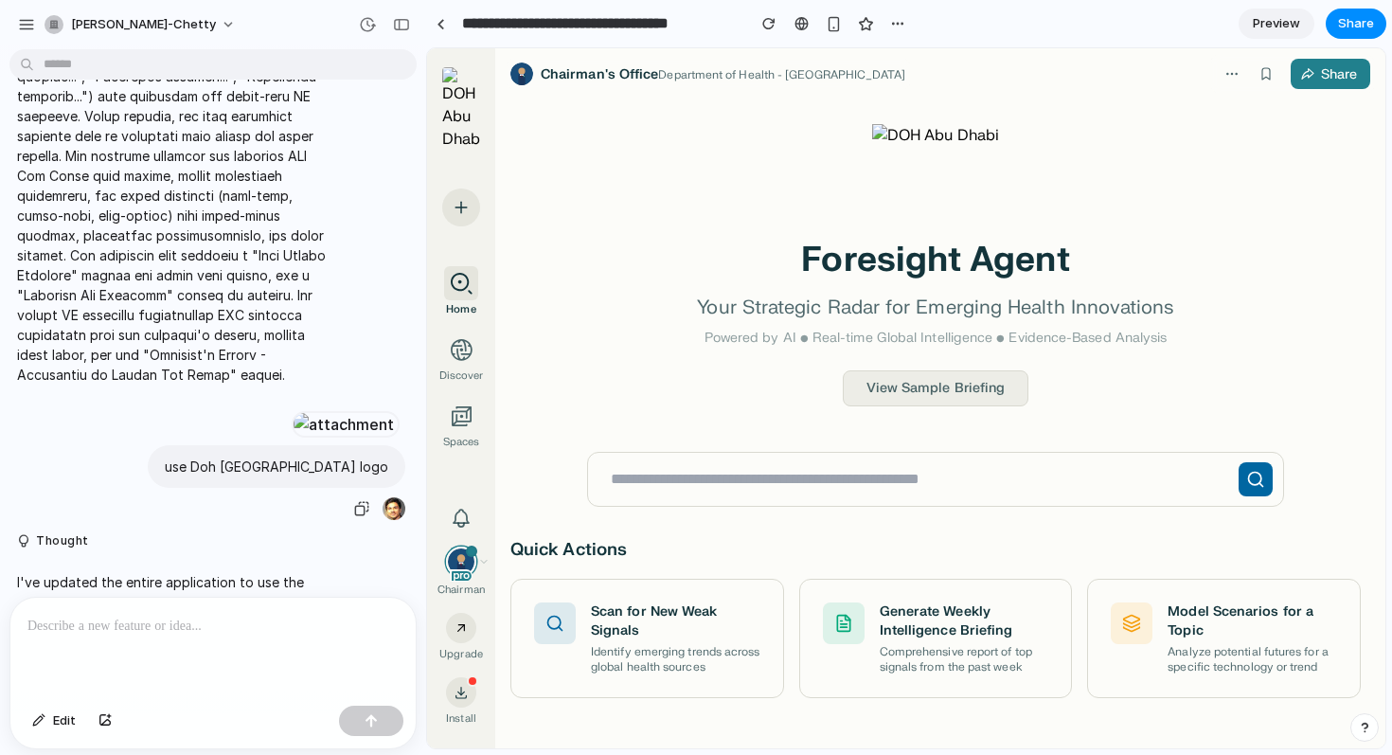
scroll to position [9177, 0]
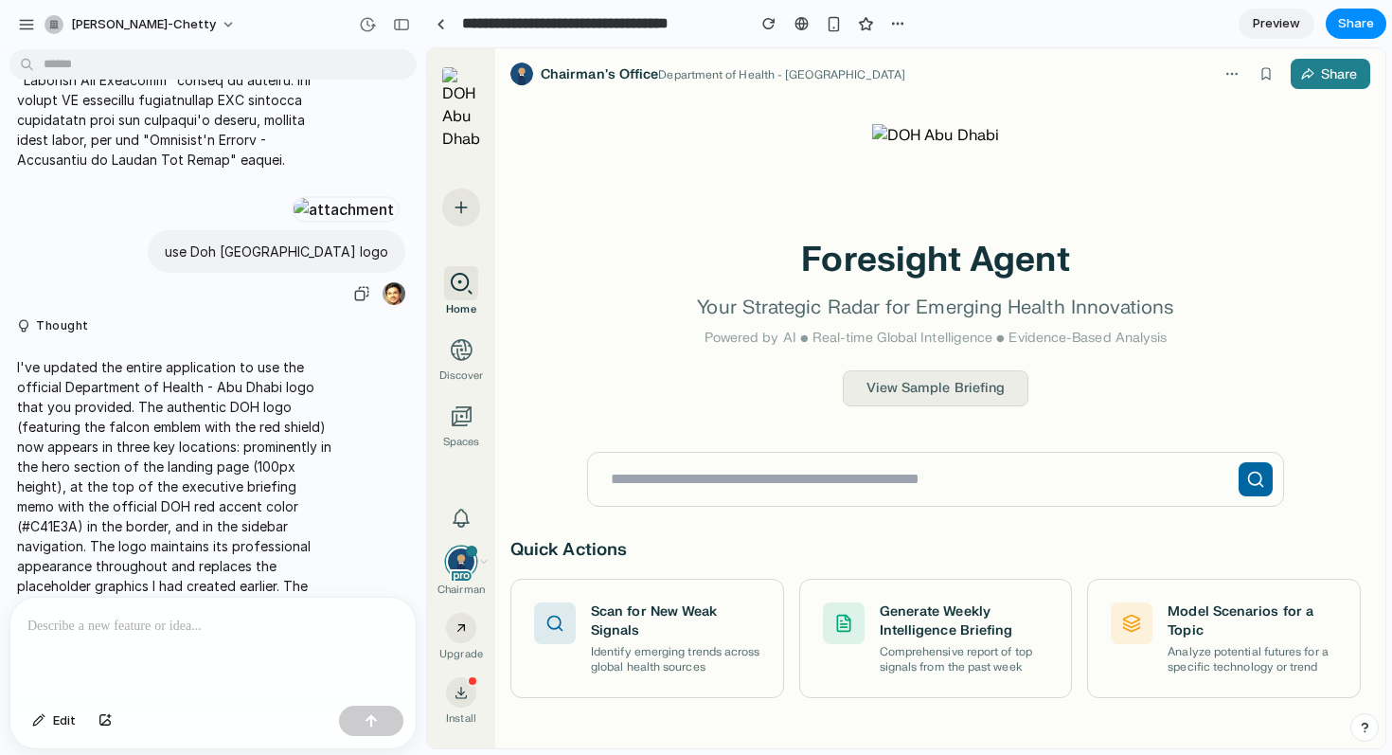
click at [307, 241] on p "use Doh [GEOGRAPHIC_DATA] logo" at bounding box center [276, 251] width 223 height 20
click at [225, 652] on div at bounding box center [212, 648] width 405 height 100
click at [390, 716] on button "button" at bounding box center [371, 721] width 64 height 30
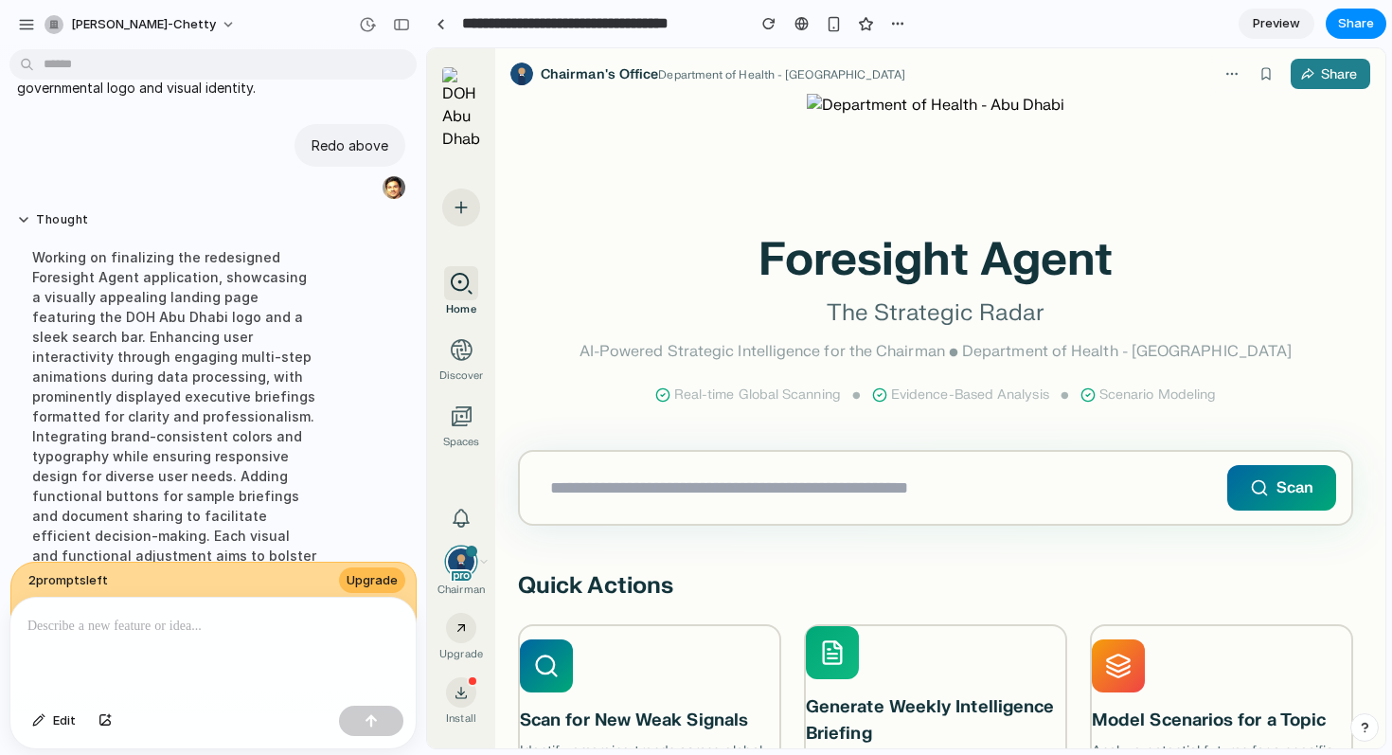
scroll to position [10332, 0]
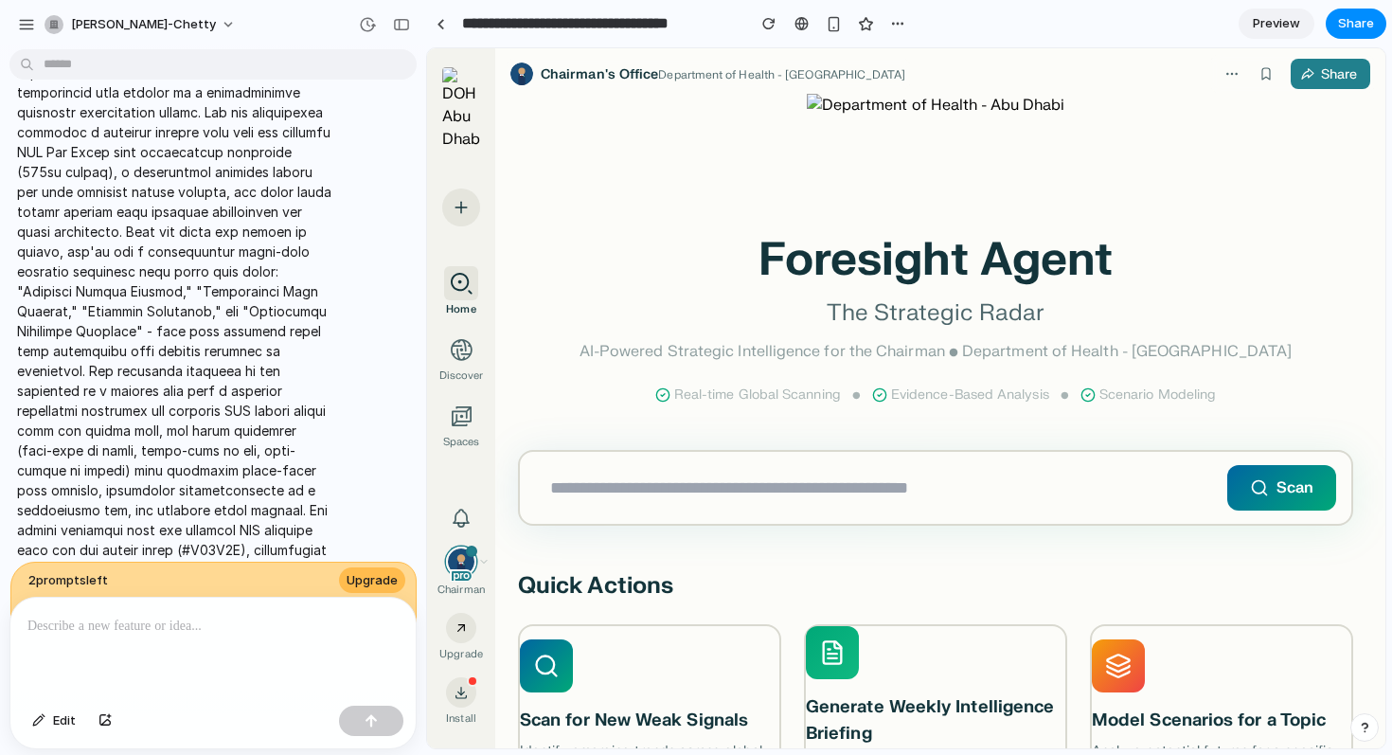
click at [1287, 19] on span "Preview" at bounding box center [1276, 23] width 47 height 19
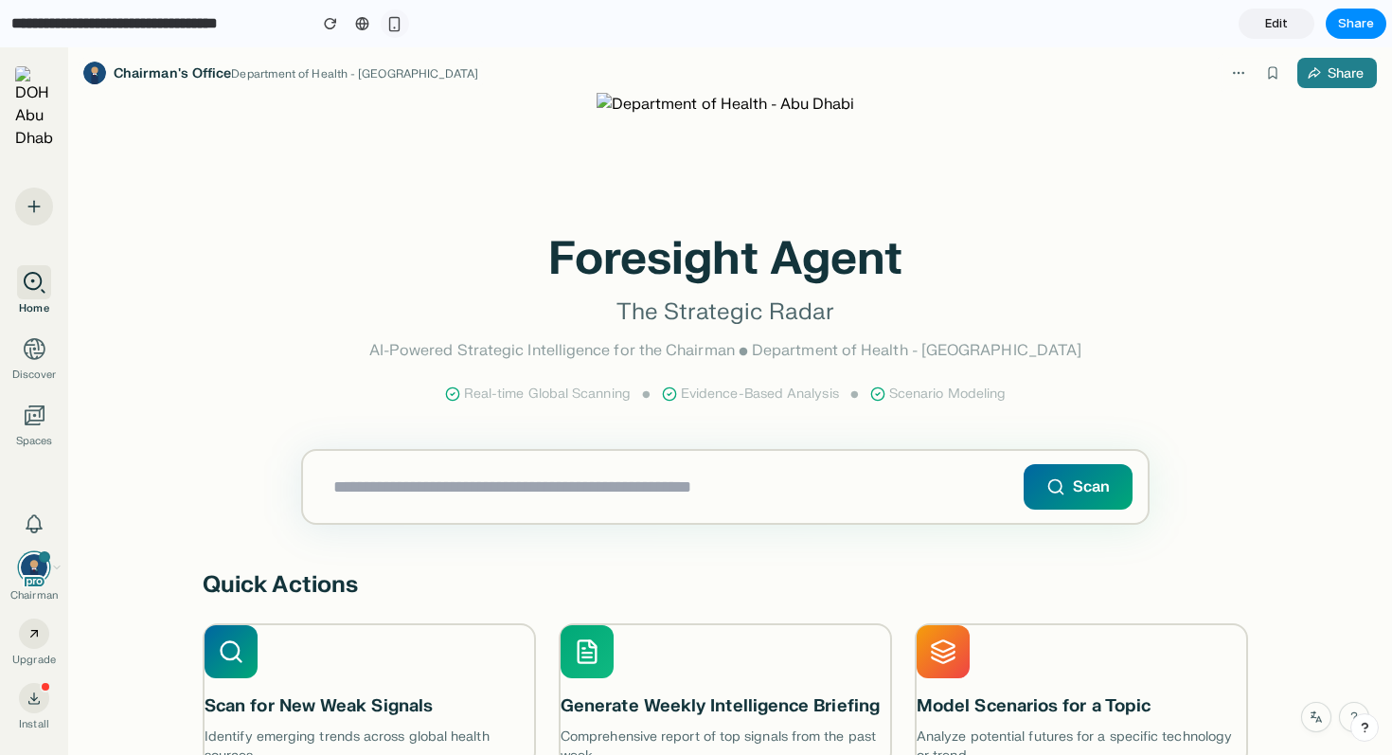
click at [392, 27] on div "button" at bounding box center [394, 24] width 16 height 16
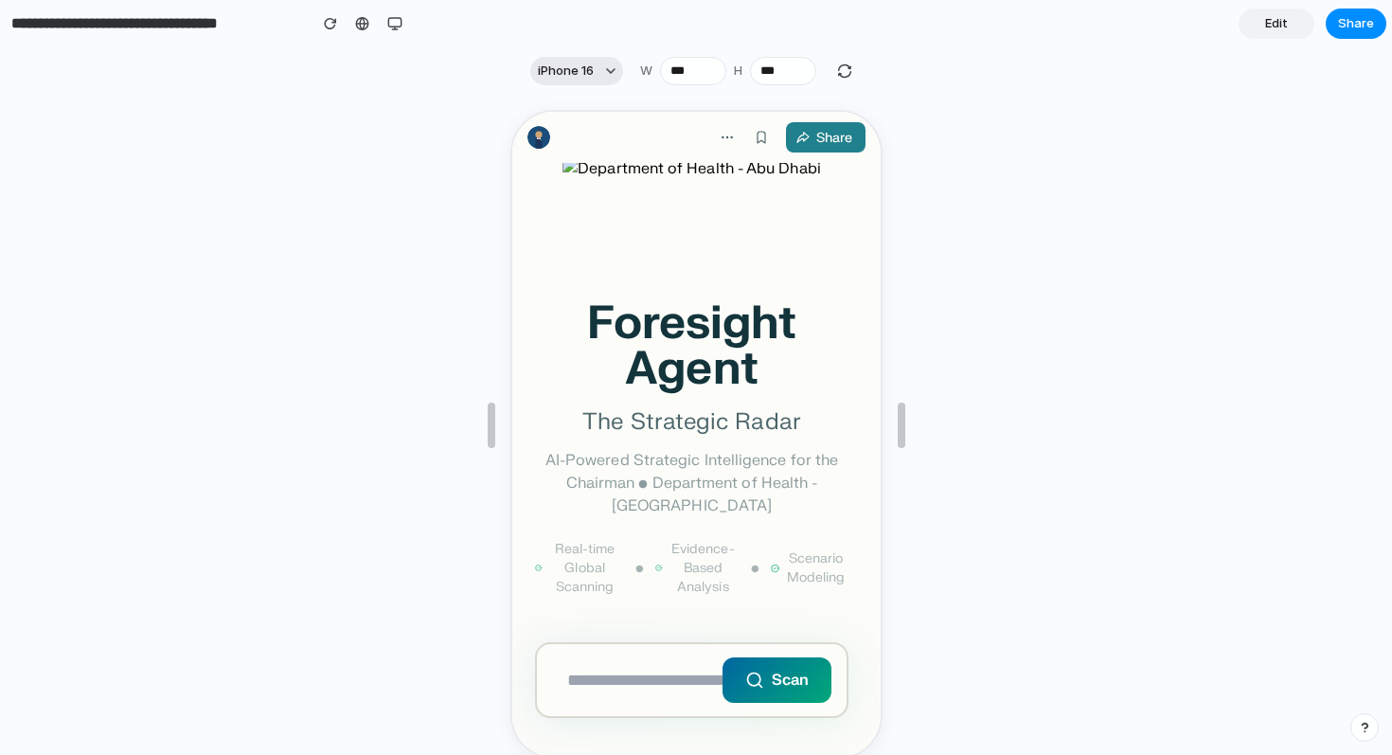
click at [610, 63] on button "iPhone 16" at bounding box center [576, 71] width 93 height 28
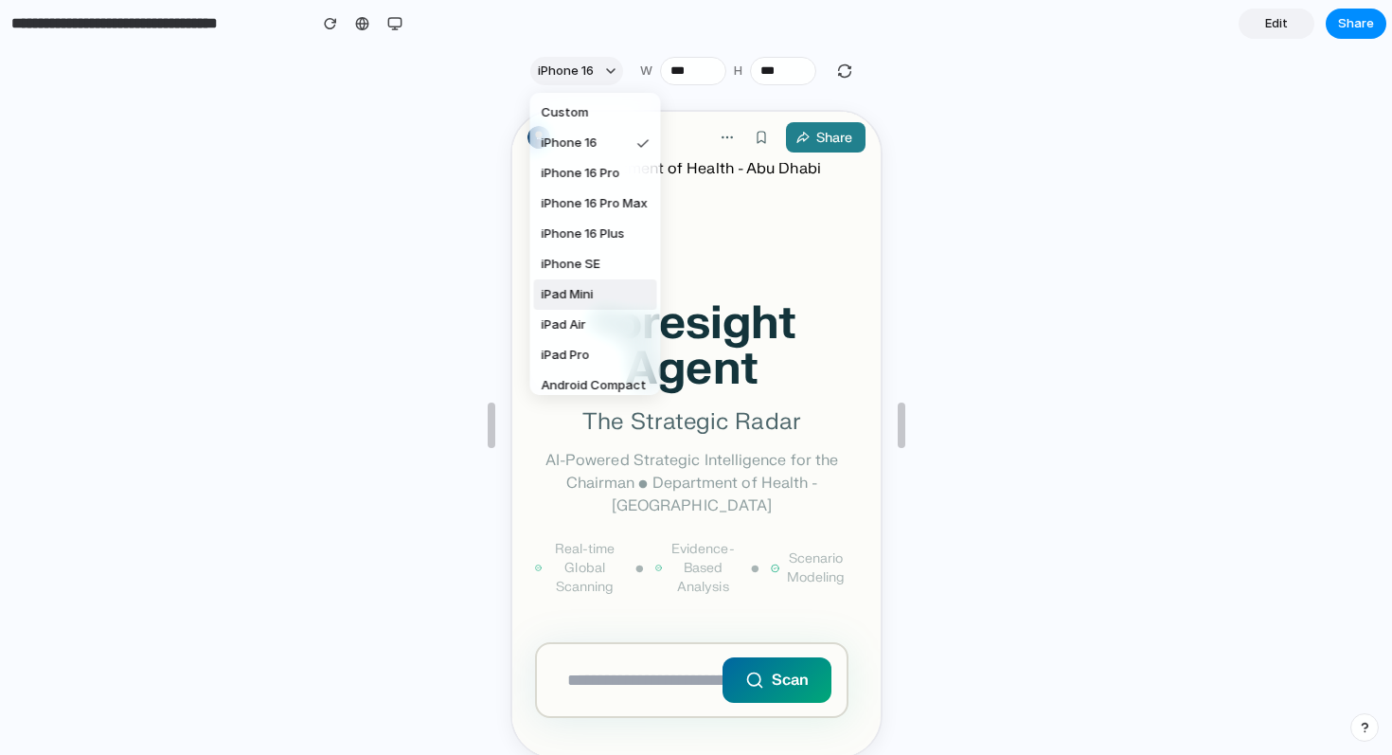
scroll to position [6, 0]
click at [592, 296] on span "iPad Mini" at bounding box center [568, 288] width 52 height 19
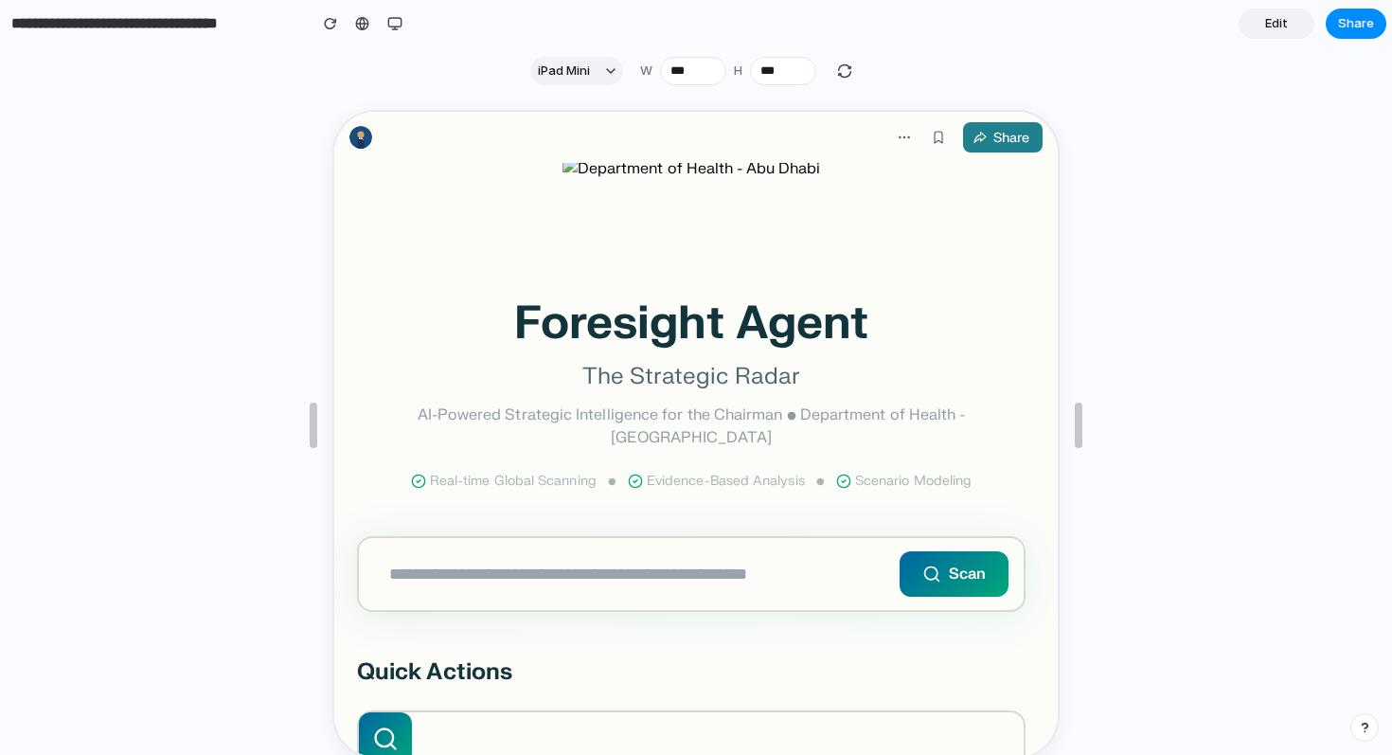
type input "***"
type input "****"
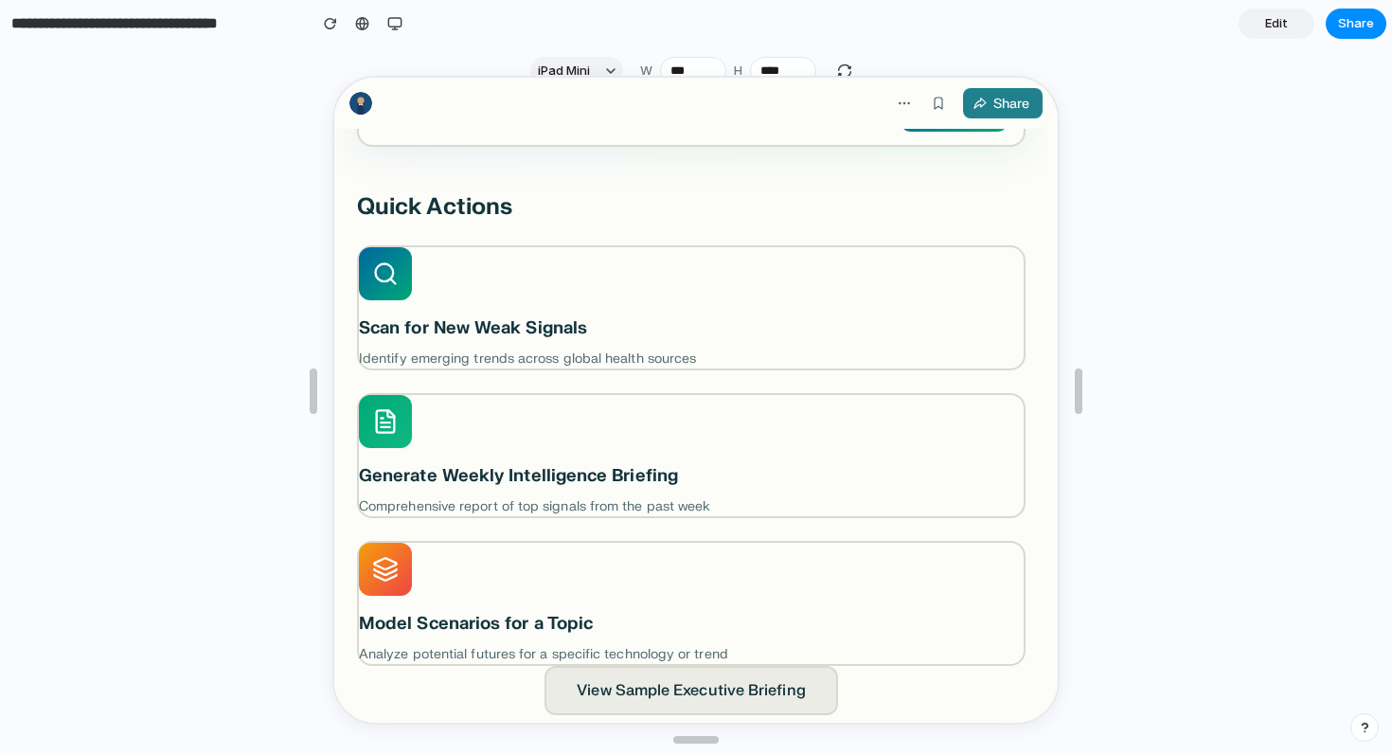
scroll to position [0, 0]
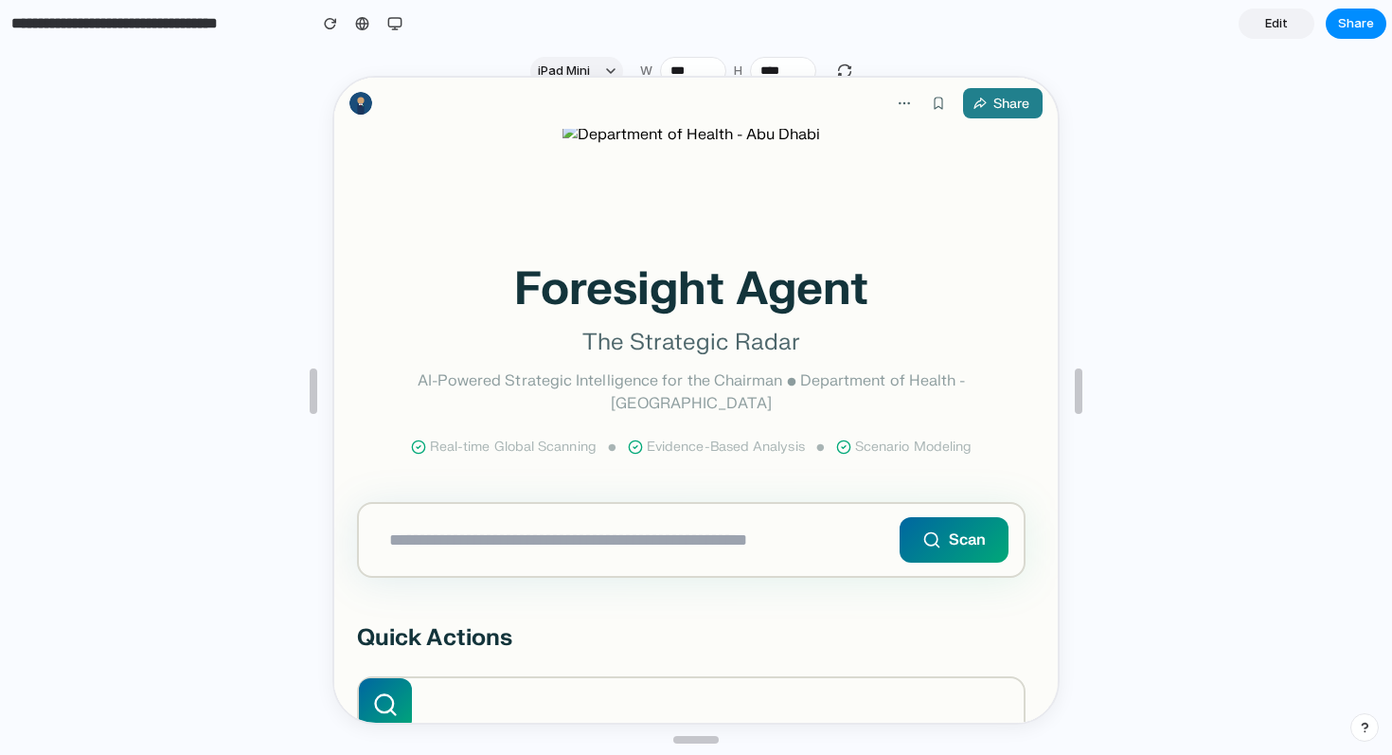
click at [600, 66] on div at bounding box center [695, 391] width 727 height 660
click at [616, 76] on iframe at bounding box center [695, 400] width 727 height 649
click at [580, 65] on div at bounding box center [695, 391] width 727 height 660
click at [601, 70] on div at bounding box center [695, 391] width 727 height 660
click at [605, 70] on div at bounding box center [695, 391] width 727 height 660
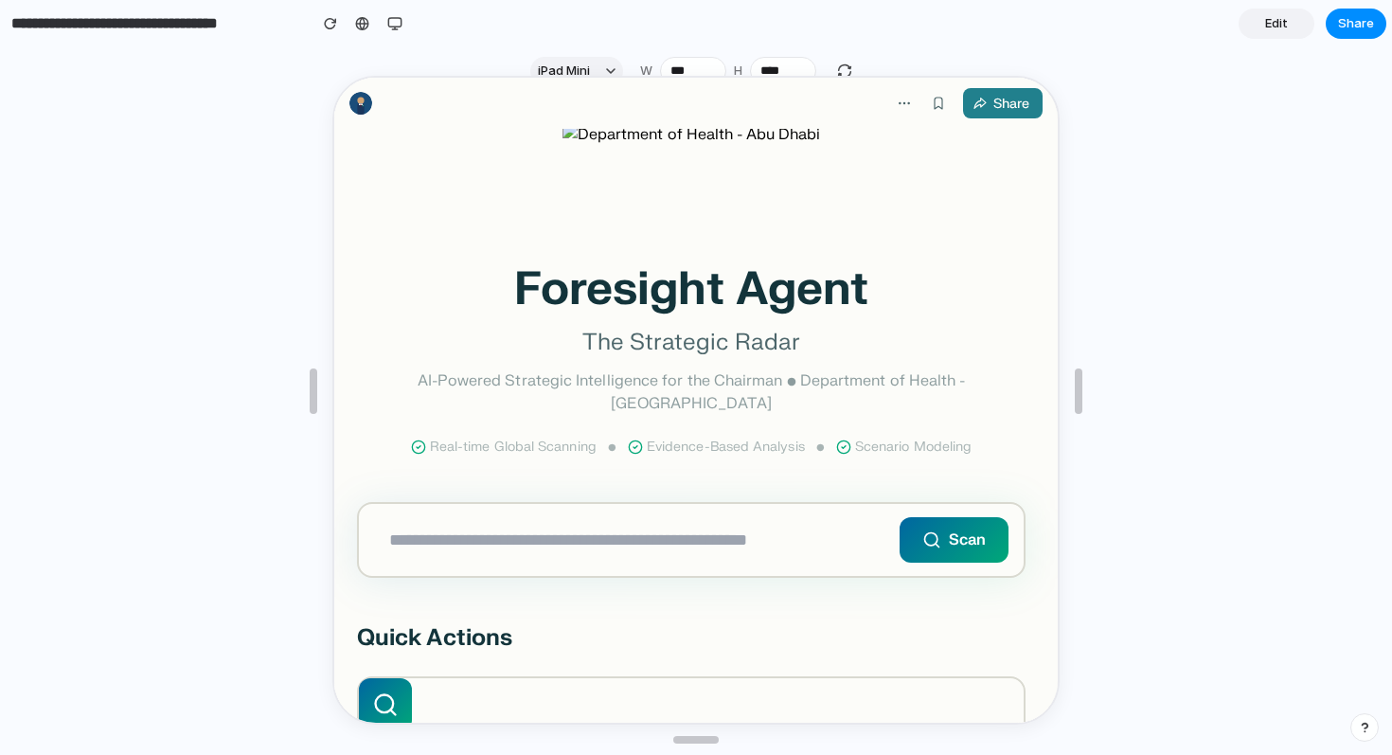
click at [583, 62] on div at bounding box center [695, 391] width 727 height 660
click at [609, 69] on div at bounding box center [695, 391] width 727 height 660
click at [610, 72] on div at bounding box center [695, 391] width 727 height 660
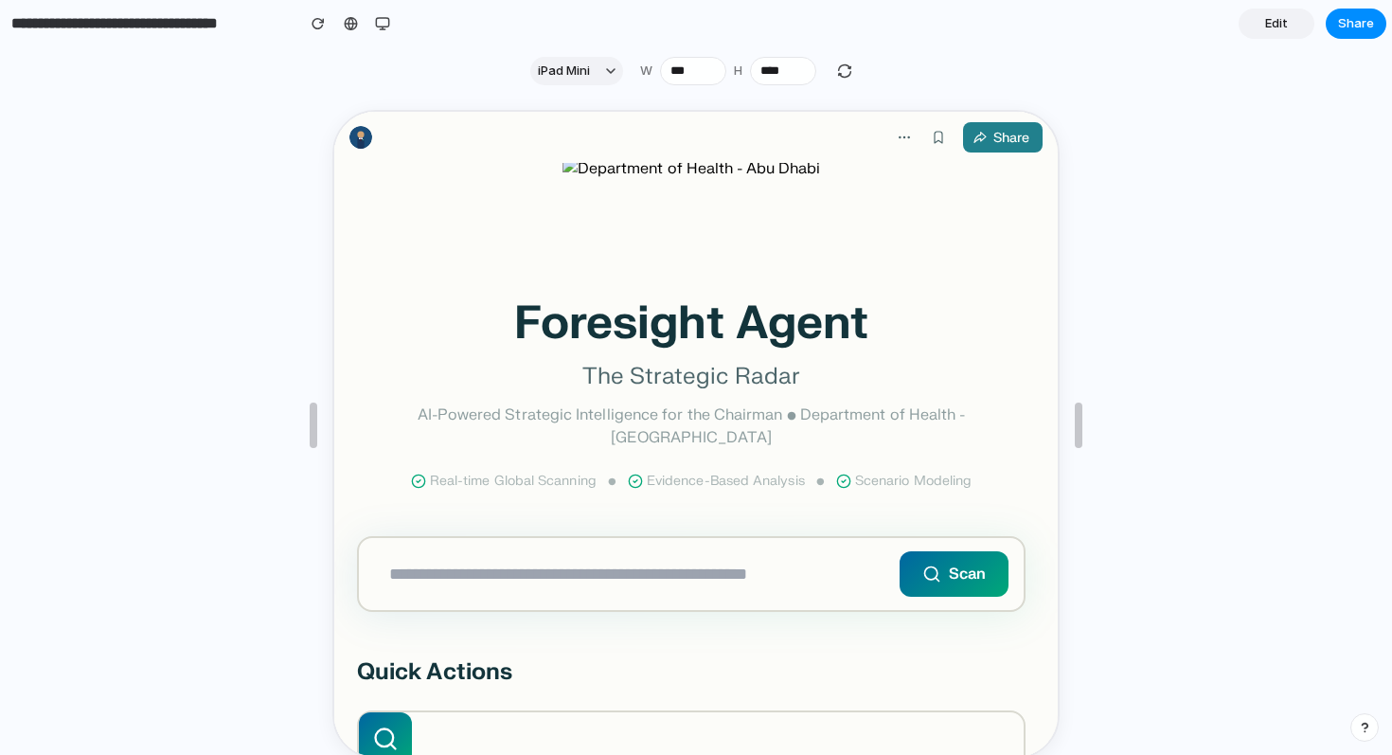
click at [986, 579] on input "text" at bounding box center [689, 572] width 665 height 72
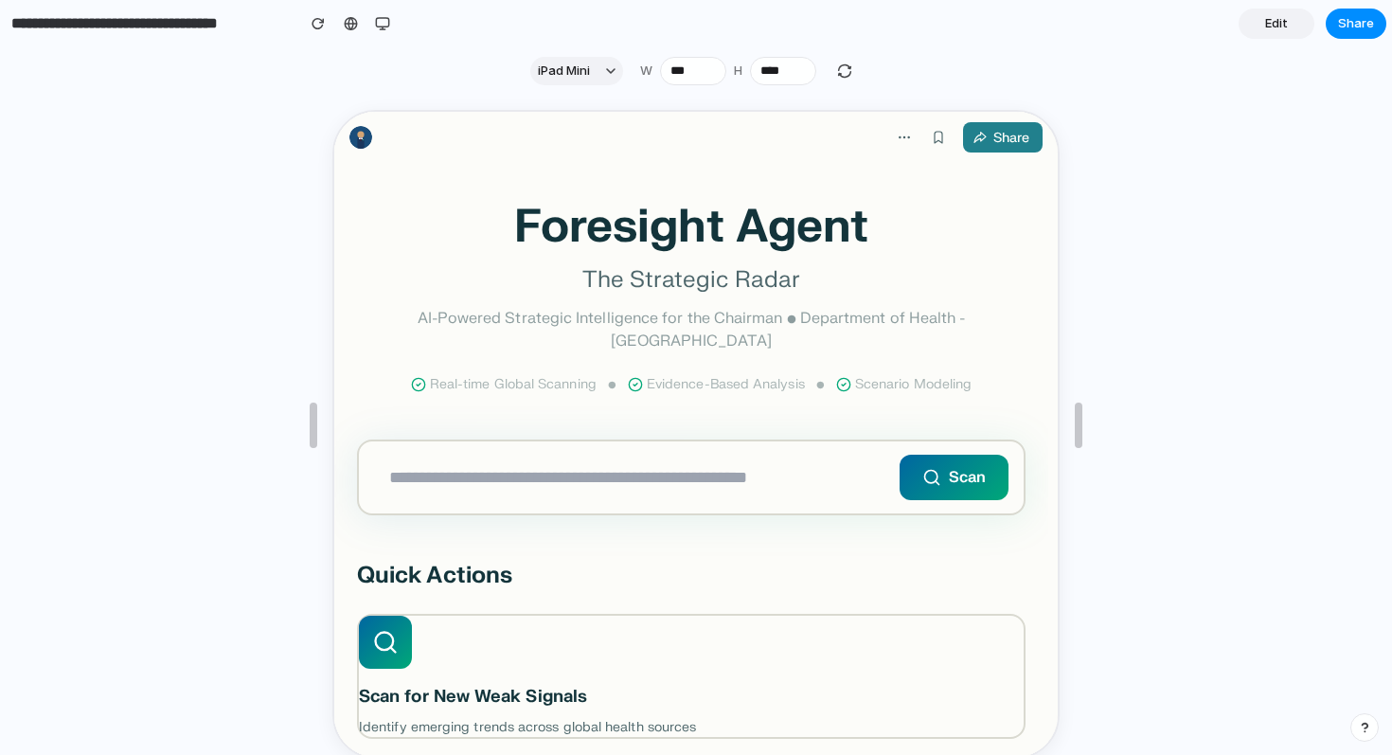
click at [688, 444] on input "text" at bounding box center [689, 475] width 665 height 72
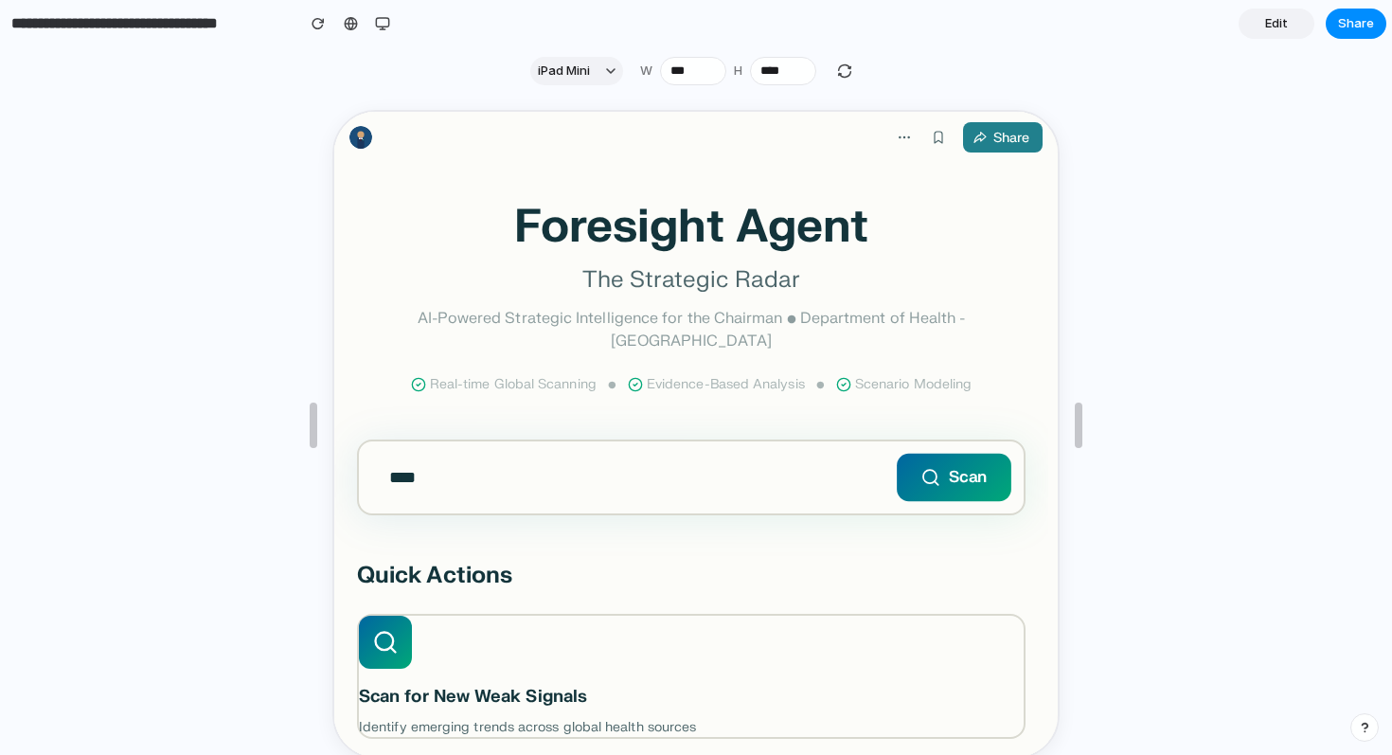
type input "****"
click at [959, 452] on button "Scan" at bounding box center [952, 475] width 115 height 47
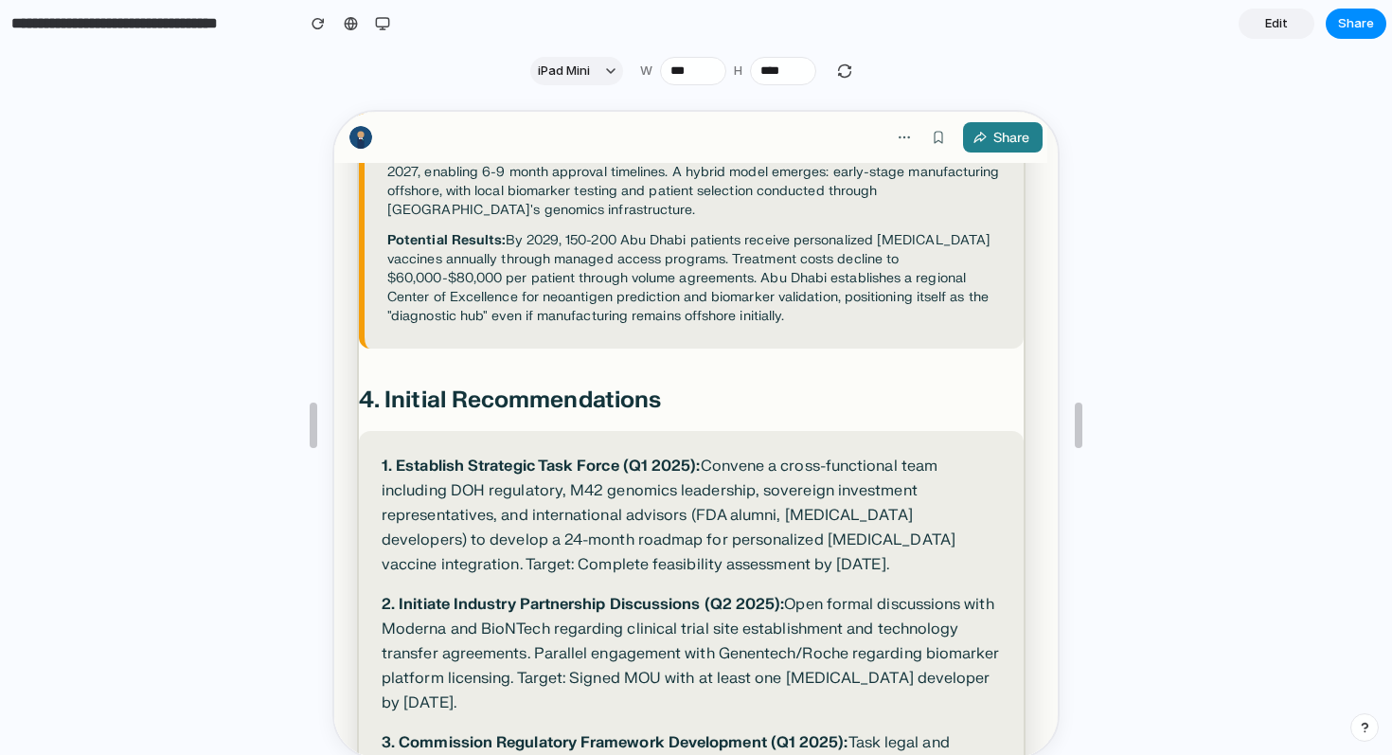
scroll to position [2804, 0]
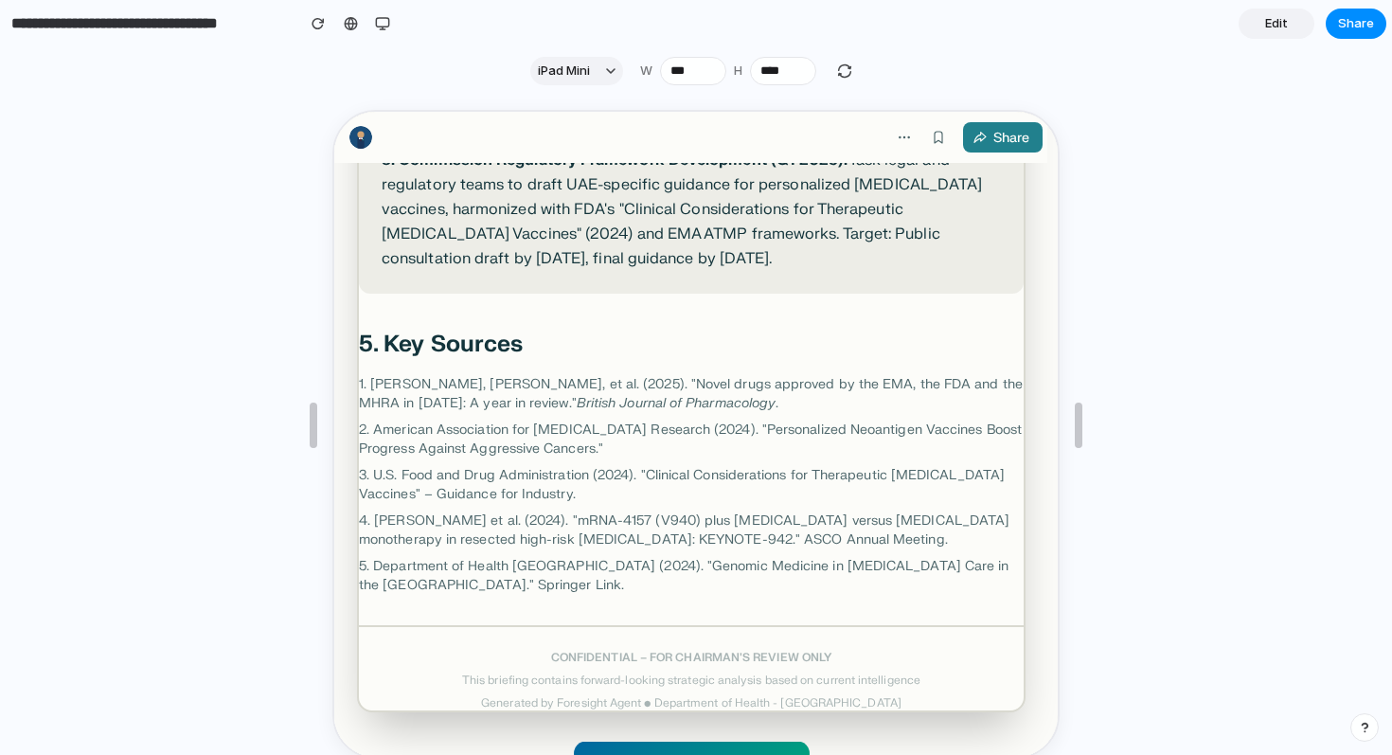
click at [738, 740] on button "Generate New Briefing" at bounding box center [690, 768] width 236 height 56
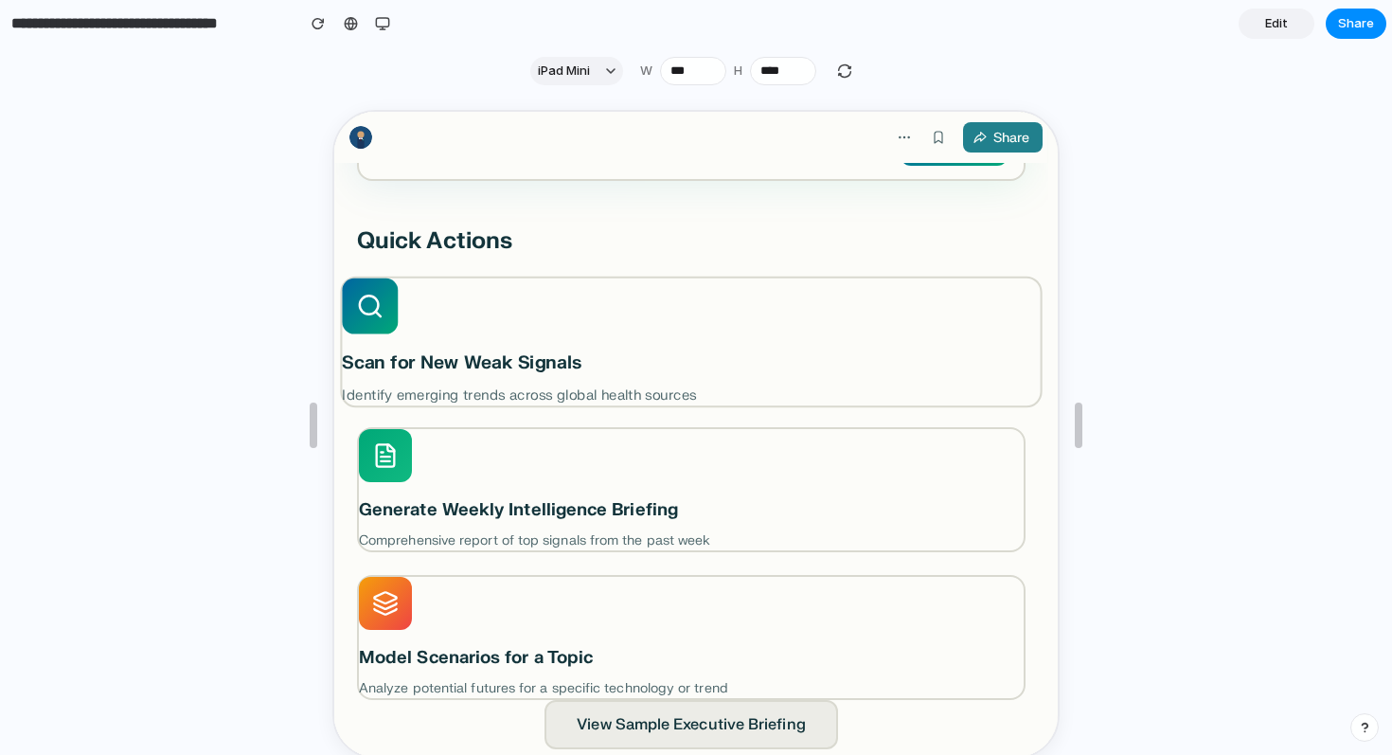
scroll to position [0, 0]
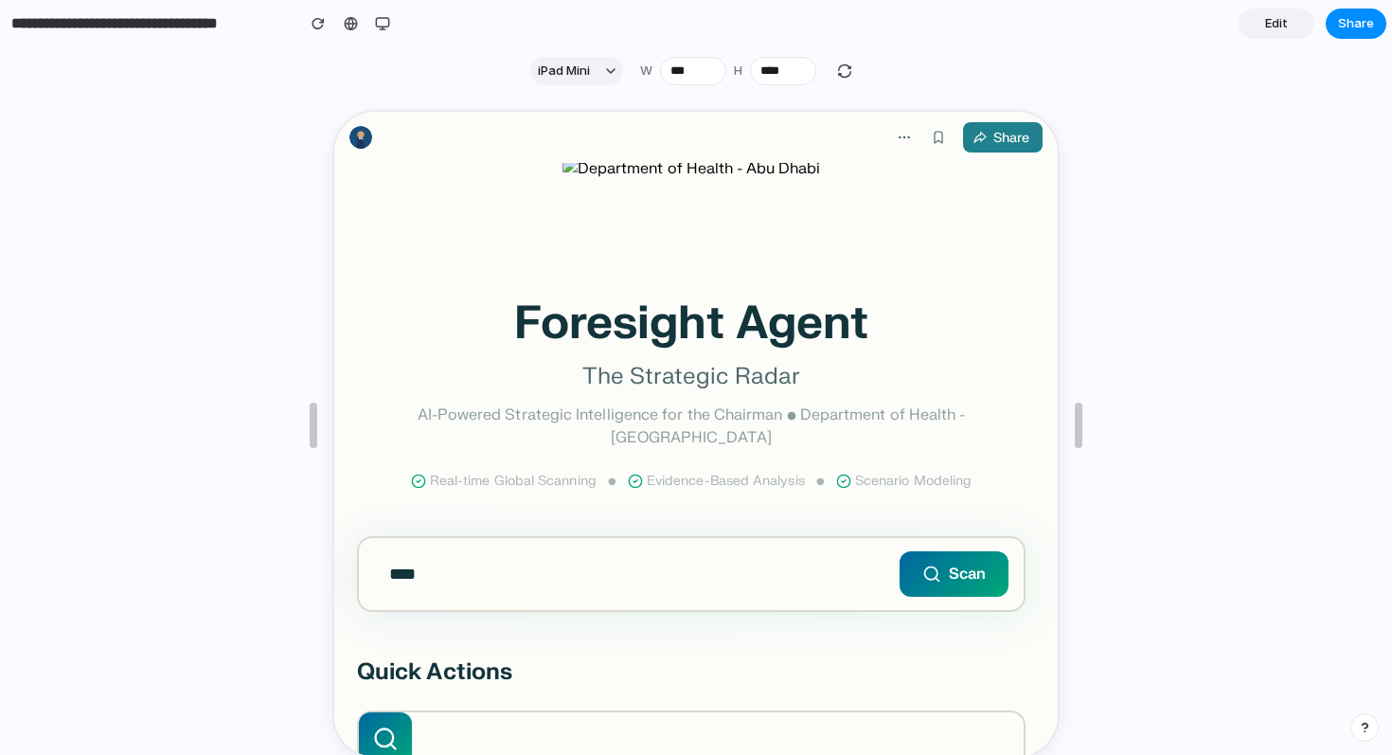
click at [545, 537] on input "****" at bounding box center [689, 572] width 665 height 72
type input "*"
click at [611, 74] on div "button" at bounding box center [610, 70] width 9 height 9
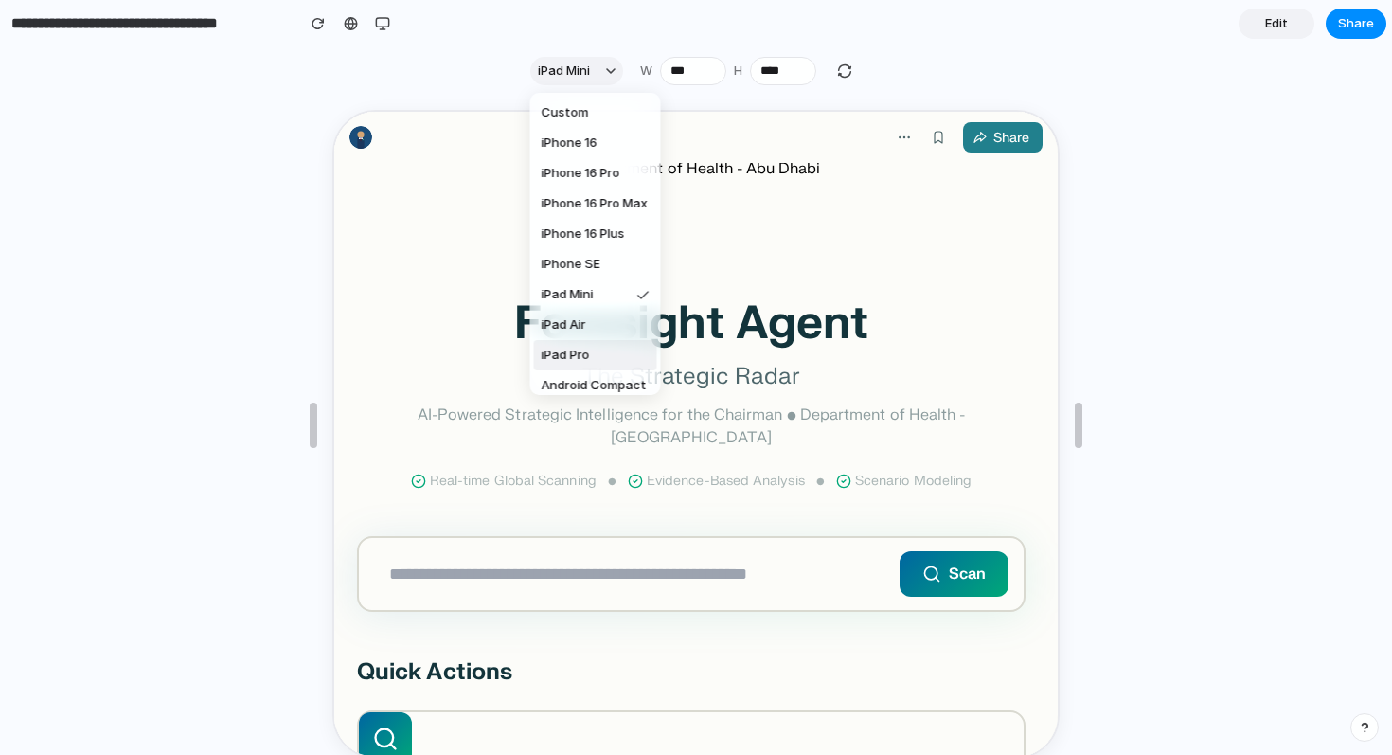
click at [1122, 219] on div "Custom iPhone 16 iPhone 16 Pro iPhone 16 Pro Max iPhone 16 Plus iPhone SE iPad …" at bounding box center [696, 377] width 1392 height 755
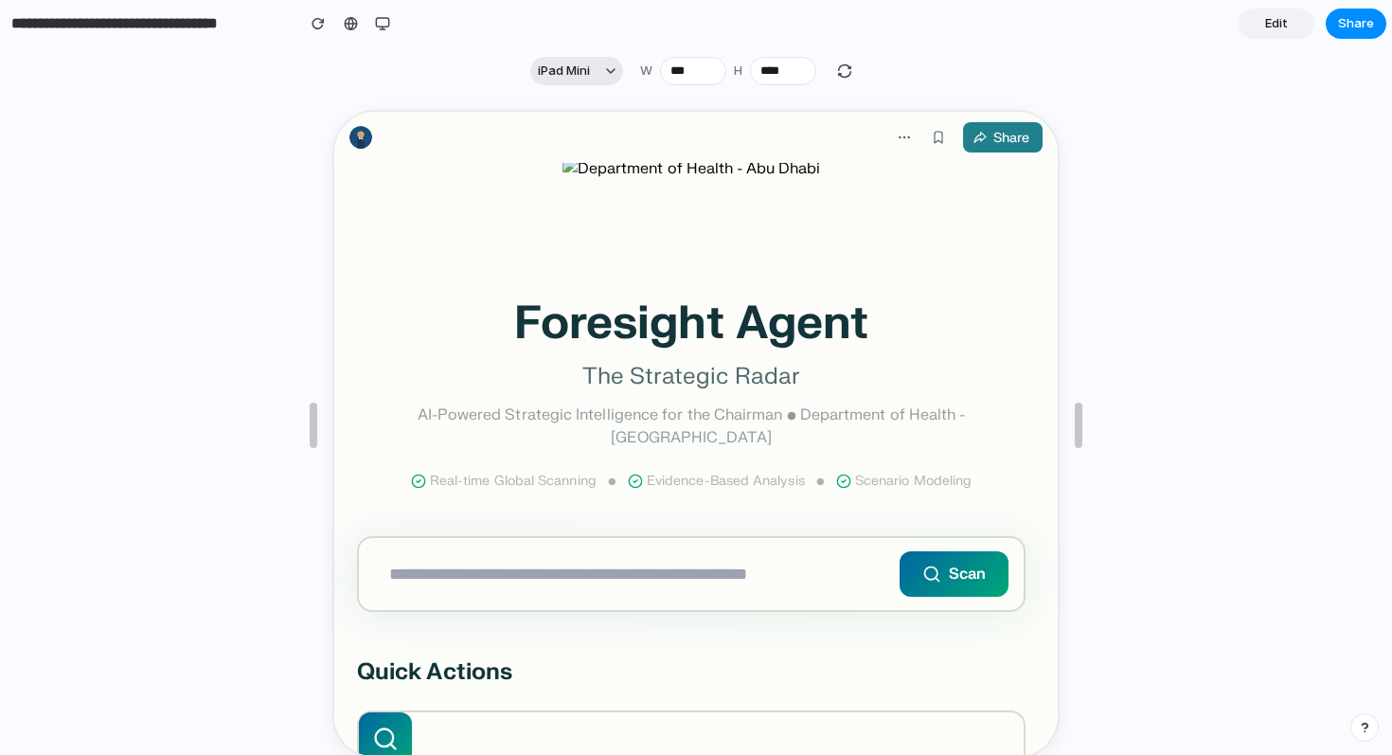
click at [595, 70] on button "iPad Mini" at bounding box center [576, 71] width 93 height 28
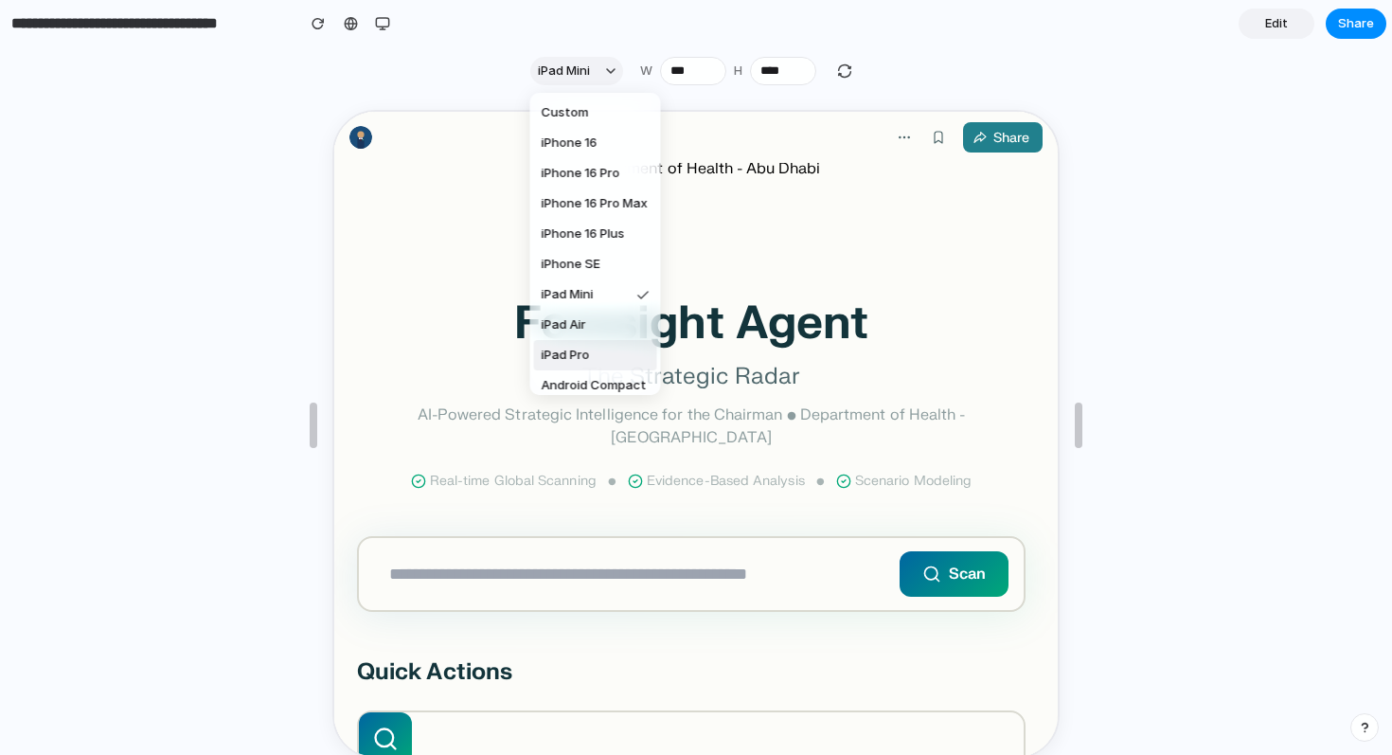
click at [591, 349] on li "iPad Pro" at bounding box center [595, 355] width 123 height 30
type input "****"
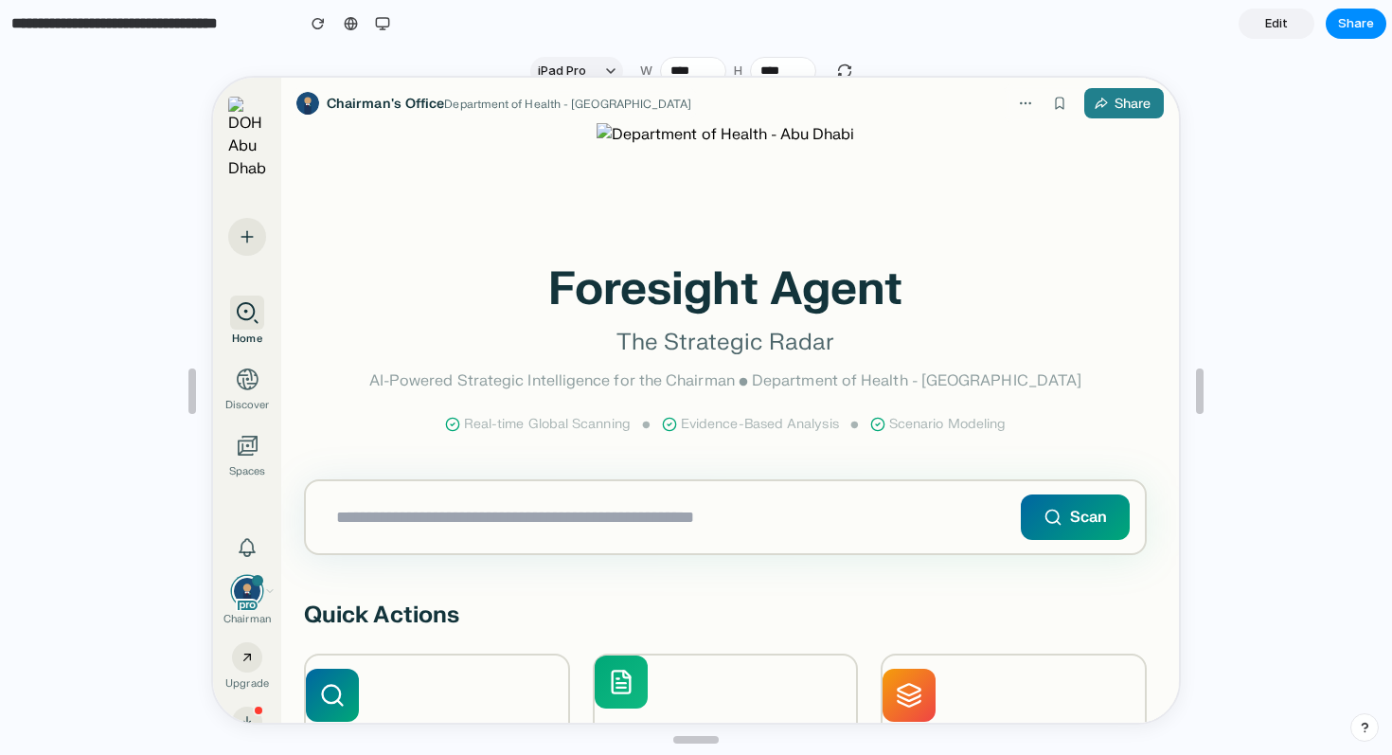
click at [608, 77] on iframe at bounding box center [696, 400] width 970 height 649
click at [595, 70] on div at bounding box center [696, 391] width 970 height 660
click at [621, 67] on div at bounding box center [696, 391] width 970 height 660
click at [609, 67] on div at bounding box center [696, 391] width 970 height 660
click at [562, 71] on div at bounding box center [696, 391] width 970 height 660
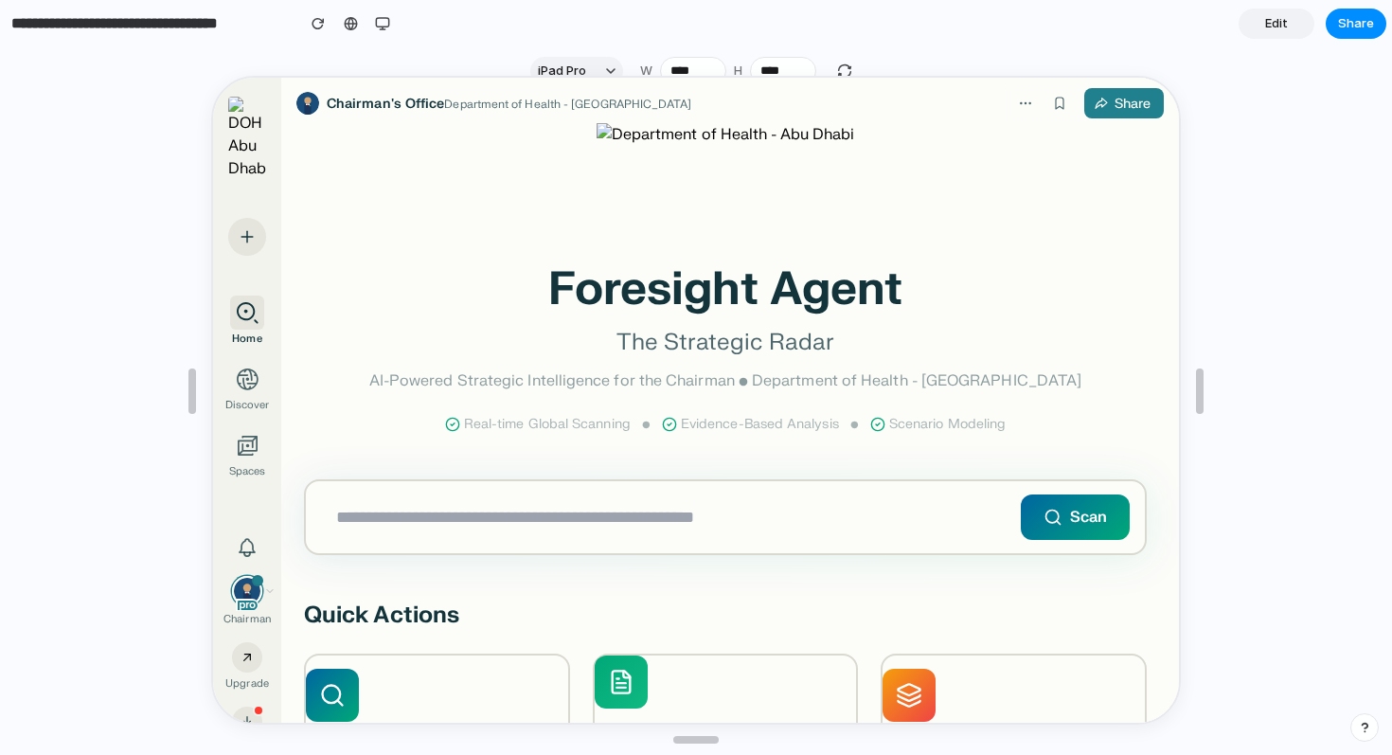
click at [609, 70] on div at bounding box center [696, 391] width 970 height 660
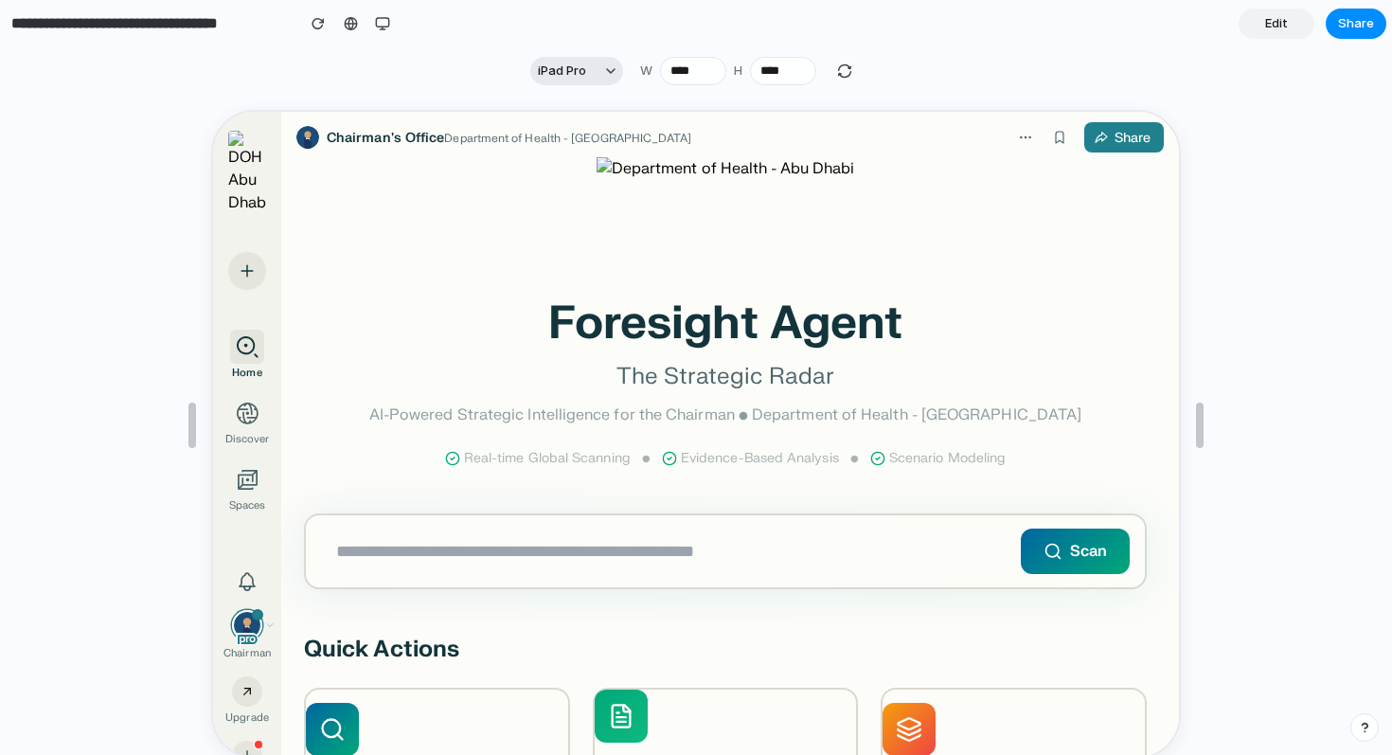
click at [592, 76] on button "iPad Pro" at bounding box center [576, 71] width 93 height 28
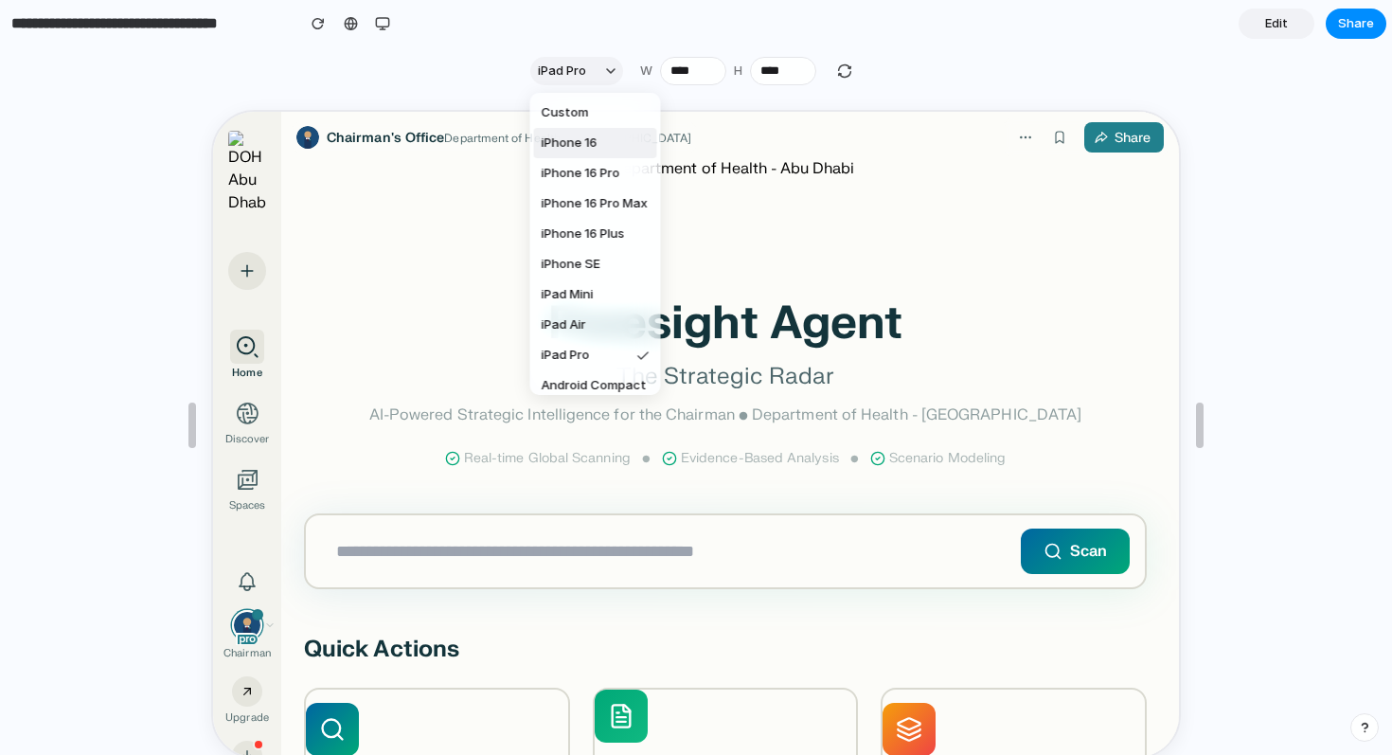
click at [593, 138] on span "iPhone 16" at bounding box center [570, 143] width 56 height 19
type input "***"
